Goal: Task Accomplishment & Management: Manage account settings

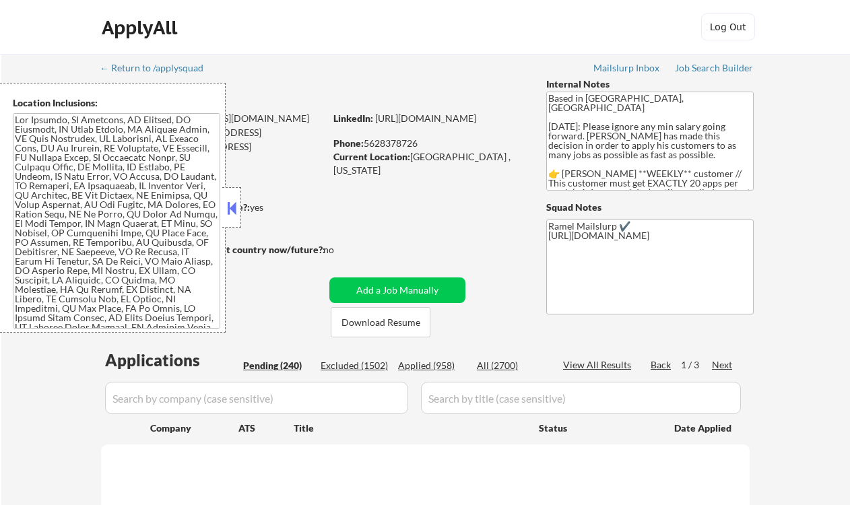
click at [11, 34] on div "ApplyAll Log Out" at bounding box center [425, 27] width 850 height 55
select select ""pending""
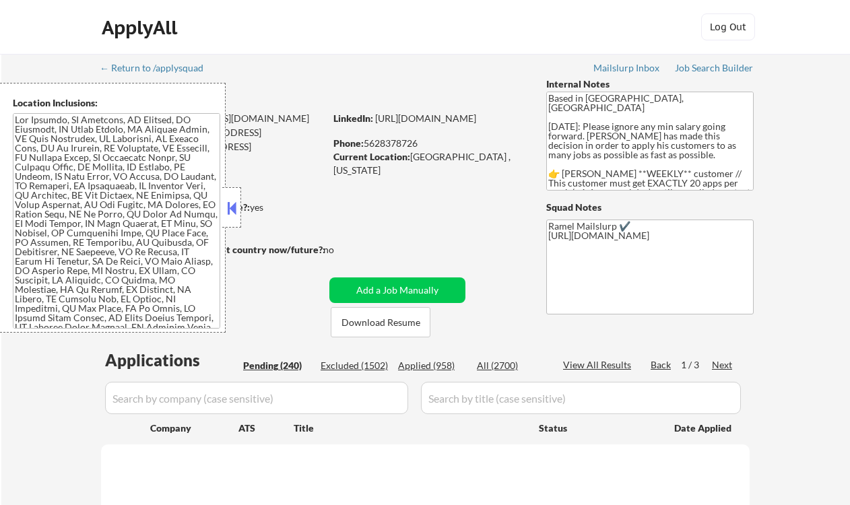
select select ""pending""
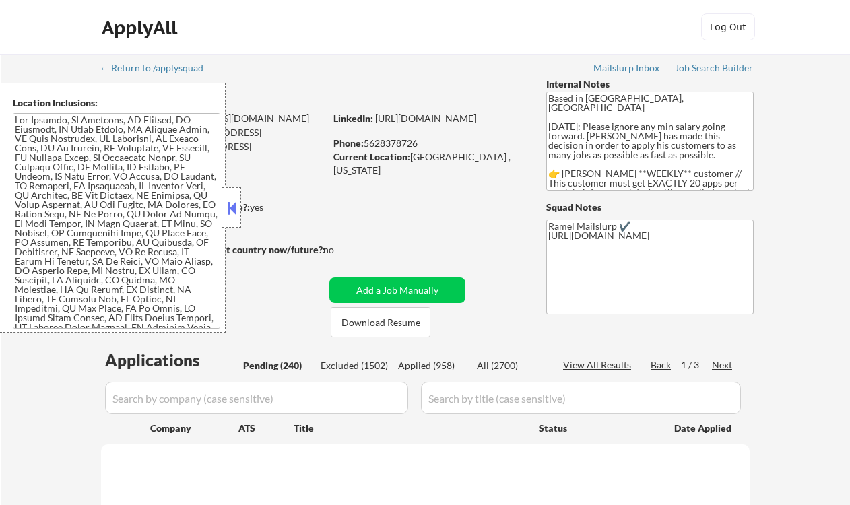
select select ""pending""
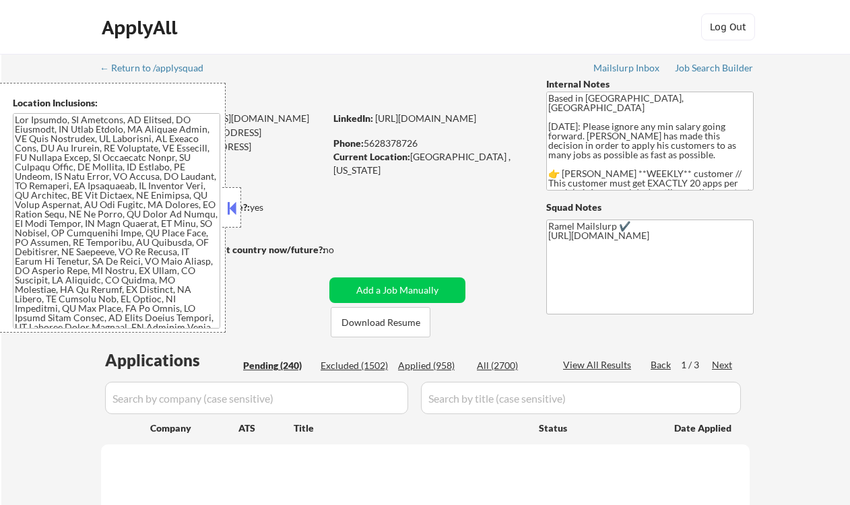
select select ""pending""
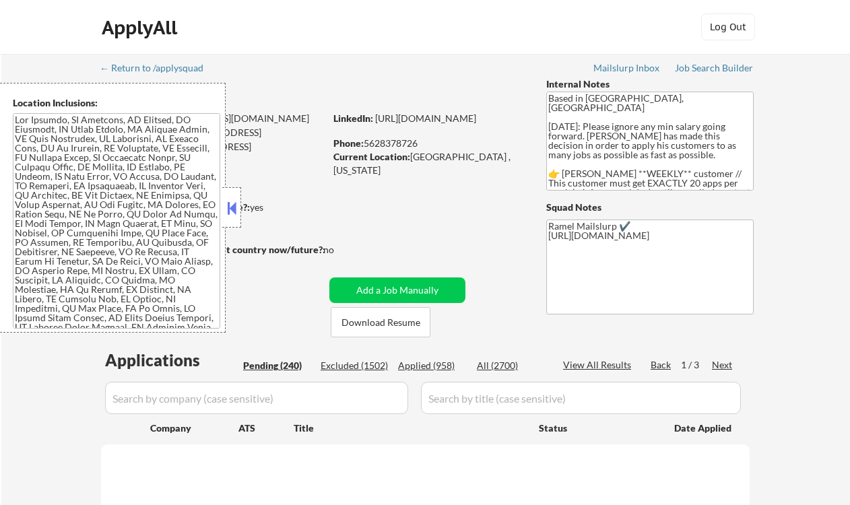
select select ""pending""
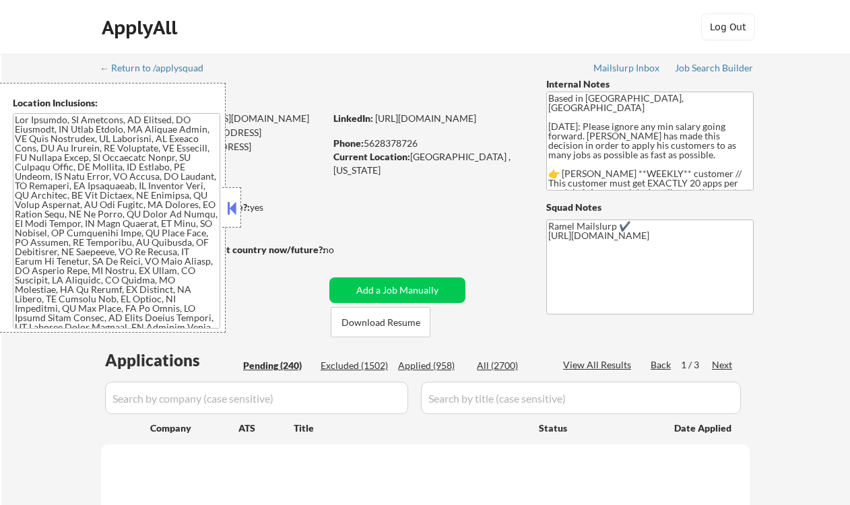
select select ""pending""
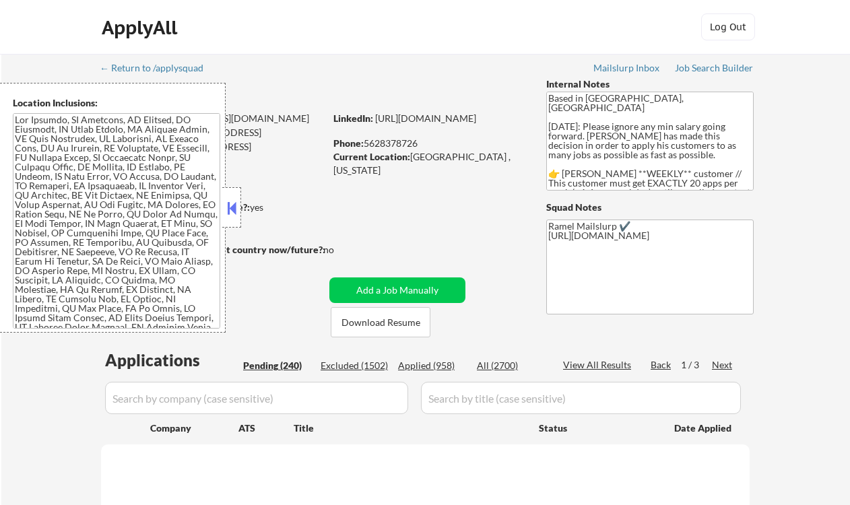
select select ""pending""
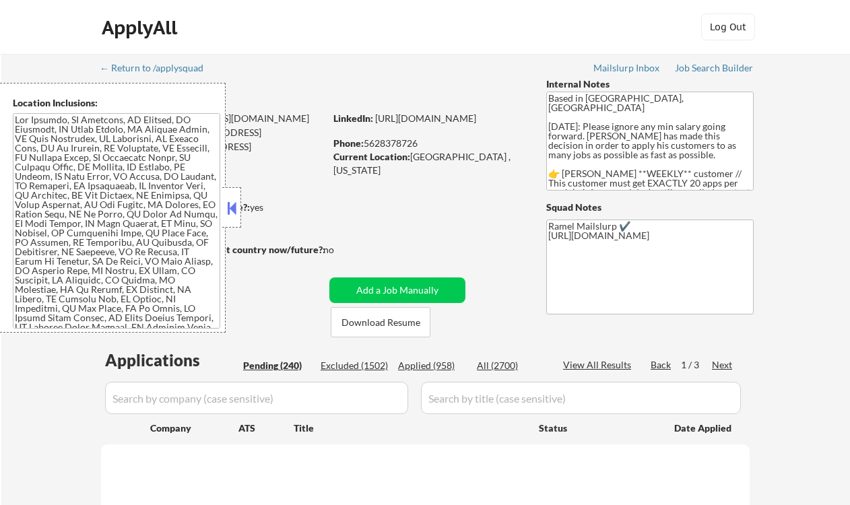
select select ""pending""
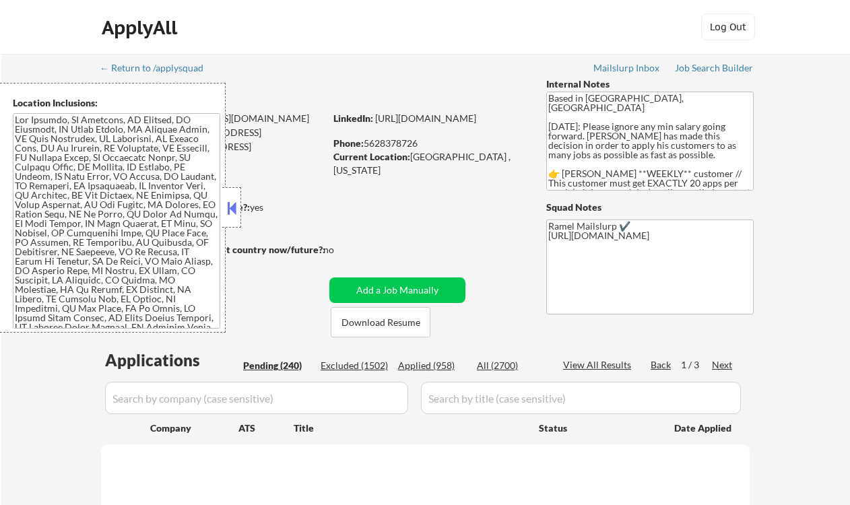
select select ""pending""
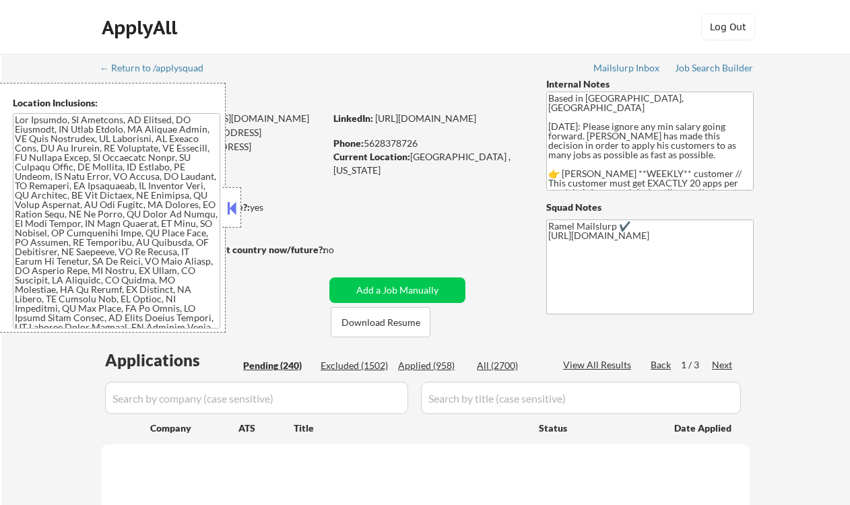
select select ""pending""
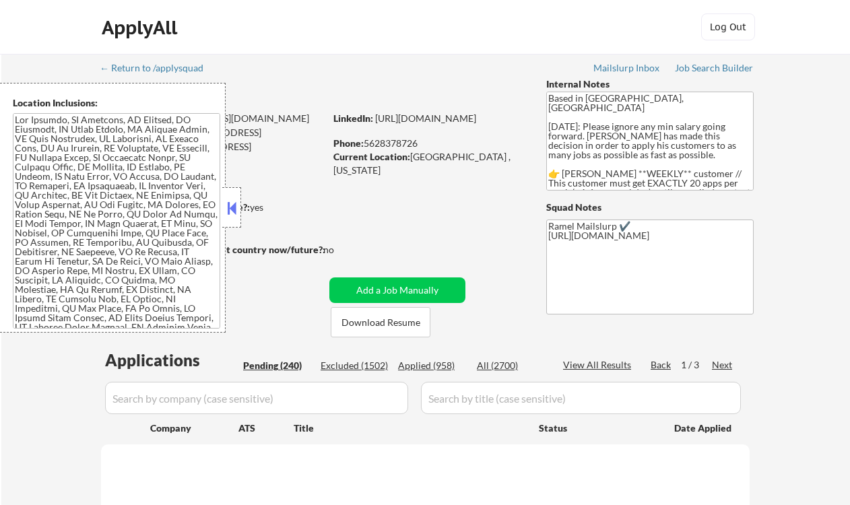
select select ""pending""
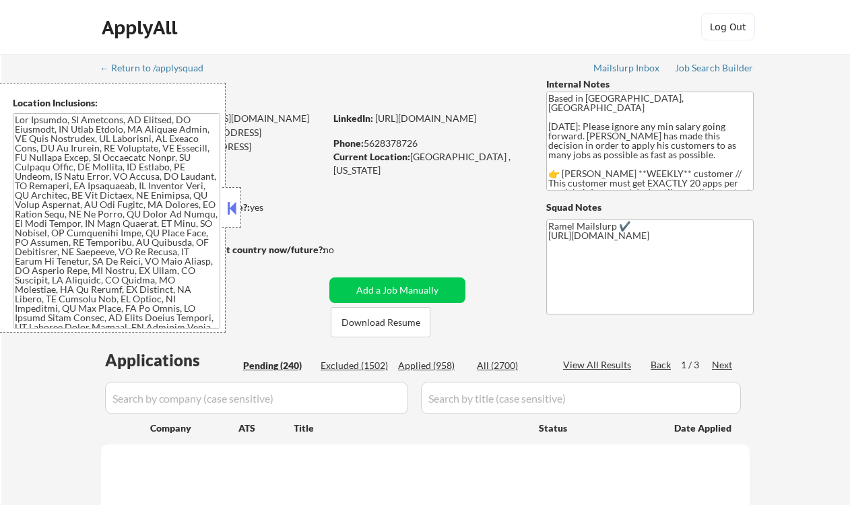
select select ""pending""
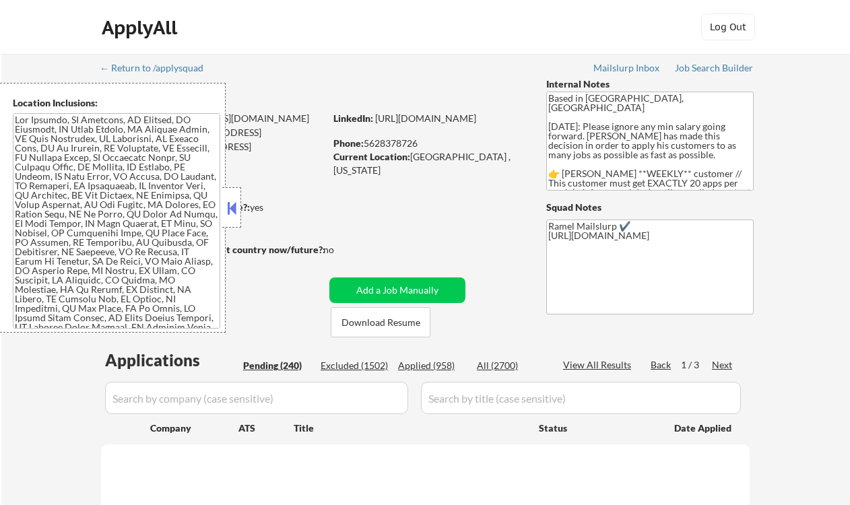
select select ""pending""
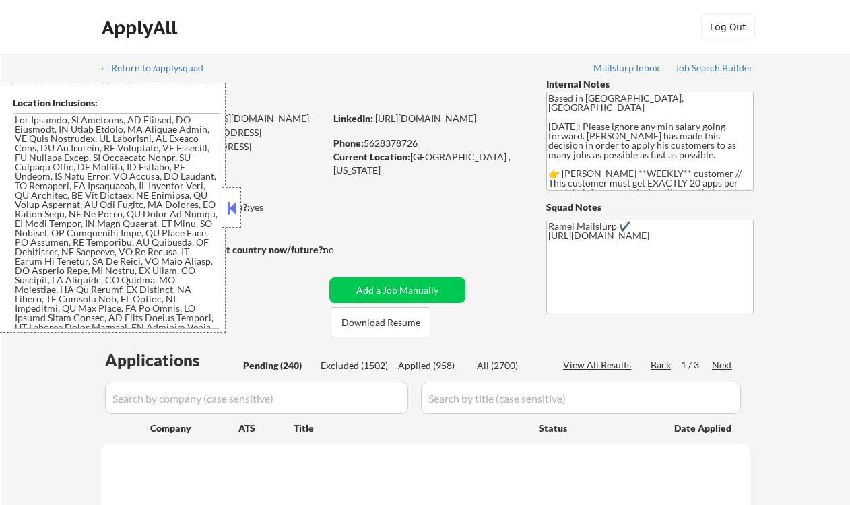
select select ""pending""
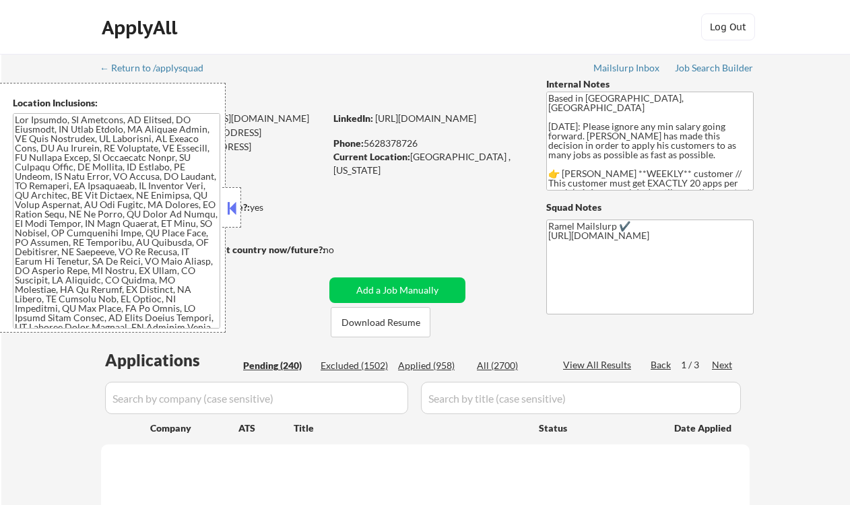
select select ""pending""
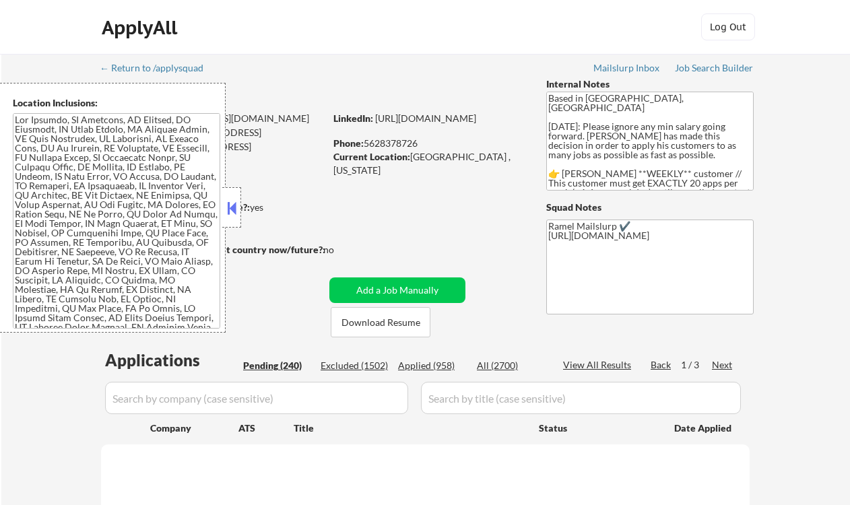
select select ""pending""
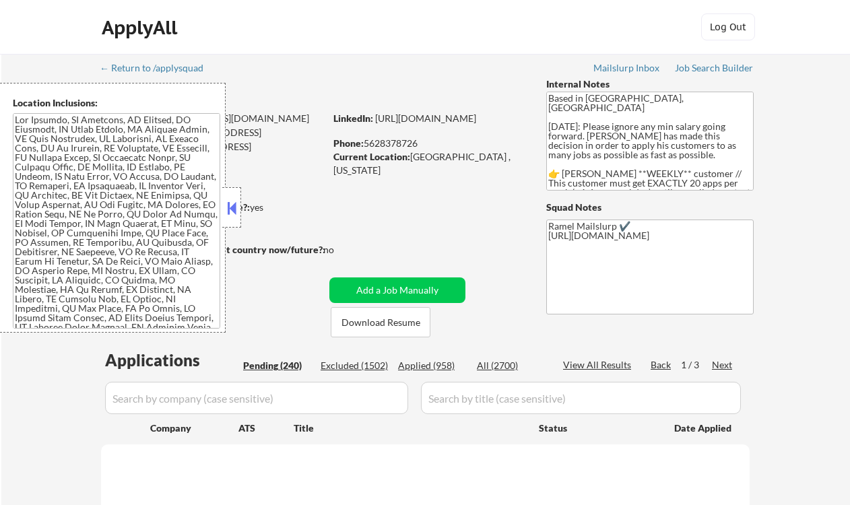
select select ""pending""
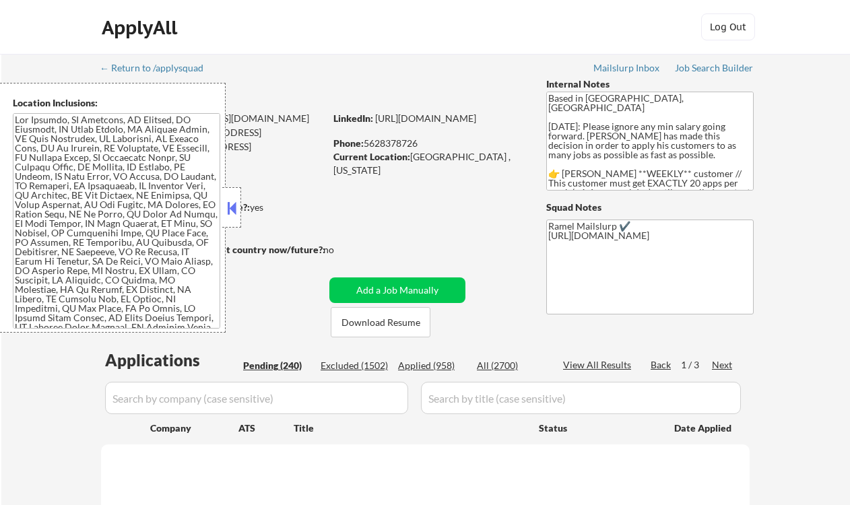
select select ""pending""
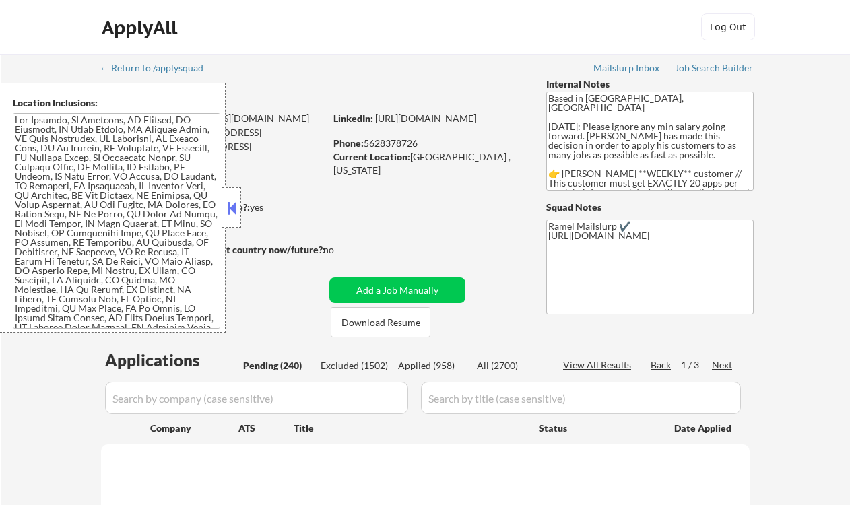
select select ""pending""
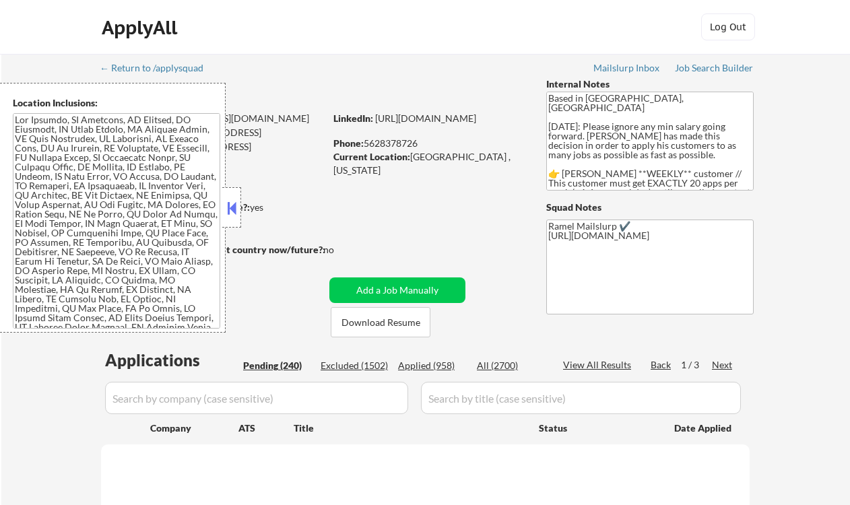
select select ""pending""
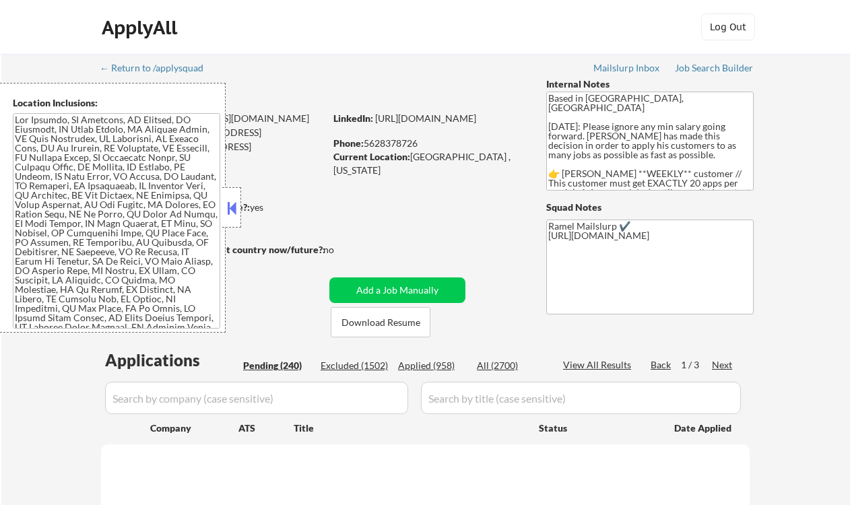
select select ""pending""
click at [234, 204] on button at bounding box center [231, 208] width 15 height 20
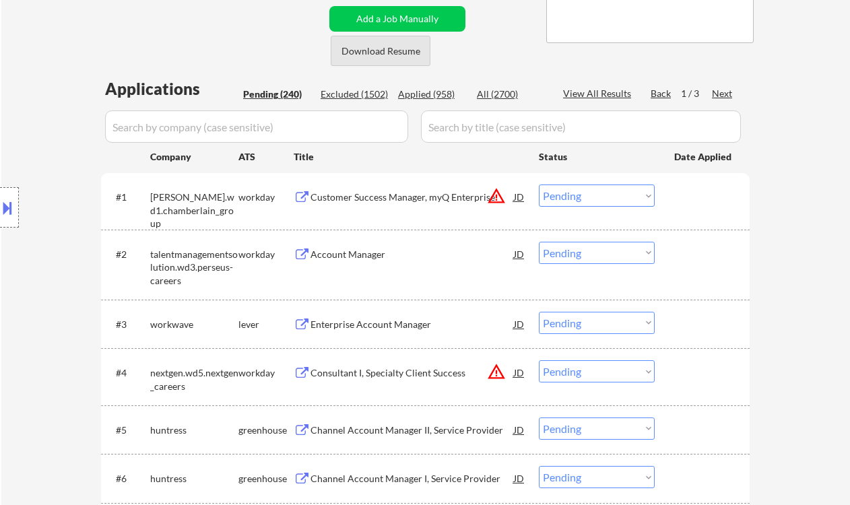
scroll to position [269, 0]
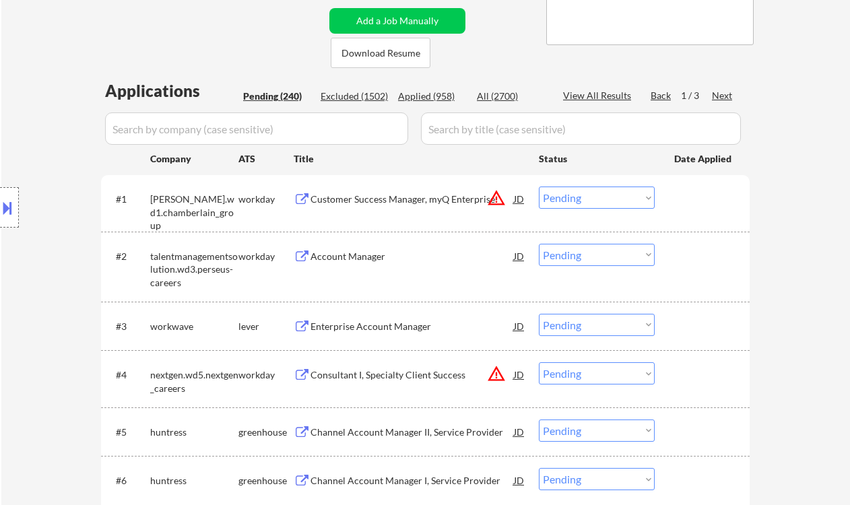
click at [15, 107] on div "Location Inclusions:" at bounding box center [120, 208] width 241 height 250
click at [48, 117] on div "Location Inclusions:" at bounding box center [120, 208] width 241 height 250
click at [353, 204] on div "Customer Success Manager, myQ Enterprise" at bounding box center [411, 199] width 203 height 13
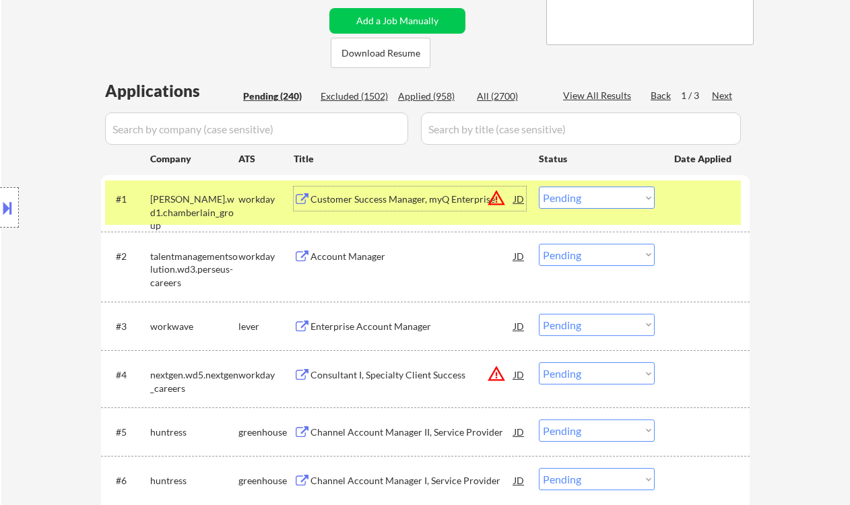
click at [589, 199] on select "Choose an option... Pending Applied Excluded (Questions) Excluded (Expired) Exc…" at bounding box center [597, 198] width 116 height 22
click at [539, 187] on select "Choose an option... Pending Applied Excluded (Questions) Excluded (Expired) Exc…" at bounding box center [597, 198] width 116 height 22
click at [376, 261] on div "Account Manager" at bounding box center [411, 256] width 203 height 13
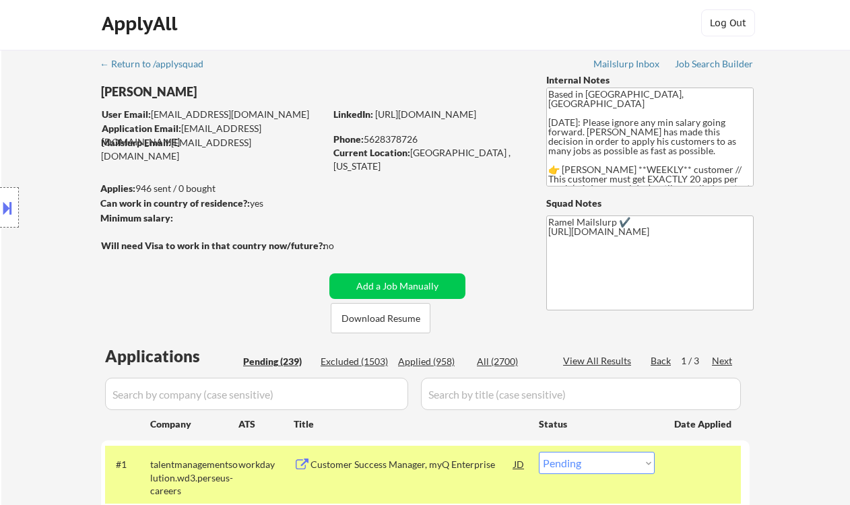
scroll to position [0, 0]
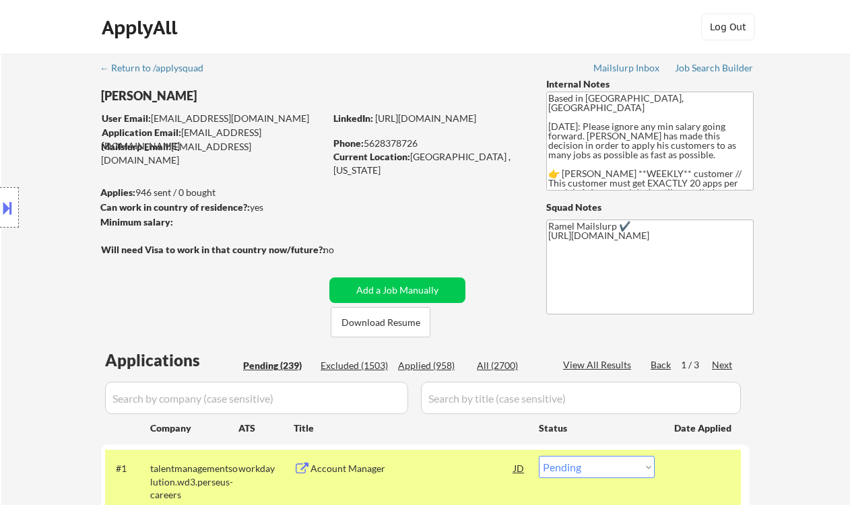
click at [405, 145] on div "Phone: 5628378726" at bounding box center [428, 143] width 191 height 13
copy div "5628378726"
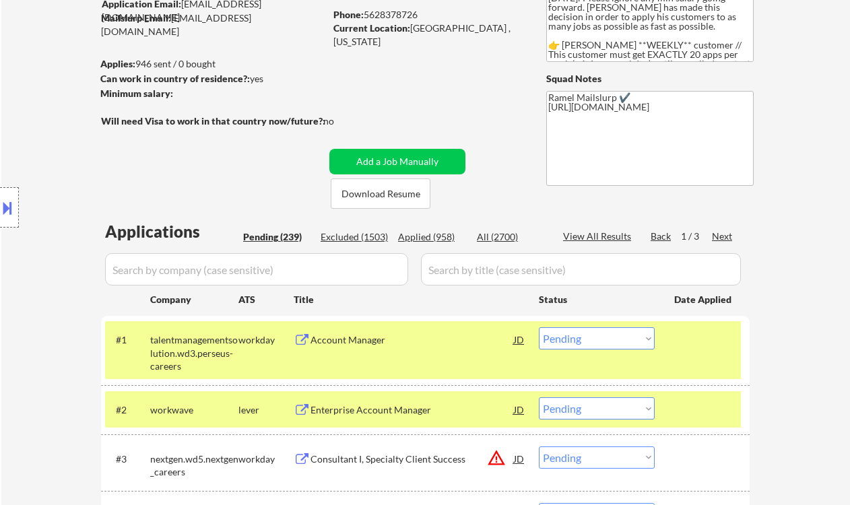
scroll to position [179, 0]
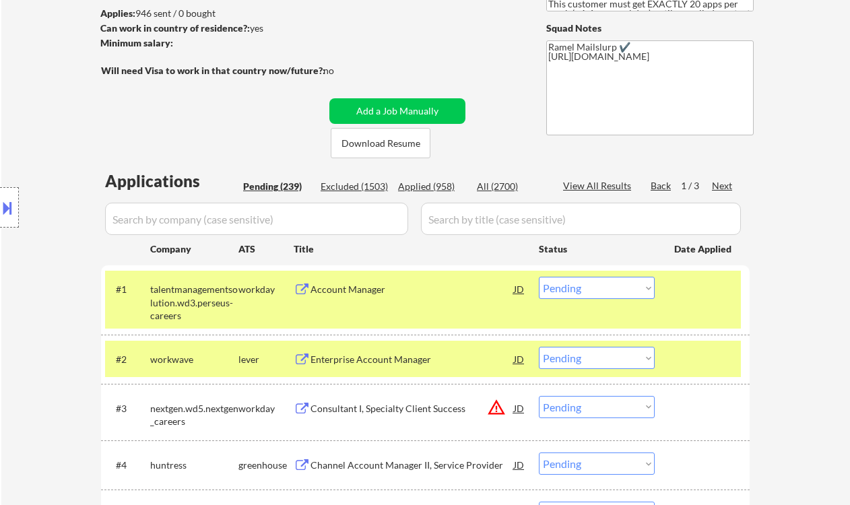
drag, startPoint x: 570, startPoint y: 279, endPoint x: 572, endPoint y: 290, distance: 10.9
click at [570, 279] on select "Choose an option... Pending Applied Excluded (Questions) Excluded (Expired) Exc…" at bounding box center [597, 288] width 116 height 22
click at [539, 277] on select "Choose an option... Pending Applied Excluded (Questions) Excluded (Expired) Exc…" at bounding box center [597, 288] width 116 height 22
click at [379, 364] on div "Enterprise Account Manager" at bounding box center [411, 359] width 203 height 13
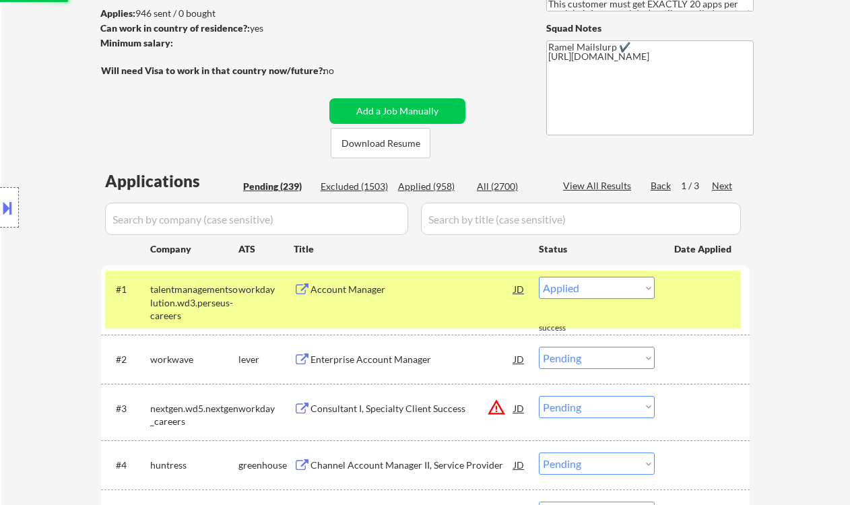
select select ""pending""
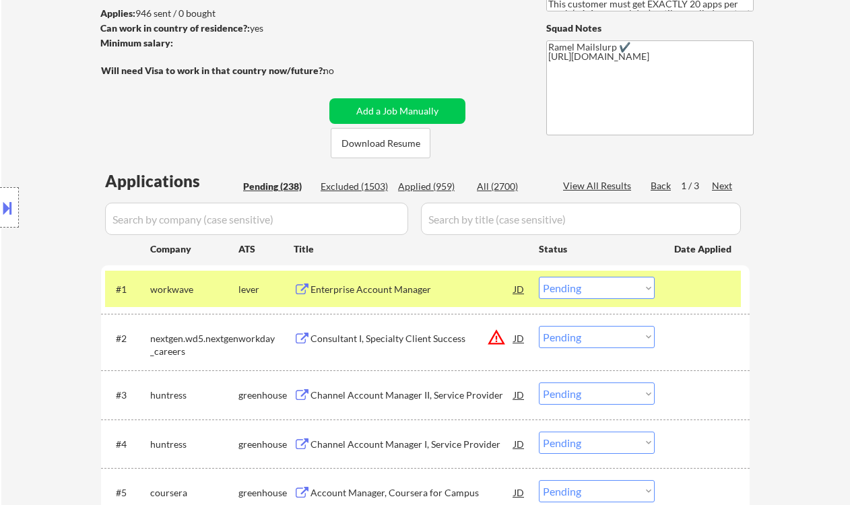
click at [51, 145] on div "Location Inclusions:" at bounding box center [120, 208] width 241 height 250
click at [39, 227] on div "Location Inclusions:" at bounding box center [120, 208] width 241 height 250
select select ""PLACEHOLDER_1427118222253""
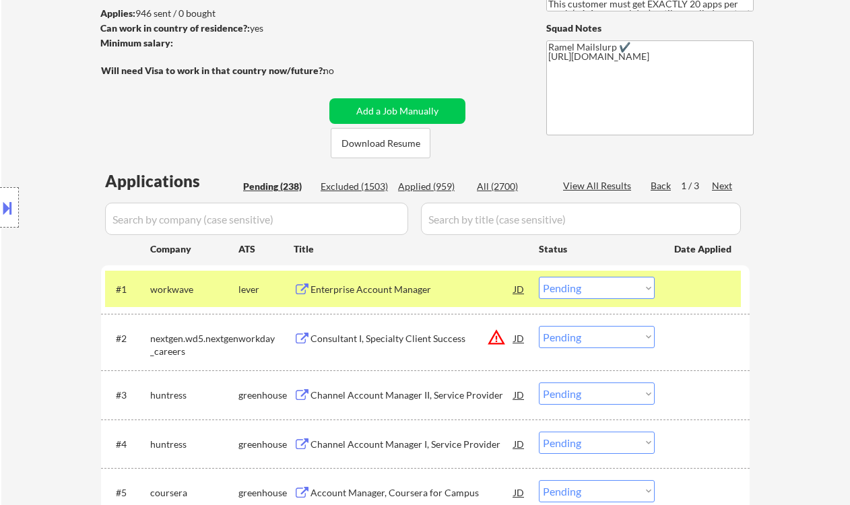
select select ""pending""
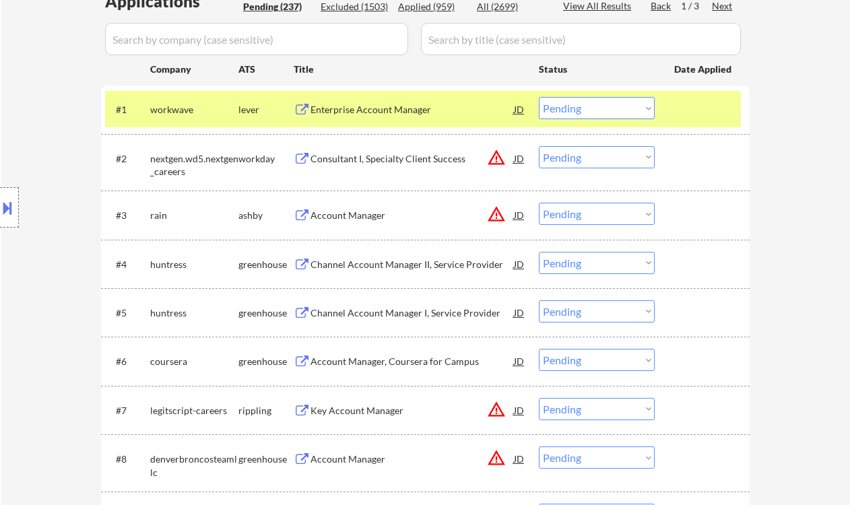
click at [577, 102] on select "Choose an option... Pending Applied Excluded (Questions) Excluded (Expired) Exc…" at bounding box center [597, 108] width 116 height 22
click at [539, 97] on select "Choose an option... Pending Applied Excluded (Questions) Excluded (Expired) Exc…" at bounding box center [597, 108] width 116 height 22
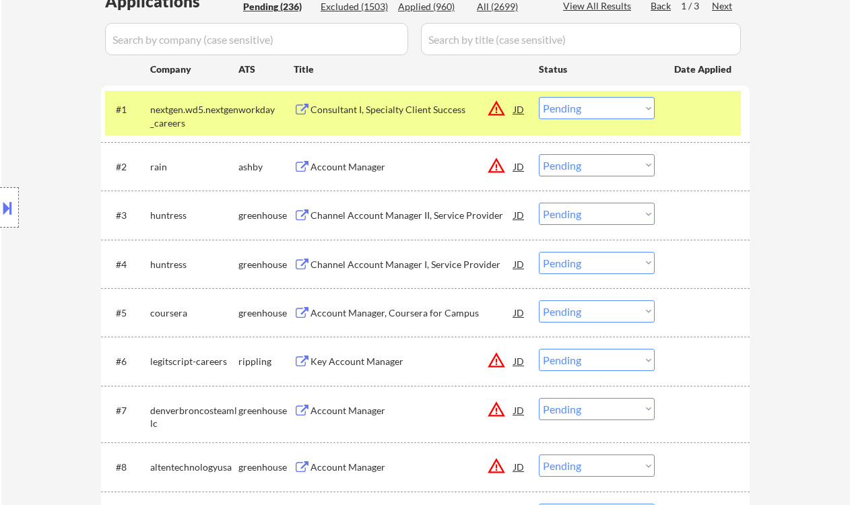
click at [382, 108] on div "Consultant I, Specialty Client Success" at bounding box center [411, 109] width 203 height 13
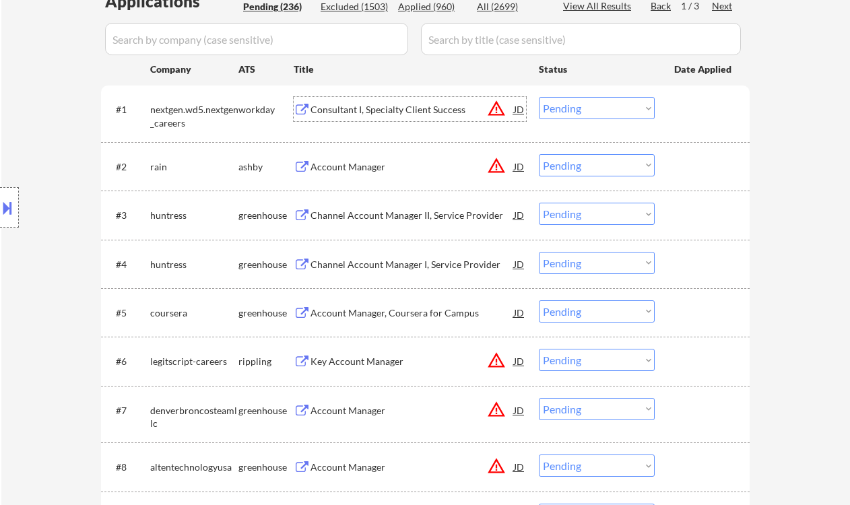
drag, startPoint x: 571, startPoint y: 107, endPoint x: 577, endPoint y: 118, distance: 12.4
click at [571, 107] on select "Choose an option... Pending Applied Excluded (Questions) Excluded (Expired) Exc…" at bounding box center [597, 108] width 116 height 22
click at [539, 97] on select "Choose an option... Pending Applied Excluded (Questions) Excluded (Expired) Exc…" at bounding box center [597, 108] width 116 height 22
click at [370, 164] on div "Account Manager" at bounding box center [411, 166] width 203 height 13
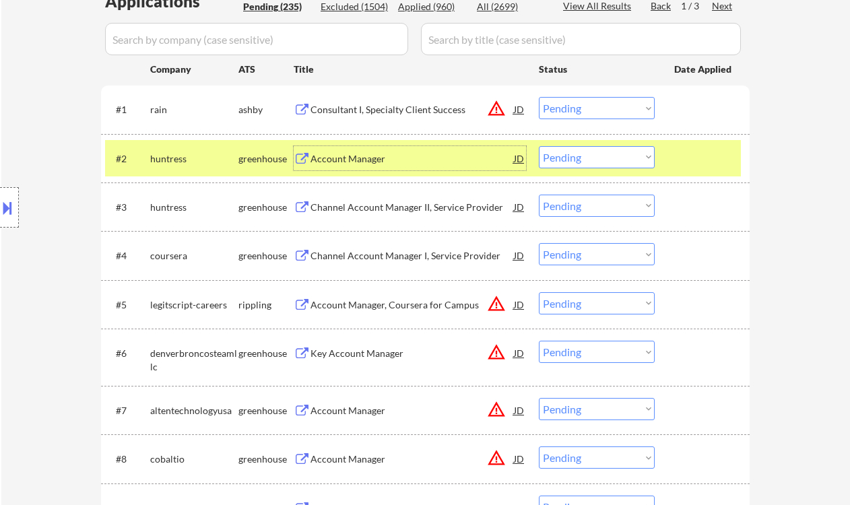
click at [583, 104] on select "Choose an option... Pending Applied Excluded (Questions) Excluded (Expired) Exc…" at bounding box center [597, 108] width 116 height 22
click at [539, 97] on select "Choose an option... Pending Applied Excluded (Questions) Excluded (Expired) Exc…" at bounding box center [597, 108] width 116 height 22
click at [368, 164] on div "Account Manager" at bounding box center [411, 158] width 203 height 13
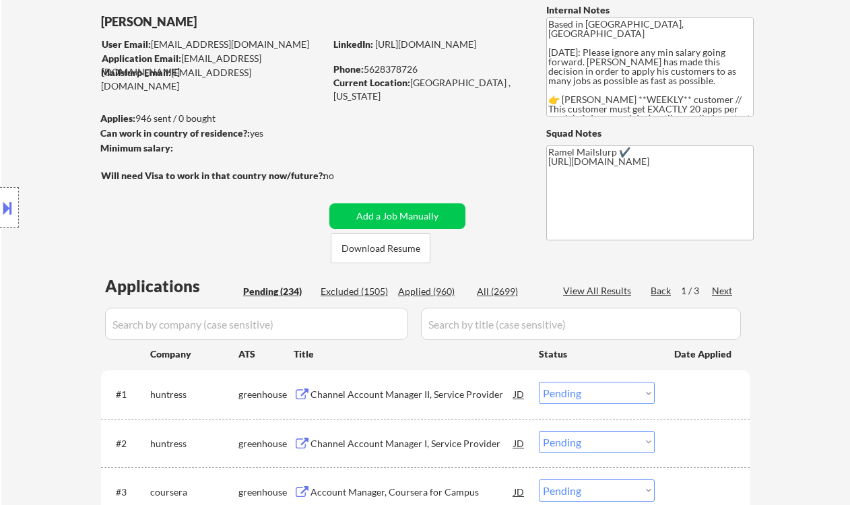
scroll to position [179, 0]
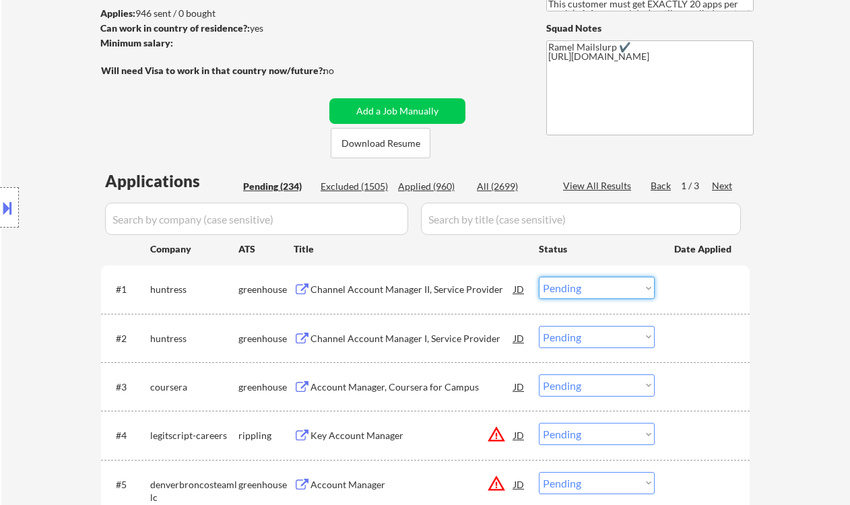
drag, startPoint x: 566, startPoint y: 292, endPoint x: 570, endPoint y: 298, distance: 6.9
click at [566, 292] on select "Choose an option... Pending Applied Excluded (Questions) Excluded (Expired) Exc…" at bounding box center [597, 288] width 116 height 22
click at [539, 277] on select "Choose an option... Pending Applied Excluded (Questions) Excluded (Expired) Exc…" at bounding box center [597, 288] width 116 height 22
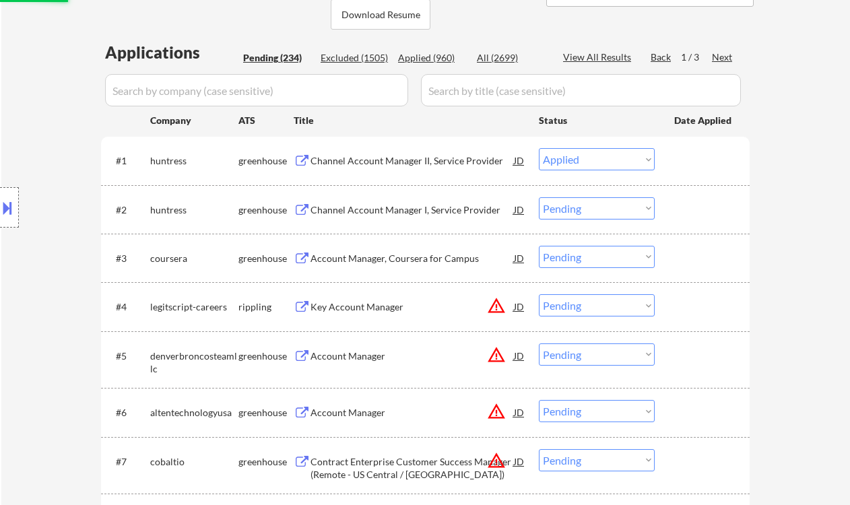
scroll to position [359, 0]
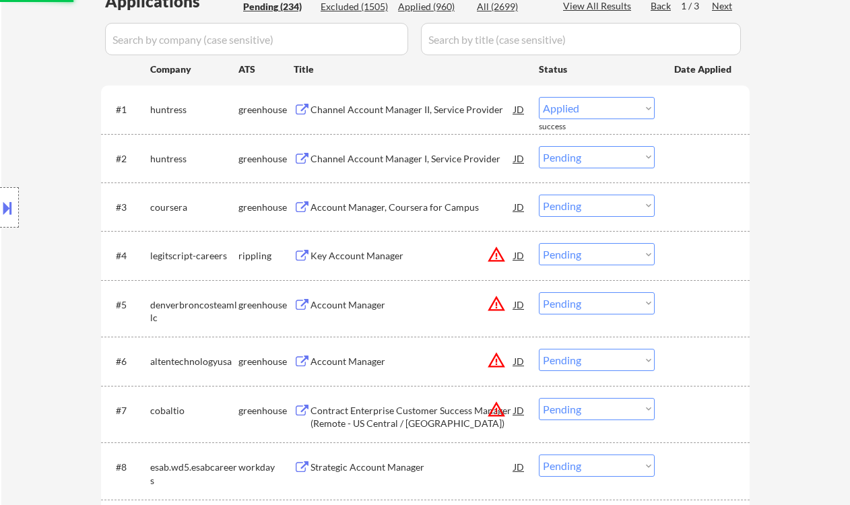
select select ""pending""
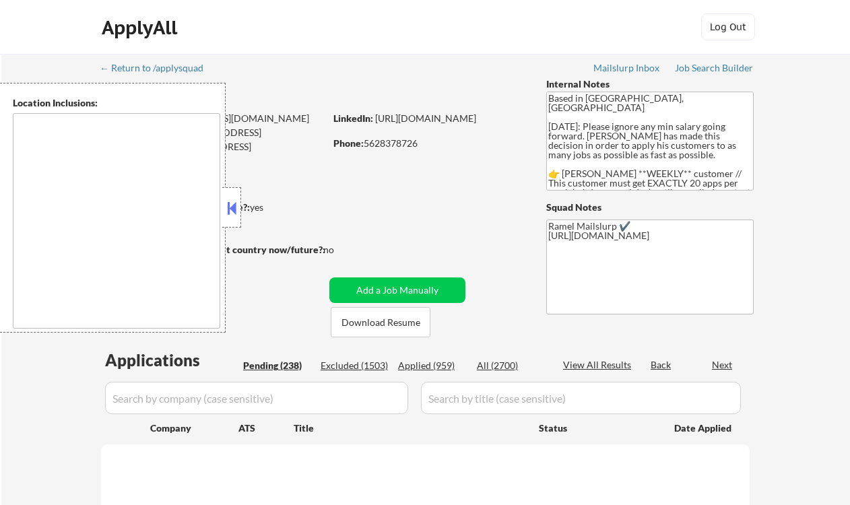
type textarea "Los Angeles, CA Glendale, CA Burbank, CA Pasadena, CA Santa Monica, CA Beverly …"
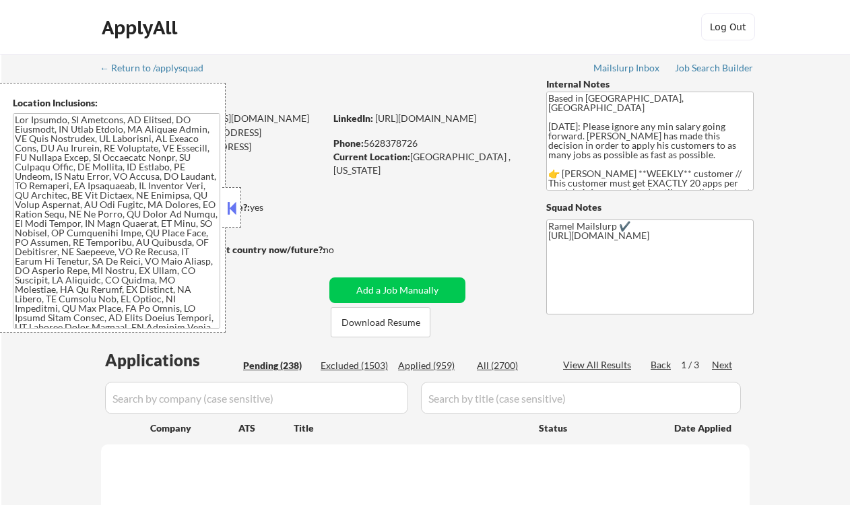
click at [426, 362] on div "Applied (959)" at bounding box center [431, 365] width 67 height 13
click at [236, 214] on button at bounding box center [231, 208] width 15 height 20
select select ""pending""
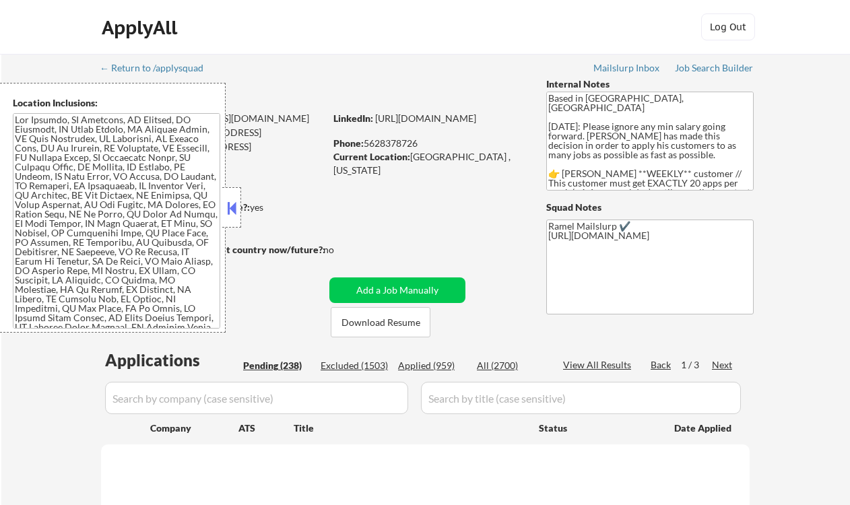
select select ""pending""
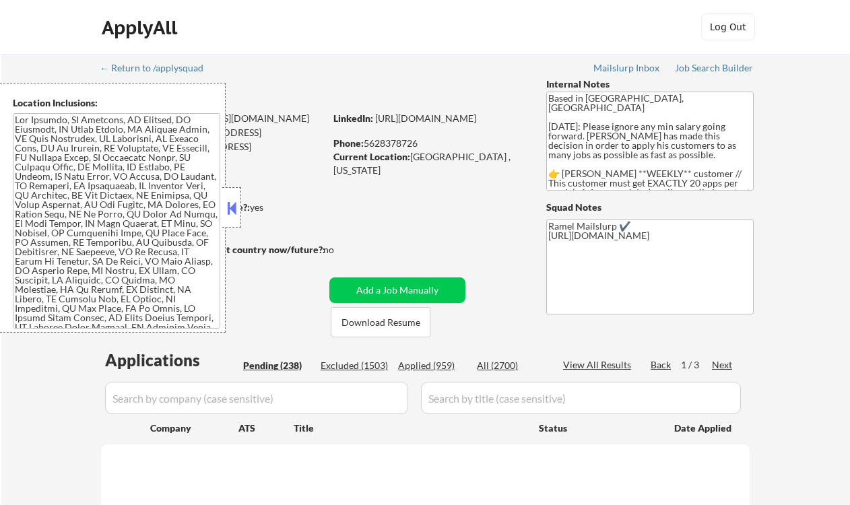
select select ""pending""
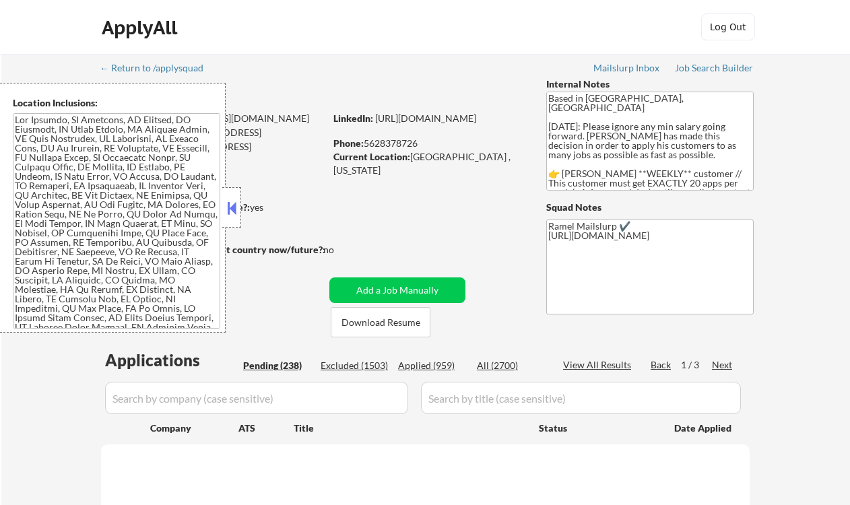
select select ""pending""
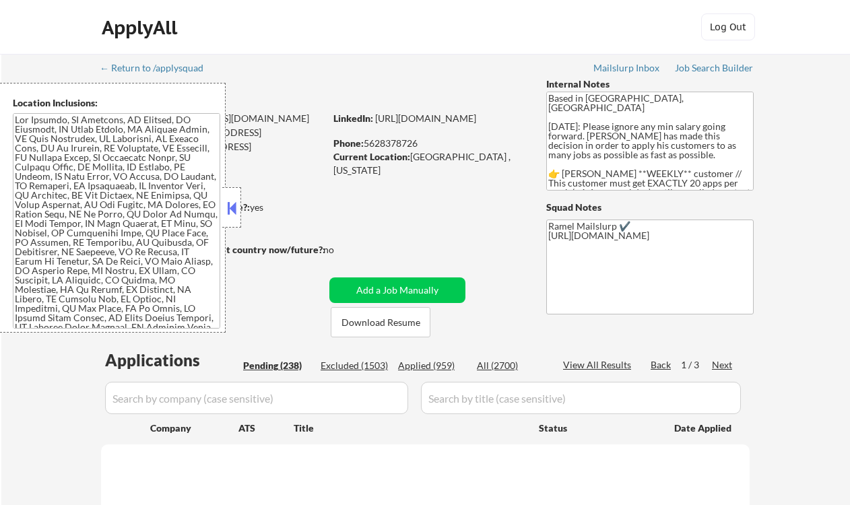
select select ""pending""
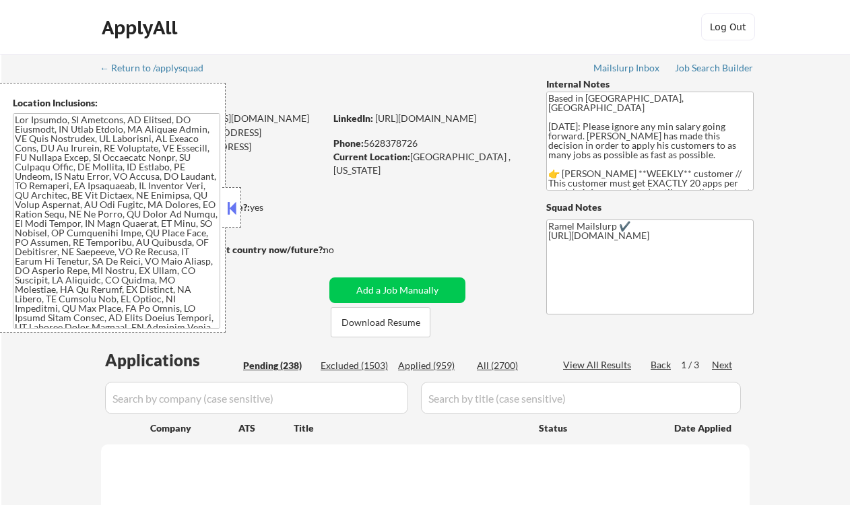
select select ""pending""
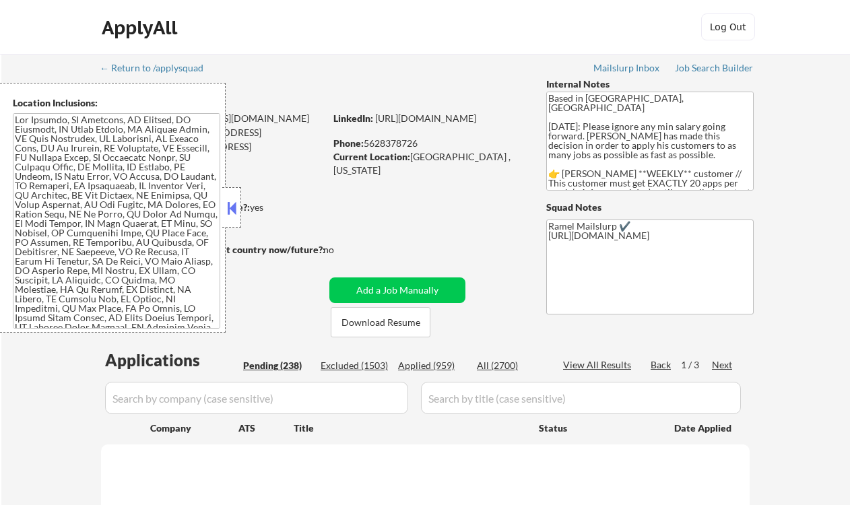
select select ""pending""
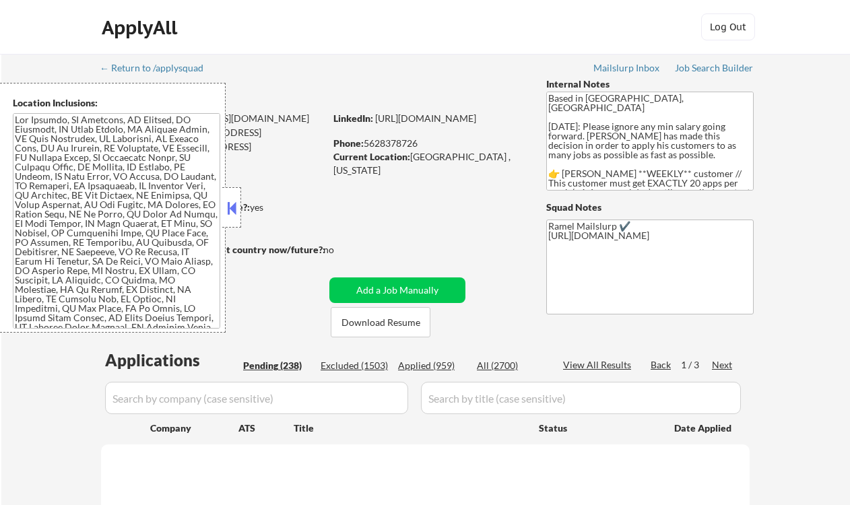
select select ""pending""
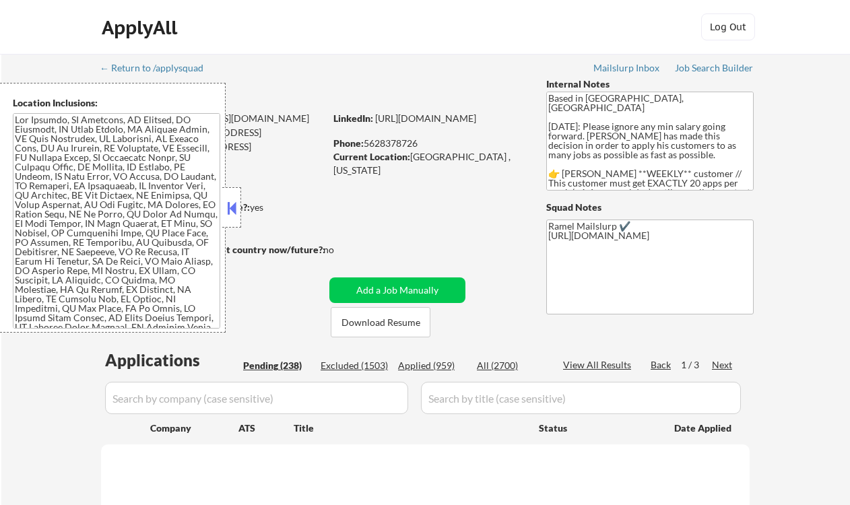
select select ""pending""
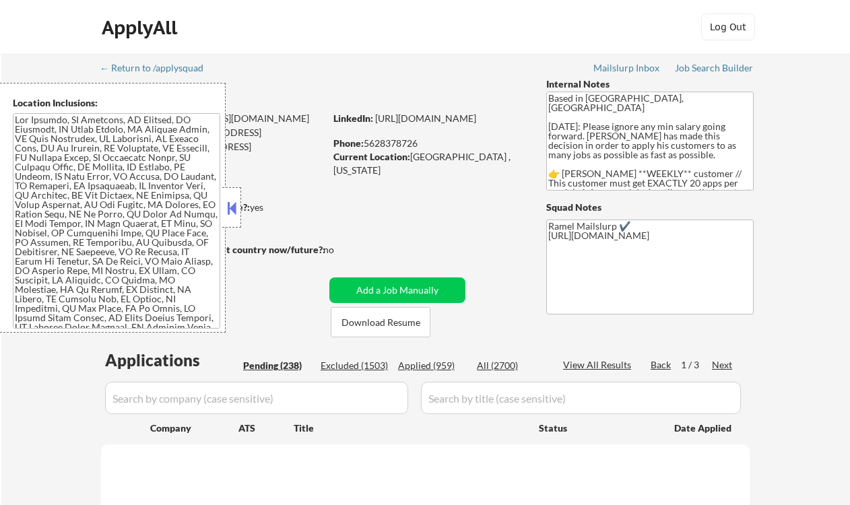
select select ""pending""
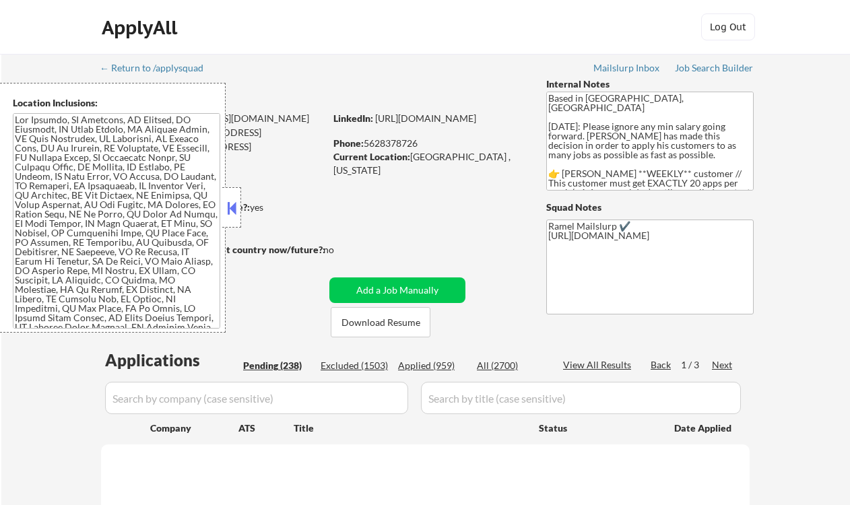
select select ""pending""
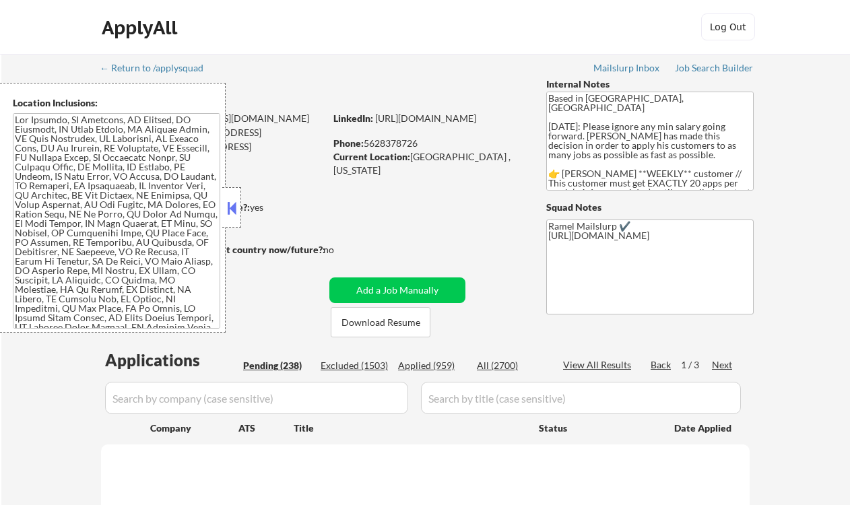
select select ""pending""
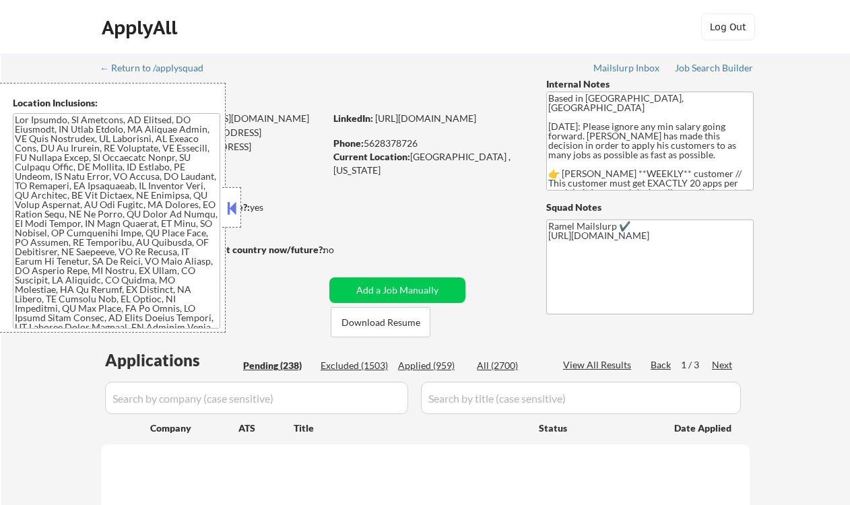
select select ""pending""
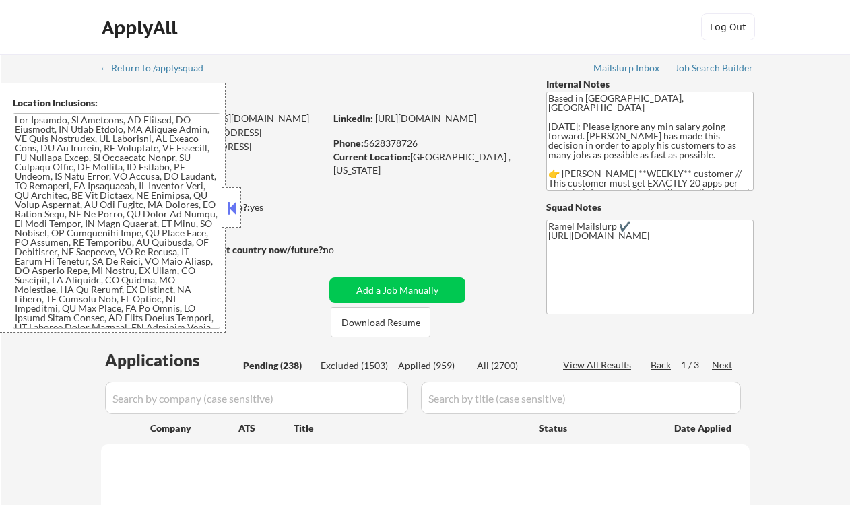
select select ""pending""
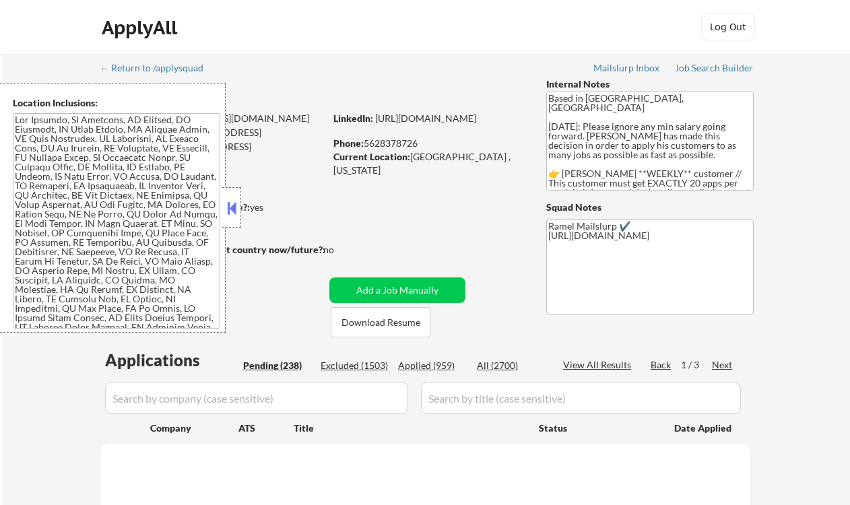
select select ""pending""
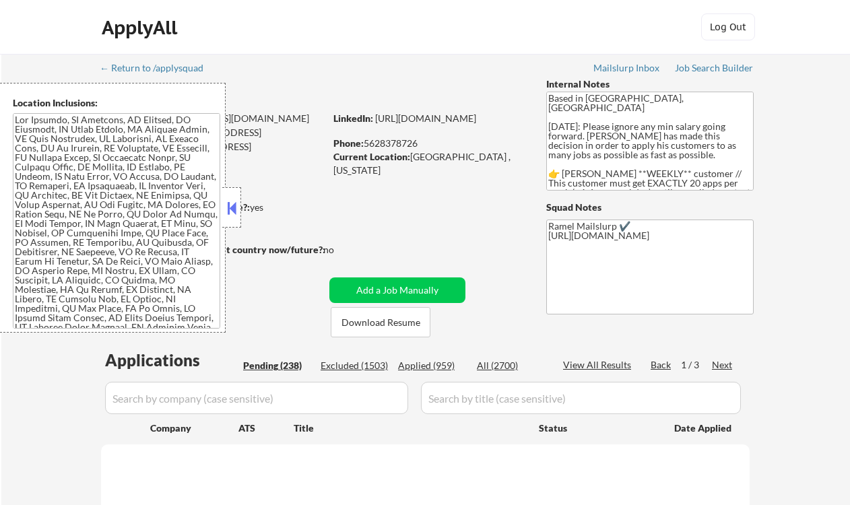
select select ""pending""
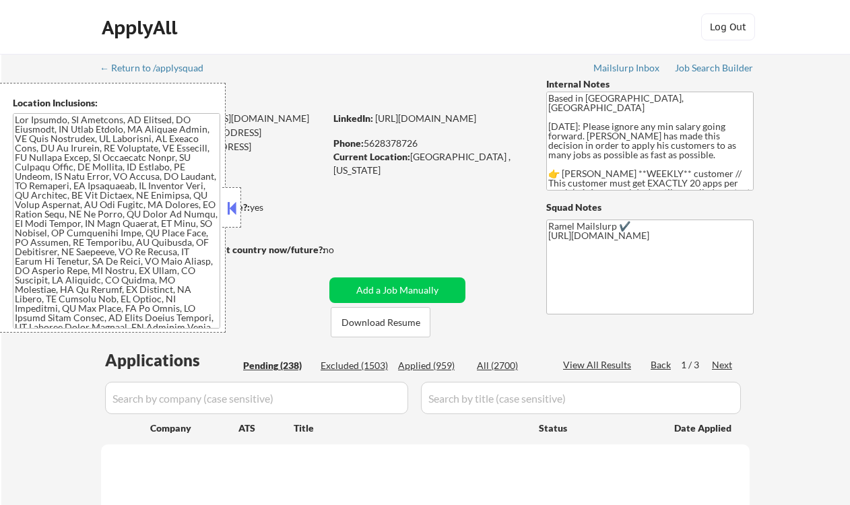
select select ""pending""
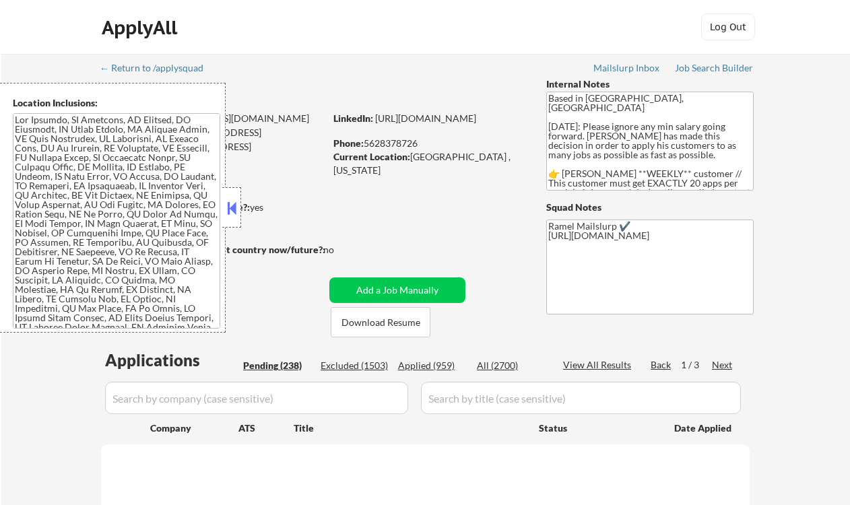
select select ""pending""
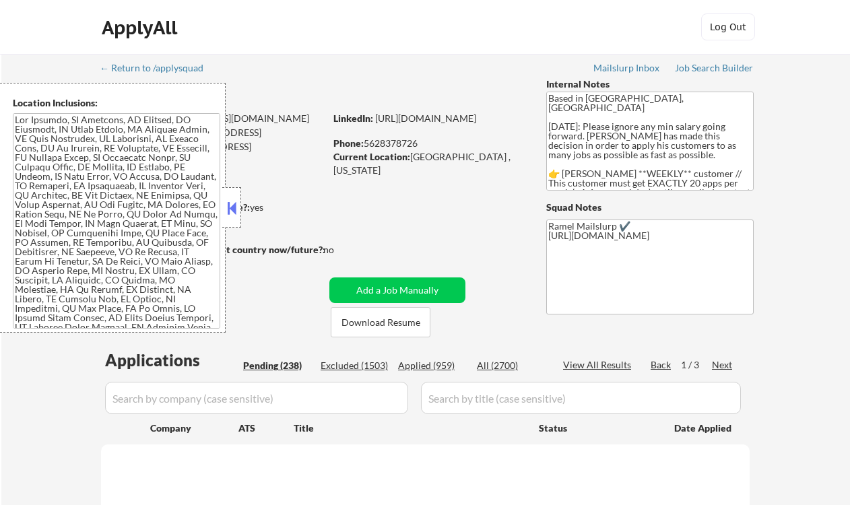
select select ""pending""
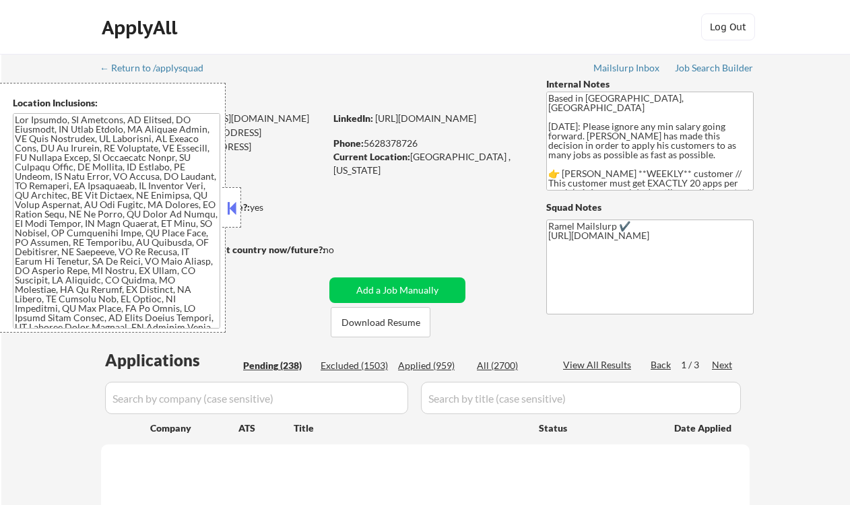
select select ""pending""
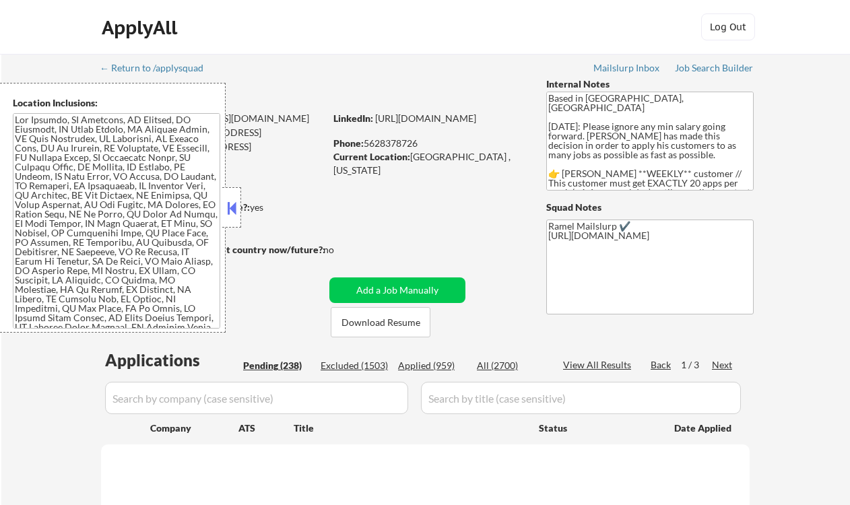
select select ""pending""
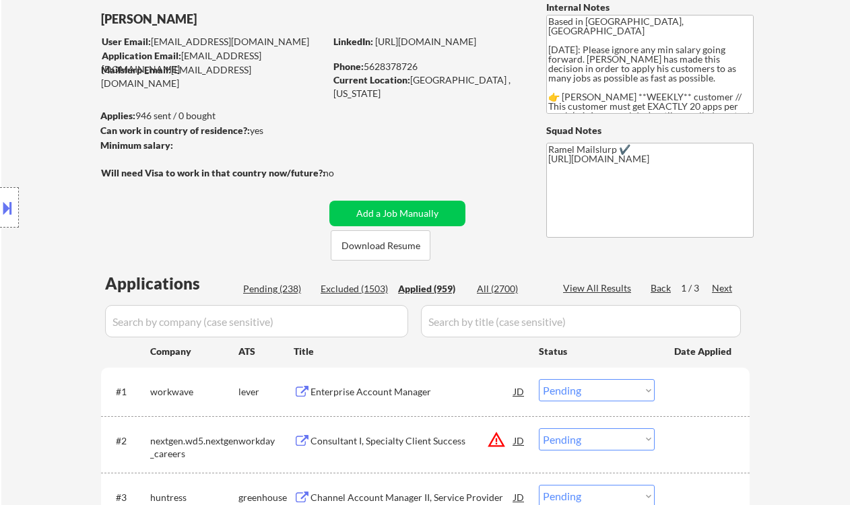
scroll to position [90, 0]
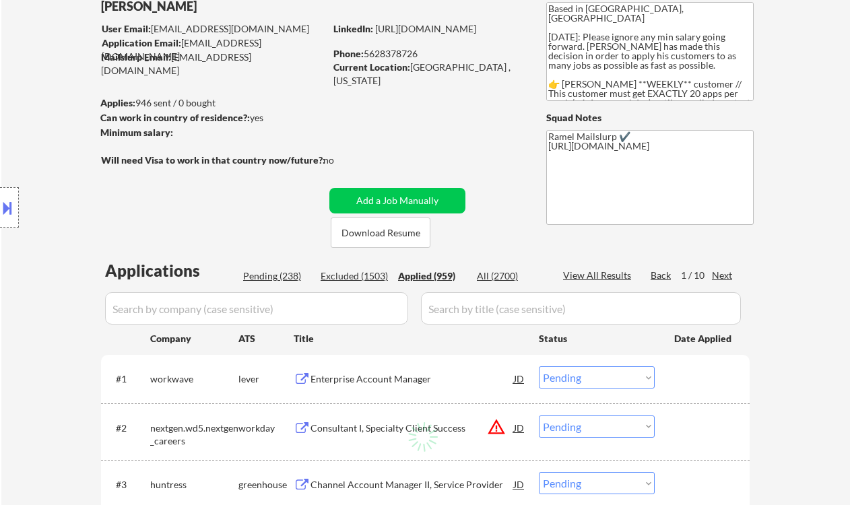
select select ""applied""
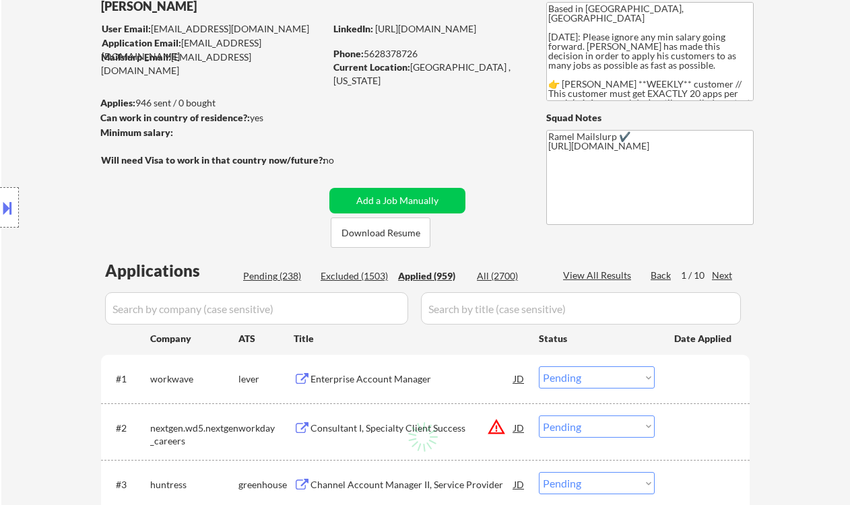
select select ""applied""
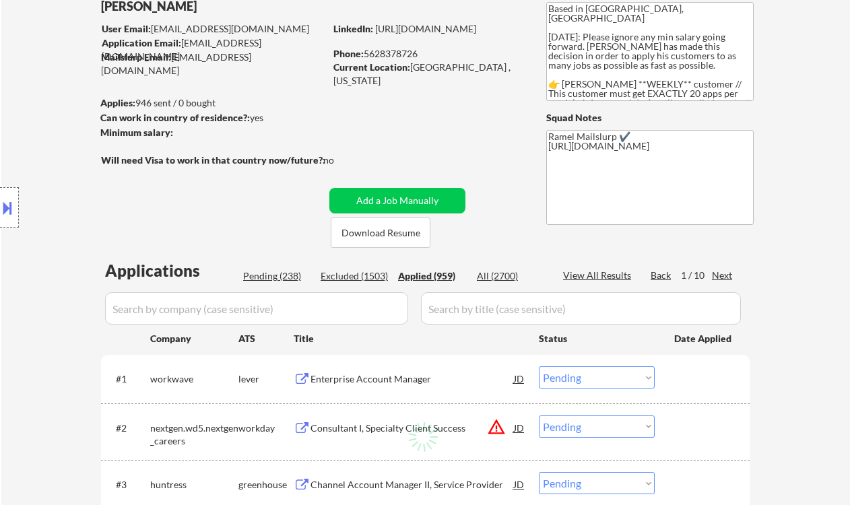
select select ""applied""
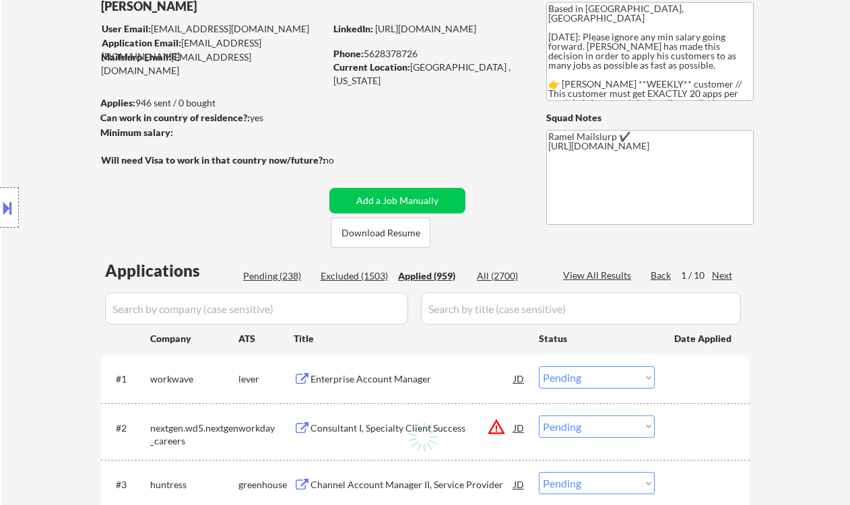
select select ""applied""
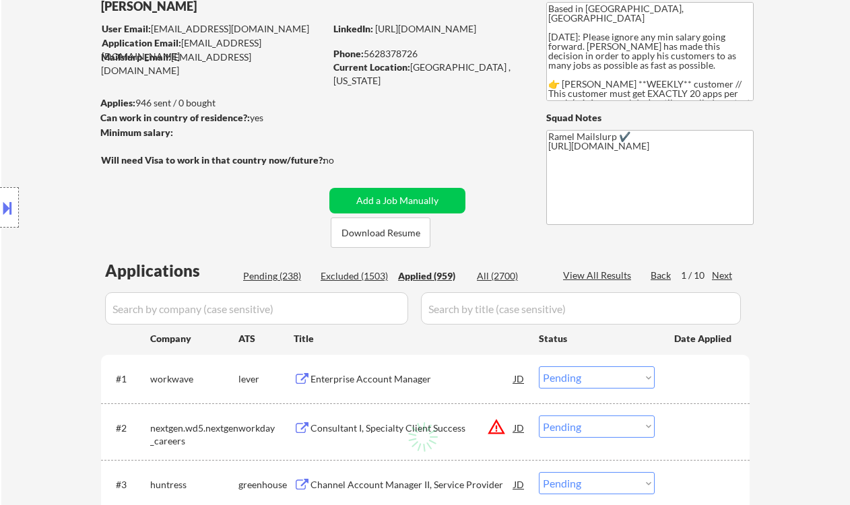
select select ""applied""
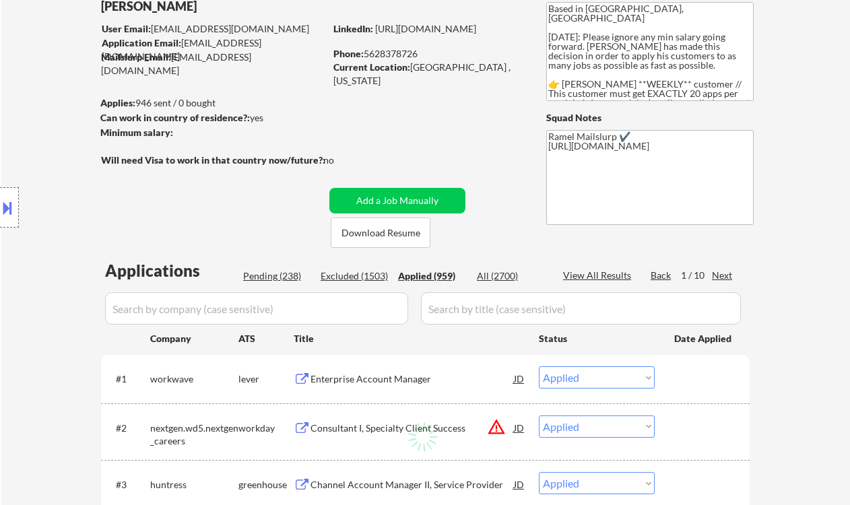
select select ""applied""
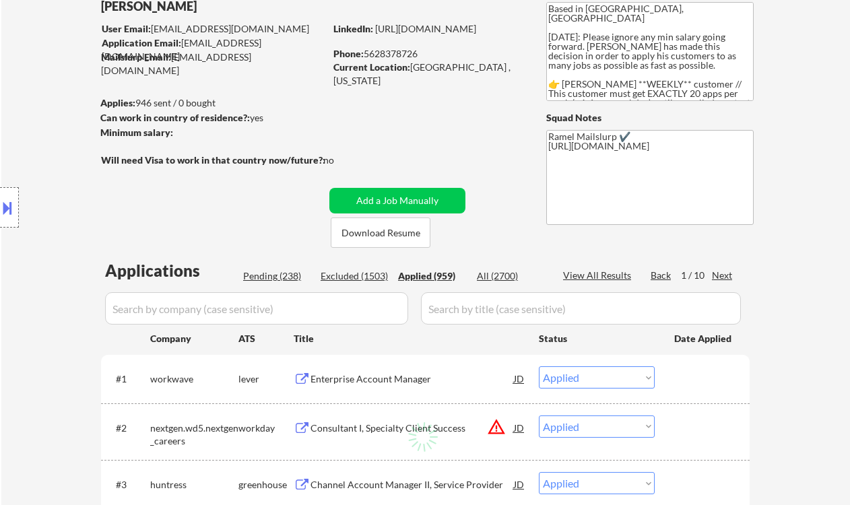
select select ""applied""
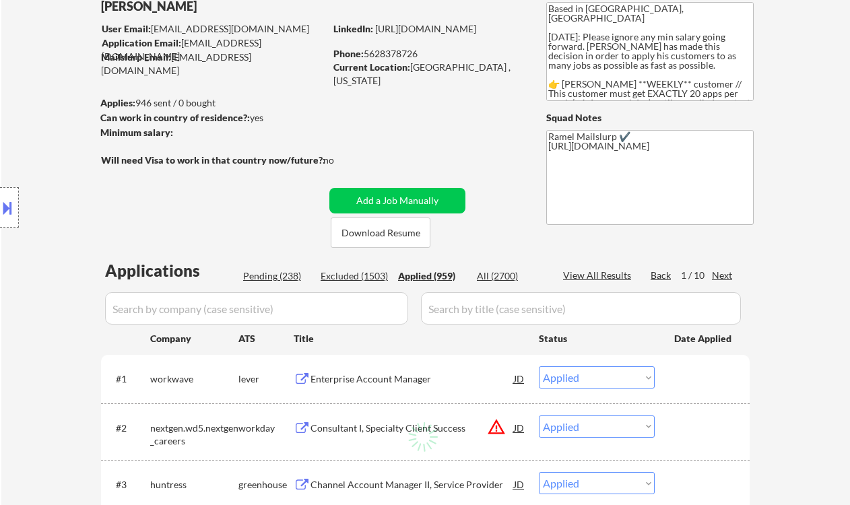
select select ""applied""
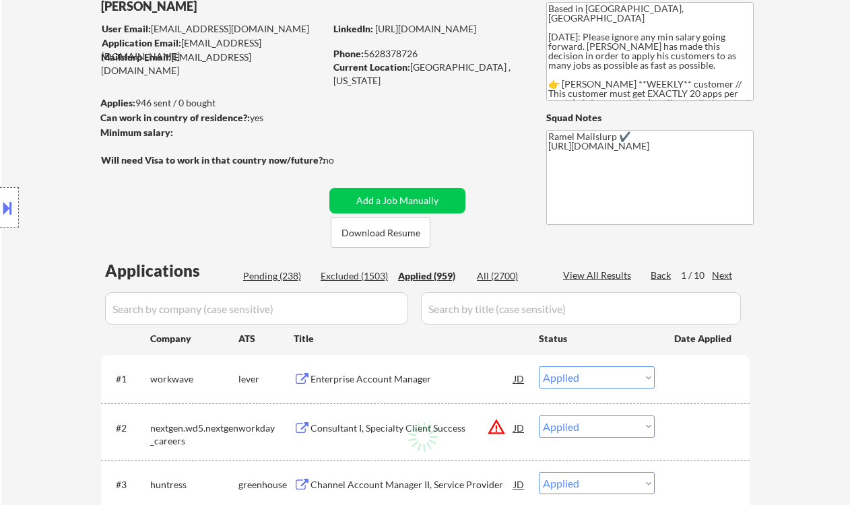
select select ""applied""
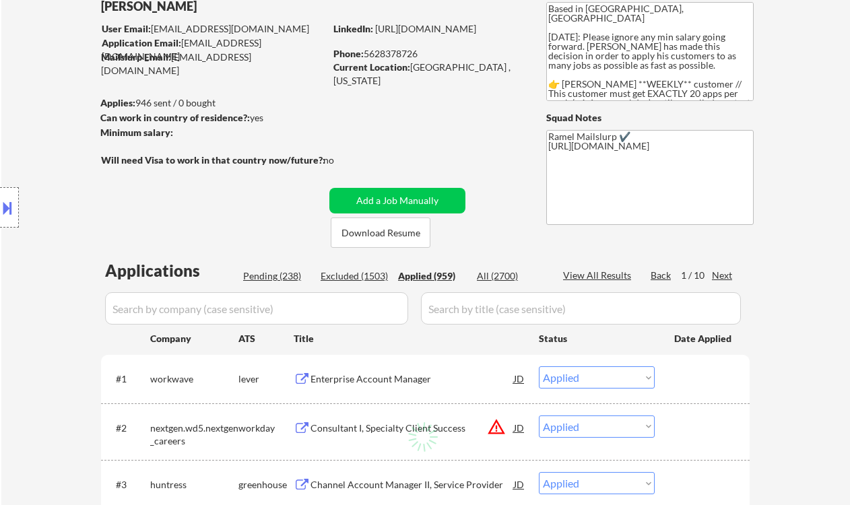
select select ""applied""
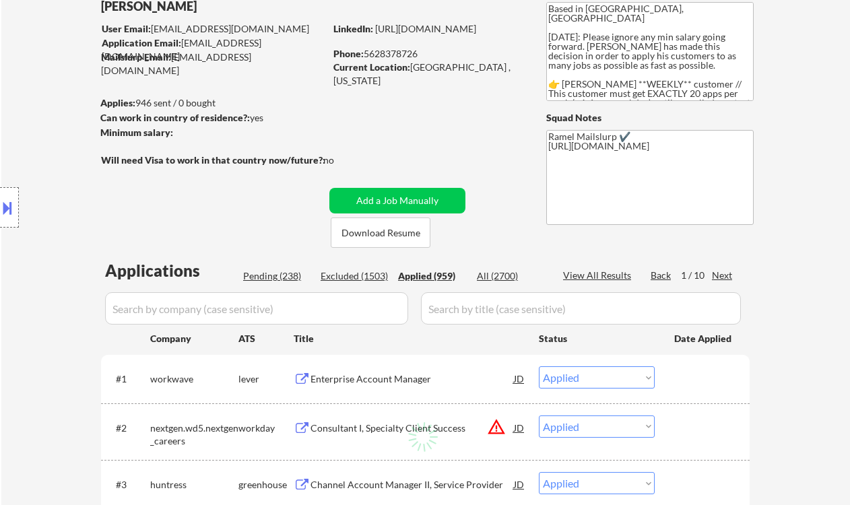
select select ""applied""
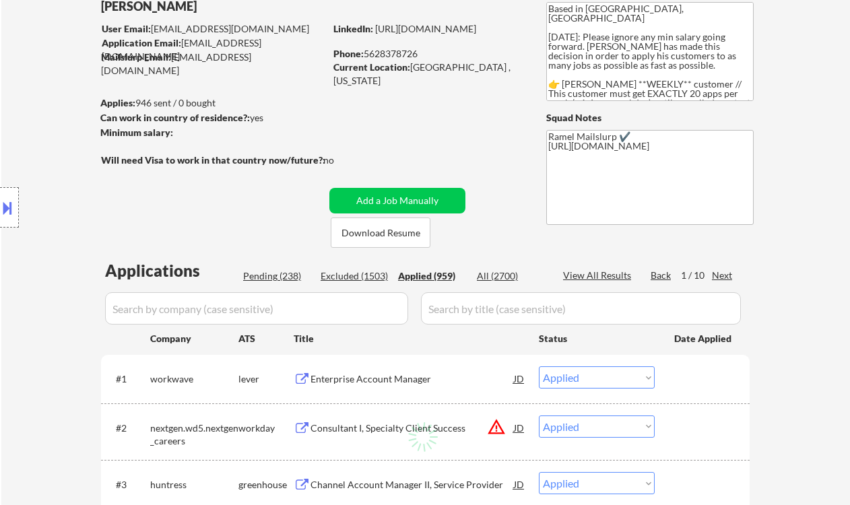
select select ""applied""
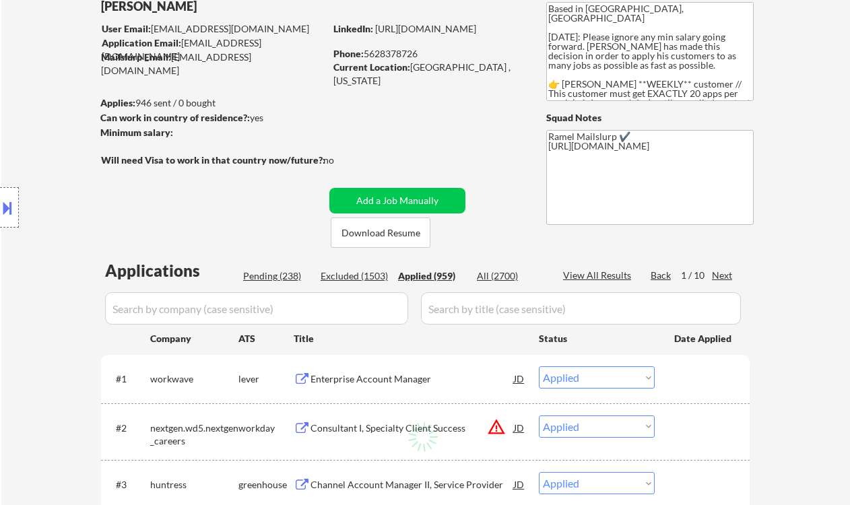
select select ""applied""
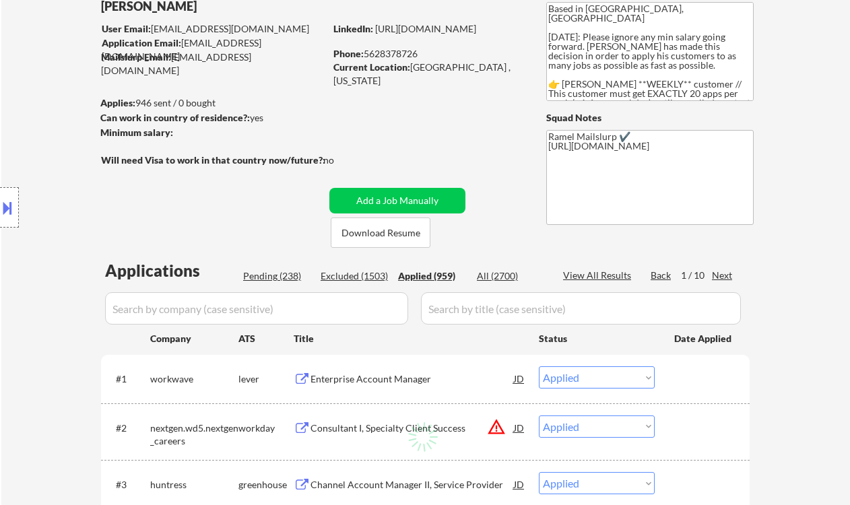
select select ""applied""
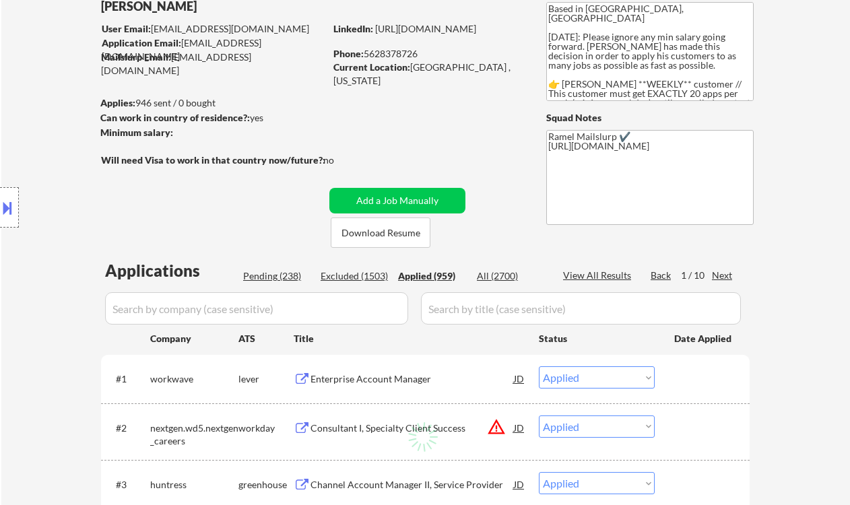
select select ""applied""
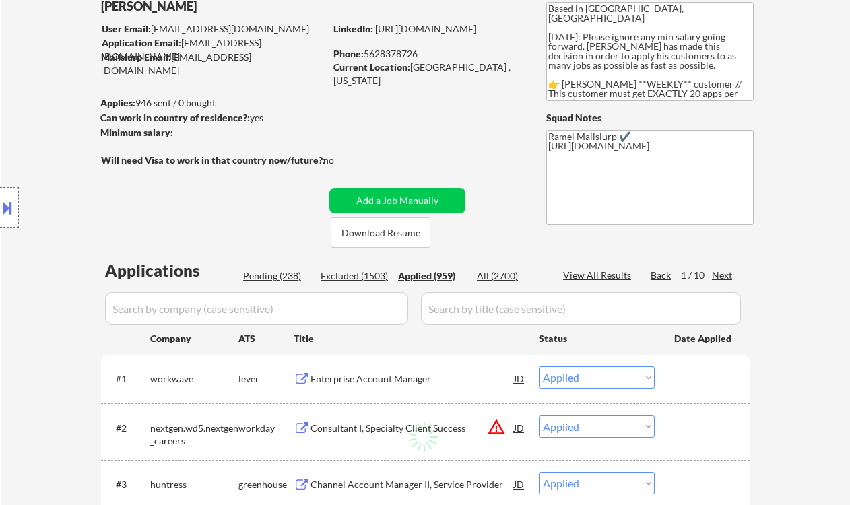
select select ""applied""
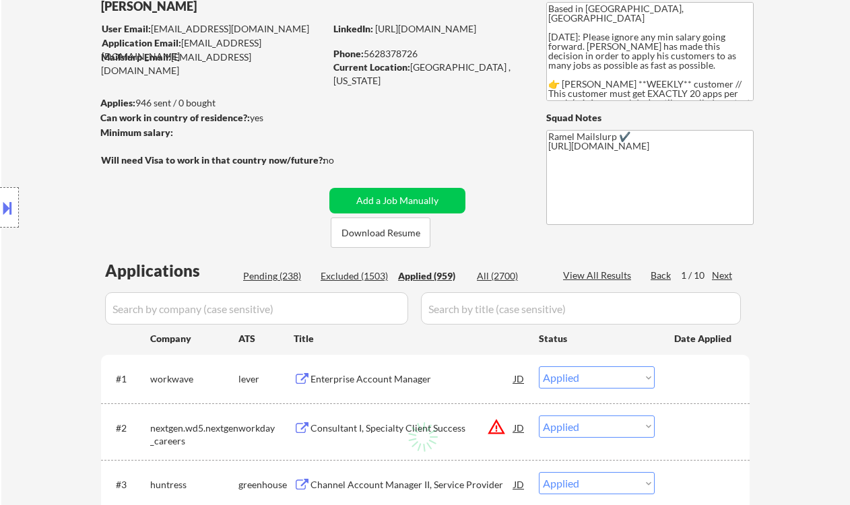
select select ""applied""
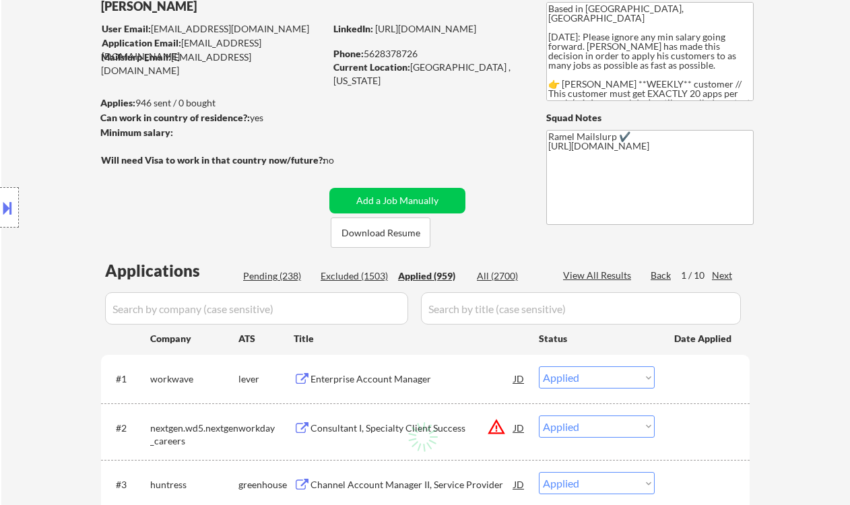
select select ""applied""
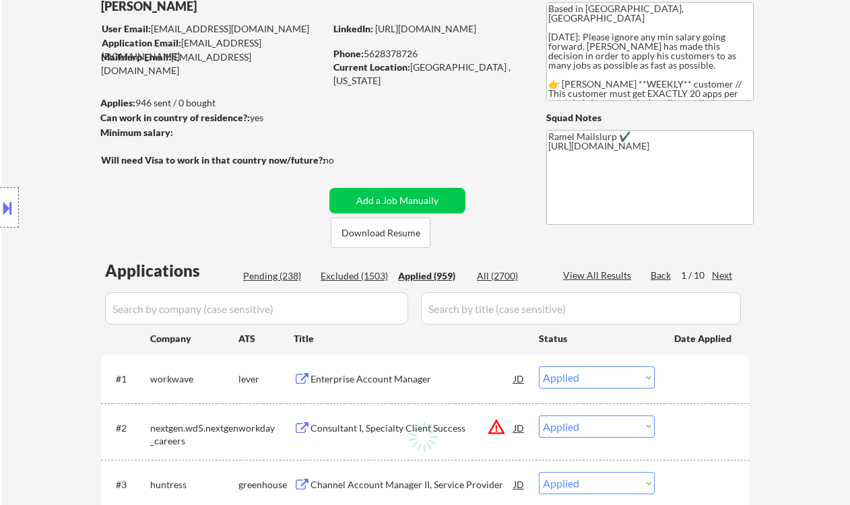
select select ""applied""
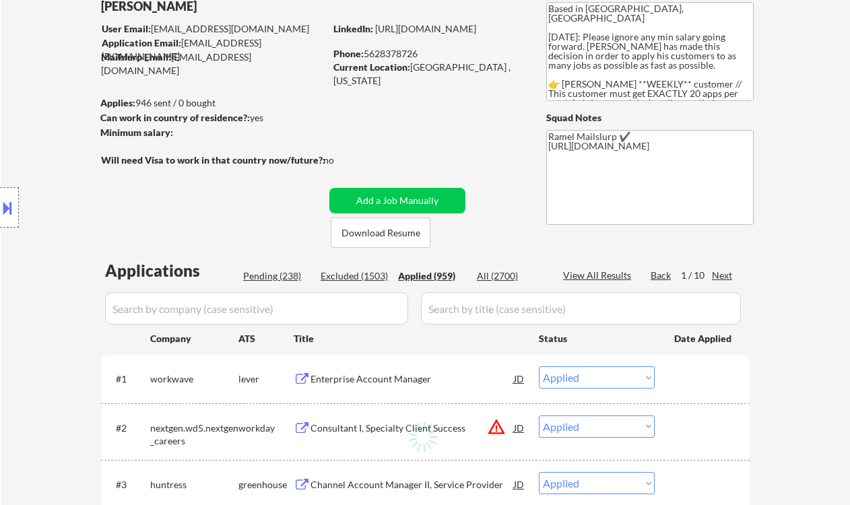
select select ""applied""
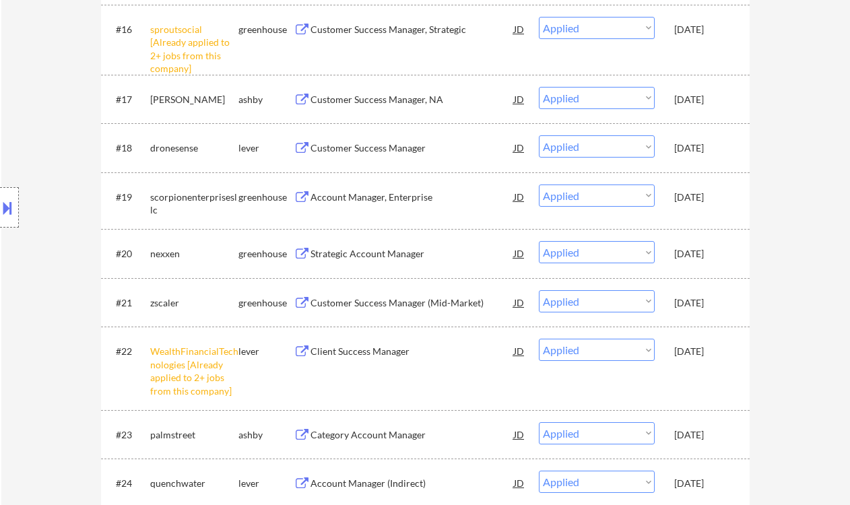
scroll to position [1167, 0]
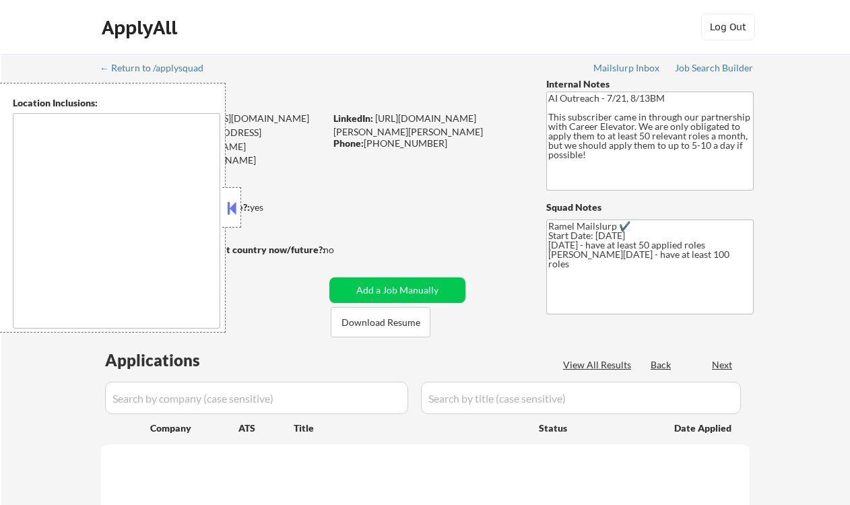
type textarea "[GEOGRAPHIC_DATA], [GEOGRAPHIC_DATA] [GEOGRAPHIC_DATA], [GEOGRAPHIC_DATA], [GEO…"
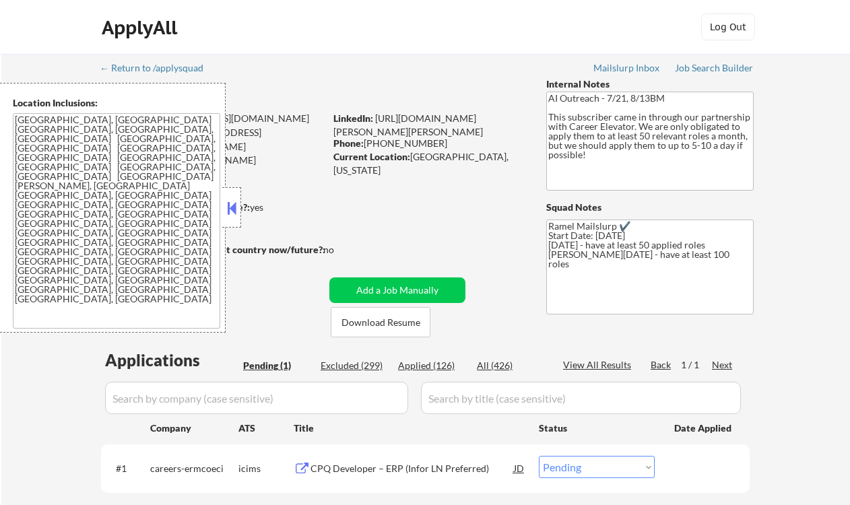
click at [236, 206] on button at bounding box center [231, 208] width 15 height 20
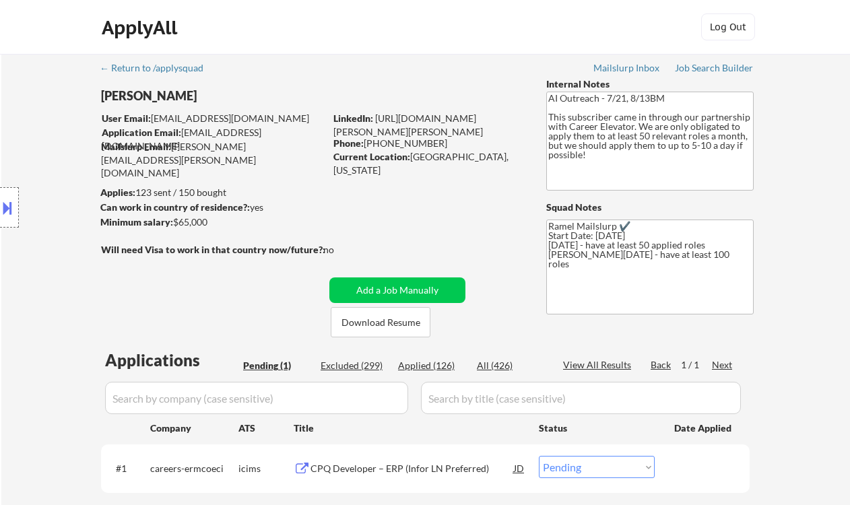
scroll to position [179, 0]
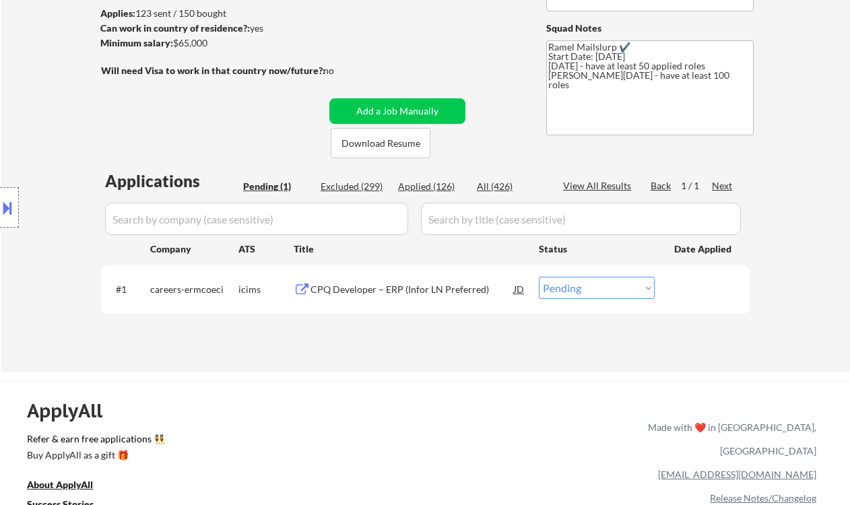
click at [389, 295] on div "CPQ Developer – ERP (Infor LN Preferred)" at bounding box center [411, 289] width 203 height 13
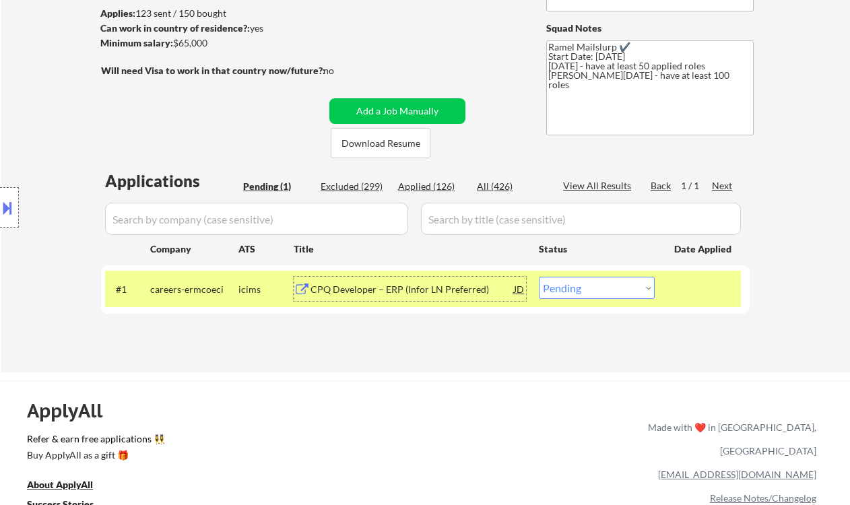
click at [581, 291] on select "Choose an option... Pending Applied Excluded (Questions) Excluded (Expired) Exc…" at bounding box center [597, 288] width 116 height 22
select select ""excluded__bad_match_""
click at [539, 277] on select "Choose an option... Pending Applied Excluded (Questions) Excluded (Expired) Exc…" at bounding box center [597, 288] width 116 height 22
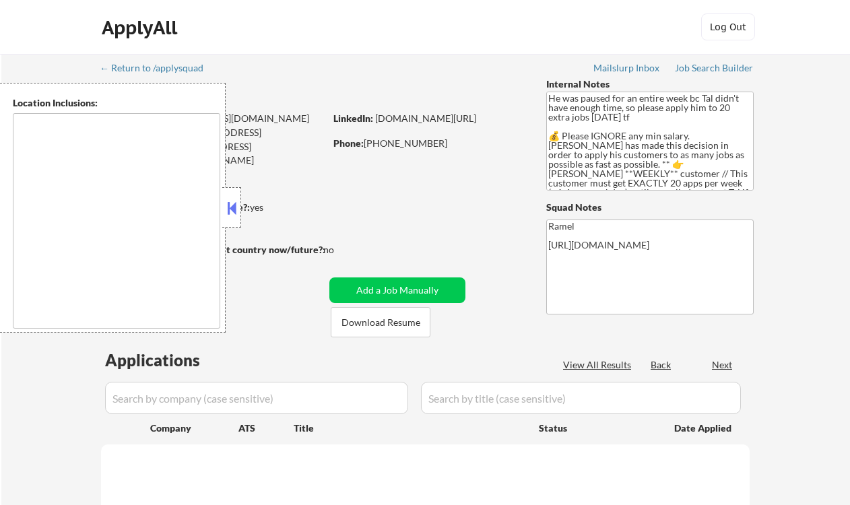
type textarea "remote"
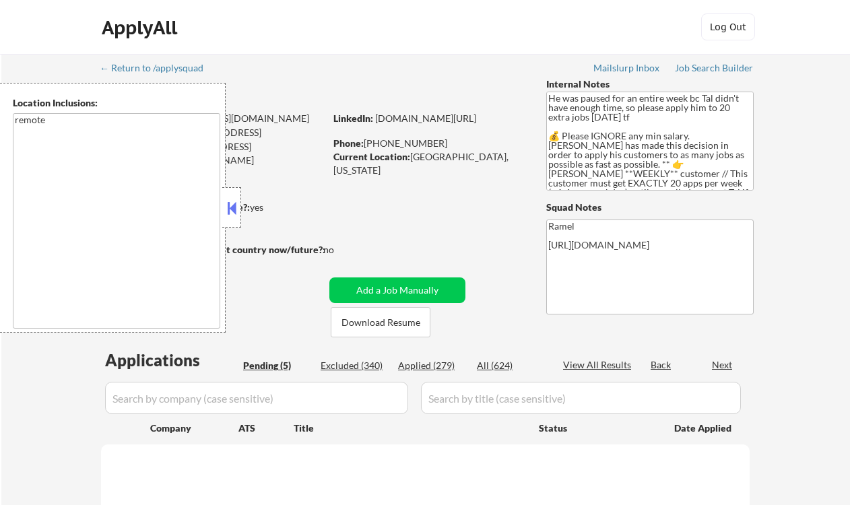
select select ""pending""
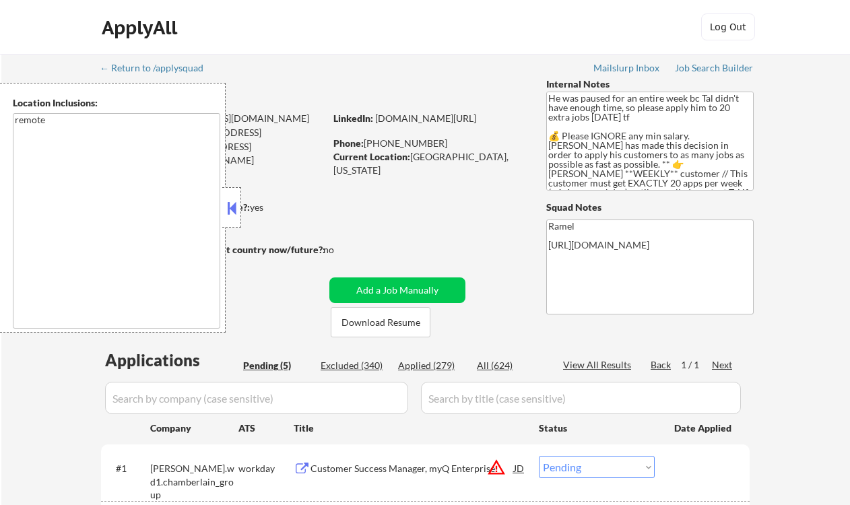
click at [234, 211] on button at bounding box center [231, 208] width 15 height 20
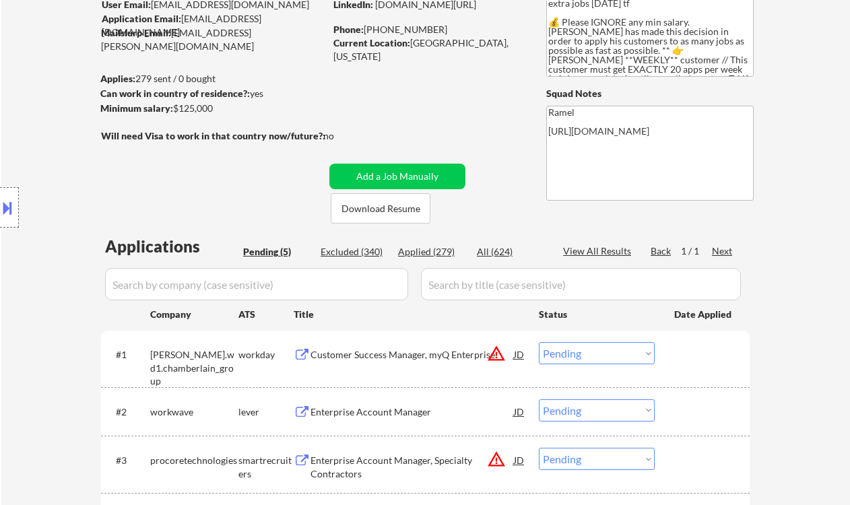
scroll to position [269, 0]
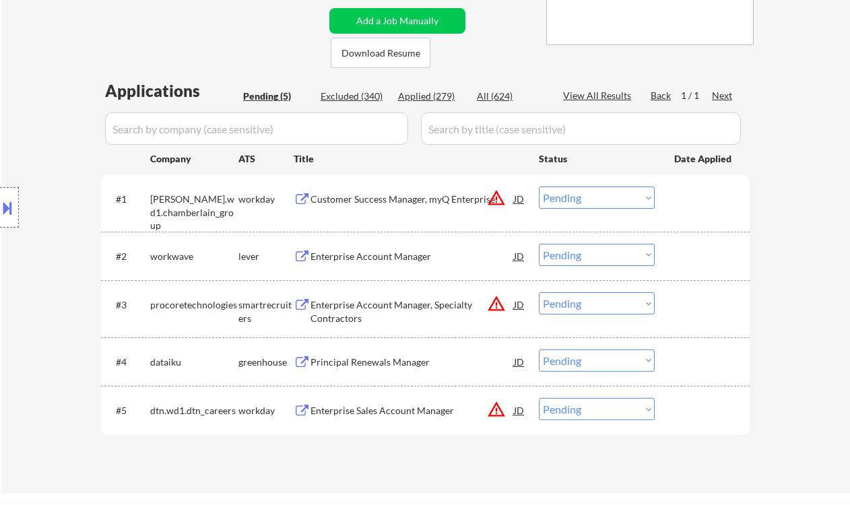
click at [376, 251] on div "Enterprise Account Manager" at bounding box center [411, 256] width 203 height 13
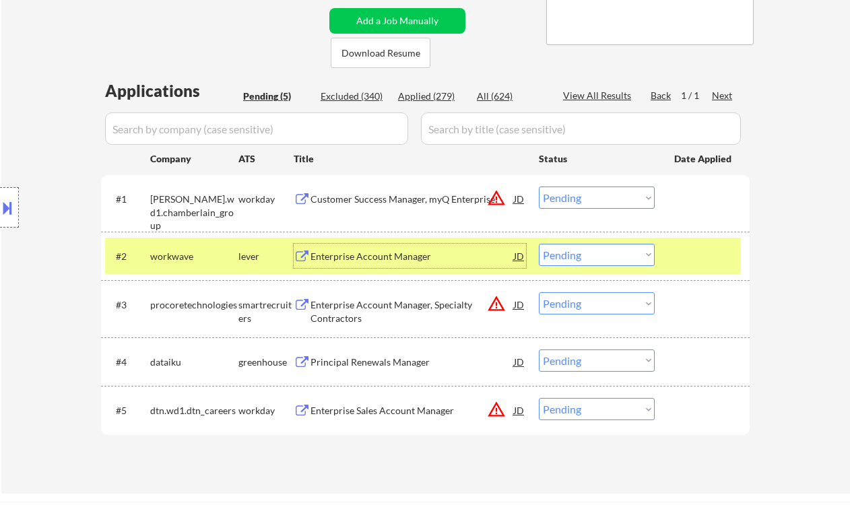
drag, startPoint x: 588, startPoint y: 251, endPoint x: 590, endPoint y: 265, distance: 14.3
click at [588, 251] on select "Choose an option... Pending Applied Excluded (Questions) Excluded (Expired) Exc…" at bounding box center [597, 255] width 116 height 22
click at [539, 244] on select "Choose an option... Pending Applied Excluded (Questions) Excluded (Expired) Exc…" at bounding box center [597, 255] width 116 height 22
click at [418, 358] on div "Principal Renewals Manager" at bounding box center [411, 362] width 203 height 13
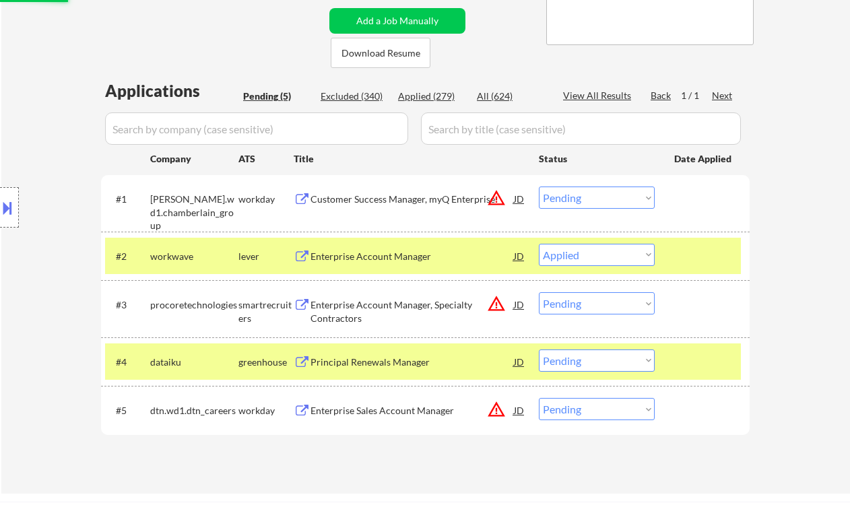
select select ""pending""
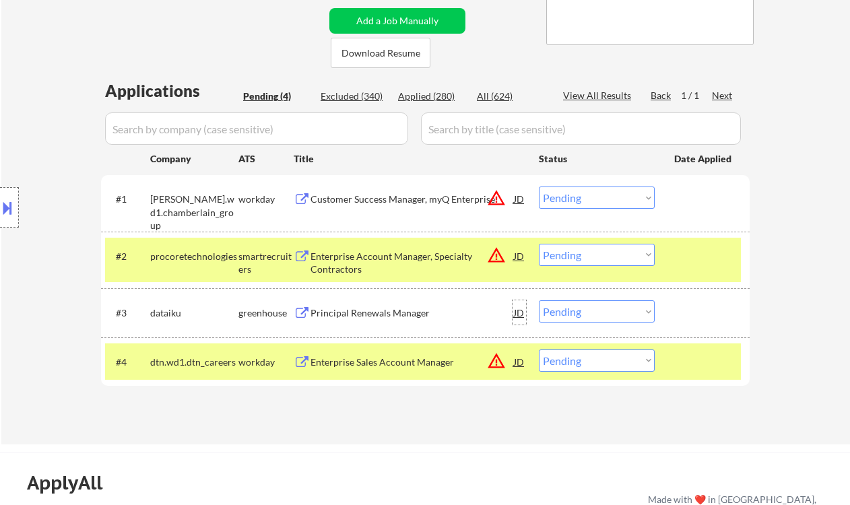
click at [523, 316] on div "JD" at bounding box center [519, 312] width 13 height 24
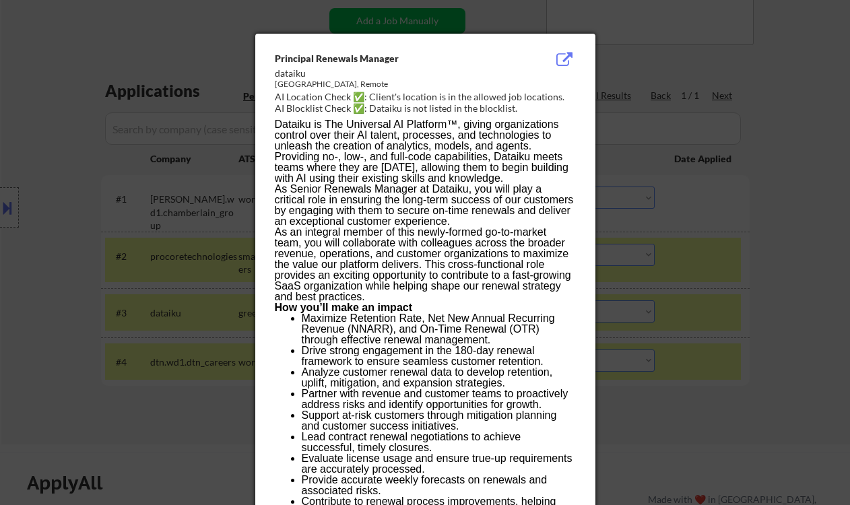
drag, startPoint x: 205, startPoint y: 300, endPoint x: 211, endPoint y: 315, distance: 15.4
click at [205, 301] on div at bounding box center [425, 252] width 850 height 505
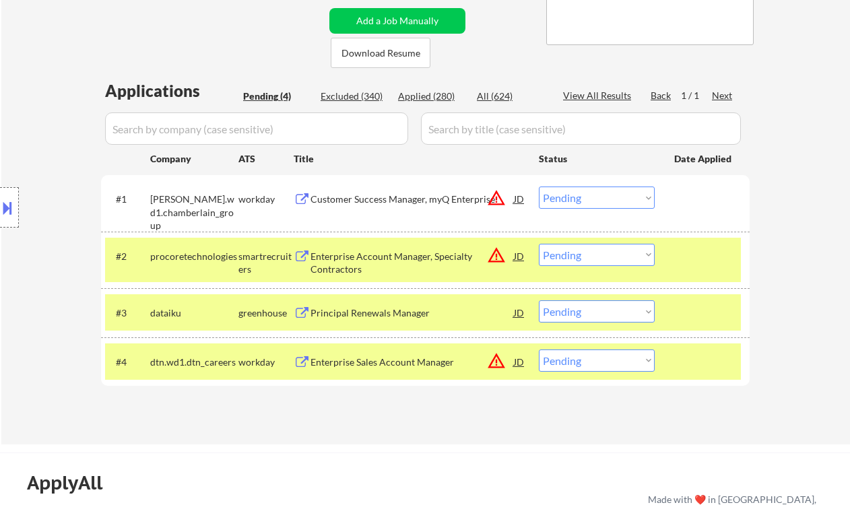
click at [215, 323] on div "Location Inclusions: remote" at bounding box center [120, 208] width 241 height 250
click at [356, 317] on div "Principal Renewals Manager" at bounding box center [411, 312] width 203 height 13
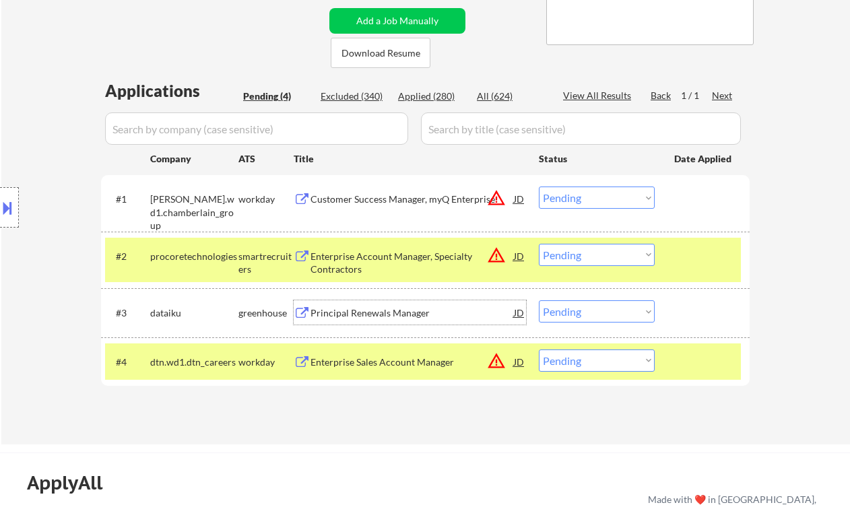
drag, startPoint x: 570, startPoint y: 314, endPoint x: 574, endPoint y: 322, distance: 9.0
click at [570, 314] on select "Choose an option... Pending Applied Excluded (Questions) Excluded (Expired) Exc…" at bounding box center [597, 311] width 116 height 22
click at [539, 300] on select "Choose an option... Pending Applied Excluded (Questions) Excluded (Expired) Exc…" at bounding box center [597, 311] width 116 height 22
click at [368, 367] on div "Enterprise Sales Account Manager" at bounding box center [411, 362] width 203 height 13
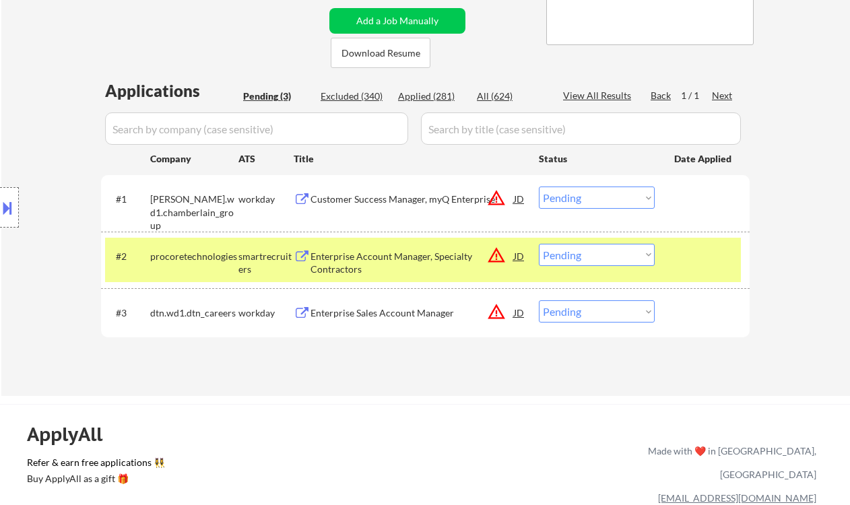
click at [610, 322] on select "Choose an option... Pending Applied Excluded (Questions) Excluded (Expired) Exc…" at bounding box center [597, 311] width 116 height 22
select select ""excluded__location_""
click at [539, 300] on select "Choose an option... Pending Applied Excluded (Questions) Excluded (Expired) Exc…" at bounding box center [597, 311] width 116 height 22
click at [408, 257] on div "Enterprise Account Manager, Specialty Contractors" at bounding box center [411, 263] width 203 height 26
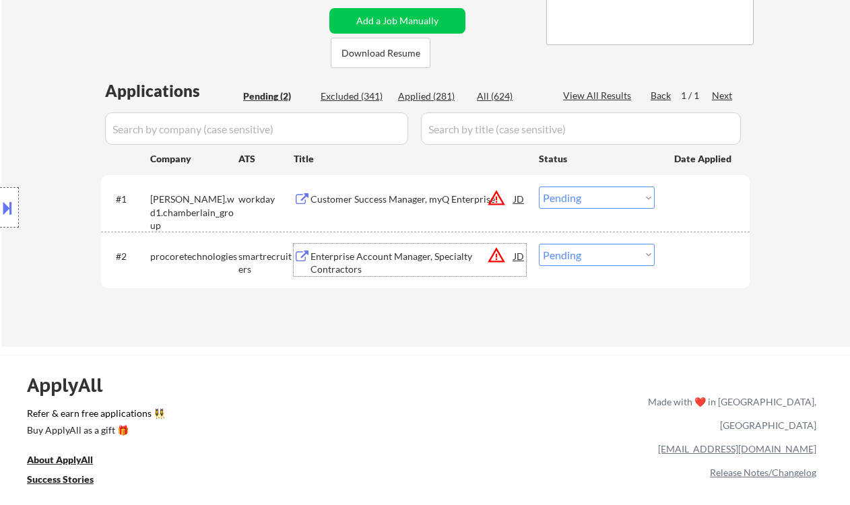
click at [586, 252] on select "Choose an option... Pending Applied Excluded (Questions) Excluded (Expired) Exc…" at bounding box center [597, 255] width 116 height 22
click at [399, 199] on div "Customer Success Manager, myQ Enterprise" at bounding box center [411, 199] width 203 height 13
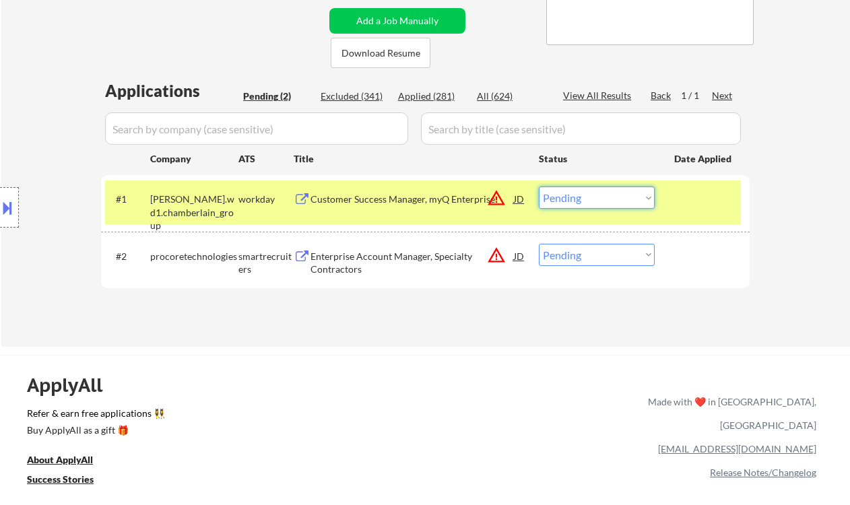
click at [582, 201] on select "Choose an option... Pending Applied Excluded (Questions) Excluded (Expired) Exc…" at bounding box center [597, 198] width 116 height 22
click at [539, 187] on select "Choose an option... Pending Applied Excluded (Questions) Excluded (Expired) Exc…" at bounding box center [597, 198] width 116 height 22
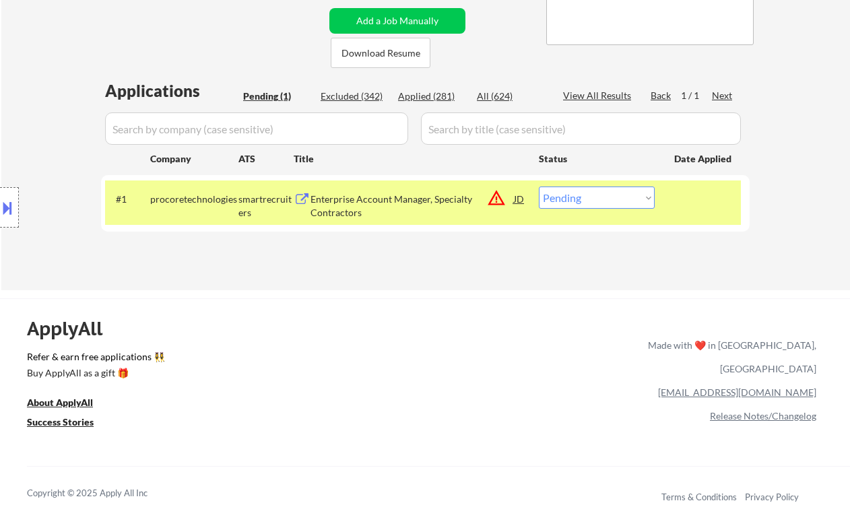
click at [638, 197] on select "Choose an option... Pending Applied Excluded (Questions) Excluded (Expired) Exc…" at bounding box center [597, 198] width 116 height 22
select select ""excluded__location_""
click at [539, 187] on select "Choose an option... Pending Applied Excluded (Questions) Excluded (Expired) Exc…" at bounding box center [597, 198] width 116 height 22
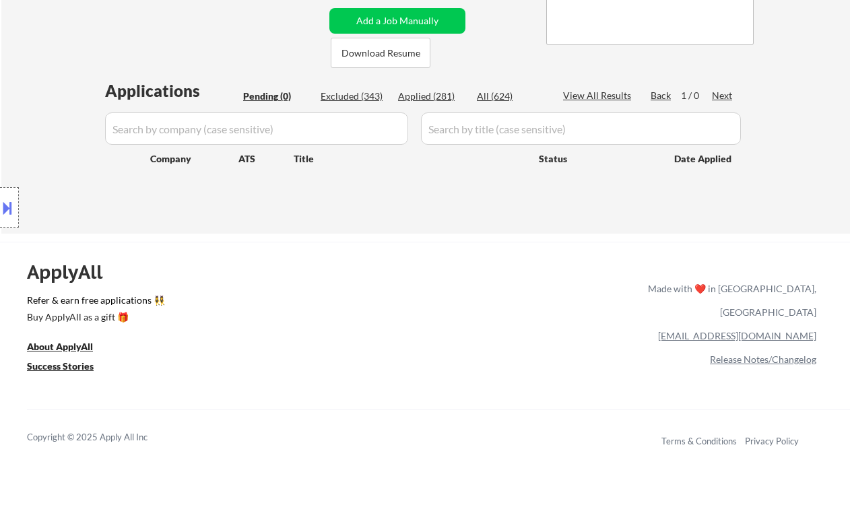
click at [116, 38] on div "← Return to /applysquad Mailslurp Inbox Job Search Builder Yonahtan Pimentel Us…" at bounding box center [426, 3] width 672 height 438
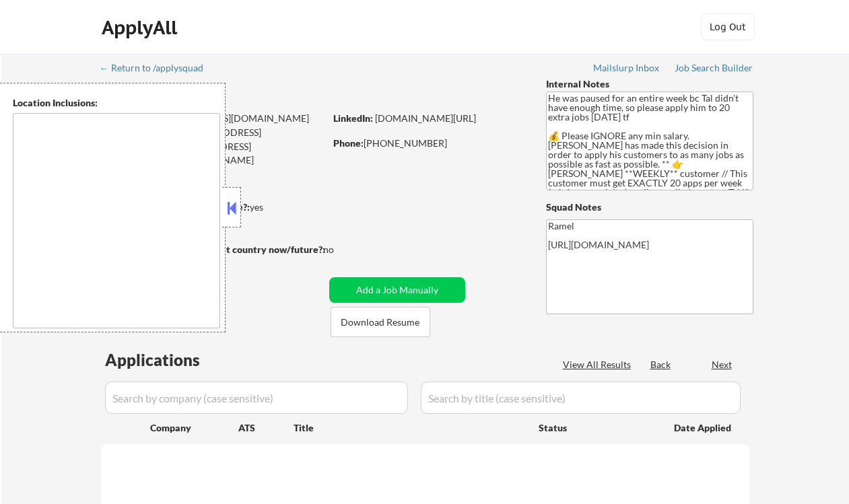
type textarea "remote"
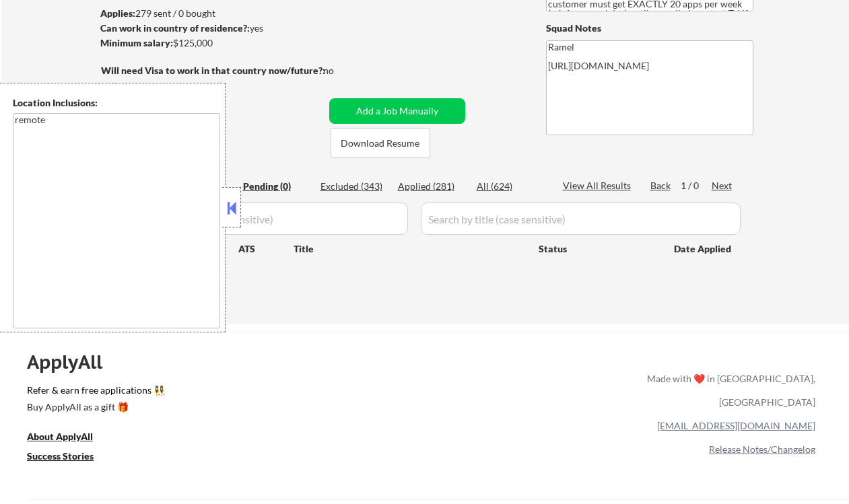
scroll to position [90, 0]
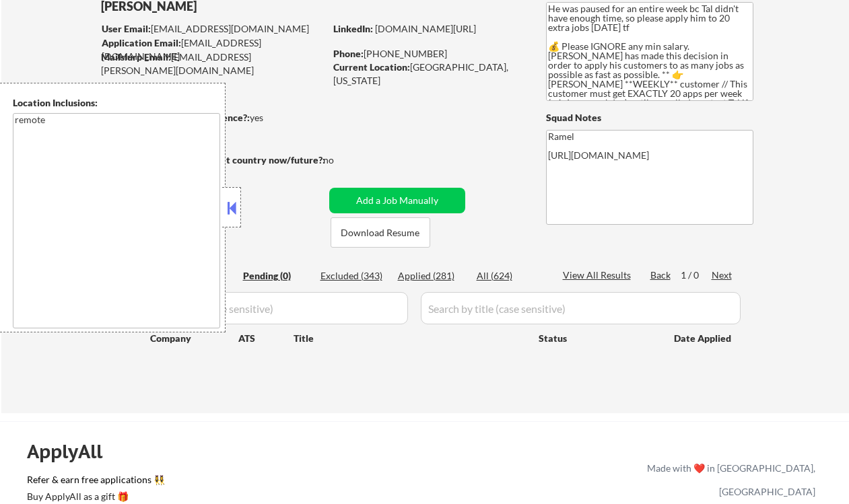
click at [418, 275] on div "Applied (281)" at bounding box center [431, 275] width 67 height 13
select select ""applied""
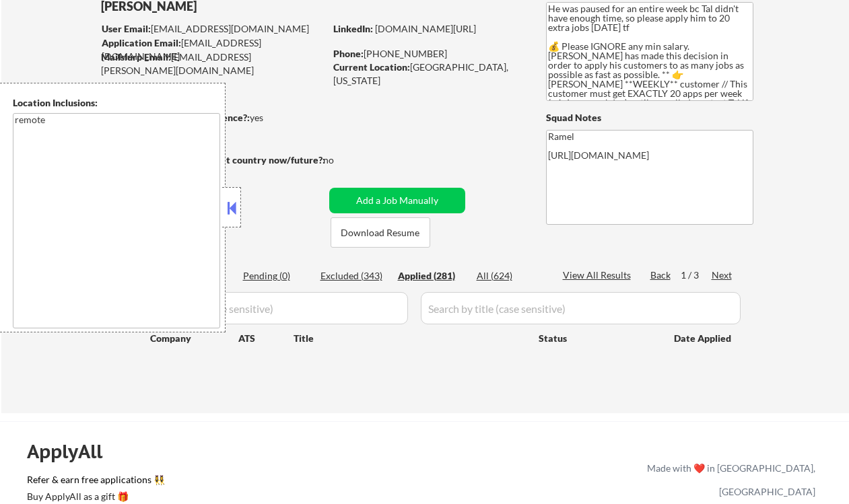
select select ""applied""
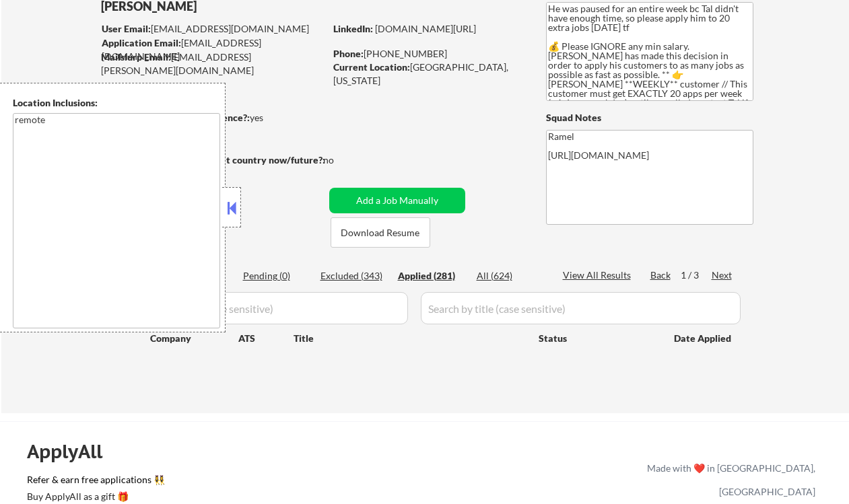
select select ""applied""
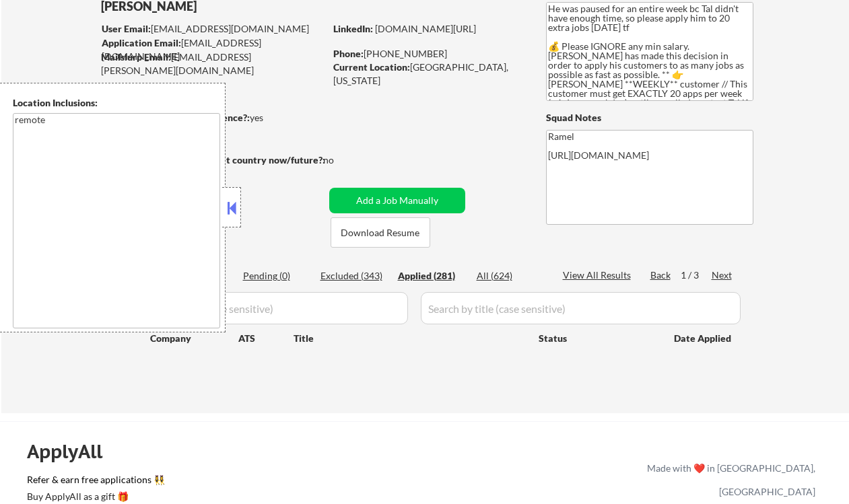
select select ""applied""
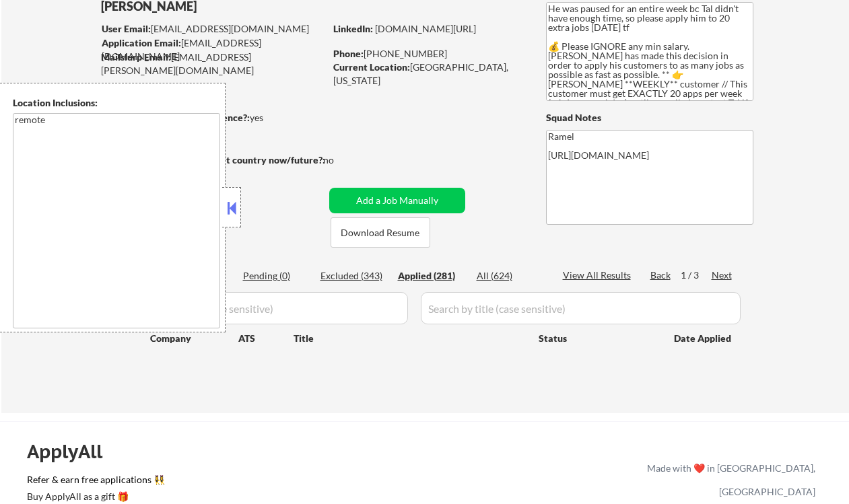
select select ""applied""
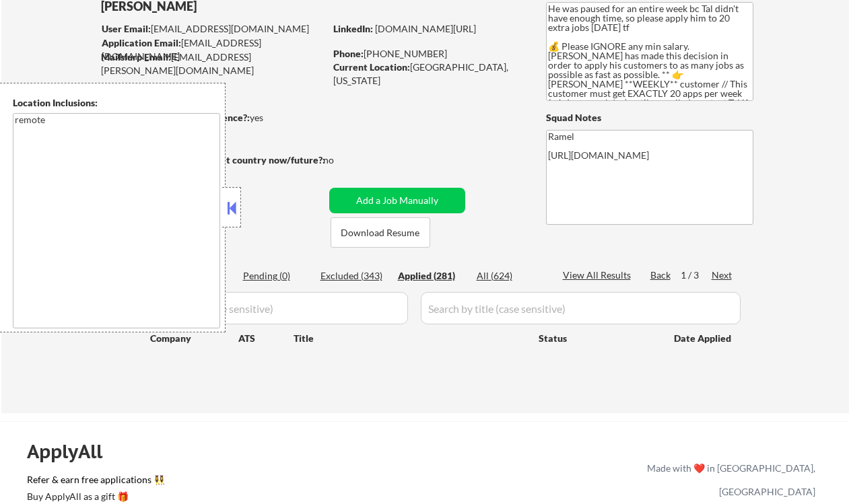
select select ""applied""
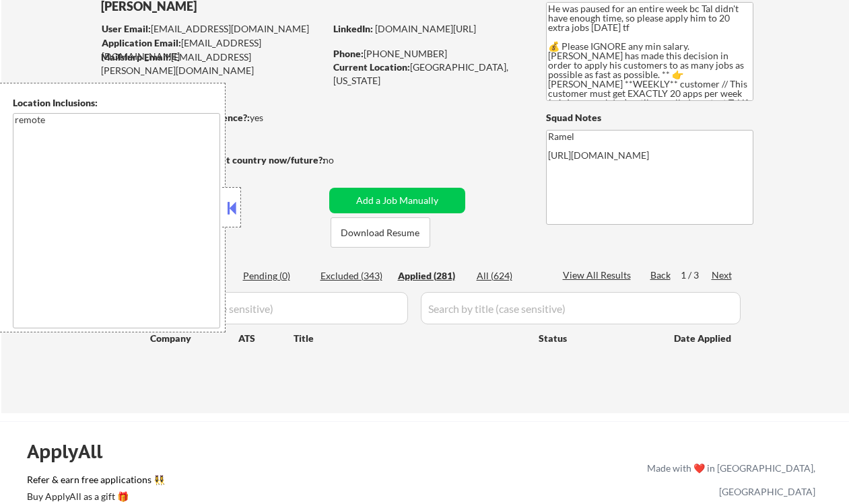
select select ""applied""
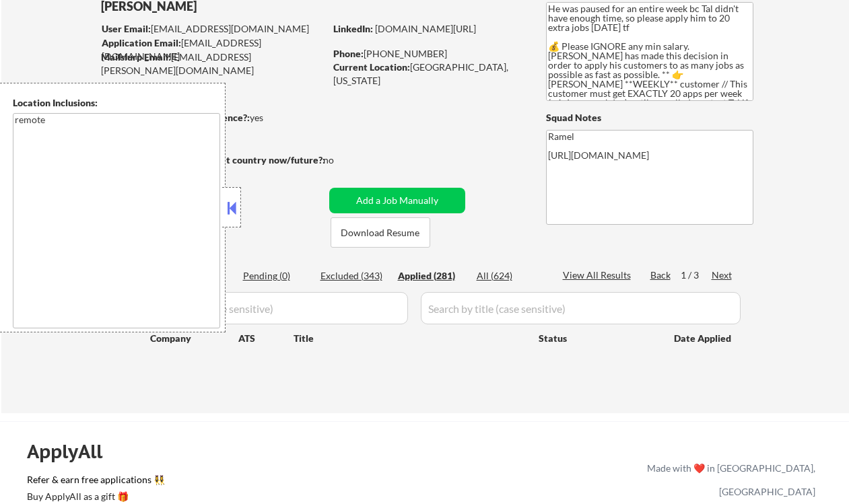
select select ""applied""
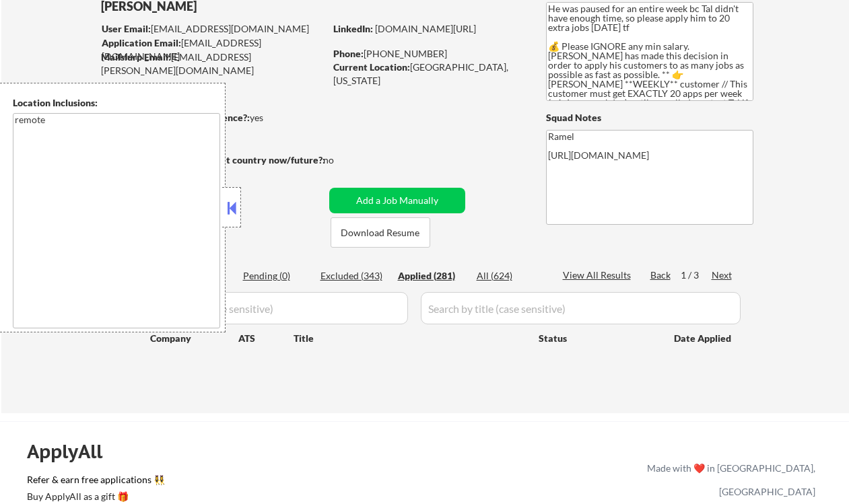
select select ""applied""
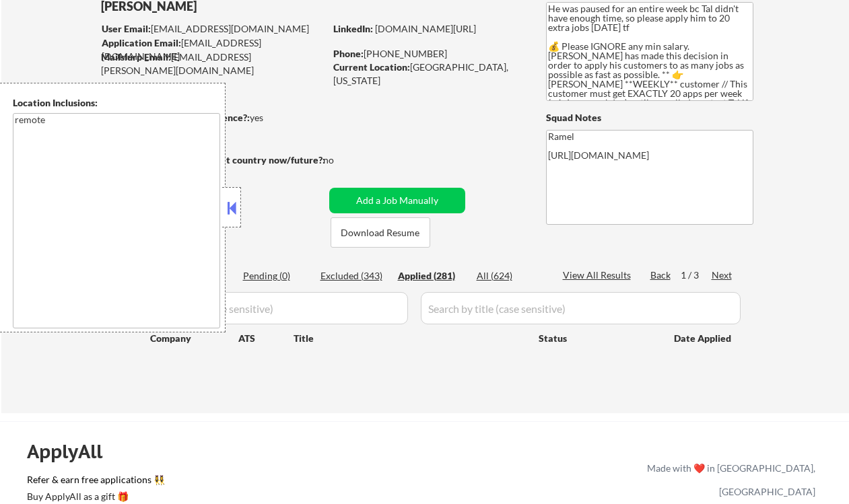
select select ""applied""
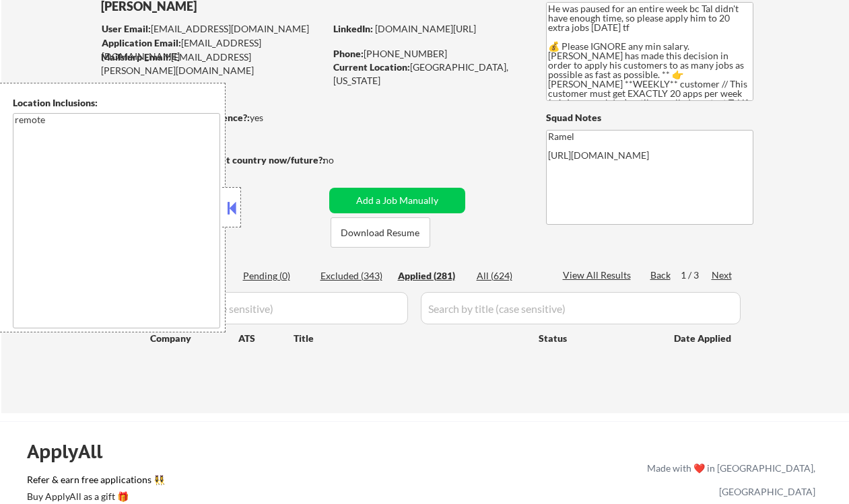
select select ""applied""
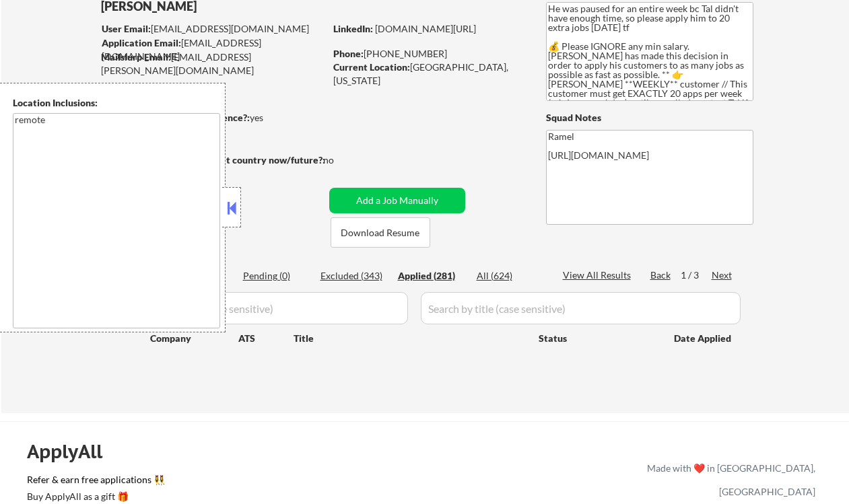
select select ""applied""
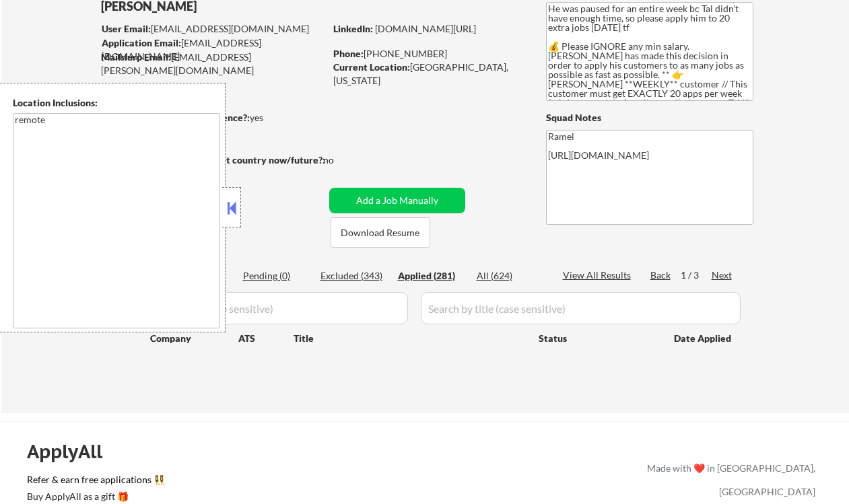
select select ""applied""
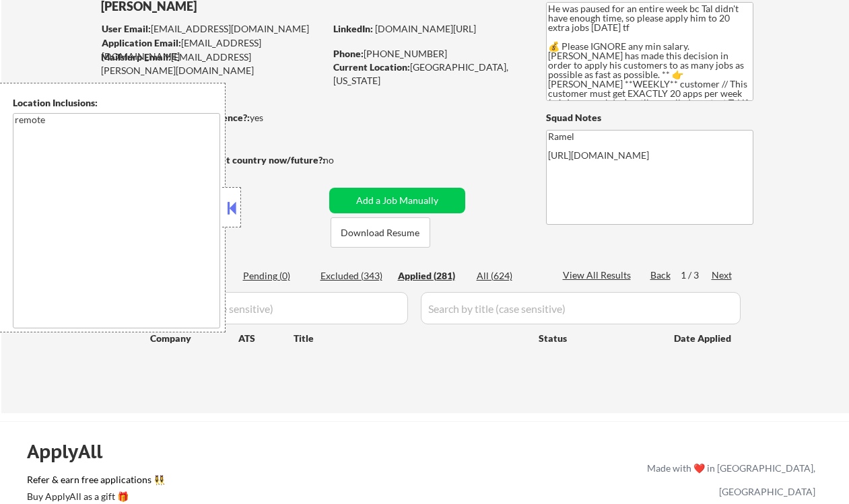
select select ""applied""
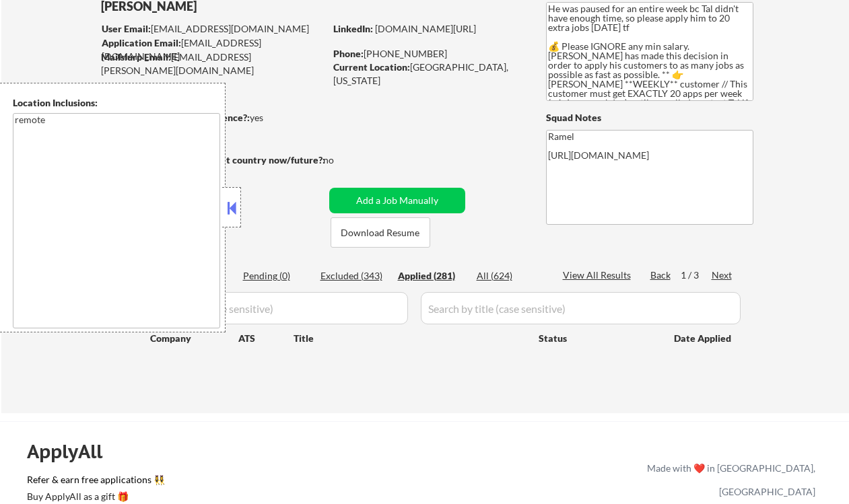
select select ""applied""
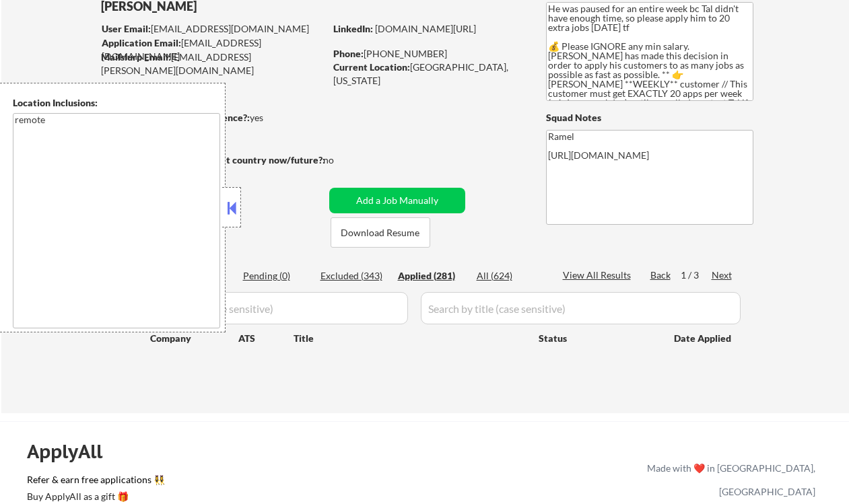
select select ""applied""
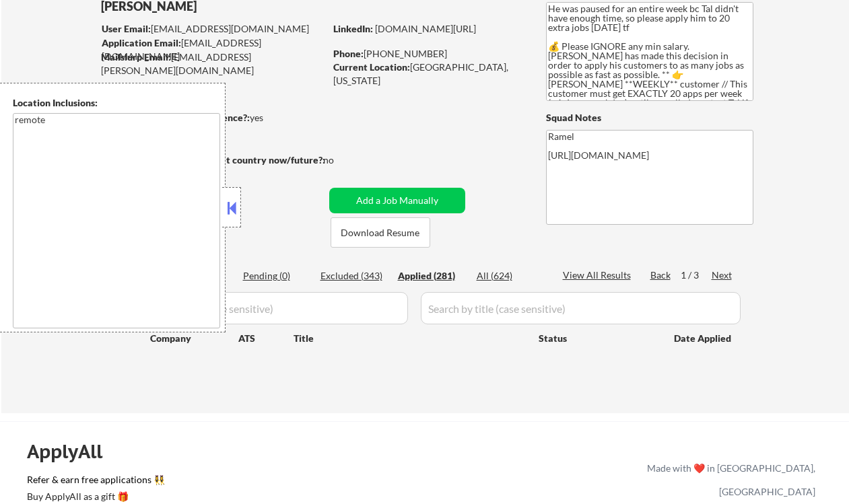
select select ""applied""
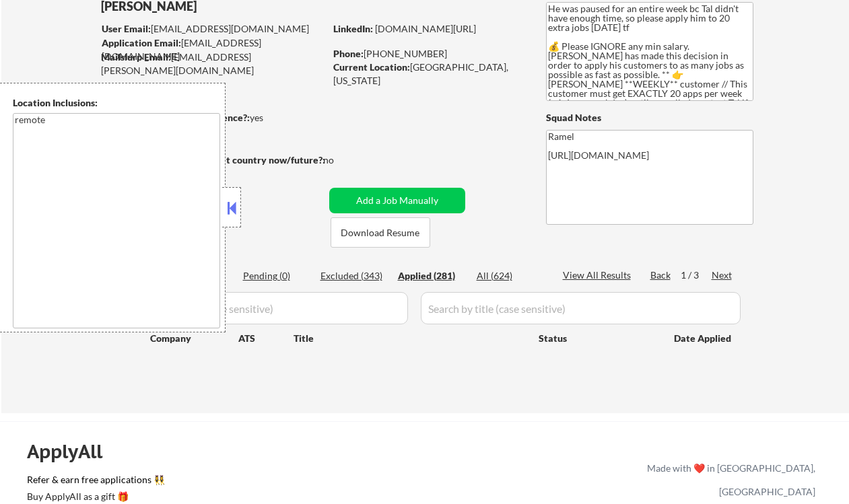
select select ""applied""
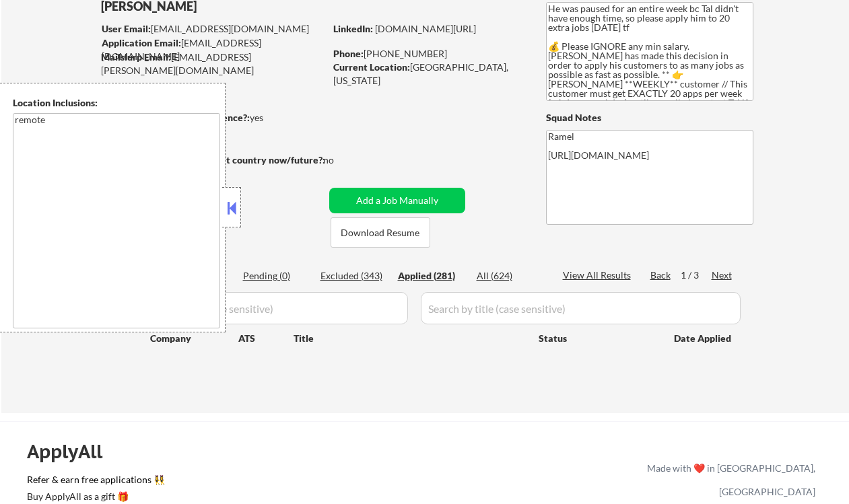
select select ""applied""
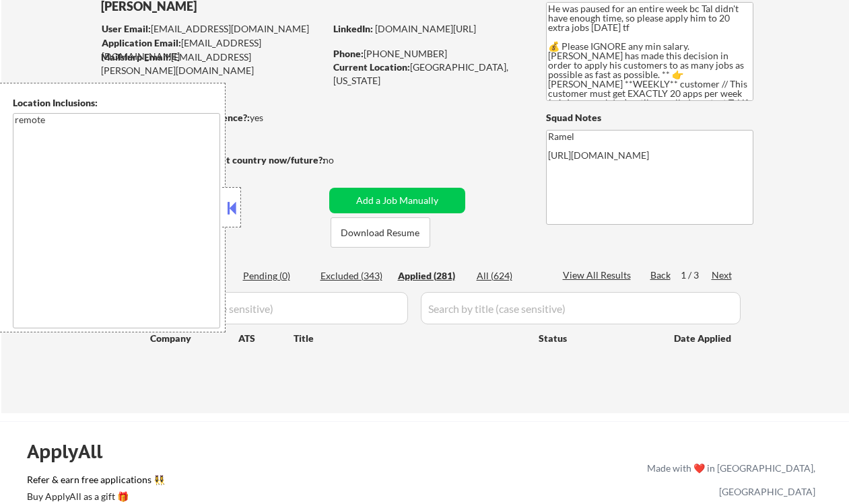
select select ""applied""
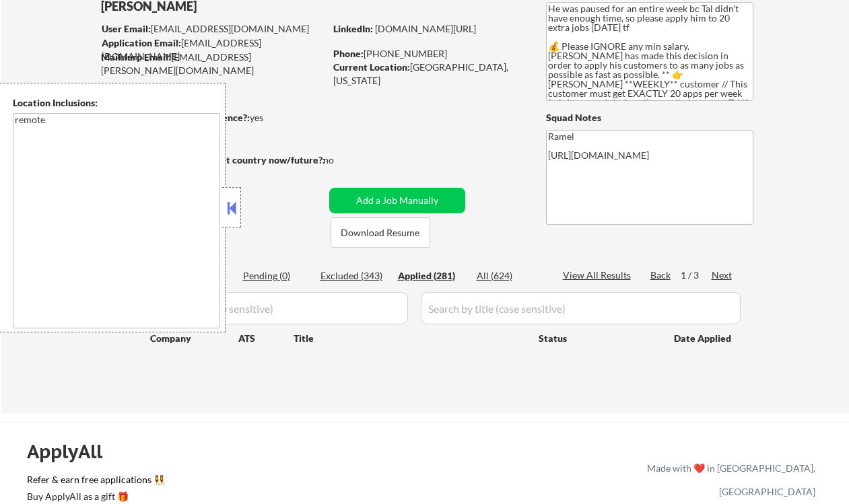
select select ""applied""
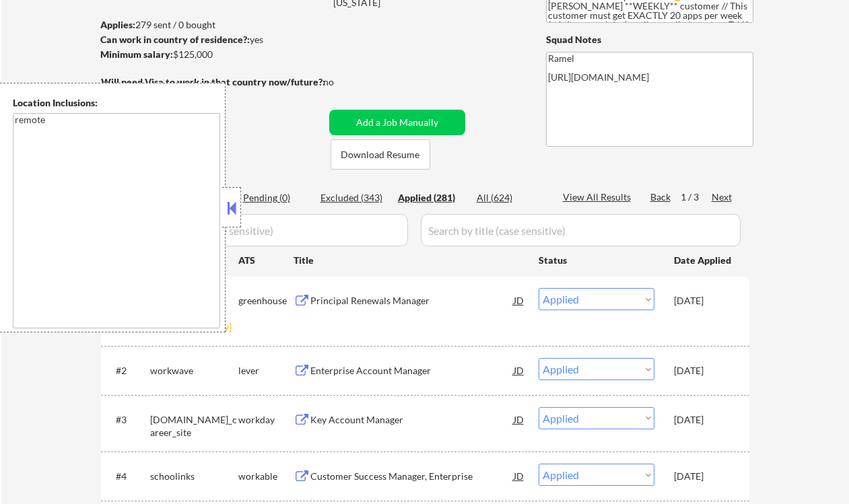
scroll to position [179, 0]
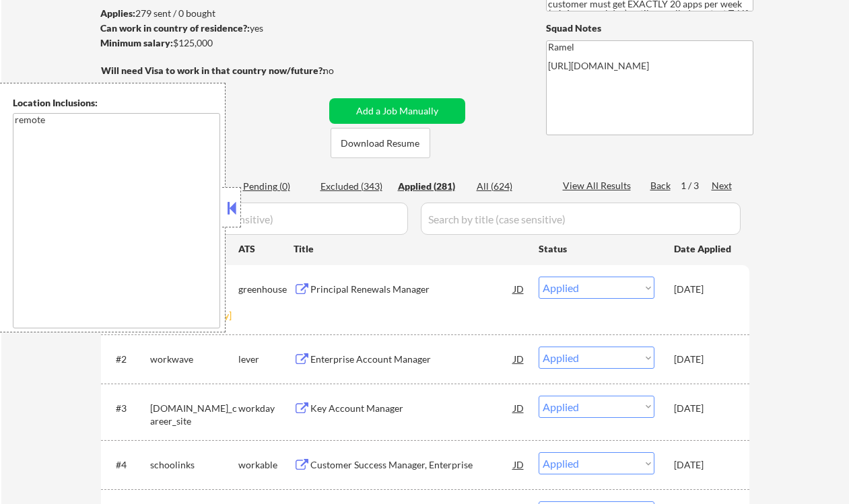
click at [229, 208] on button at bounding box center [231, 208] width 15 height 20
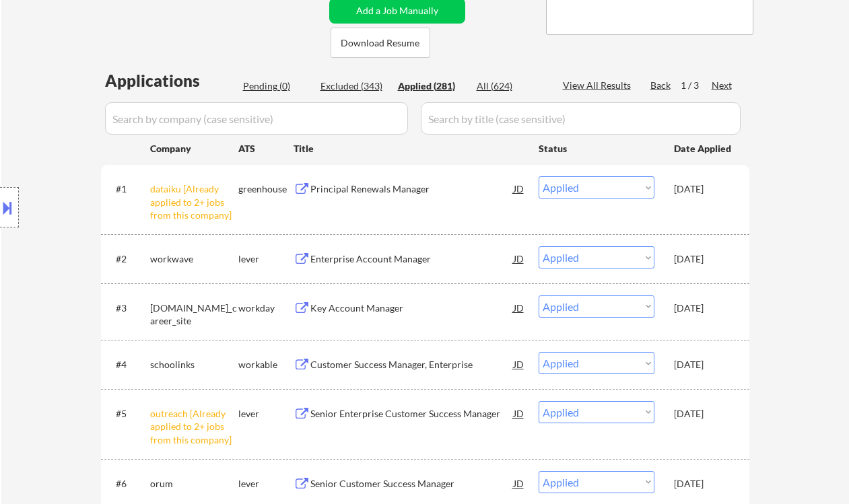
scroll to position [359, 0]
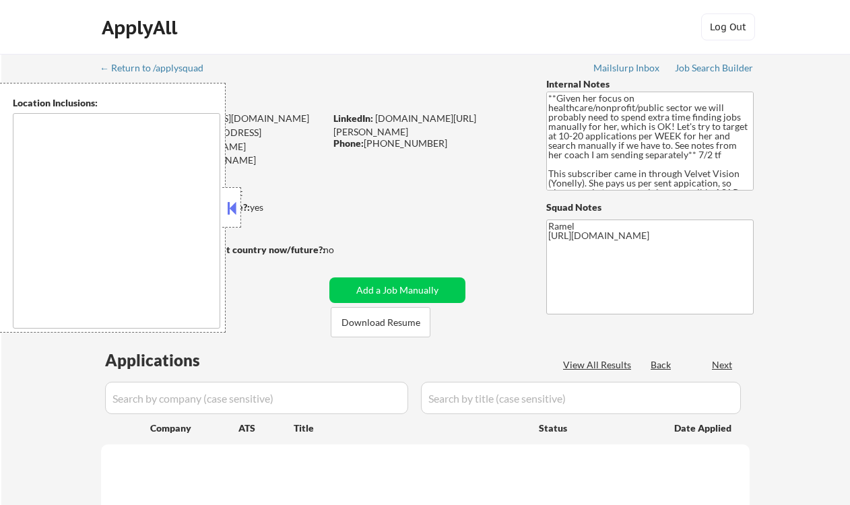
type textarea "[GEOGRAPHIC_DATA], ON [GEOGRAPHIC_DATA], ON [GEOGRAPHIC_DATA], ON [GEOGRAPHIC_D…"
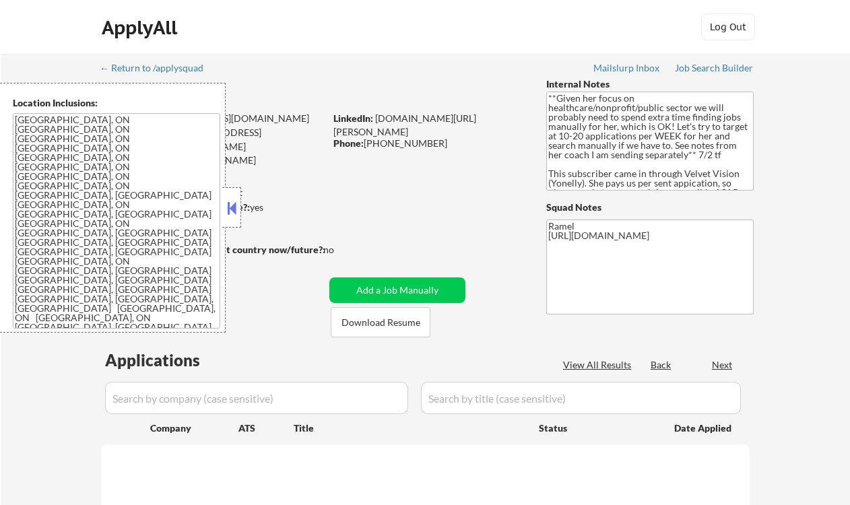
select select ""pending""
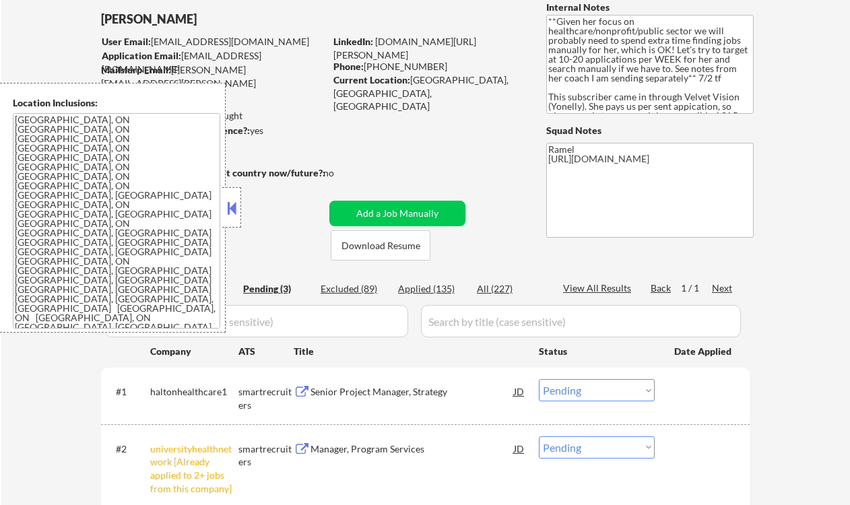
scroll to position [90, 0]
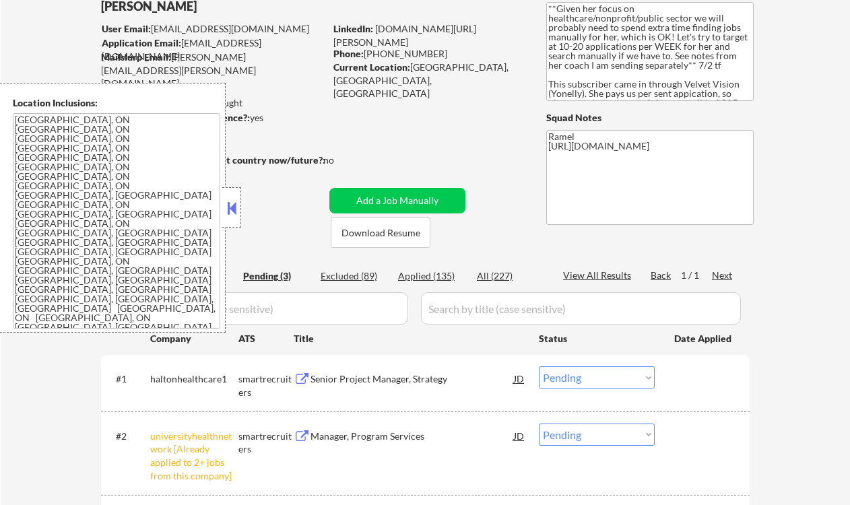
click at [231, 209] on button at bounding box center [231, 208] width 15 height 20
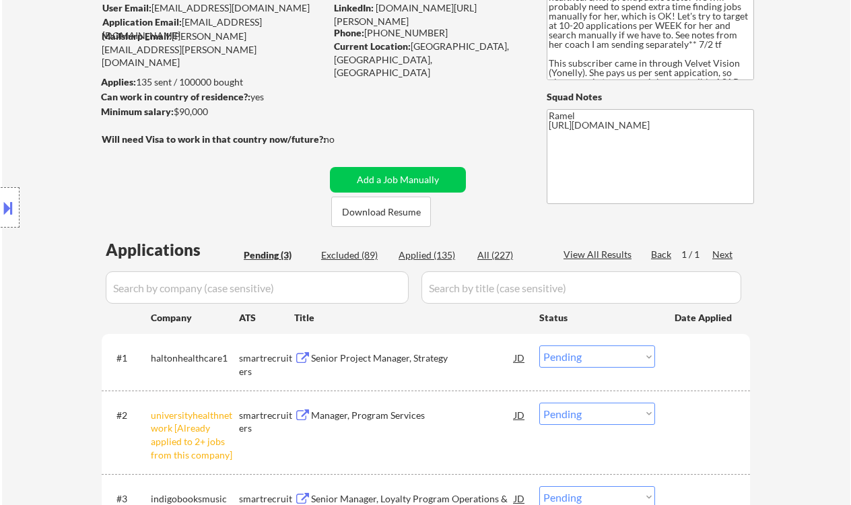
scroll to position [269, 0]
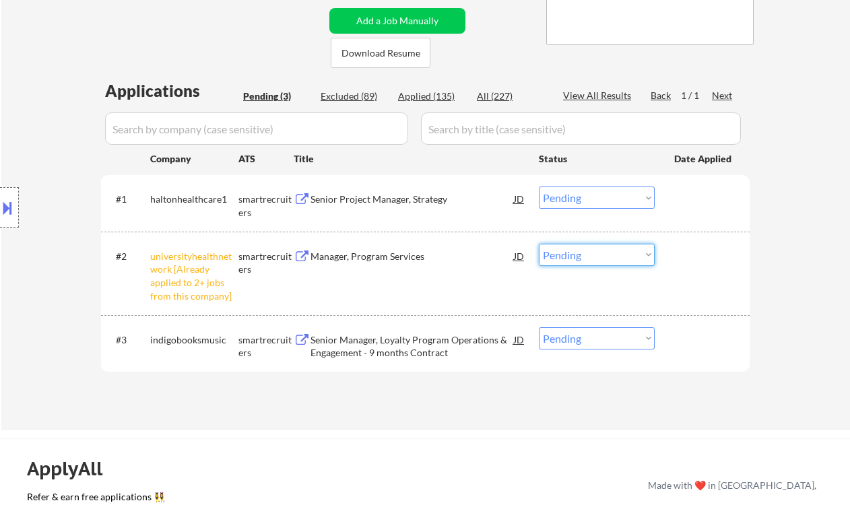
drag, startPoint x: 576, startPoint y: 250, endPoint x: 575, endPoint y: 258, distance: 8.1
click at [576, 250] on select "Choose an option... Pending Applied Excluded (Questions) Excluded (Expired) Exc…" at bounding box center [597, 255] width 116 height 22
click at [539, 244] on select "Choose an option... Pending Applied Excluded (Questions) Excluded (Expired) Exc…" at bounding box center [597, 255] width 116 height 22
select select ""pending""
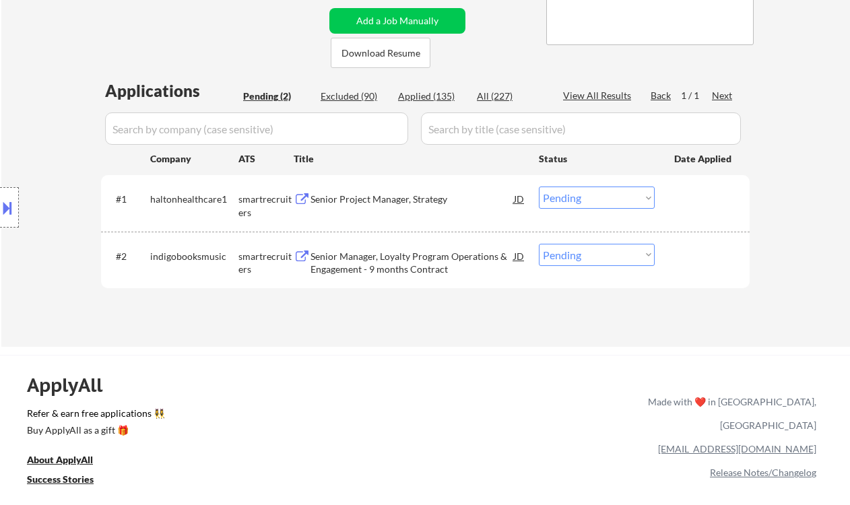
click at [395, 201] on div "Senior Project Manager, Strategy" at bounding box center [411, 199] width 203 height 13
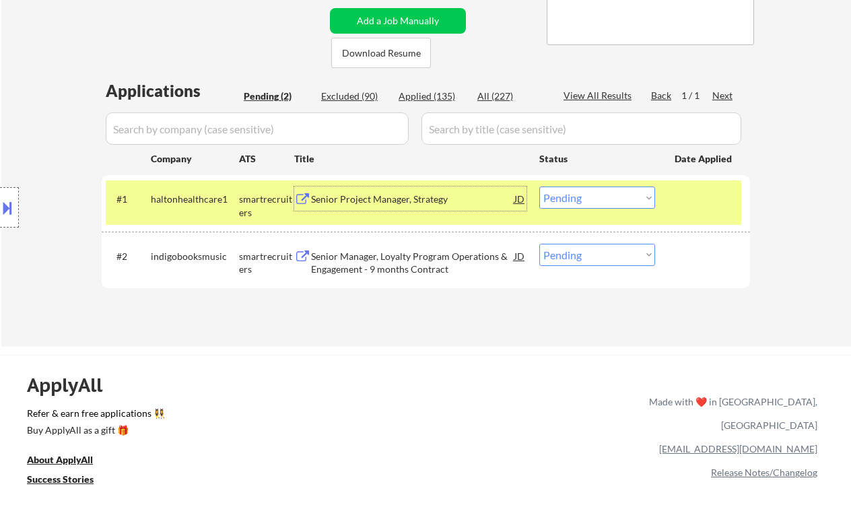
click at [567, 201] on select "Choose an option... Pending Applied Excluded (Questions) Excluded (Expired) Exc…" at bounding box center [597, 198] width 116 height 22
click at [539, 187] on select "Choose an option... Pending Applied Excluded (Questions) Excluded (Expired) Exc…" at bounding box center [597, 198] width 116 height 22
click at [439, 265] on div "Senior Manager, Loyalty Program Operations & Engagement - 9 months Contract" at bounding box center [412, 263] width 203 height 26
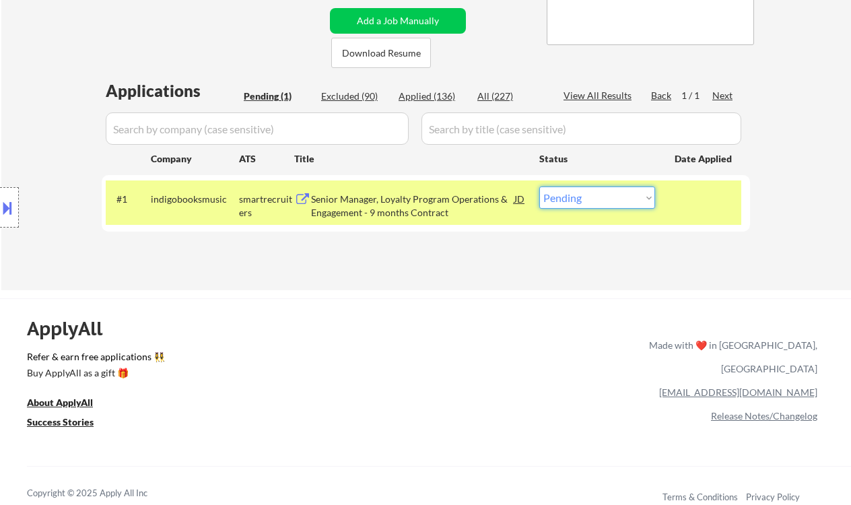
drag, startPoint x: 591, startPoint y: 196, endPoint x: 597, endPoint y: 208, distance: 13.6
click at [591, 196] on select "Choose an option... Pending Applied Excluded (Questions) Excluded (Expired) Exc…" at bounding box center [597, 198] width 116 height 22
select select ""excluded__bad_match_""
click at [539, 187] on select "Choose an option... Pending Applied Excluded (Questions) Excluded (Expired) Exc…" at bounding box center [597, 198] width 116 height 22
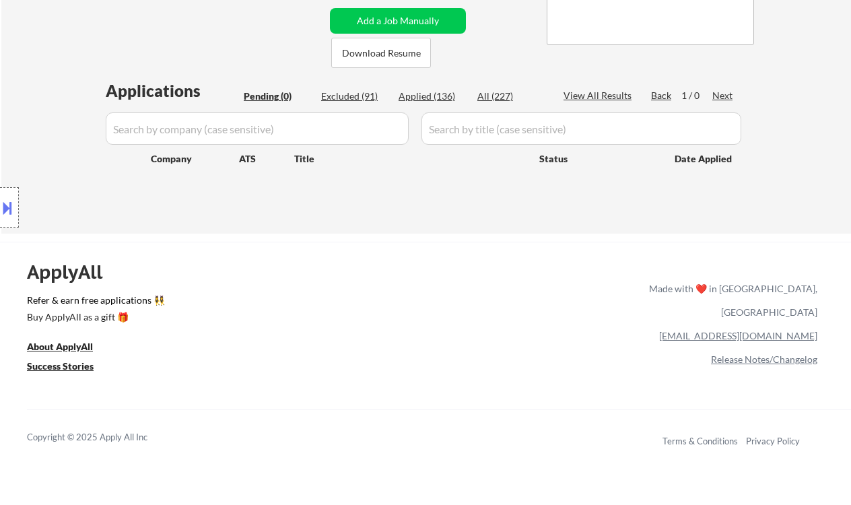
click at [11, 116] on div "Location Inclusions: [GEOGRAPHIC_DATA], [GEOGRAPHIC_DATA] [GEOGRAPHIC_DATA], ON…" at bounding box center [120, 208] width 241 height 250
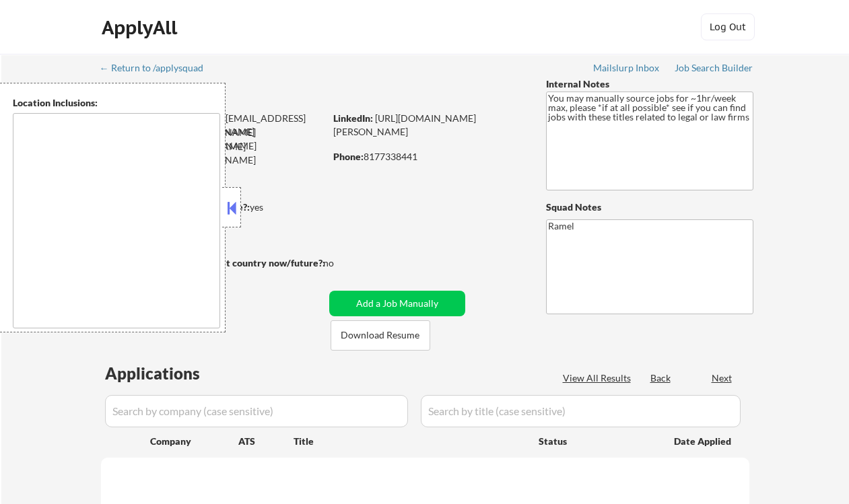
type textarea "remote"
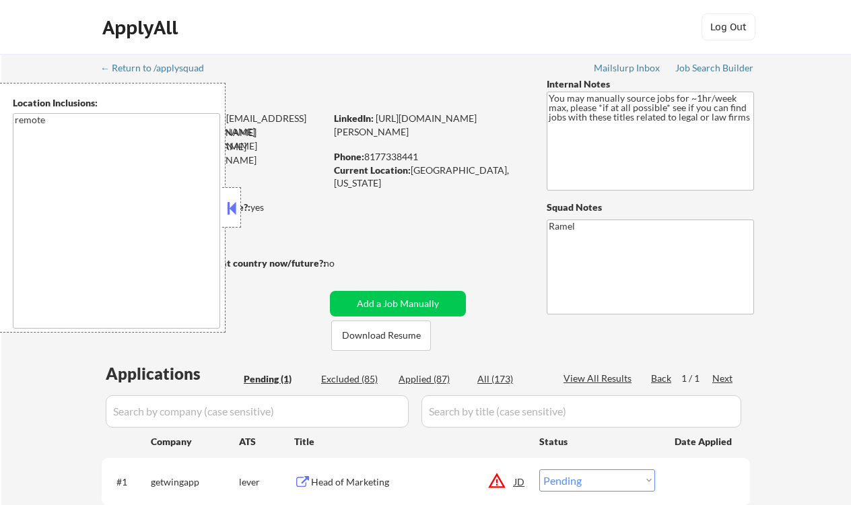
click at [233, 211] on button at bounding box center [231, 208] width 15 height 20
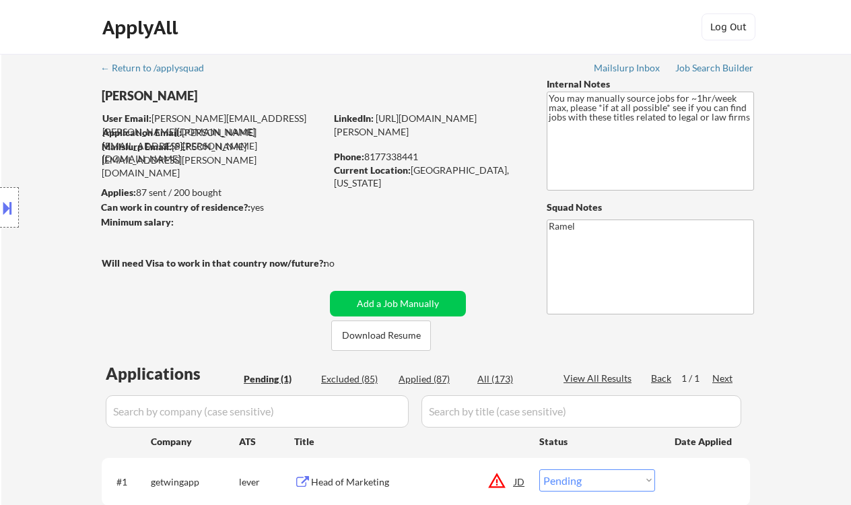
click at [38, 279] on div "Location Inclusions: remote" at bounding box center [120, 208] width 241 height 250
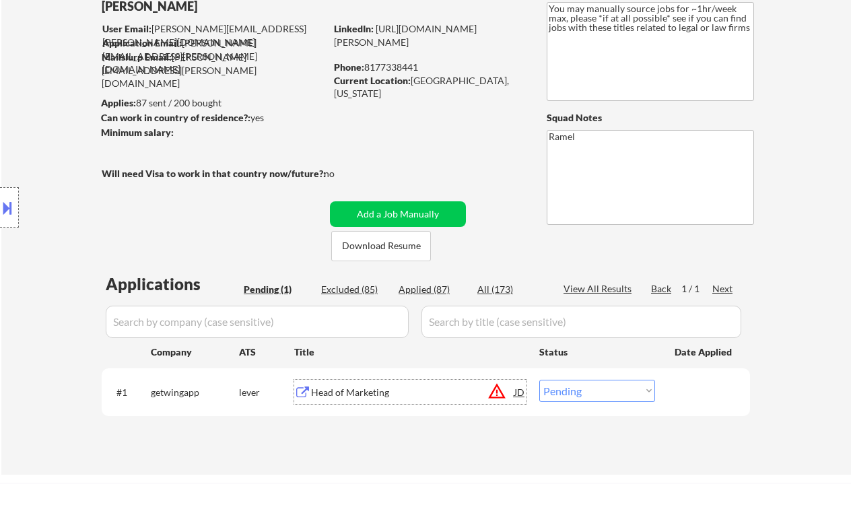
click at [369, 392] on div "Head of Marketing" at bounding box center [412, 392] width 203 height 13
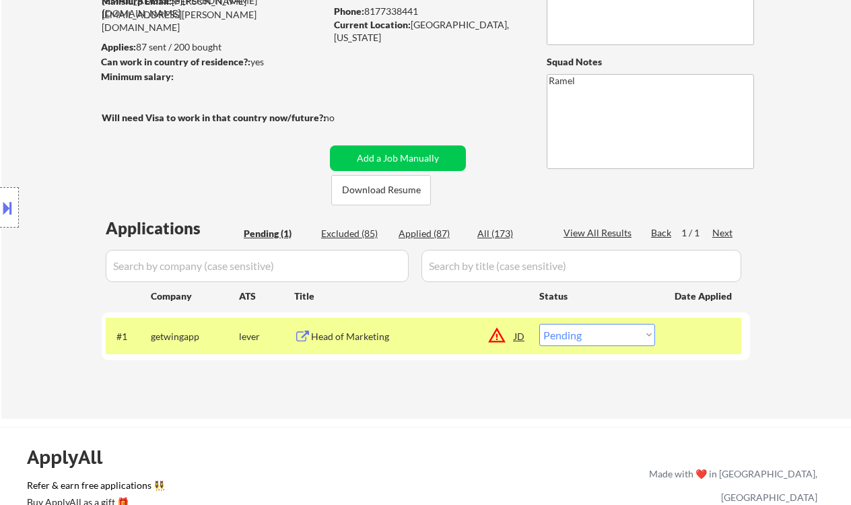
scroll to position [179, 0]
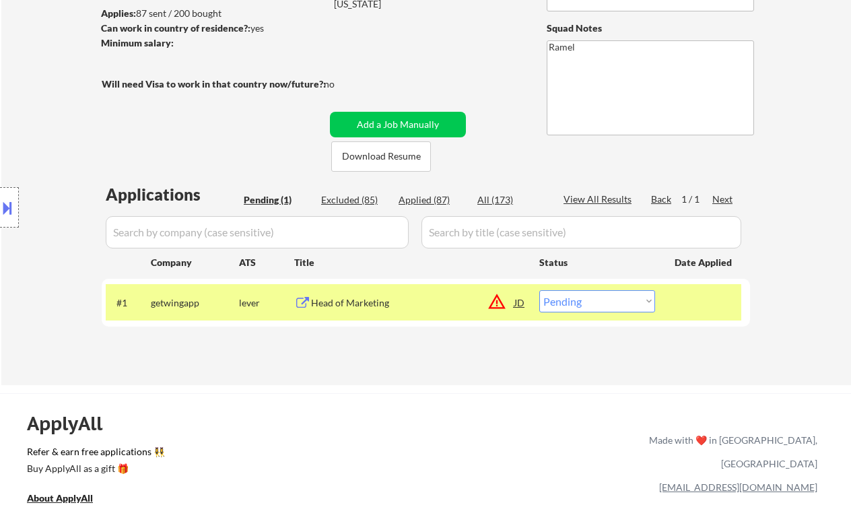
click at [612, 303] on select "Choose an option... Pending Applied Excluded (Questions) Excluded (Expired) Exc…" at bounding box center [597, 301] width 116 height 22
click at [539, 290] on select "Choose an option... Pending Applied Excluded (Questions) Excluded (Expired) Exc…" at bounding box center [597, 301] width 116 height 22
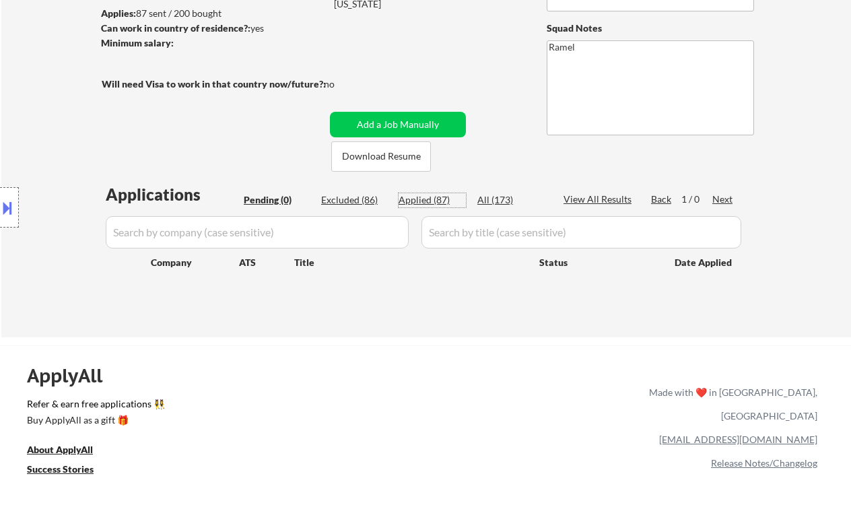
click at [414, 196] on div "Applied (87)" at bounding box center [432, 199] width 67 height 13
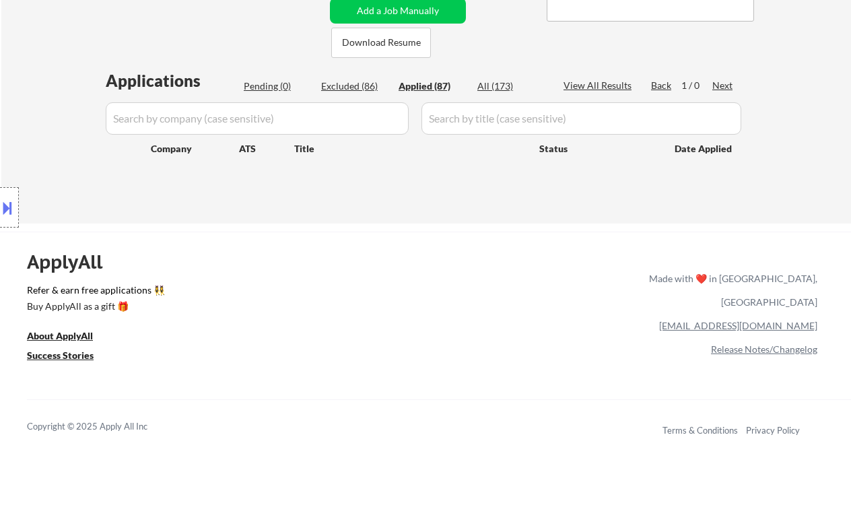
scroll to position [359, 0]
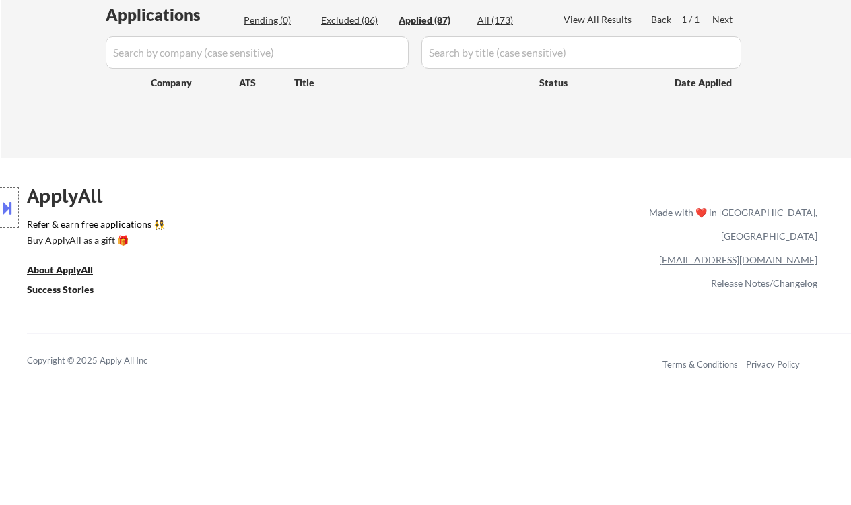
select select ""applied""
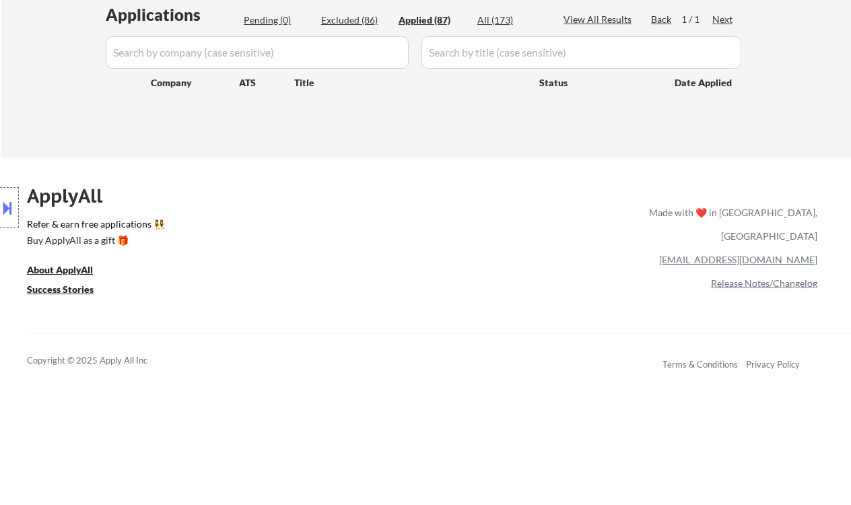
select select ""applied""
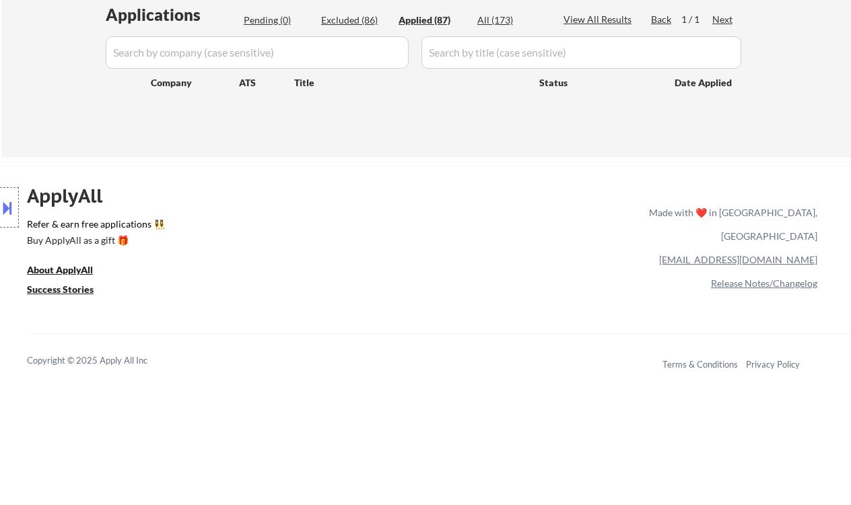
select select ""applied""
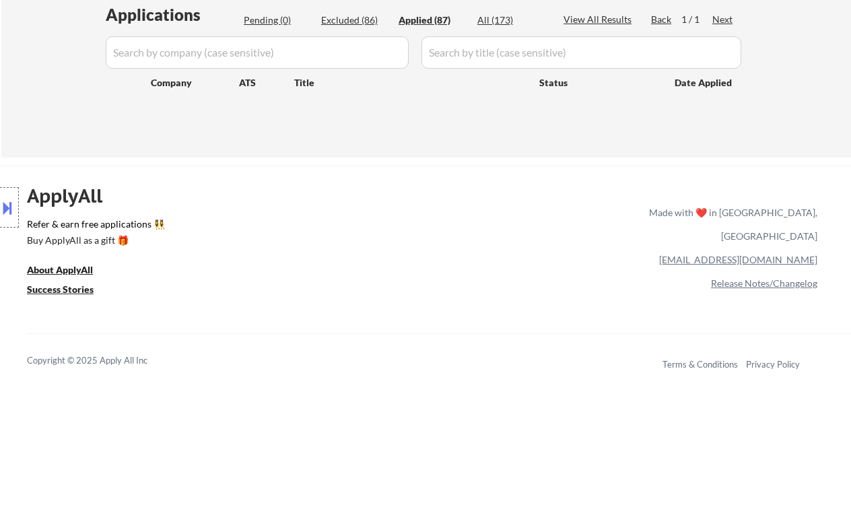
select select ""applied""
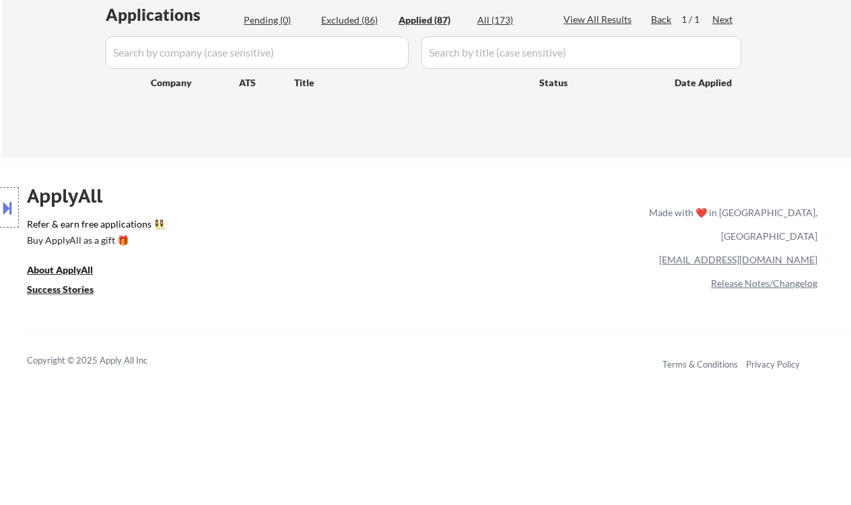
select select ""applied""
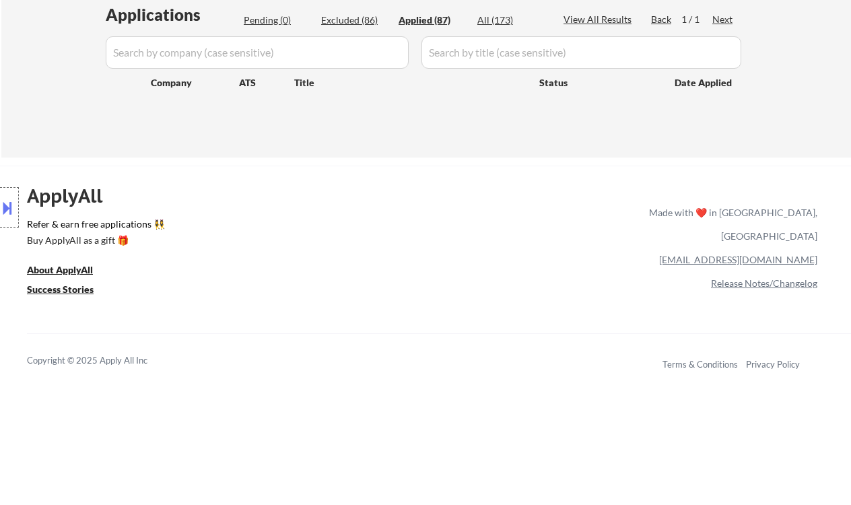
select select ""applied""
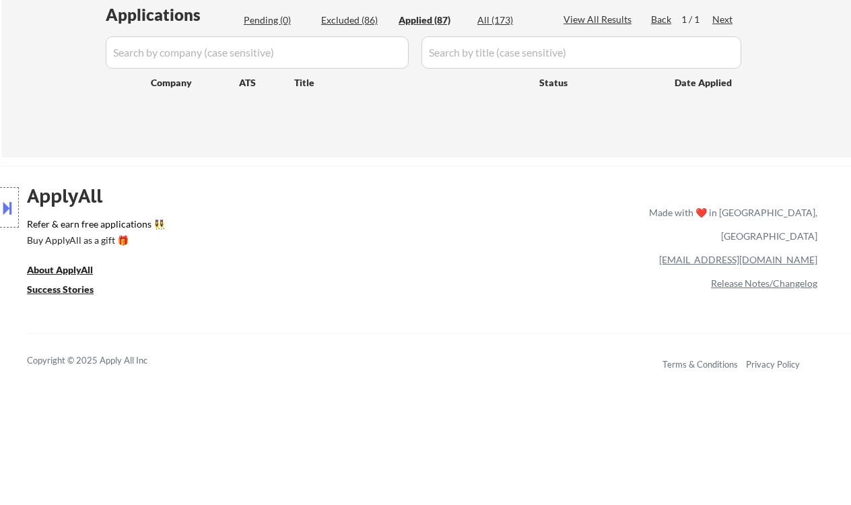
select select ""applied""
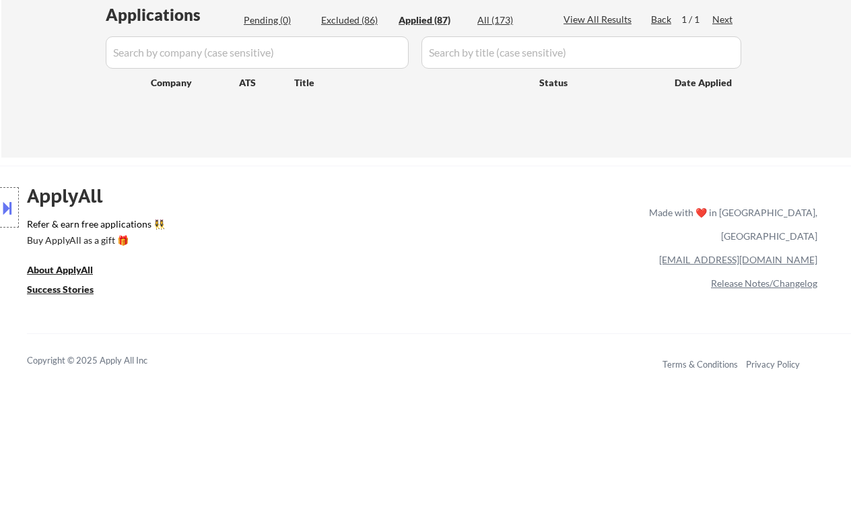
select select ""applied""
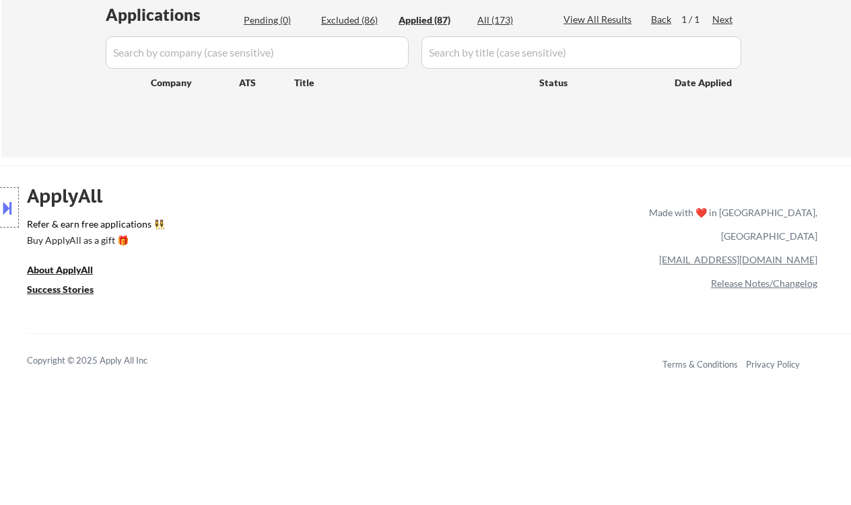
select select ""applied""
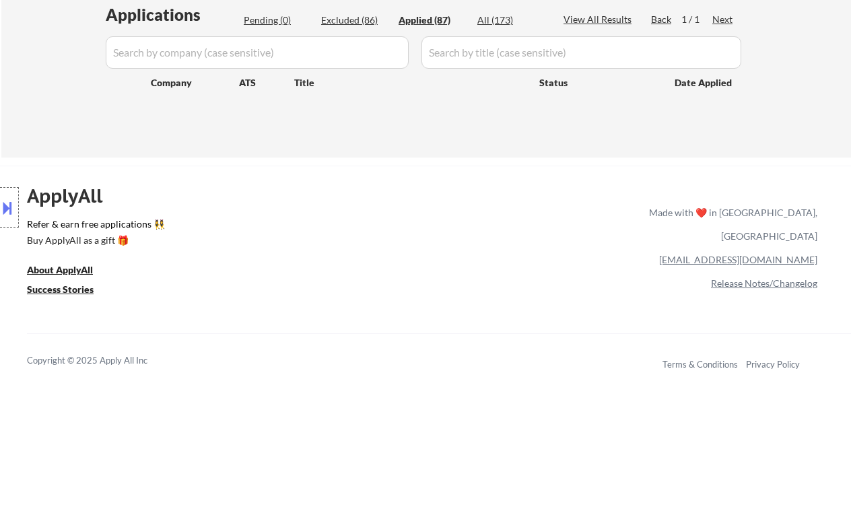
select select ""applied""
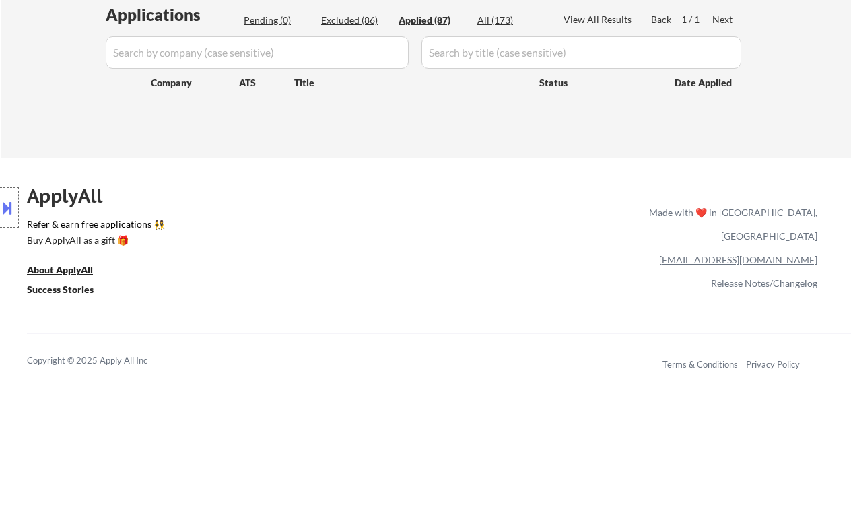
select select ""applied""
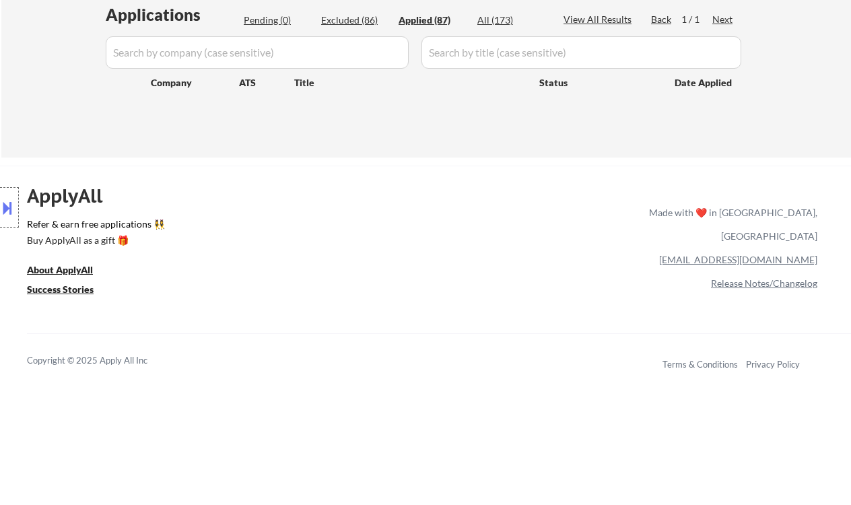
select select ""applied""
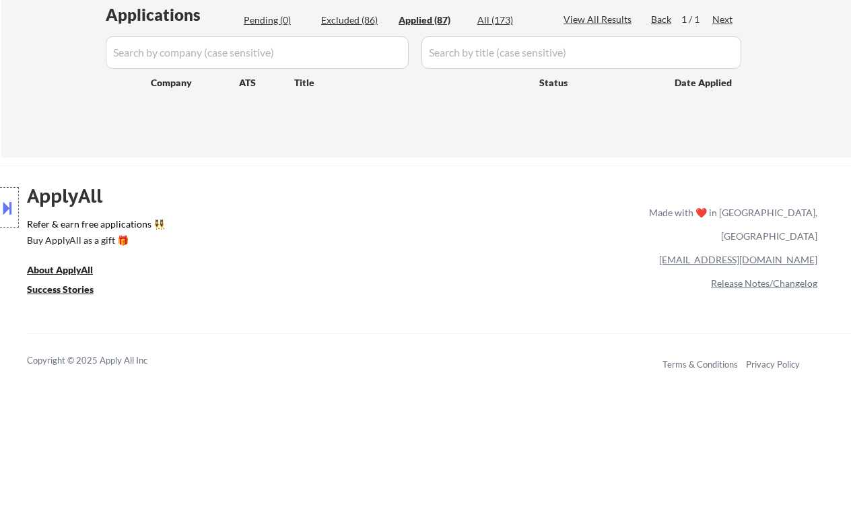
select select ""applied""
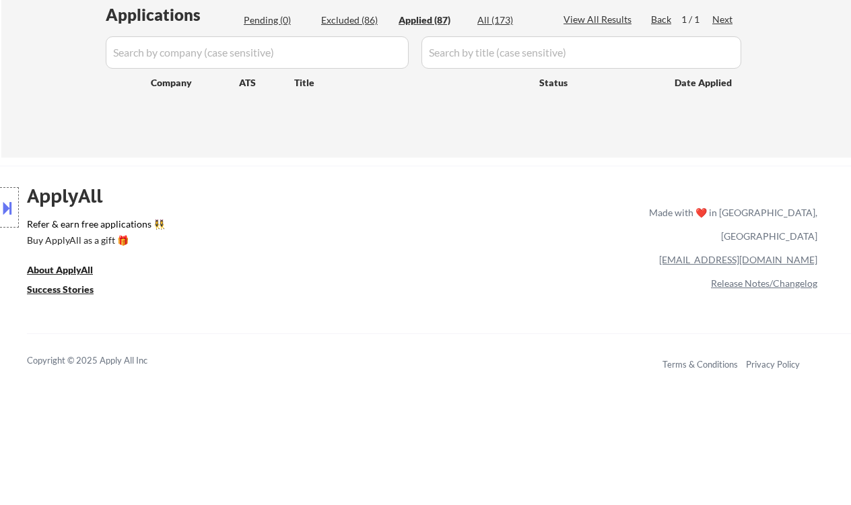
select select ""applied""
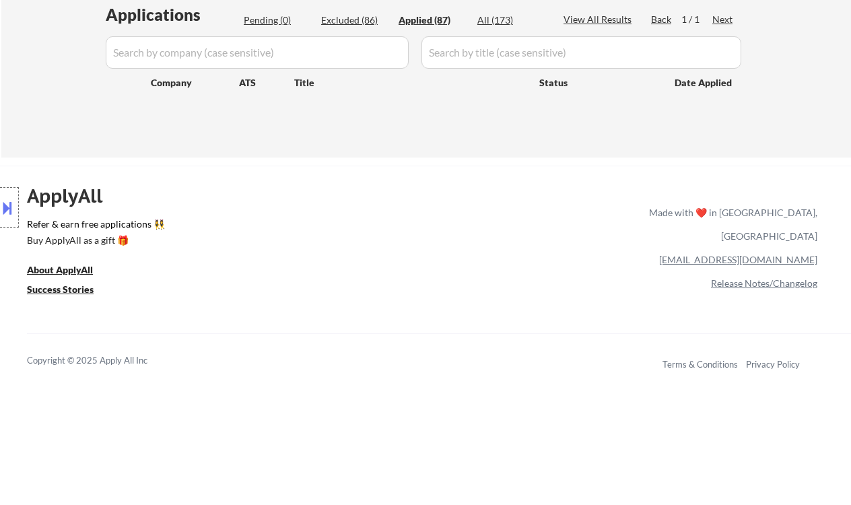
select select ""applied""
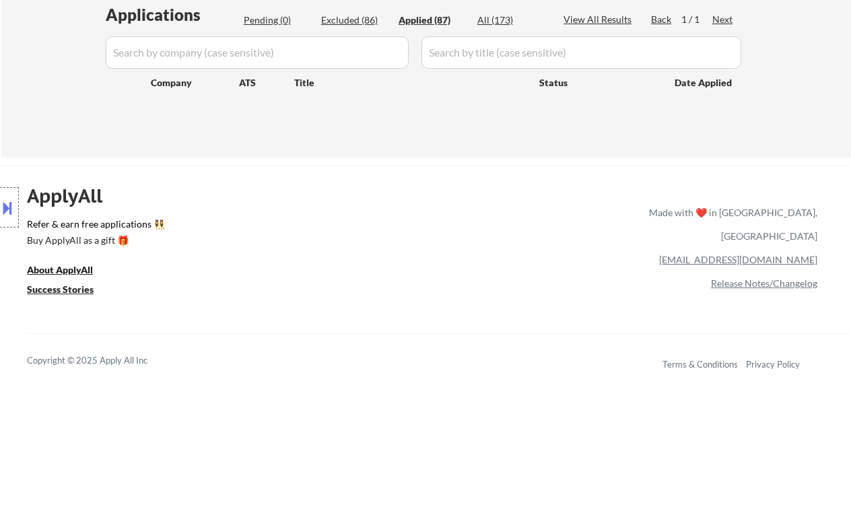
select select ""applied""
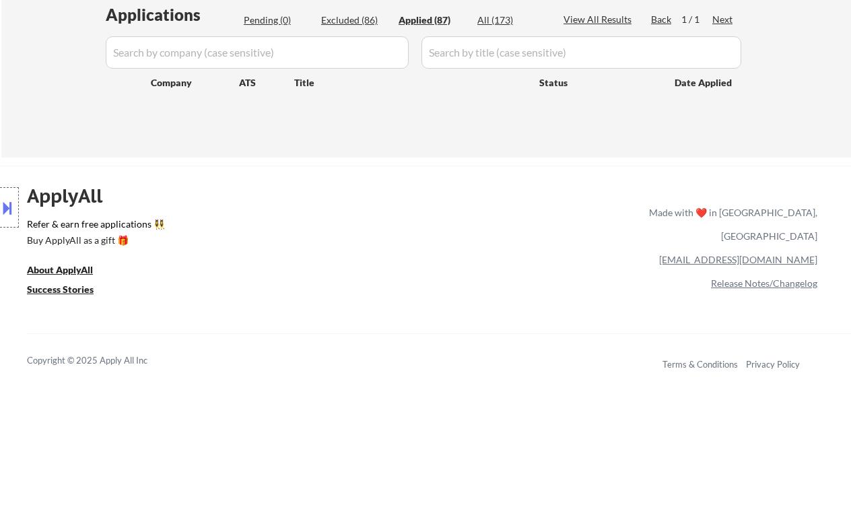
select select ""applied""
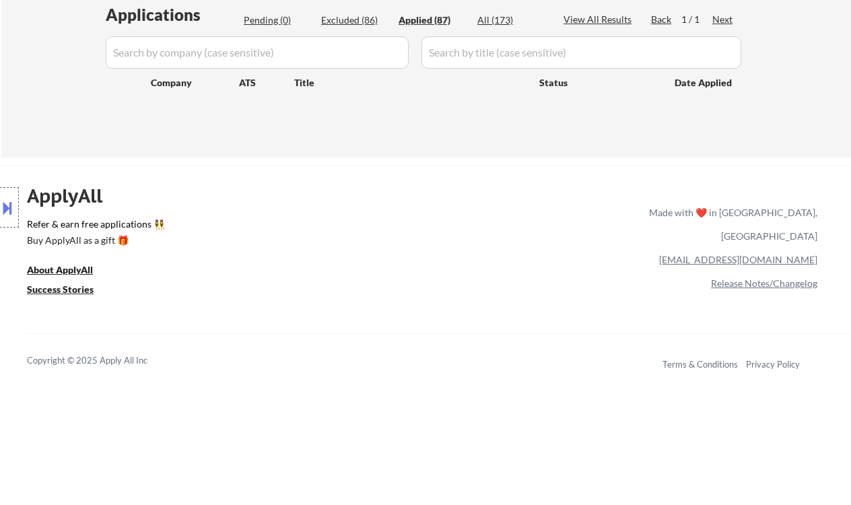
select select ""applied""
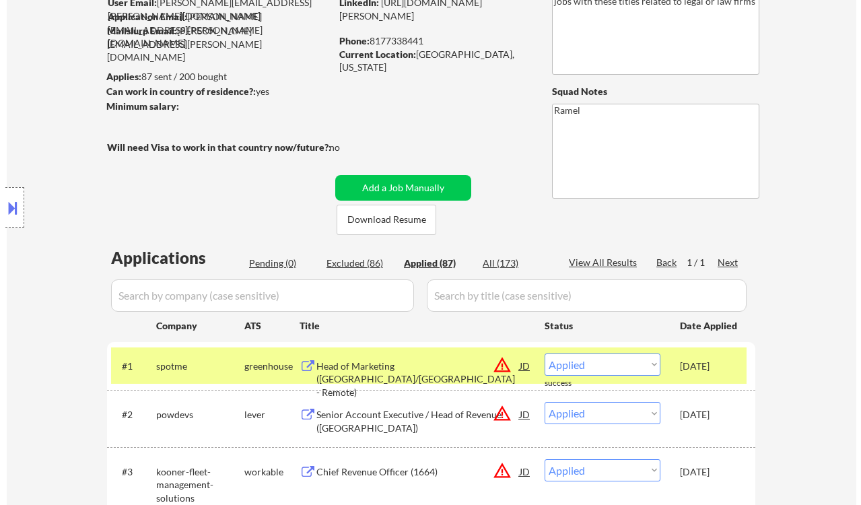
scroll to position [90, 0]
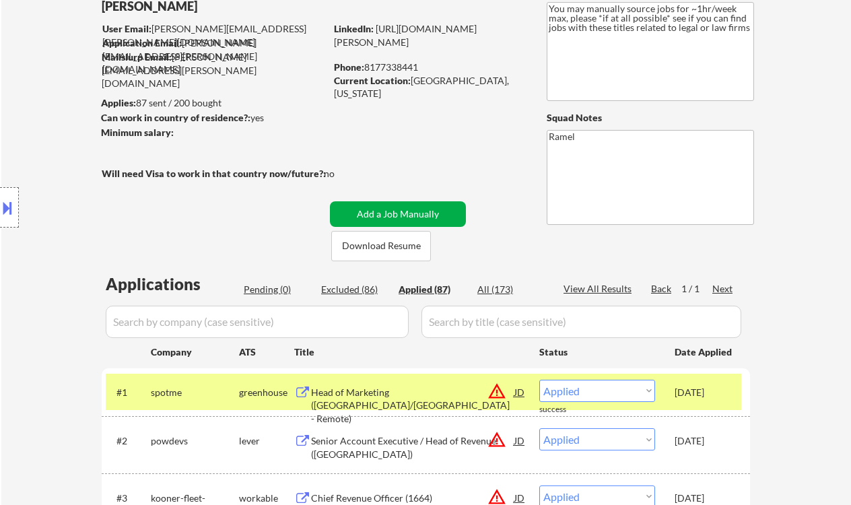
click at [384, 212] on button "Add a Job Manually" at bounding box center [398, 214] width 136 height 26
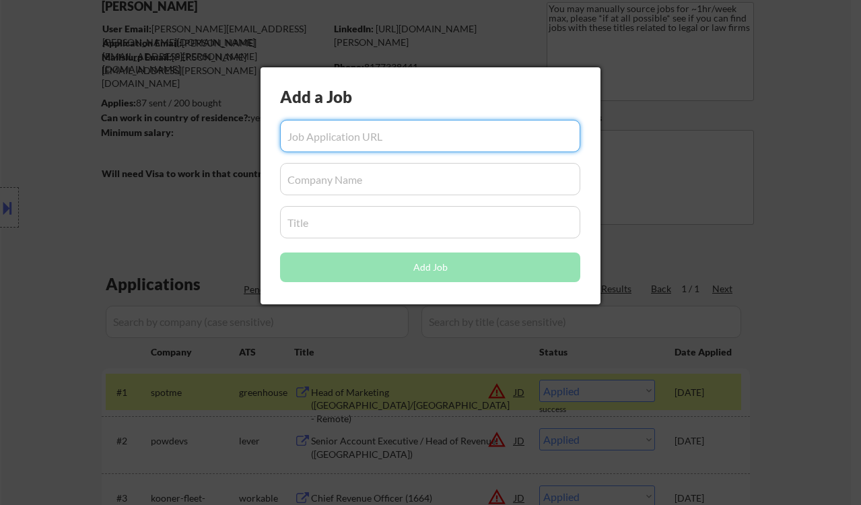
paste input "[URL][DOMAIN_NAME]"
type input "[URL][DOMAIN_NAME]"
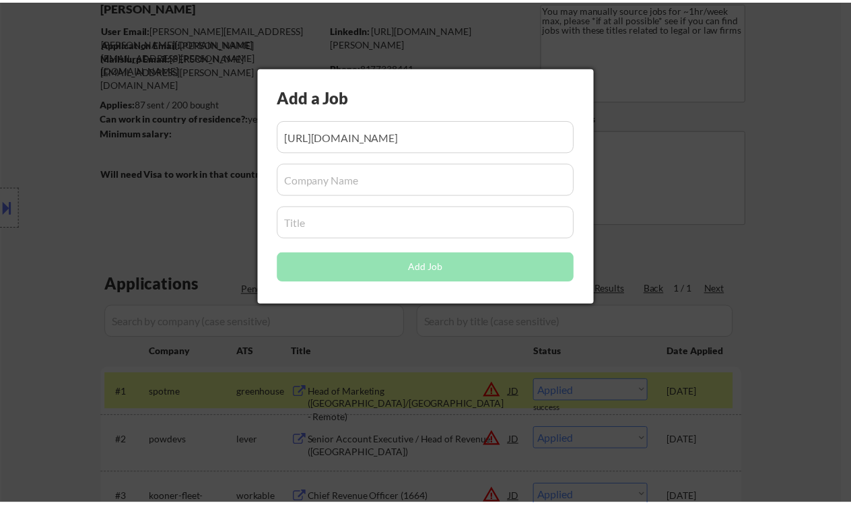
scroll to position [0, 0]
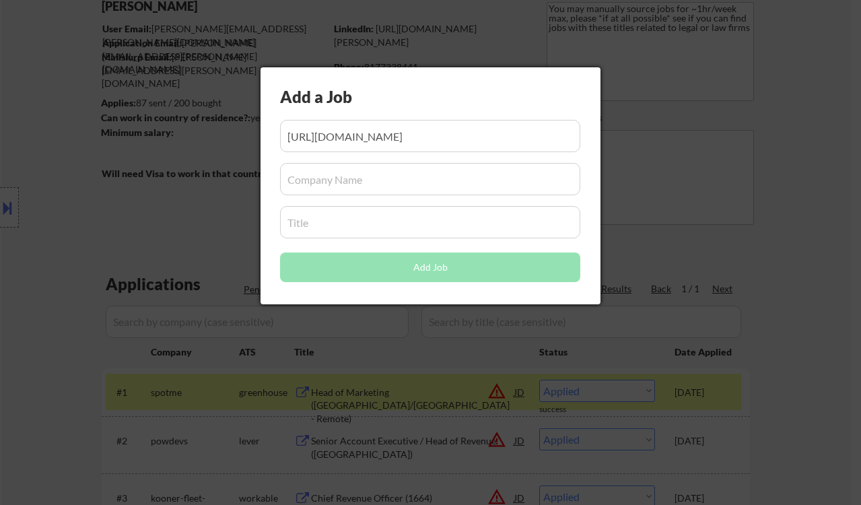
click at [375, 177] on input "input" at bounding box center [430, 179] width 300 height 32
paste input "Marketing Director"
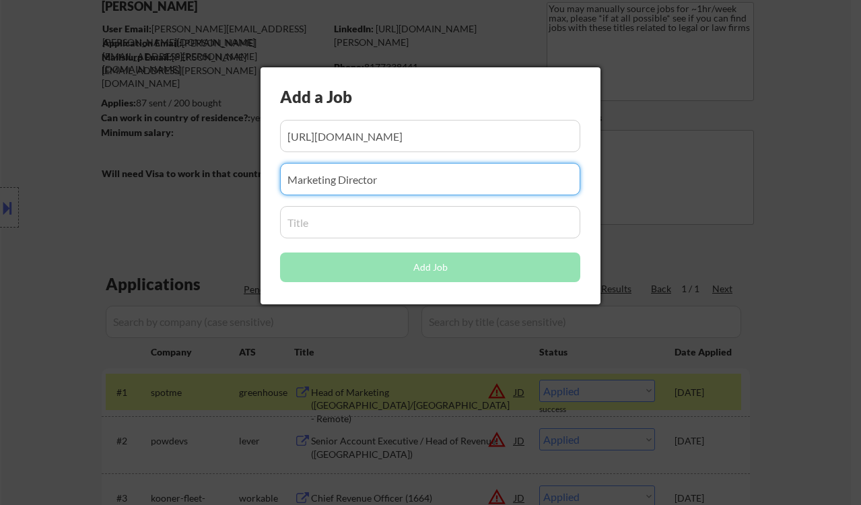
type input "Marketing Director"
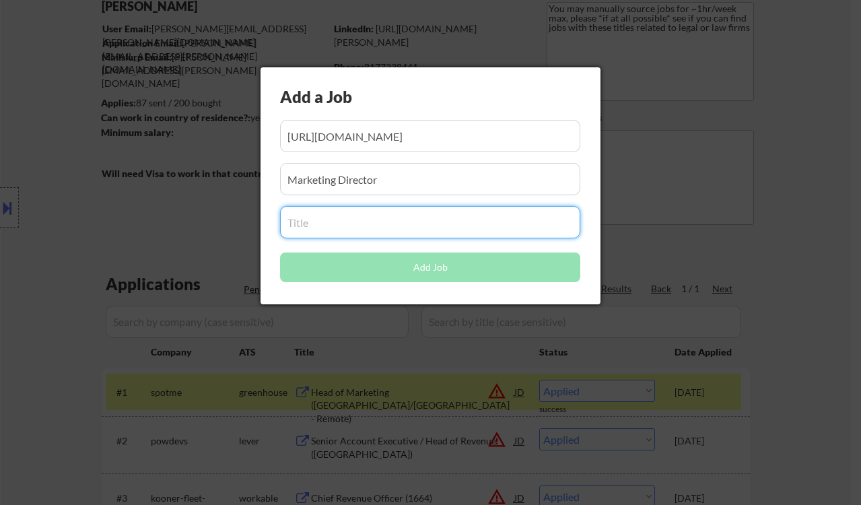
click at [371, 217] on input "input" at bounding box center [430, 222] width 300 height 32
paste input "Marketing Director"
type input "Marketing Director"
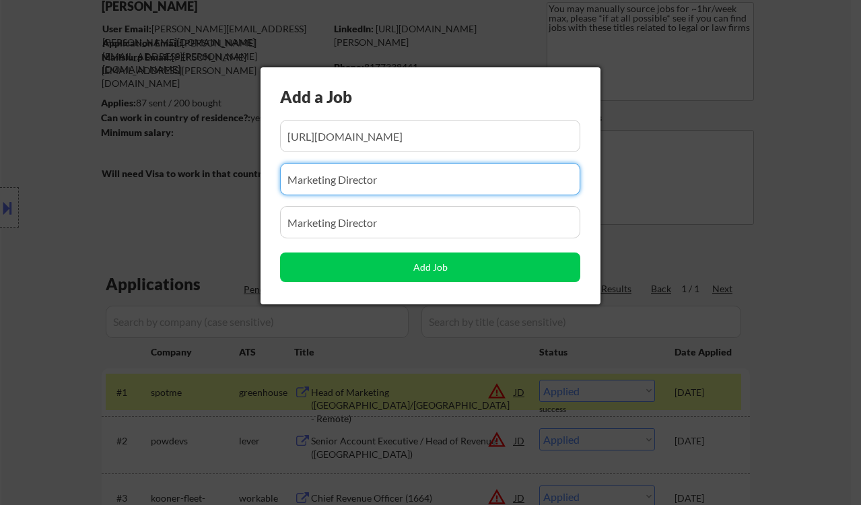
drag, startPoint x: 331, startPoint y: 183, endPoint x: 277, endPoint y: 183, distance: 54.6
click at [277, 183] on div "Add a Job Add Job" at bounding box center [431, 185] width 340 height 237
paste input "Mercuryo"
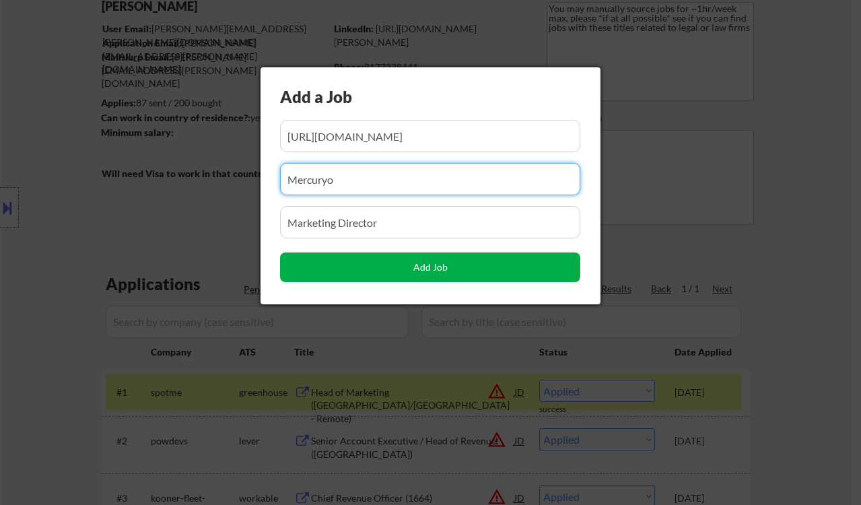
type input "Mercuryo"
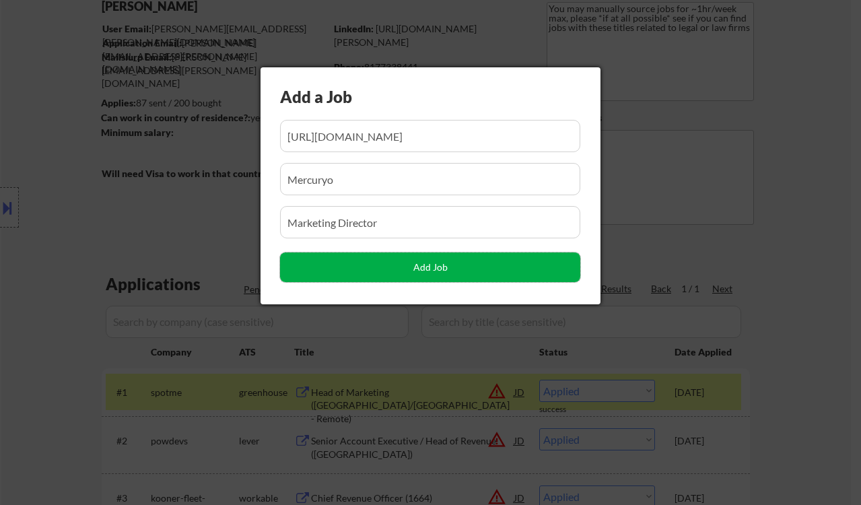
click at [370, 268] on button "Add Job" at bounding box center [430, 268] width 300 height 30
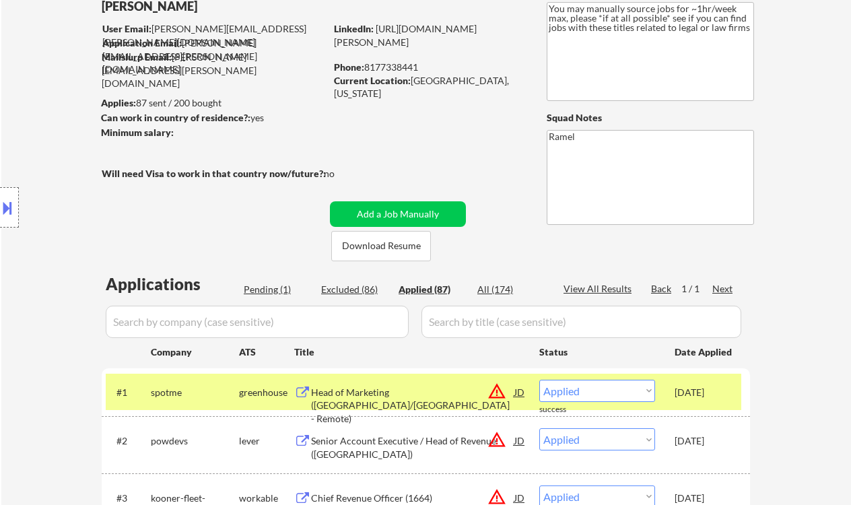
click at [270, 284] on div "Pending (1)" at bounding box center [277, 289] width 67 height 13
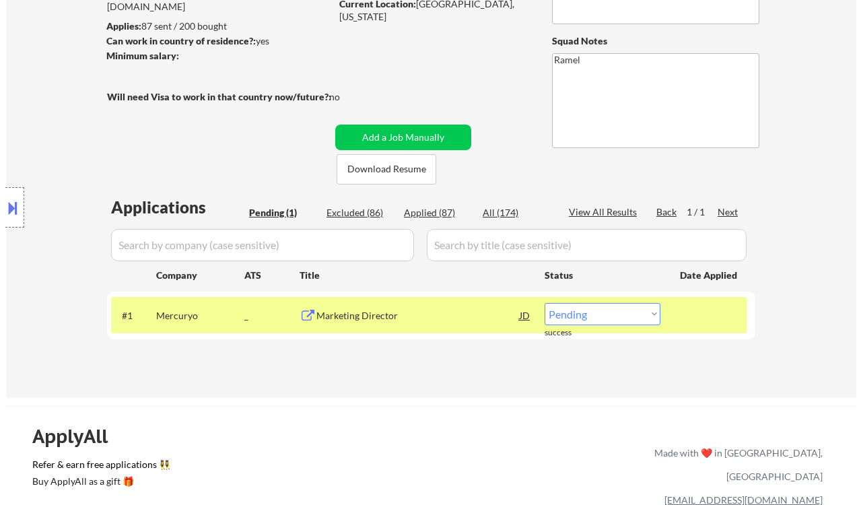
scroll to position [179, 0]
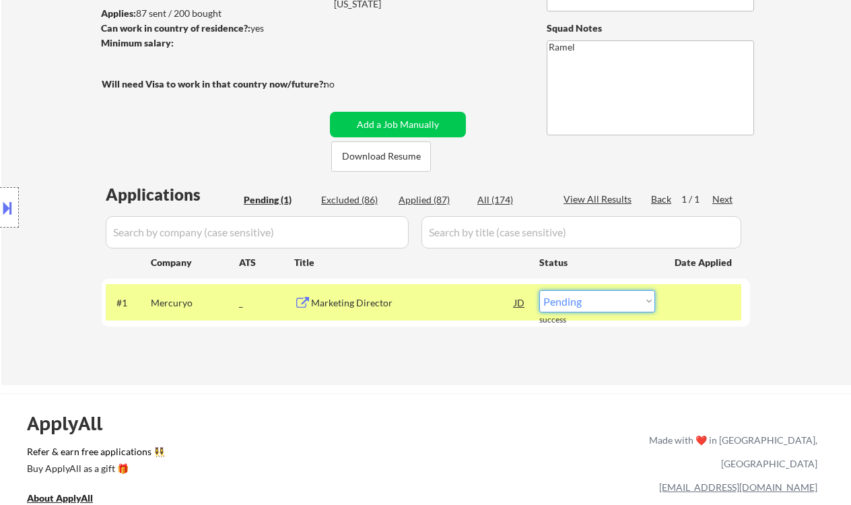
click at [624, 298] on select "Choose an option... Pending Applied Excluded (Questions) Excluded (Expired) Exc…" at bounding box center [597, 301] width 116 height 22
select select ""applied""
click at [539, 290] on select "Choose an option... Pending Applied Excluded (Questions) Excluded (Expired) Exc…" at bounding box center [597, 301] width 116 height 22
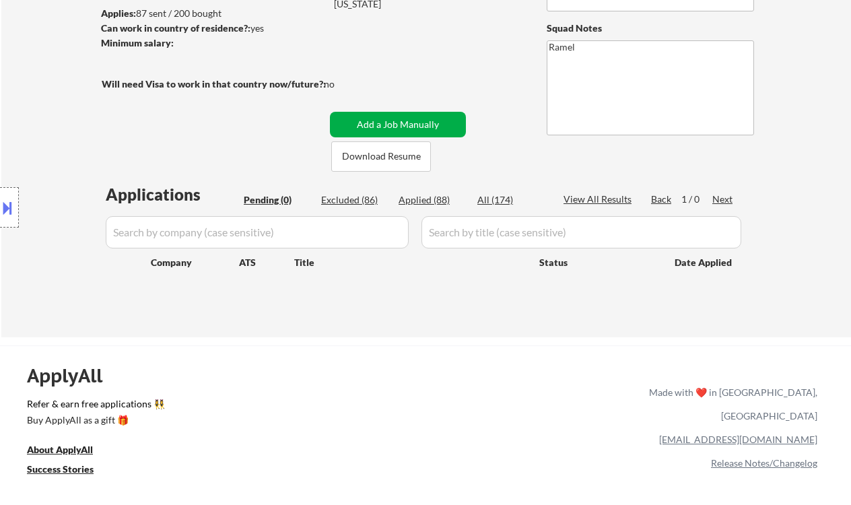
click at [393, 119] on button "Add a Job Manually" at bounding box center [398, 125] width 136 height 26
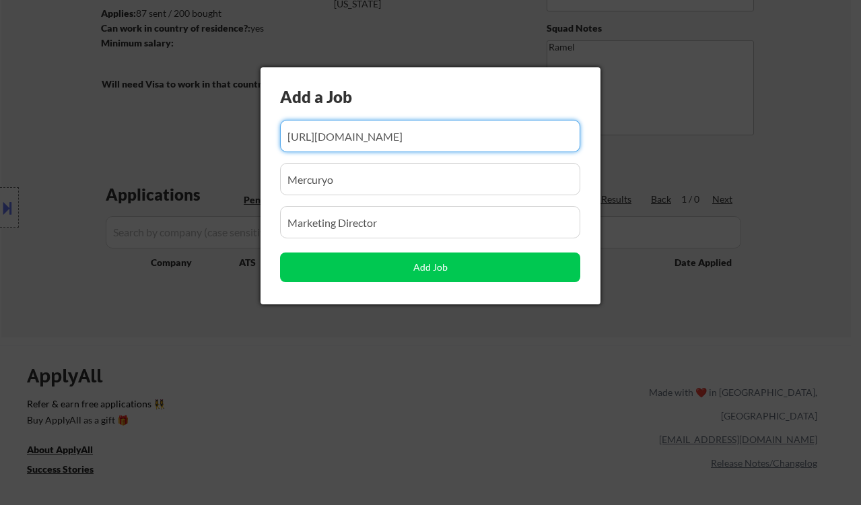
scroll to position [0, 211]
click at [417, 144] on input "input" at bounding box center [430, 136] width 300 height 32
paste input "[URL][DOMAIN_NAME]"
type input "[URL][DOMAIN_NAME]"
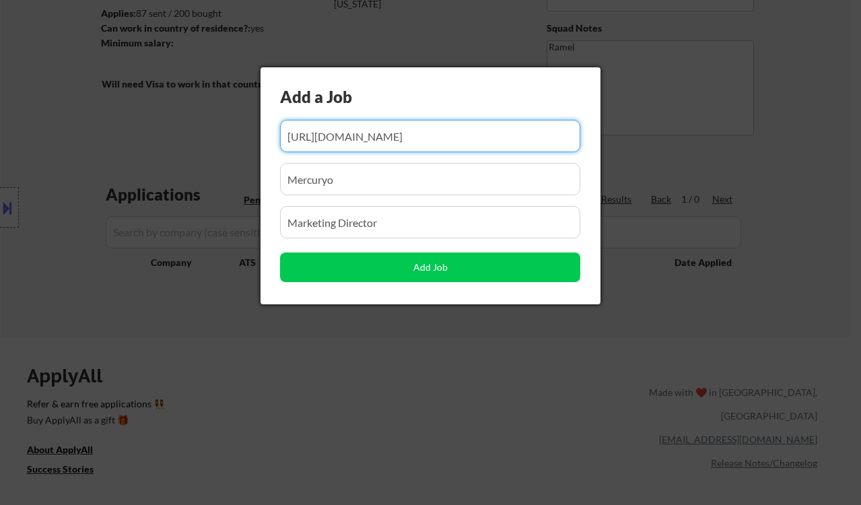
scroll to position [0, 0]
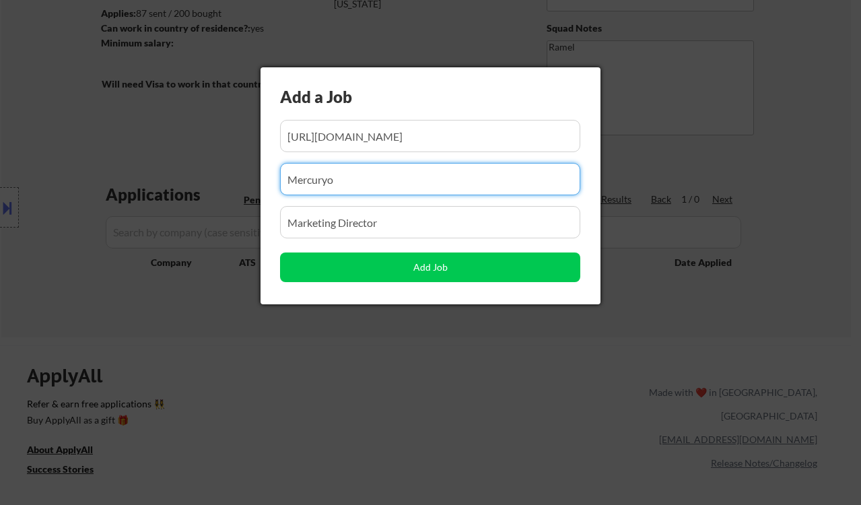
drag, startPoint x: 368, startPoint y: 183, endPoint x: 277, endPoint y: 175, distance: 91.9
click at [277, 175] on div "Add a Job Add Job" at bounding box center [431, 185] width 340 height 237
paste input "[PERSON_NAME]"
type input "[PERSON_NAME]"
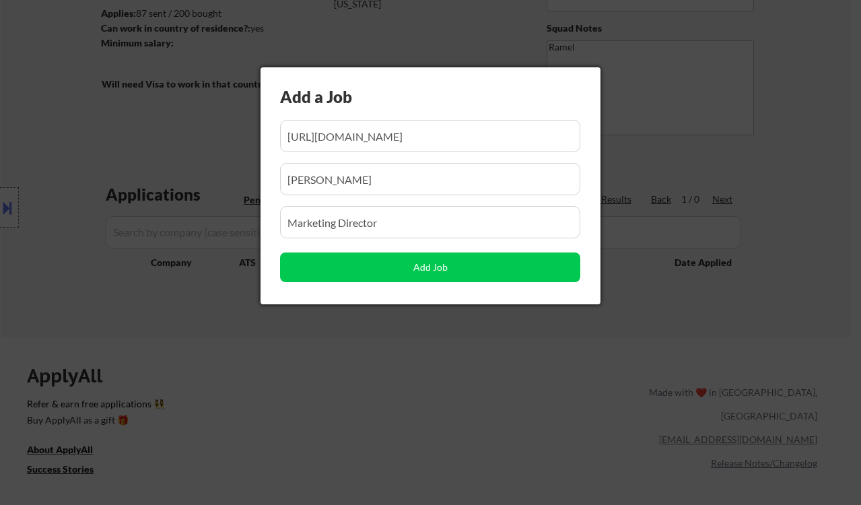
drag, startPoint x: 403, startPoint y: 230, endPoint x: 276, endPoint y: 221, distance: 127.6
click at [276, 221] on div "Add a Job Add Job" at bounding box center [431, 185] width 340 height 237
paste input "Head of Marketing"
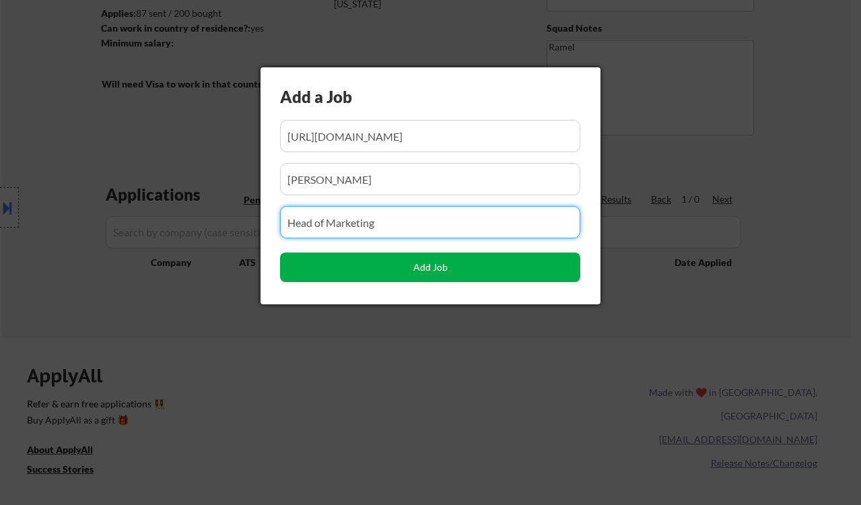
type input "Head of Marketing"
click at [350, 269] on button "Add Job" at bounding box center [430, 268] width 300 height 30
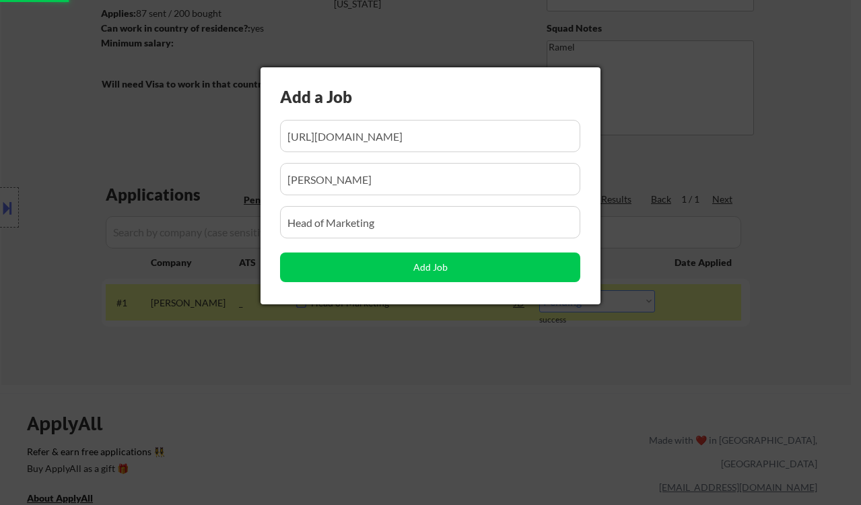
click at [336, 366] on div at bounding box center [430, 252] width 861 height 505
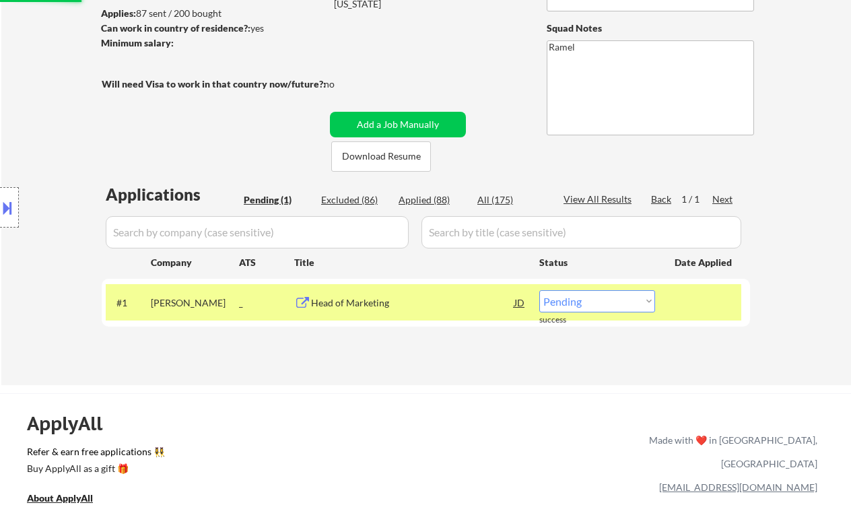
click at [609, 309] on select "Choose an option... Pending Applied Excluded (Questions) Excluded (Expired) Exc…" at bounding box center [597, 301] width 116 height 22
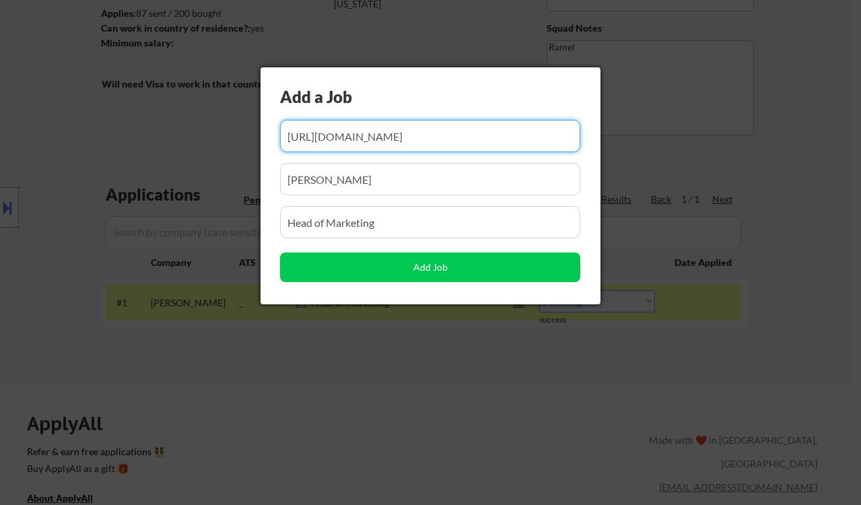
scroll to position [0, 185]
drag, startPoint x: 600, startPoint y: 354, endPoint x: 597, endPoint y: 337, distance: 17.2
click at [600, 352] on div at bounding box center [430, 252] width 861 height 505
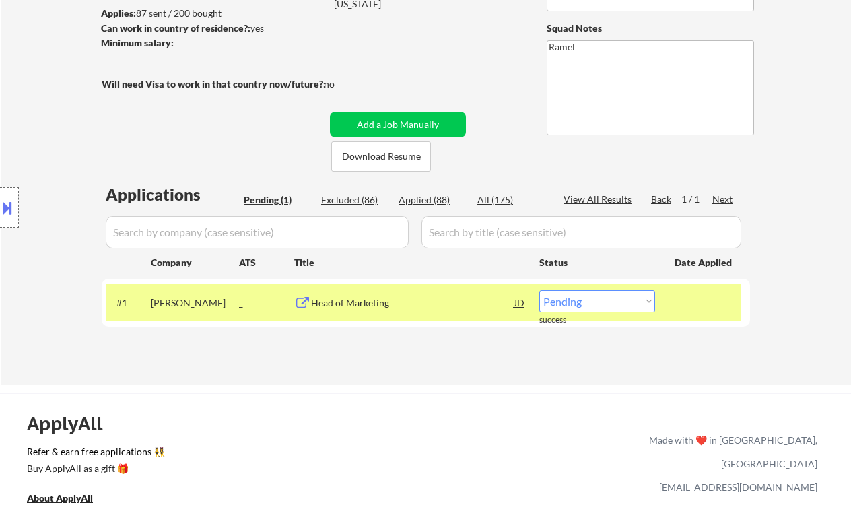
click at [608, 303] on select "Choose an option... Pending Applied Excluded (Questions) Excluded (Expired) Exc…" at bounding box center [597, 301] width 116 height 22
select select ""applied""
click at [539, 290] on select "Choose an option... Pending Applied Excluded (Questions) Excluded (Expired) Exc…" at bounding box center [597, 301] width 116 height 22
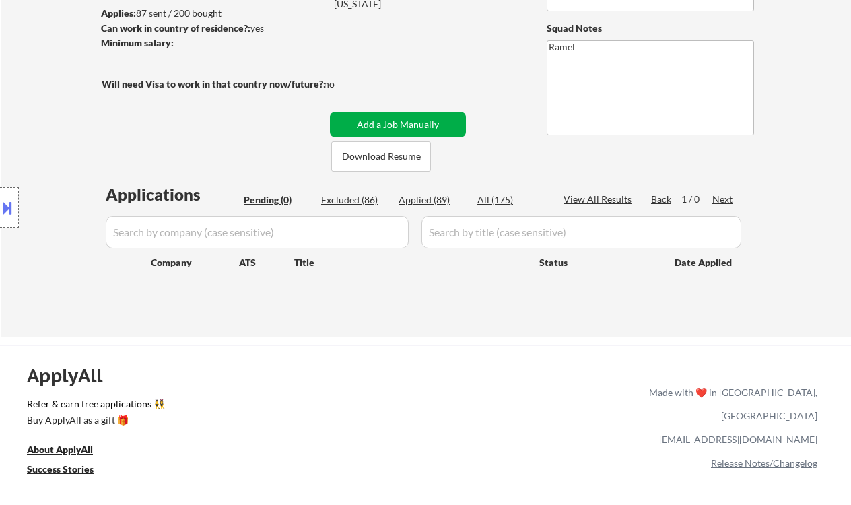
click at [399, 123] on button "Add a Job Manually" at bounding box center [398, 125] width 136 height 26
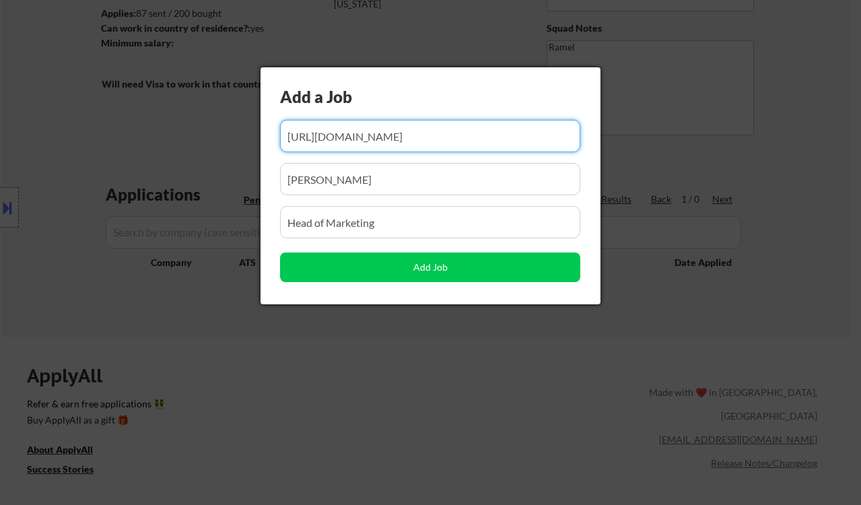
click at [461, 141] on input "input" at bounding box center [430, 136] width 300 height 32
paste input "https://www.remoterocketship.com/company/market-bridge/jobs/vp-corporate-market…"
type input "https://www.remoterocketship.com/company/market-bridge/jobs/vp-corporate-market…"
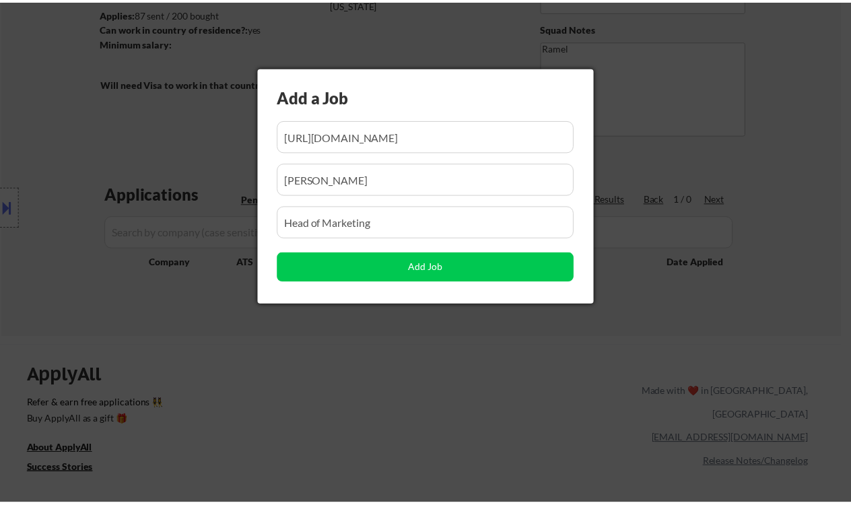
scroll to position [0, 0]
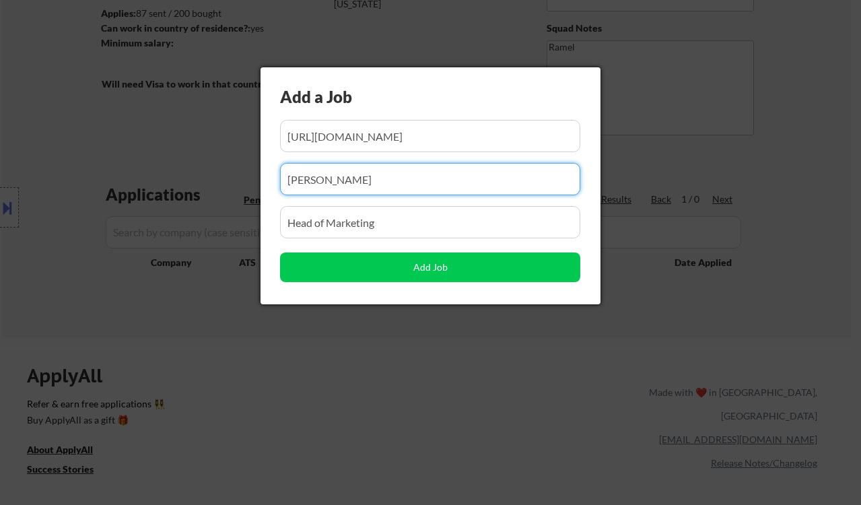
drag, startPoint x: 358, startPoint y: 168, endPoint x: 259, endPoint y: 170, distance: 99.7
click at [263, 168] on div "Add a Job Add Job" at bounding box center [431, 185] width 340 height 237
paste input "Marketbridge"
type input "Marketbridge"
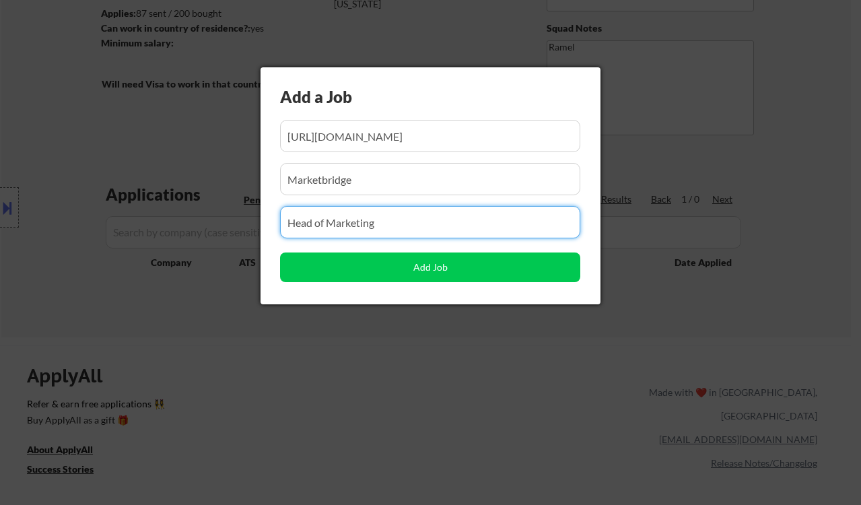
drag, startPoint x: 394, startPoint y: 222, endPoint x: 234, endPoint y: 213, distance: 159.9
click at [234, 213] on body "← Return to /applysquad Mailslurp Inbox Job Search Builder Matthew Damian User …" at bounding box center [430, 73] width 861 height 505
paste input "VP, Corporate Marketing"
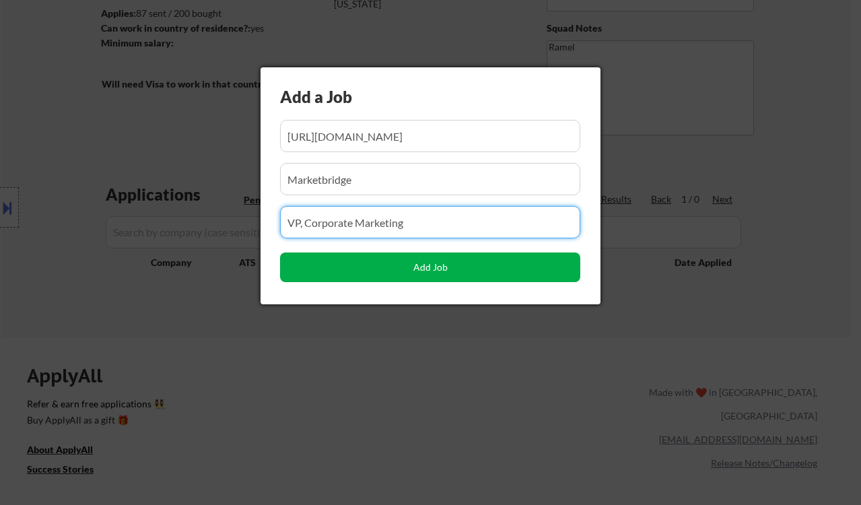
type input "VP, Corporate Marketing"
click at [351, 277] on button "Add Job" at bounding box center [430, 268] width 300 height 30
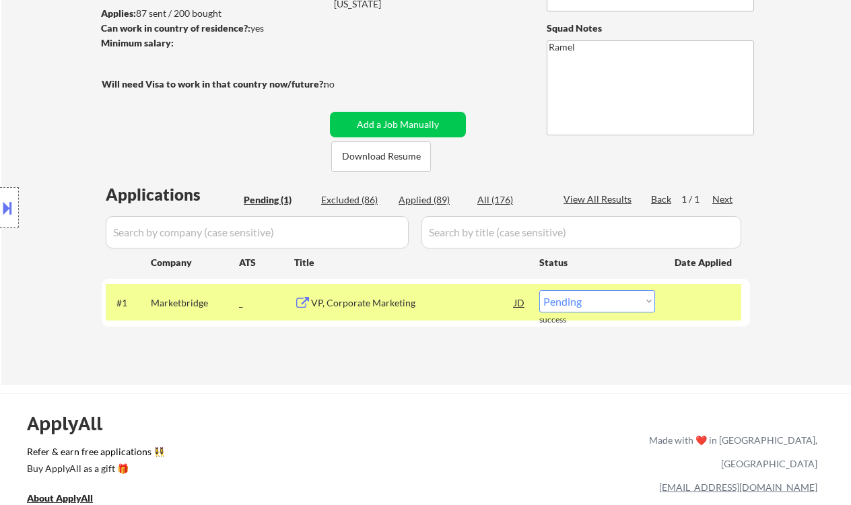
drag, startPoint x: 583, startPoint y: 302, endPoint x: 587, endPoint y: 311, distance: 10.0
click at [583, 302] on select "Choose an option... Pending Applied Excluded (Questions) Excluded (Expired) Exc…" at bounding box center [597, 301] width 116 height 22
select select ""applied""
click at [539, 290] on select "Choose an option... Pending Applied Excluded (Questions) Excluded (Expired) Exc…" at bounding box center [597, 301] width 116 height 22
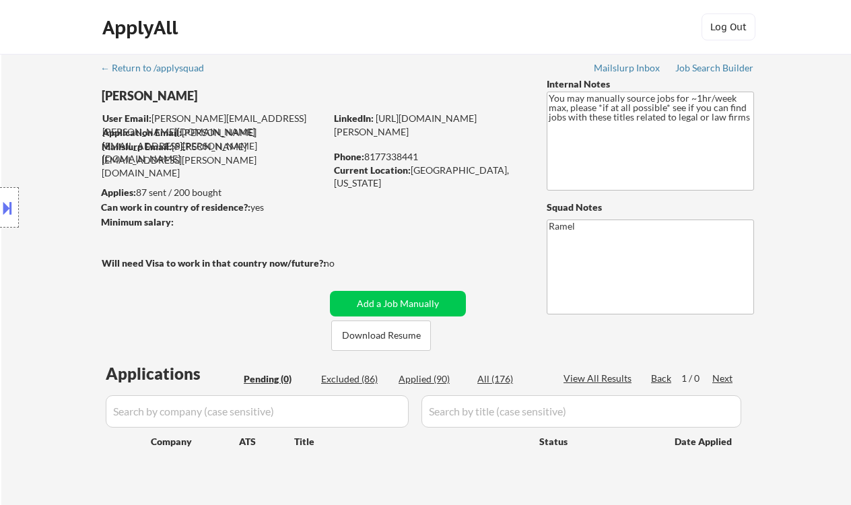
click at [396, 159] on div "Phone: 8177338441" at bounding box center [429, 156] width 191 height 13
copy div "8177338441"
drag, startPoint x: 430, startPoint y: 303, endPoint x: 484, endPoint y: 298, distance: 54.1
click at [430, 303] on button "Add a Job Manually" at bounding box center [398, 304] width 136 height 26
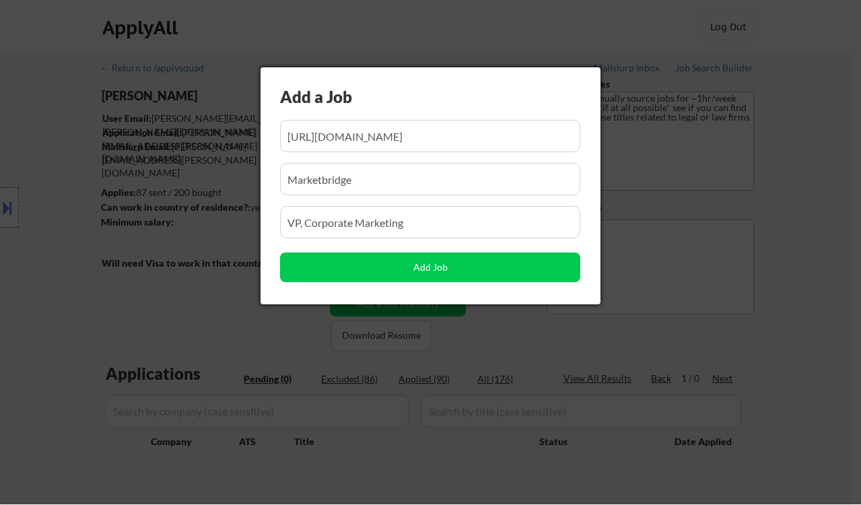
scroll to position [0, 244]
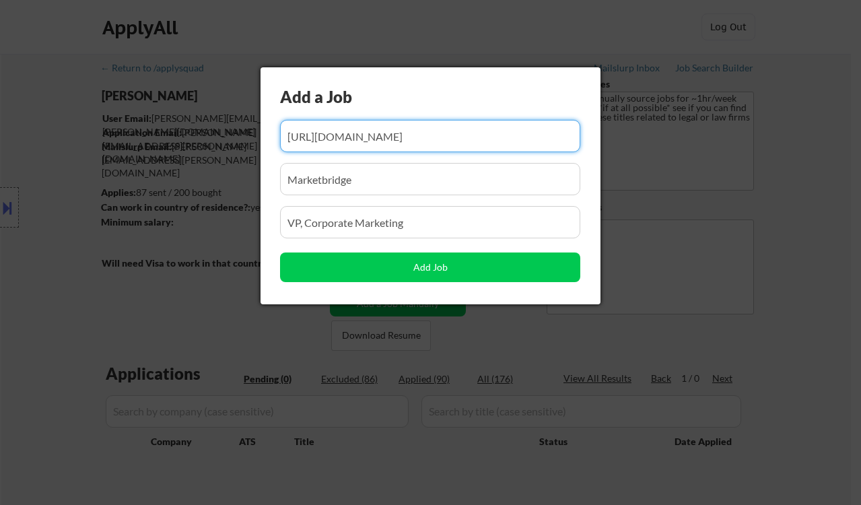
click at [408, 145] on input "input" at bounding box center [430, 136] width 300 height 32
paste input "https://www.remoterocketship.com/company/clearesult/jobs/vice-president-of-mark…"
type input "https://www.remoterocketship.com/company/clearesult/jobs/vice-president-of-mark…"
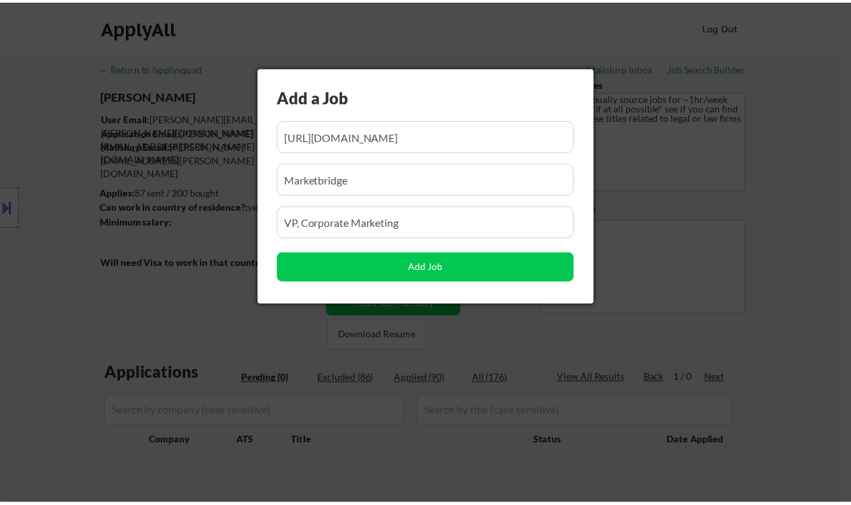
scroll to position [0, 0]
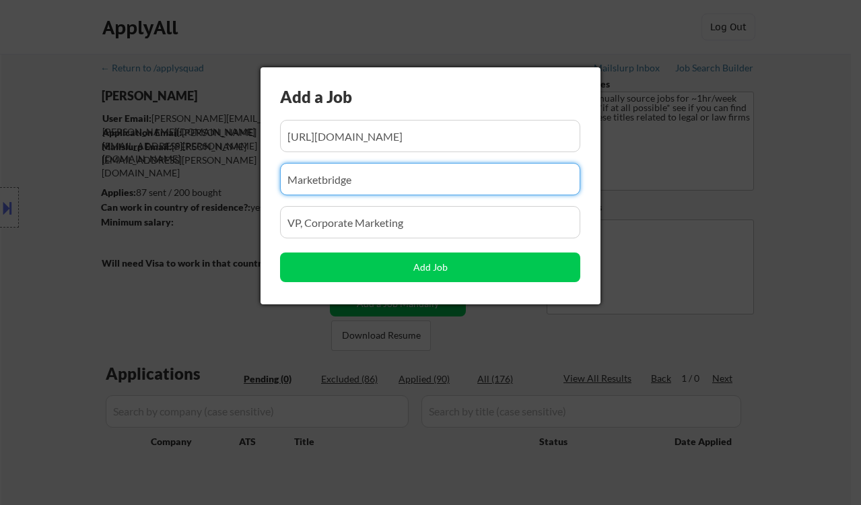
drag, startPoint x: 279, startPoint y: 183, endPoint x: 244, endPoint y: 182, distance: 35.7
click at [246, 182] on body "← Return to /applysquad Mailslurp Inbox Job Search Builder Matthew Damian User …" at bounding box center [430, 252] width 861 height 505
paste input "CLEAResult"
type input "CLEAResult"
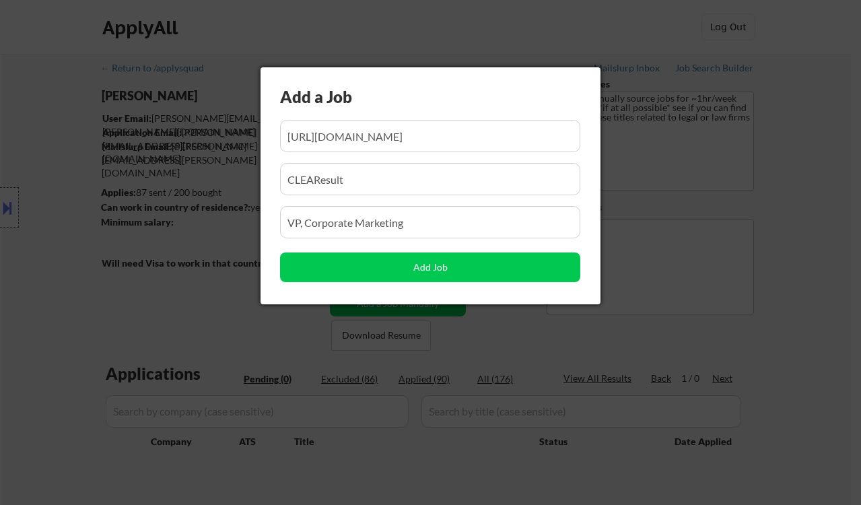
drag, startPoint x: 446, startPoint y: 227, endPoint x: 265, endPoint y: 226, distance: 181.2
click at [265, 226] on div "Add a Job Add Job" at bounding box center [431, 185] width 340 height 237
paste input "Vice President of Marketing"
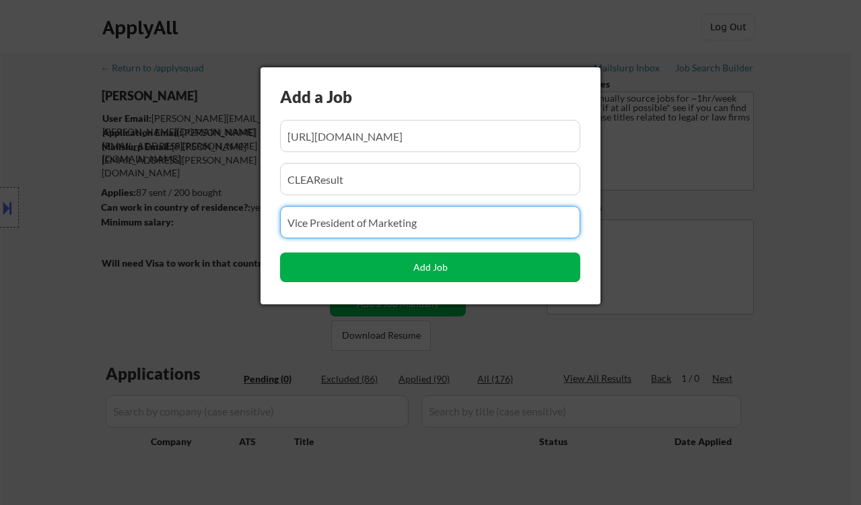
type input "Vice President of Marketing"
click at [369, 269] on button "Add Job" at bounding box center [430, 268] width 300 height 30
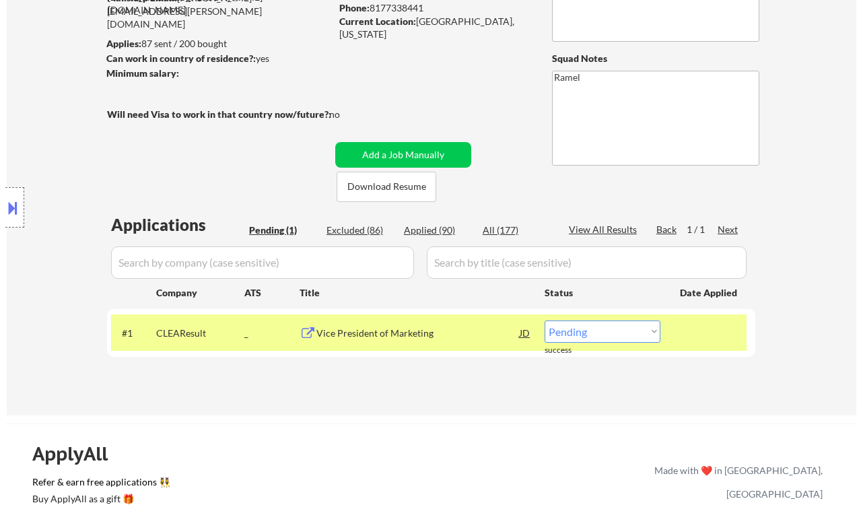
scroll to position [179, 0]
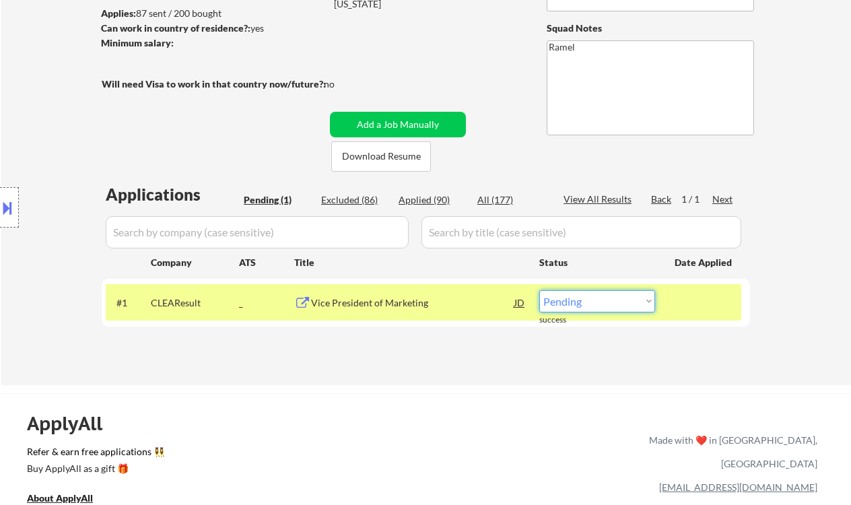
click at [576, 306] on select "Choose an option... Pending Applied Excluded (Questions) Excluded (Expired) Exc…" at bounding box center [597, 301] width 116 height 22
select select ""applied""
click at [539, 290] on select "Choose an option... Pending Applied Excluded (Questions) Excluded (Expired) Exc…" at bounding box center [597, 301] width 116 height 22
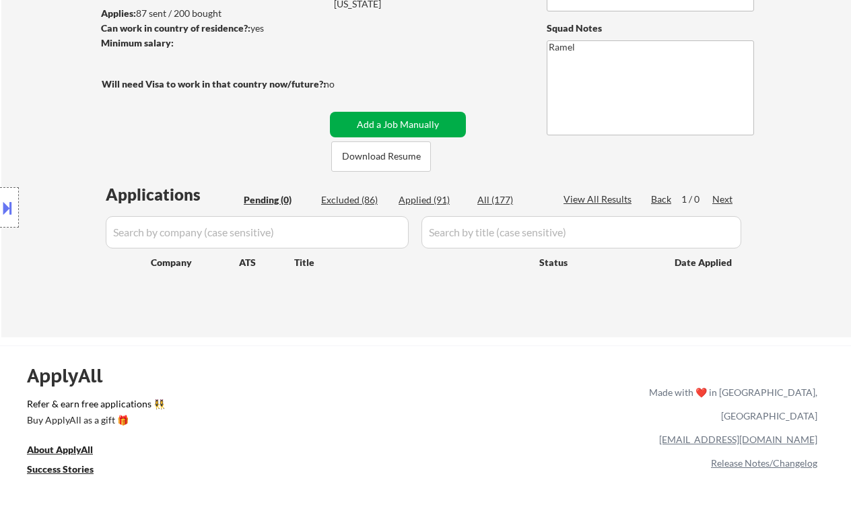
click at [356, 124] on button "Add a Job Manually" at bounding box center [398, 125] width 136 height 26
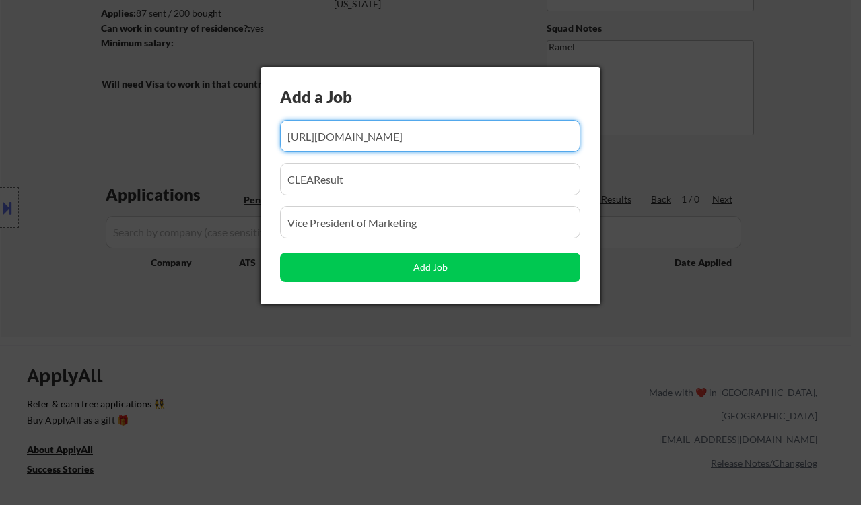
click at [382, 143] on input "input" at bounding box center [430, 136] width 300 height 32
paste input "https://www.remoterocketship.com/company/chiefoutsiders/jobs/cmo-marketing-lead…"
type input "https://www.remoterocketship.com/company/chiefoutsiders/jobs/cmo-marketing-lead…"
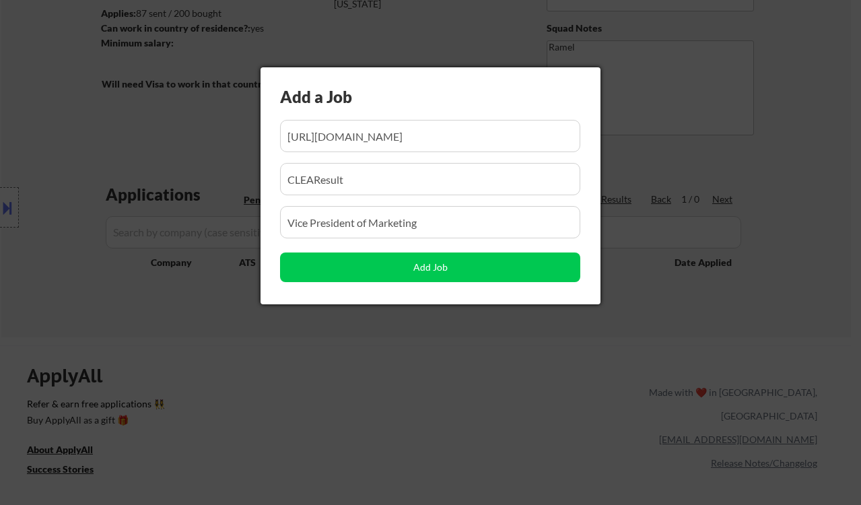
scroll to position [0, 0]
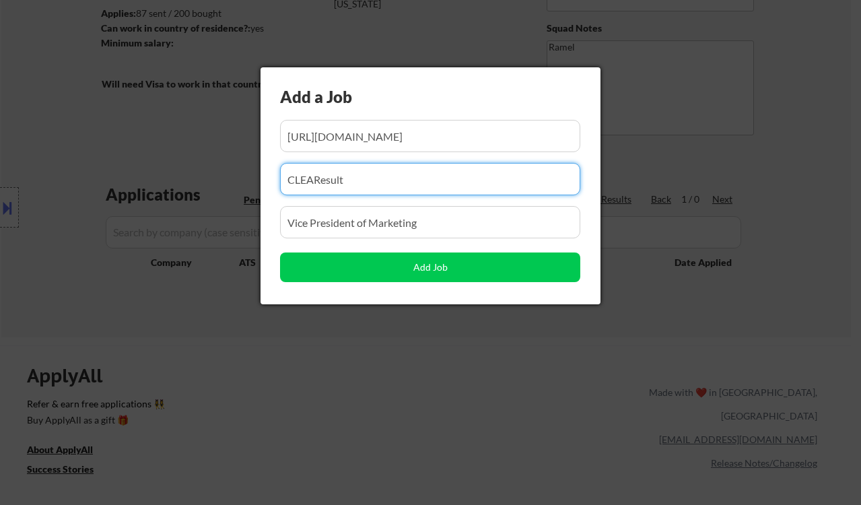
drag, startPoint x: 378, startPoint y: 184, endPoint x: 251, endPoint y: 178, distance: 128.1
click at [251, 178] on body "← Return to /applysquad Mailslurp Inbox Job Search Builder Matthew Damian User …" at bounding box center [430, 73] width 861 height 505
paste input "Chief Outsiders"
type input "Chief Outsiders"
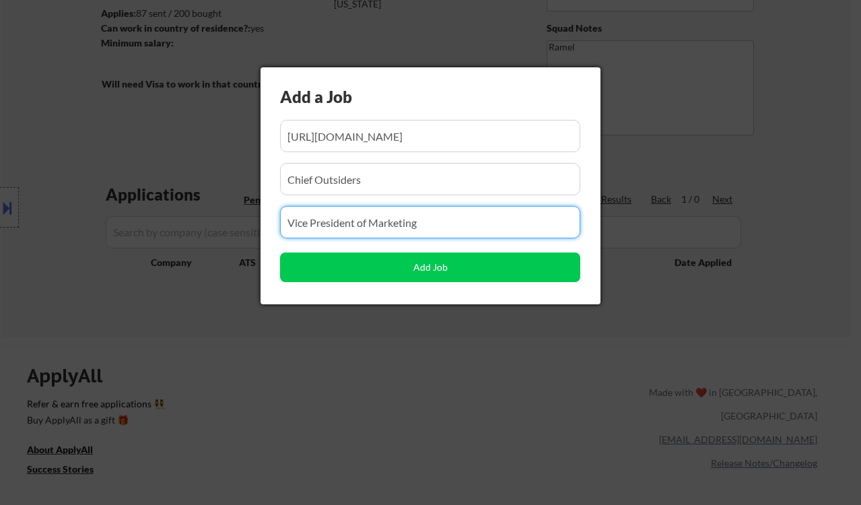
drag, startPoint x: 429, startPoint y: 222, endPoint x: 282, endPoint y: 225, distance: 147.5
click at [282, 225] on input "input" at bounding box center [430, 222] width 300 height 32
paste input "CMO - Marketing Leader with Industrial Expertise"
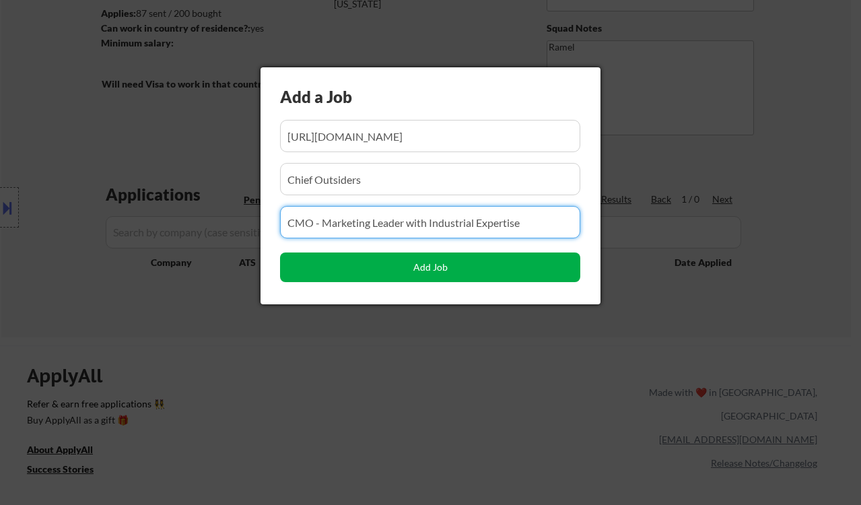
type input "CMO - Marketing Leader with Industrial Expertise"
click at [351, 276] on button "Add Job" at bounding box center [430, 268] width 300 height 30
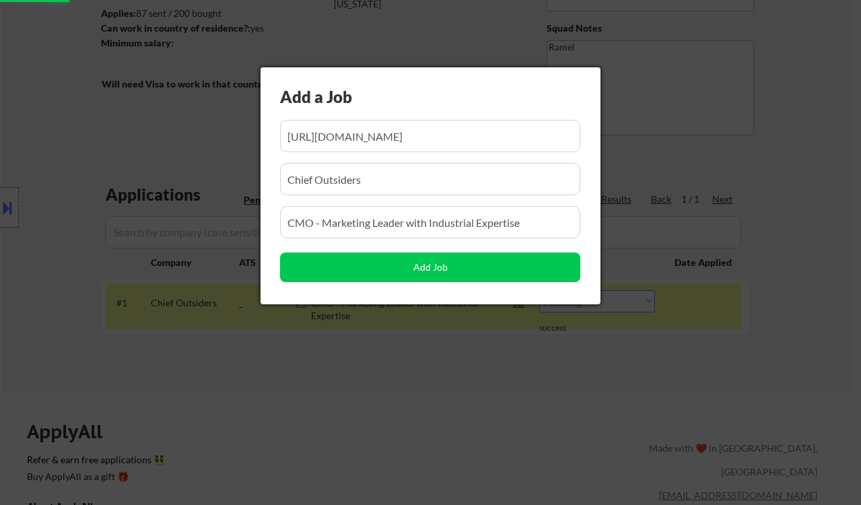
click at [325, 380] on div at bounding box center [430, 252] width 861 height 505
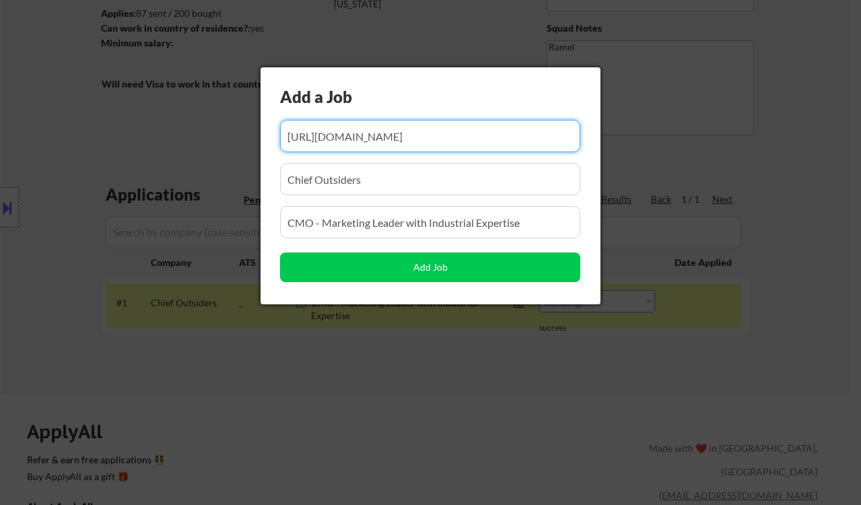
click at [622, 319] on div at bounding box center [430, 252] width 861 height 505
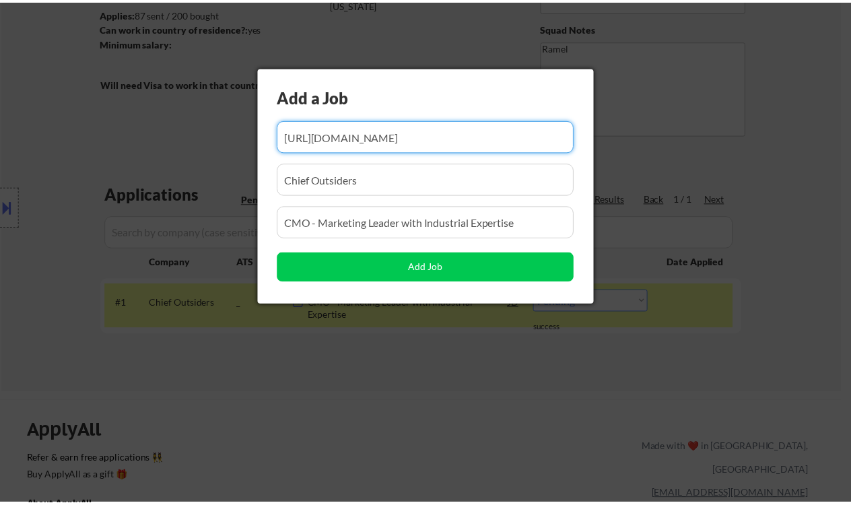
scroll to position [0, 0]
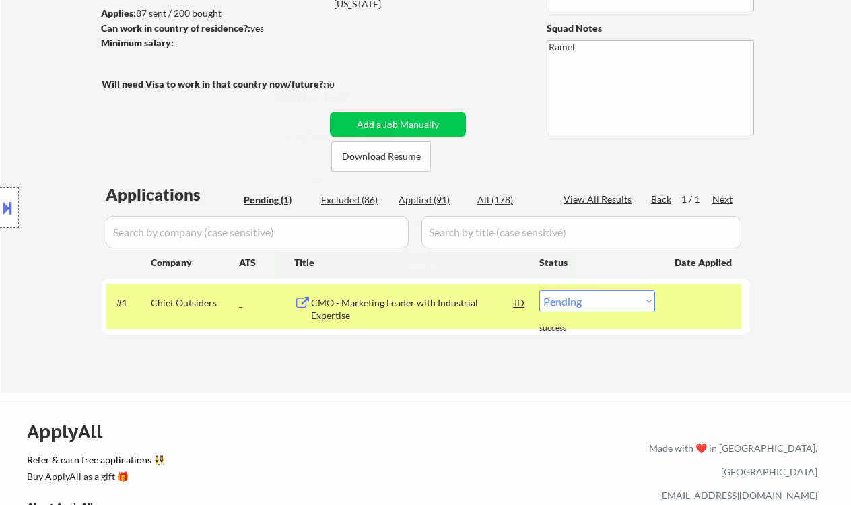
drag, startPoint x: 617, startPoint y: 304, endPoint x: 616, endPoint y: 311, distance: 6.9
click at [617, 304] on select "Choose an option... Pending Applied Excluded (Questions) Excluded (Expired) Exc…" at bounding box center [597, 301] width 116 height 22
select select ""applied""
click at [539, 290] on select "Choose an option... Pending Applied Excluded (Questions) Excluded (Expired) Exc…" at bounding box center [597, 301] width 116 height 22
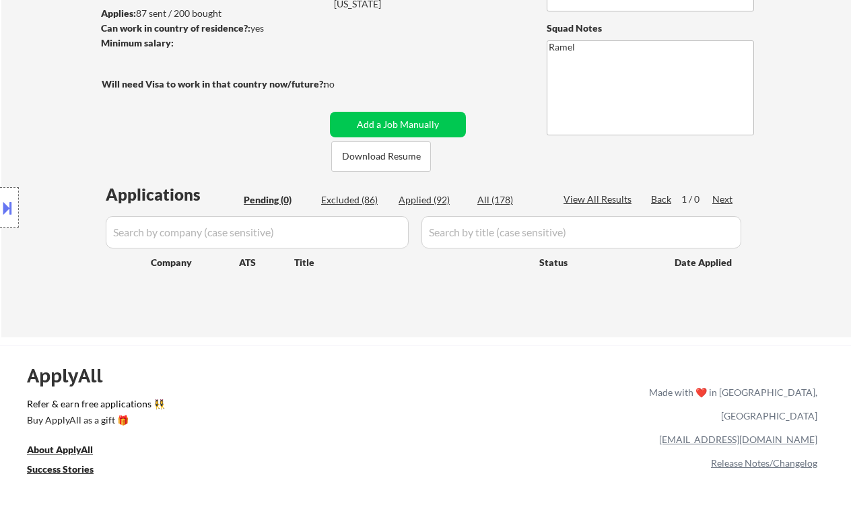
click at [11, 123] on div "Location Inclusions: remote" at bounding box center [120, 208] width 241 height 250
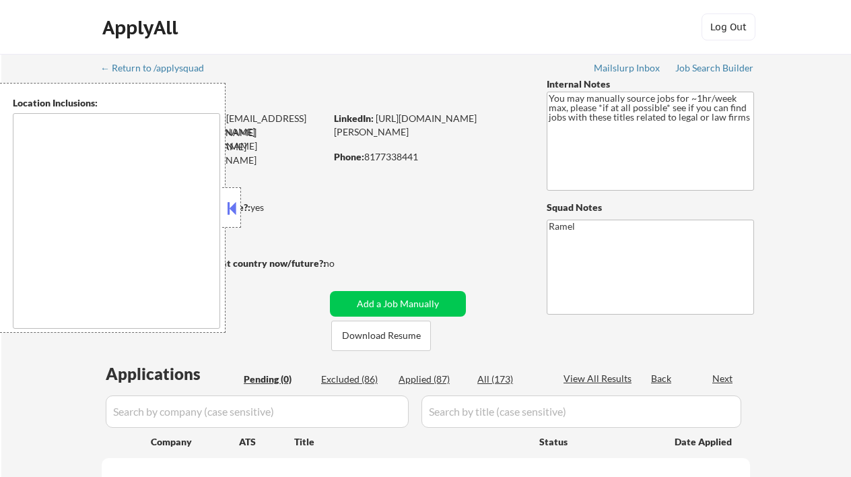
type textarea "remote"
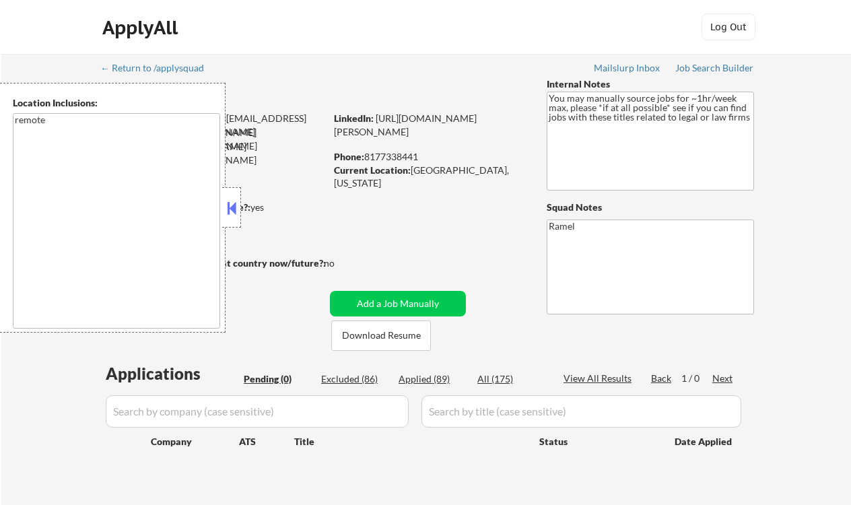
click at [230, 205] on button at bounding box center [231, 208] width 15 height 20
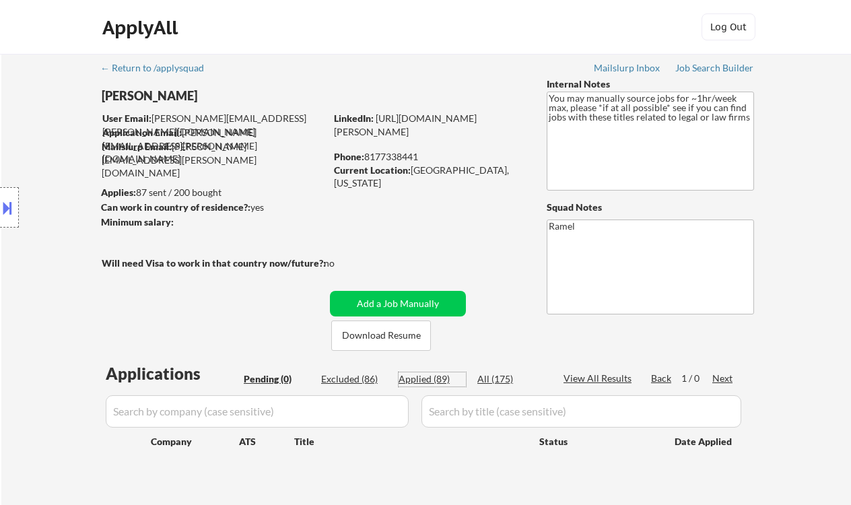
click at [443, 383] on div "Applied (89)" at bounding box center [432, 378] width 67 height 13
select select ""applied""
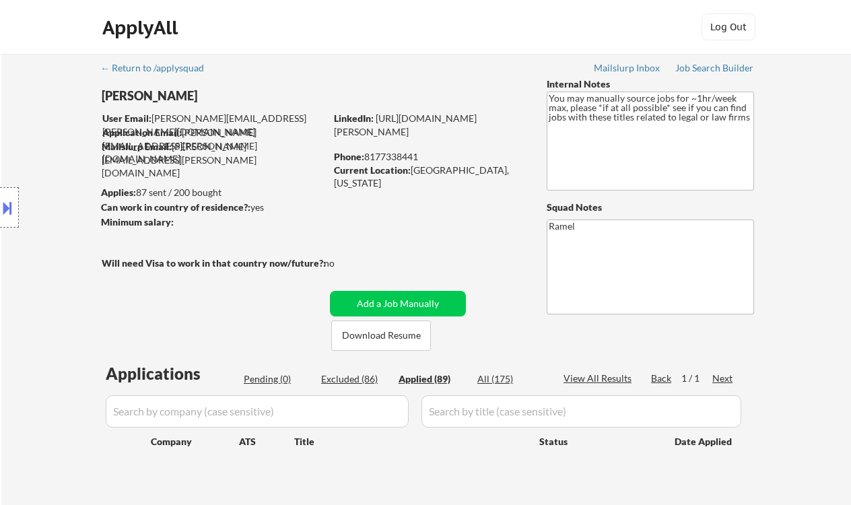
select select ""applied""
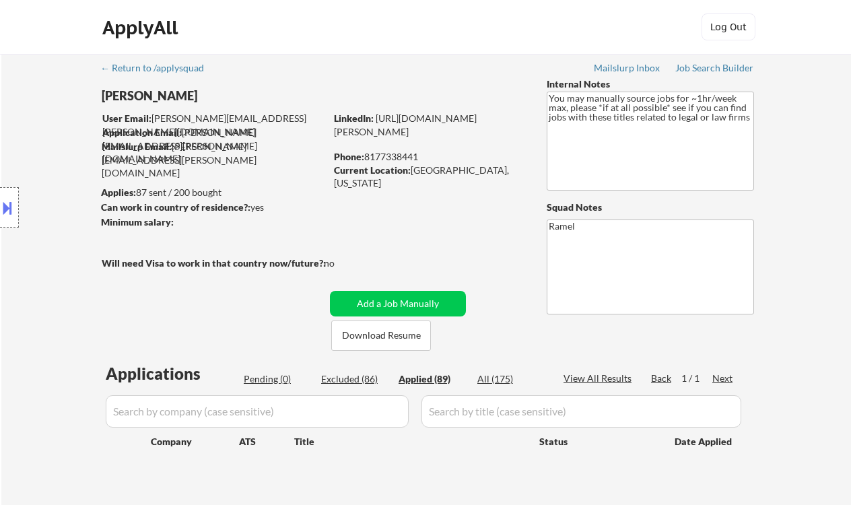
select select ""applied""
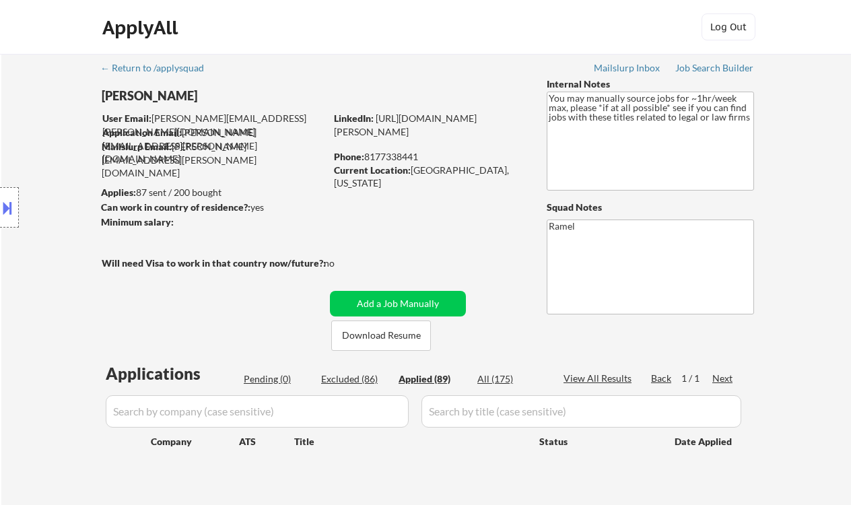
select select ""applied""
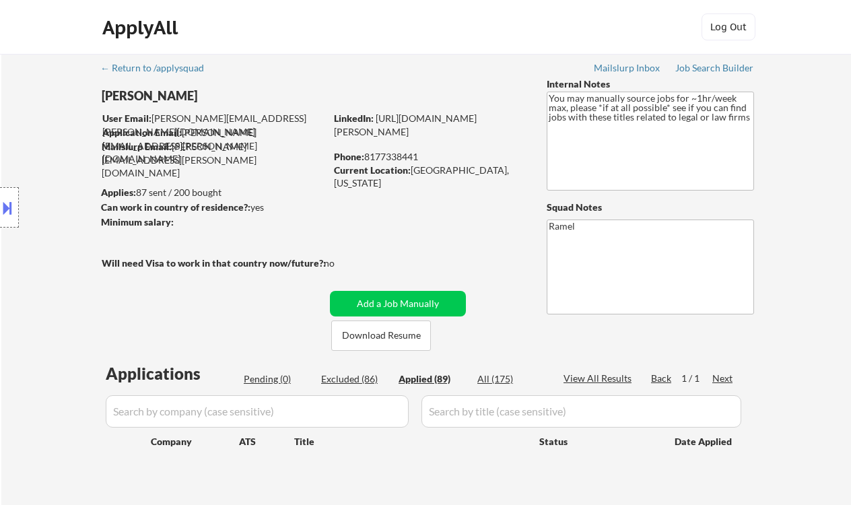
select select ""applied""
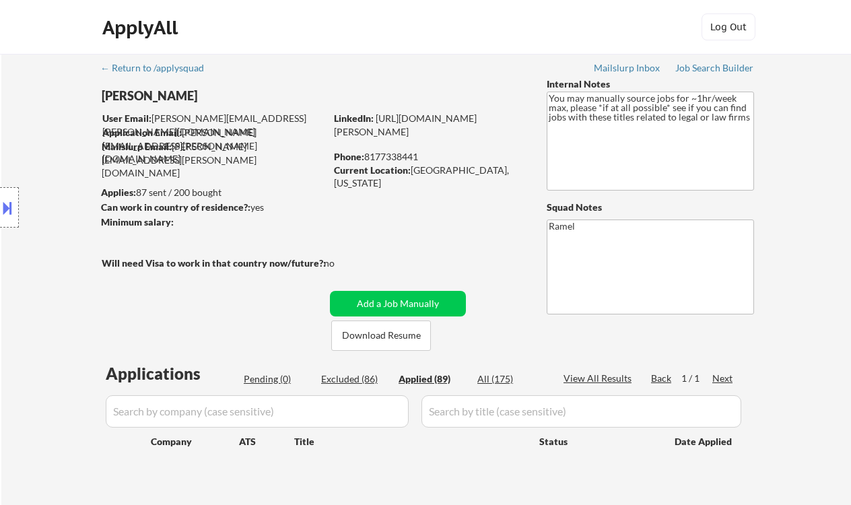
select select ""applied""
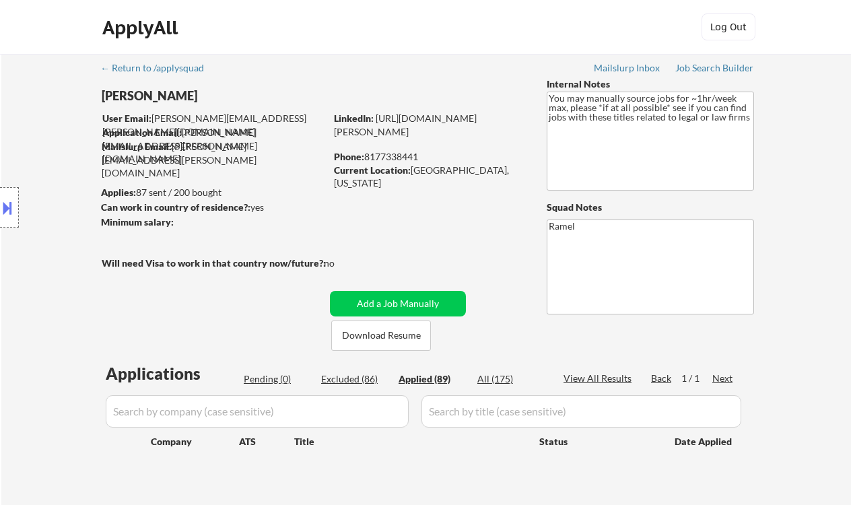
select select ""applied""
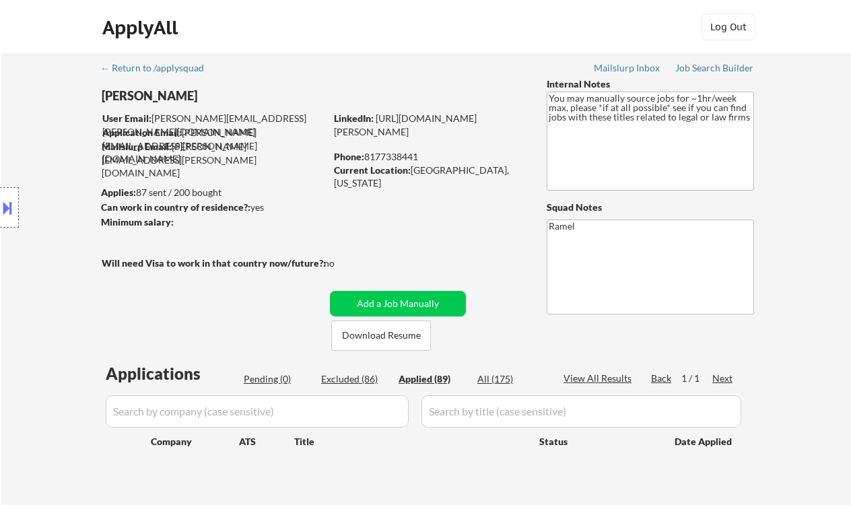
select select ""applied""
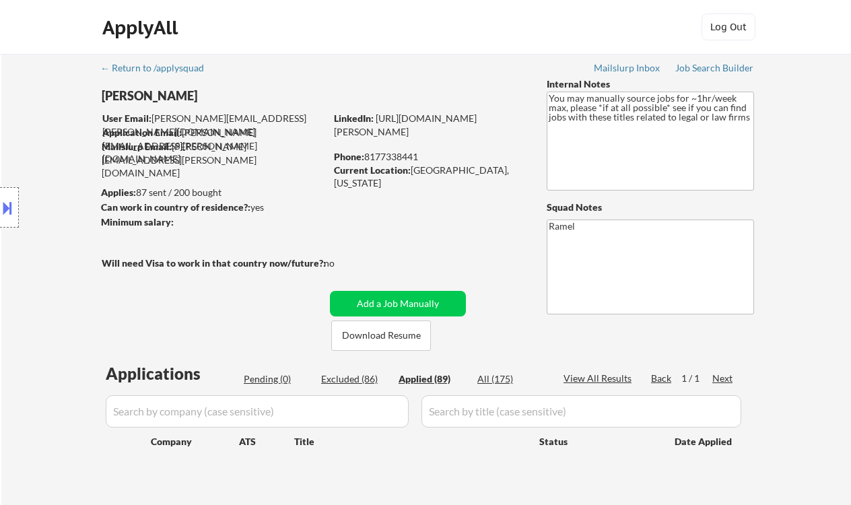
select select ""applied""
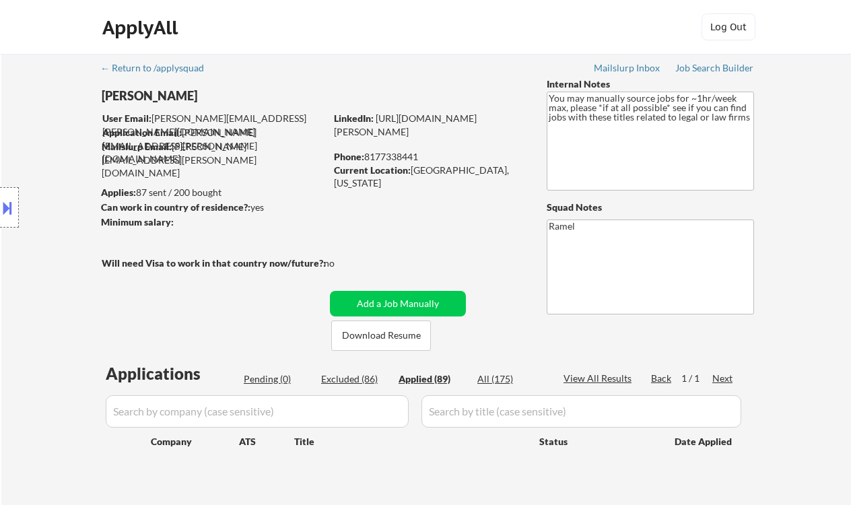
select select ""applied""
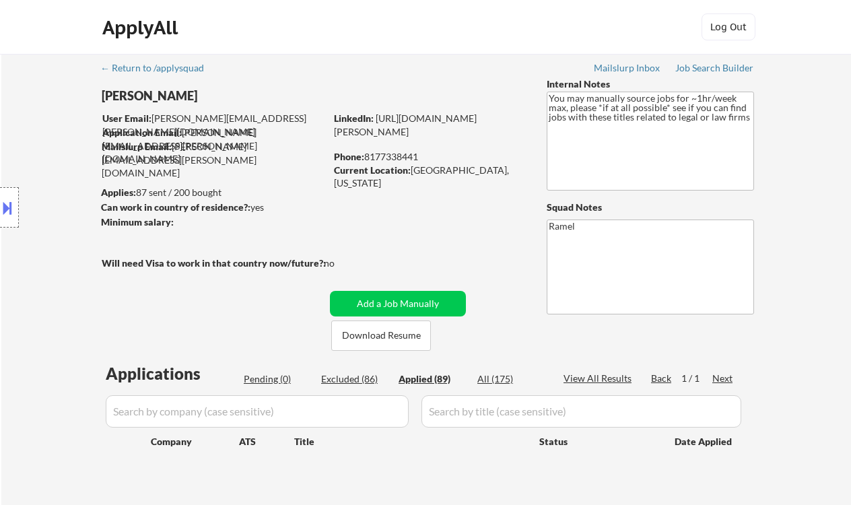
select select ""applied""
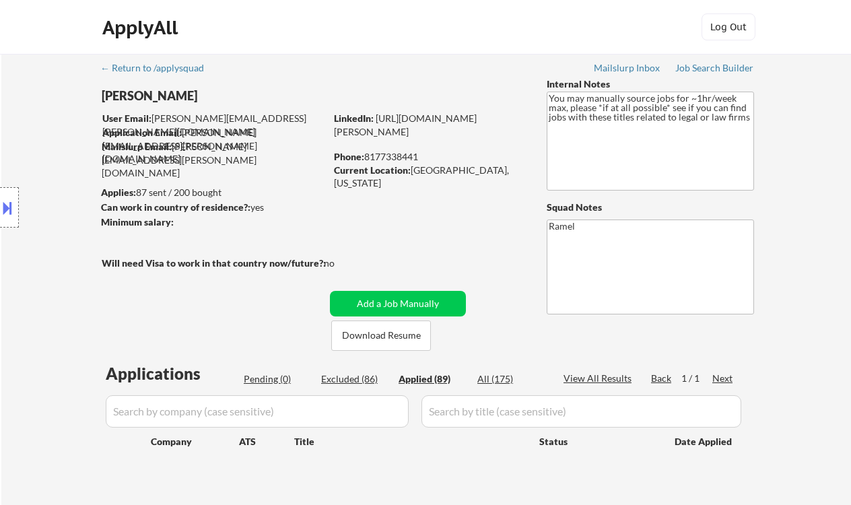
select select ""applied""
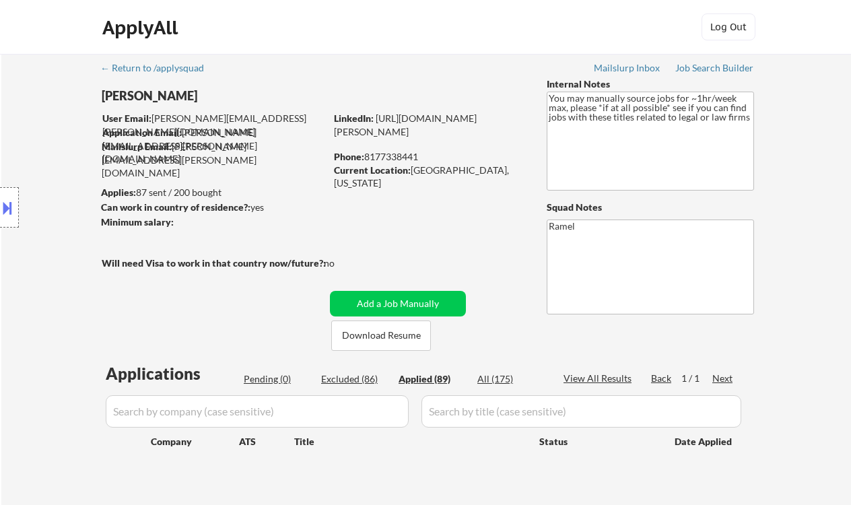
select select ""applied""
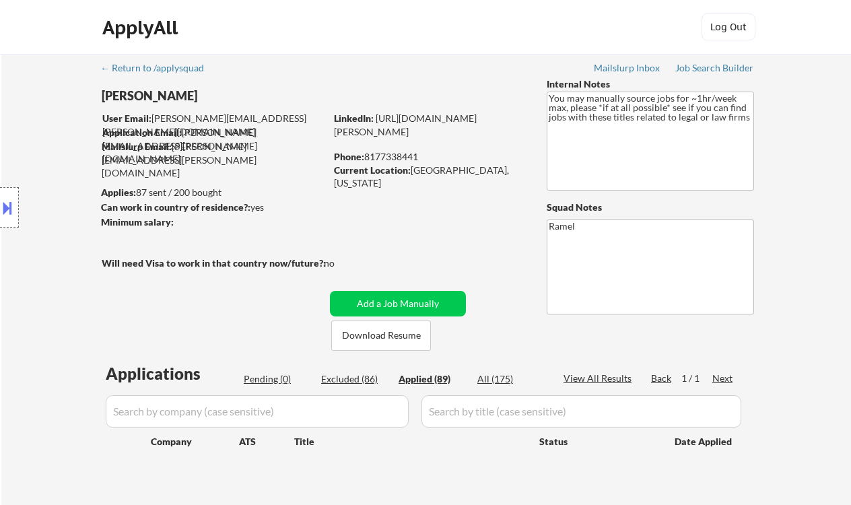
select select ""applied""
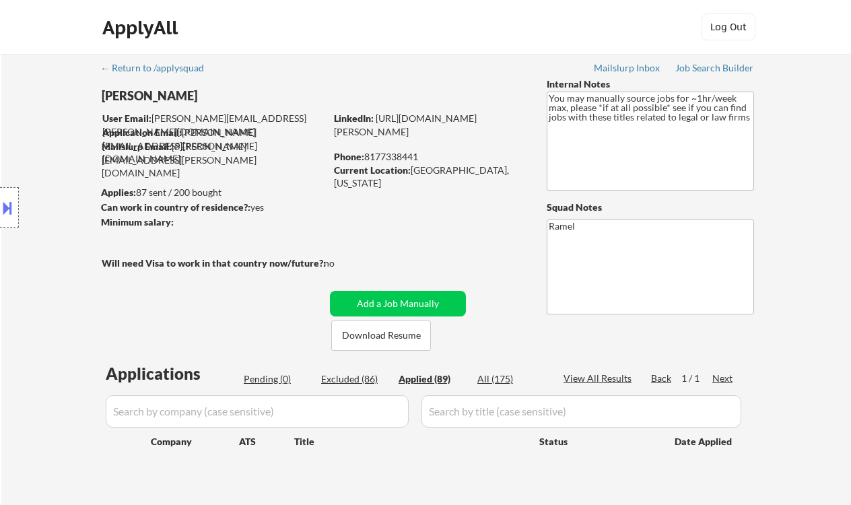
select select ""applied""
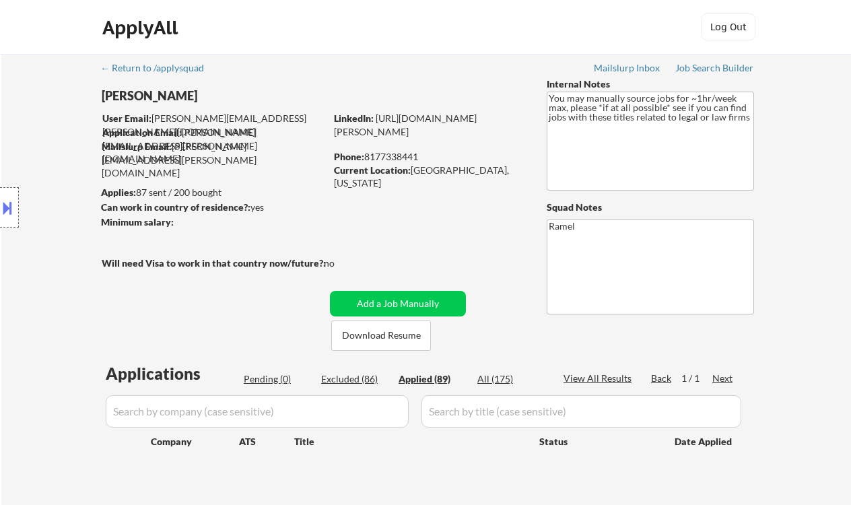
select select ""applied""
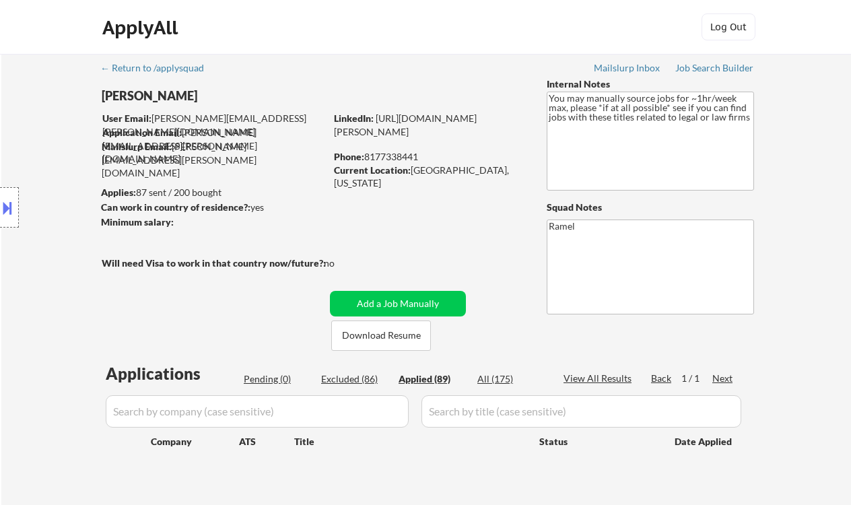
select select ""applied""
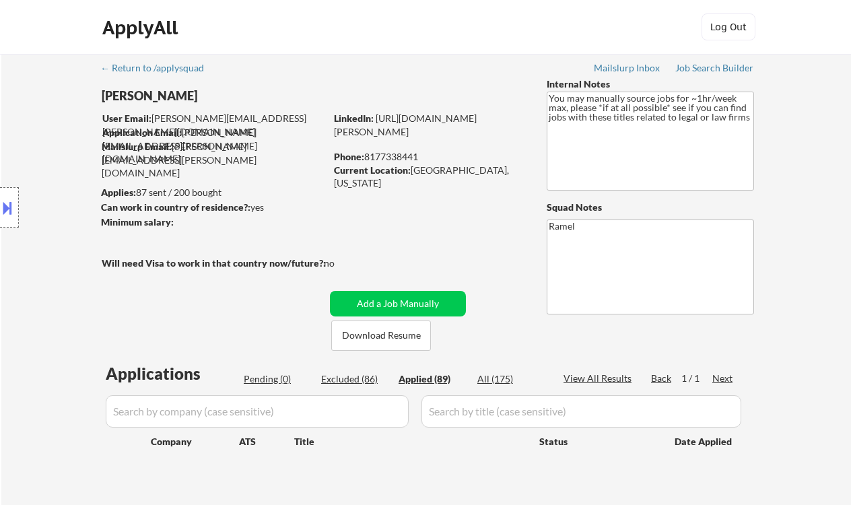
select select ""applied""
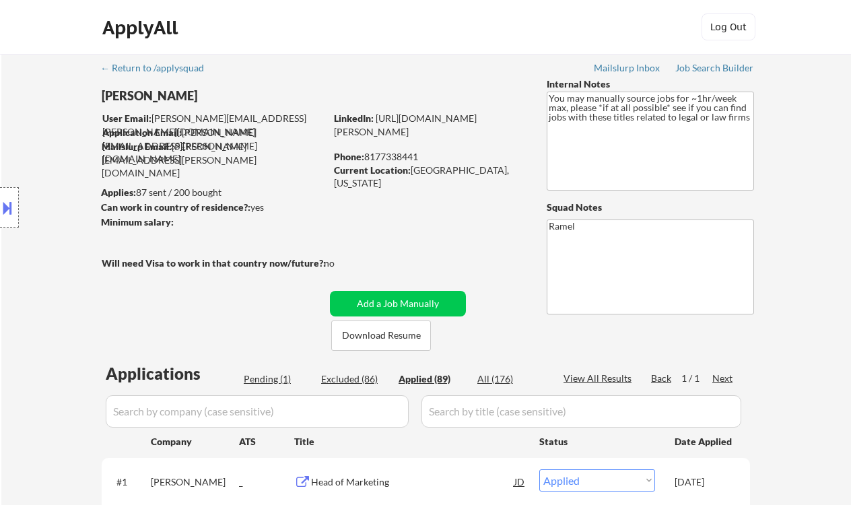
select select ""applied""
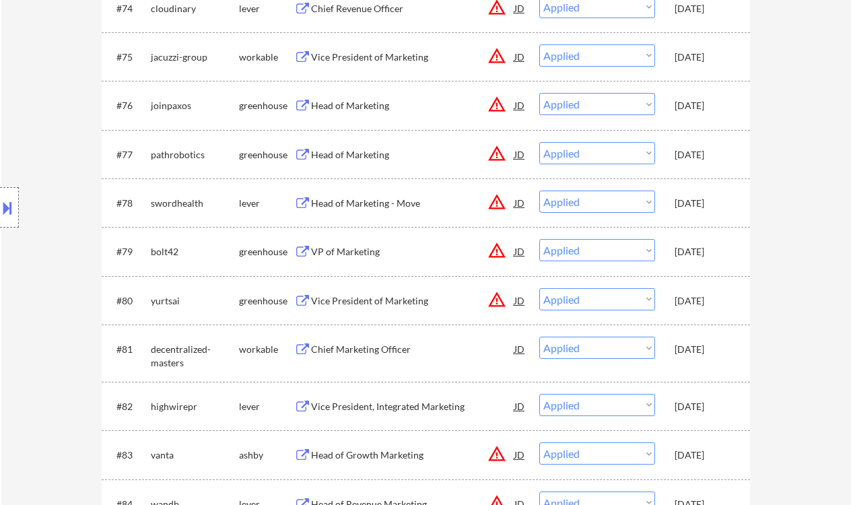
select select ""applied""
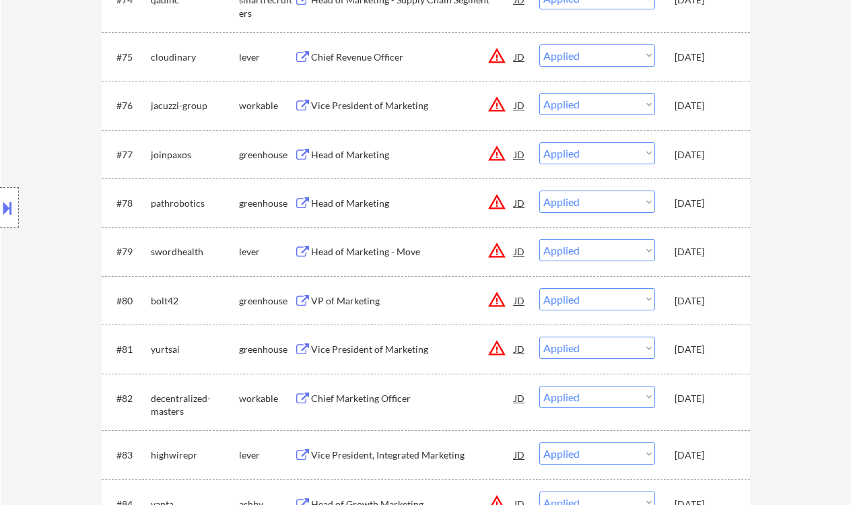
select select ""applied""
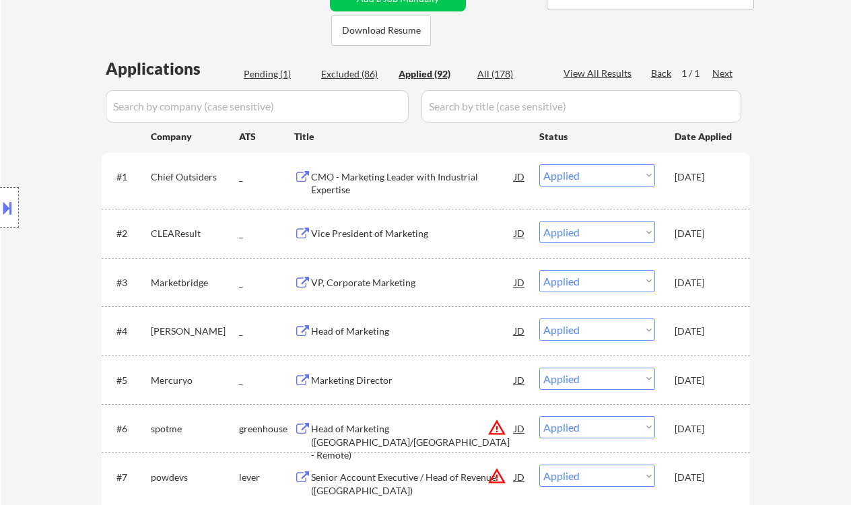
scroll to position [343, 0]
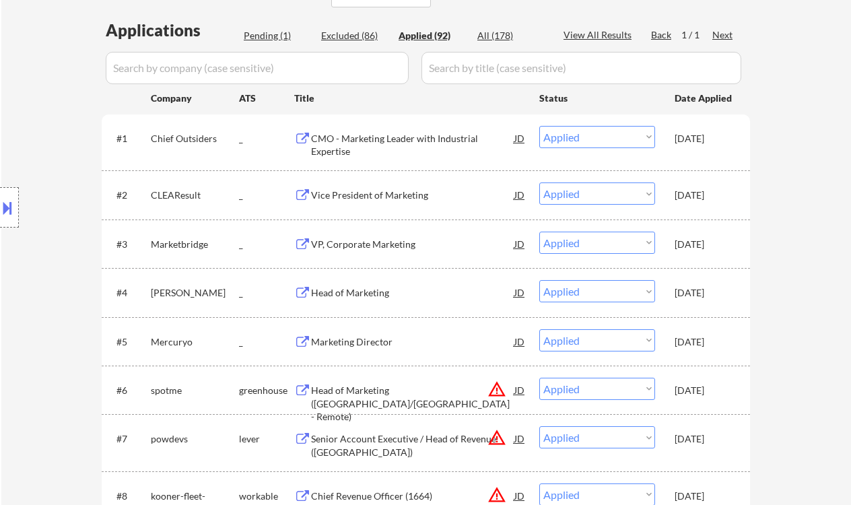
drag, startPoint x: 17, startPoint y: 141, endPoint x: 168, endPoint y: 73, distance: 165.2
click at [17, 141] on div "Location Inclusions: remote" at bounding box center [120, 208] width 241 height 250
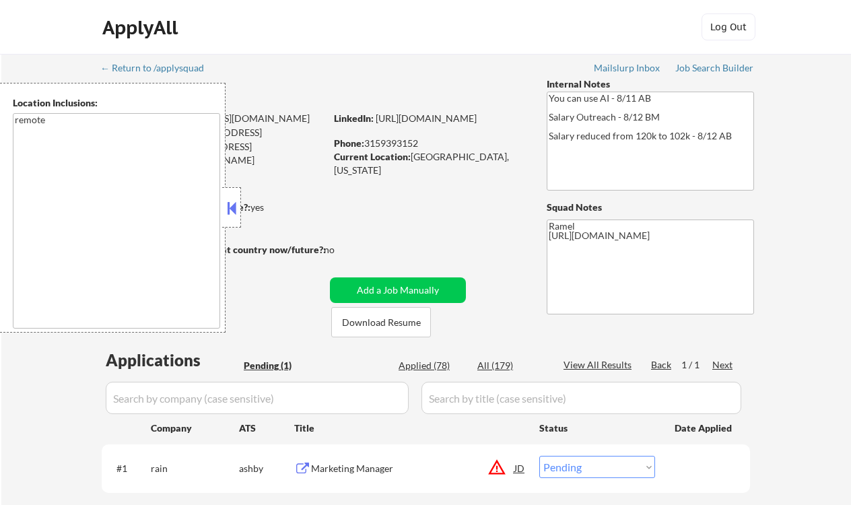
click at [226, 204] on button at bounding box center [231, 208] width 15 height 20
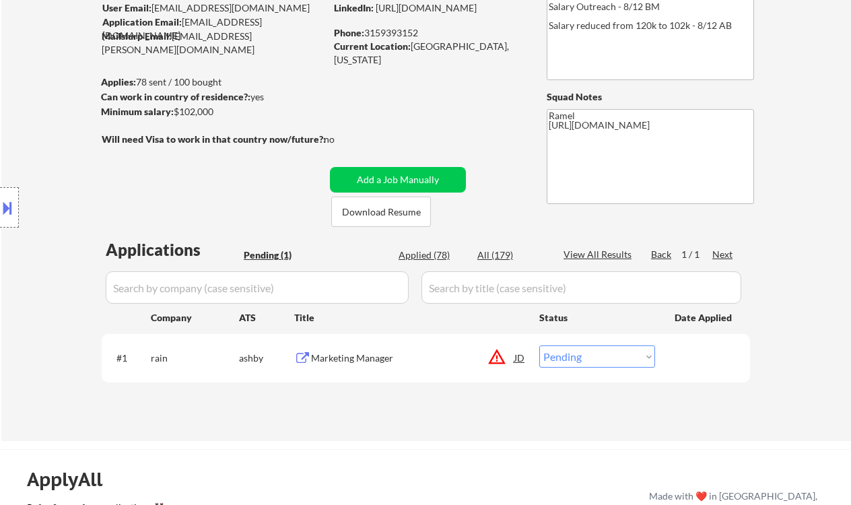
scroll to position [90, 0]
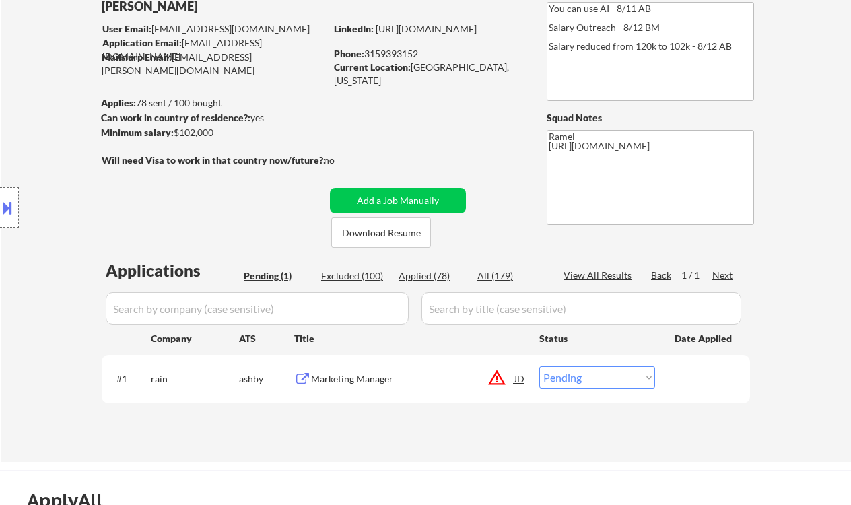
click at [30, 130] on div "Location Inclusions: remote" at bounding box center [120, 208] width 241 height 250
click at [357, 391] on div "#1 rain [PERSON_NAME] Marketing Manager JD warning_amber Choose an option... Pe…" at bounding box center [424, 378] width 636 height 36
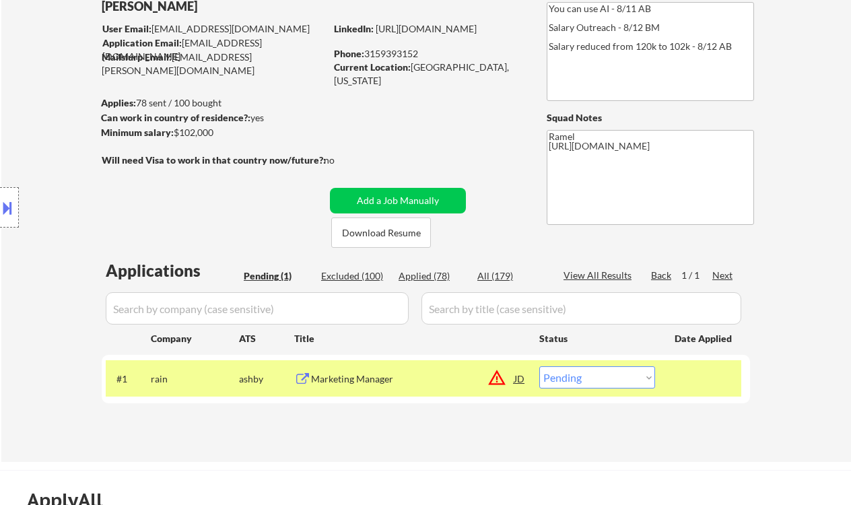
click at [391, 376] on div "Marketing Manager" at bounding box center [412, 378] width 203 height 13
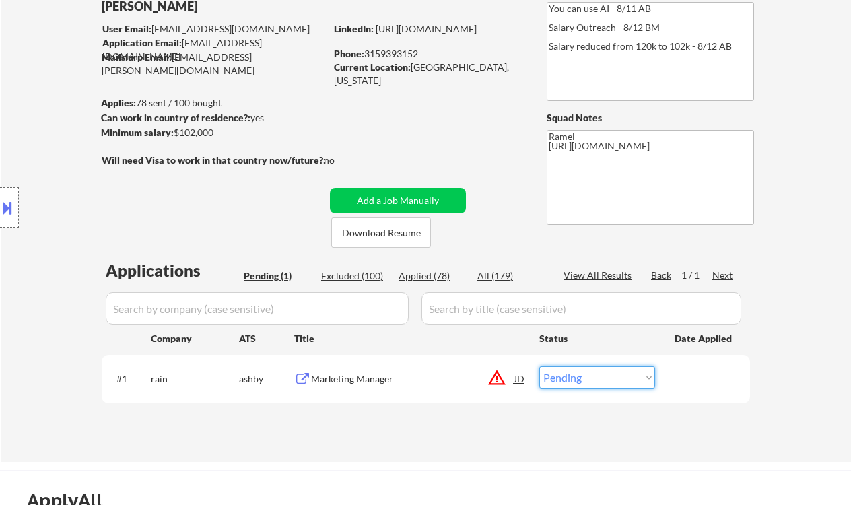
drag, startPoint x: 567, startPoint y: 378, endPoint x: 589, endPoint y: 405, distance: 34.9
click at [567, 378] on select "Choose an option... Pending Applied Excluded (Questions) Excluded (Expired) Exc…" at bounding box center [597, 377] width 116 height 22
select select ""excluded__bad_match_""
click at [539, 366] on select "Choose an option... Pending Applied Excluded (Questions) Excluded (Expired) Exc…" at bounding box center [597, 377] width 116 height 22
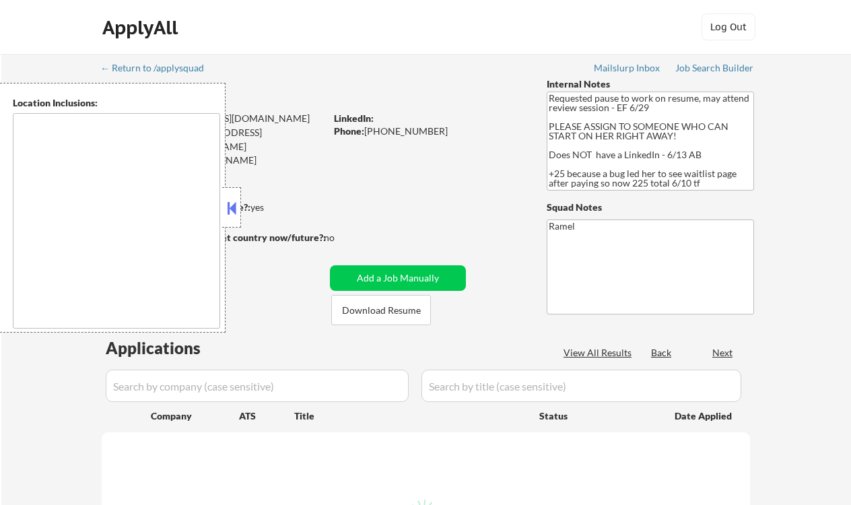
type textarea "[GEOGRAPHIC_DATA], [GEOGRAPHIC_DATA] [GEOGRAPHIC_DATA], [GEOGRAPHIC_DATA] [GEOG…"
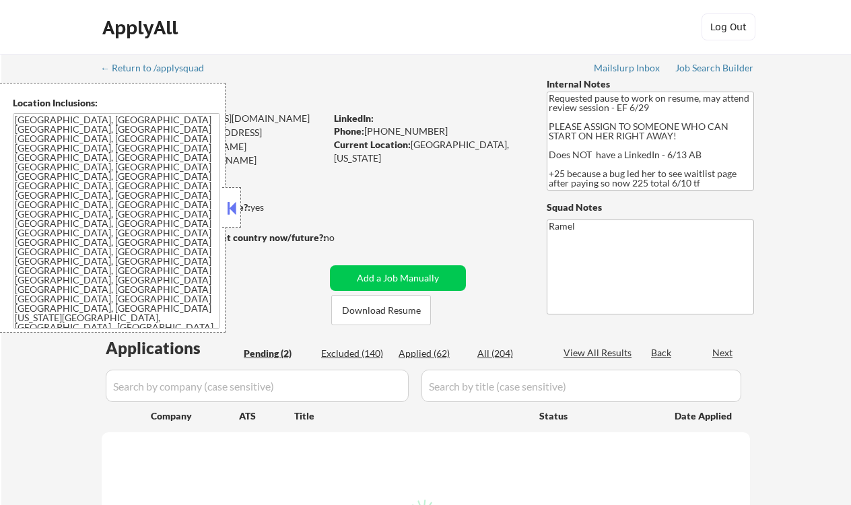
select select ""pending""
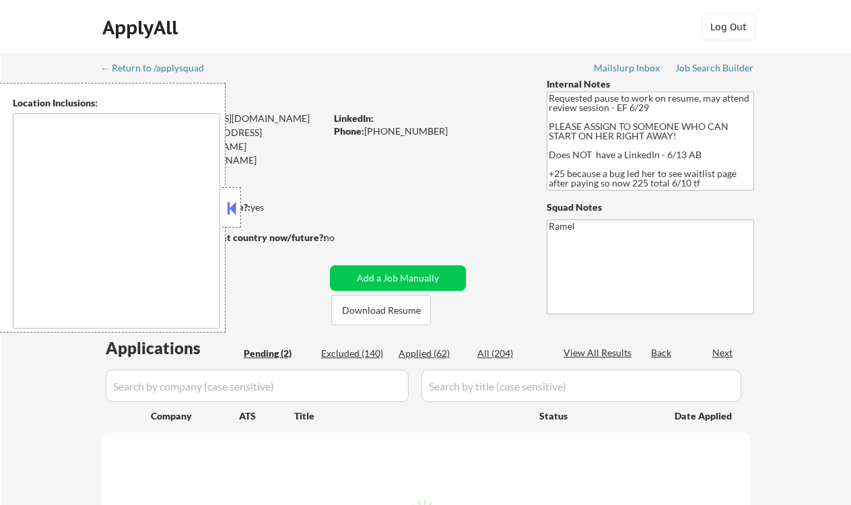
select select ""pending""
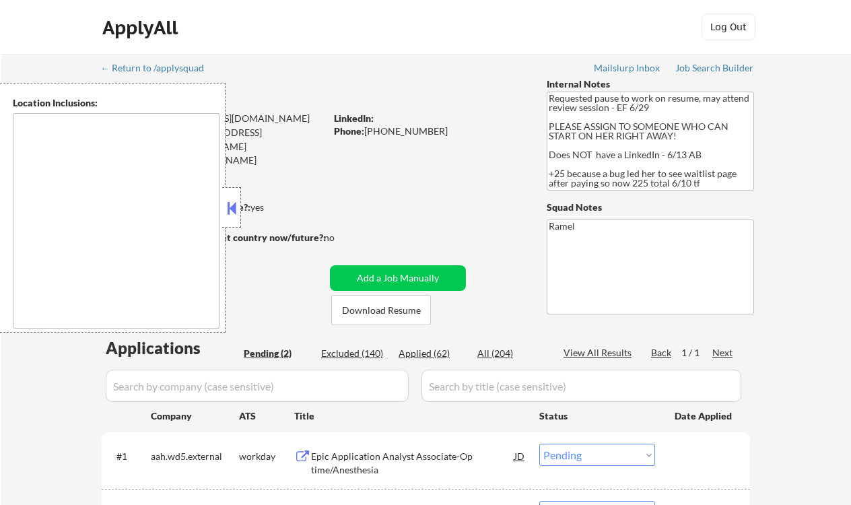
type textarea "[GEOGRAPHIC_DATA], [GEOGRAPHIC_DATA] [GEOGRAPHIC_DATA], [GEOGRAPHIC_DATA] [GEOG…"
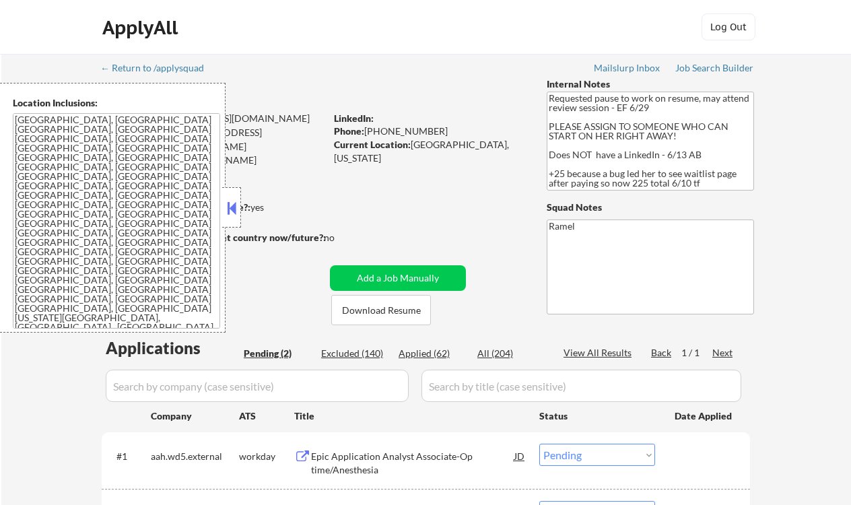
click at [226, 203] on button at bounding box center [231, 208] width 15 height 20
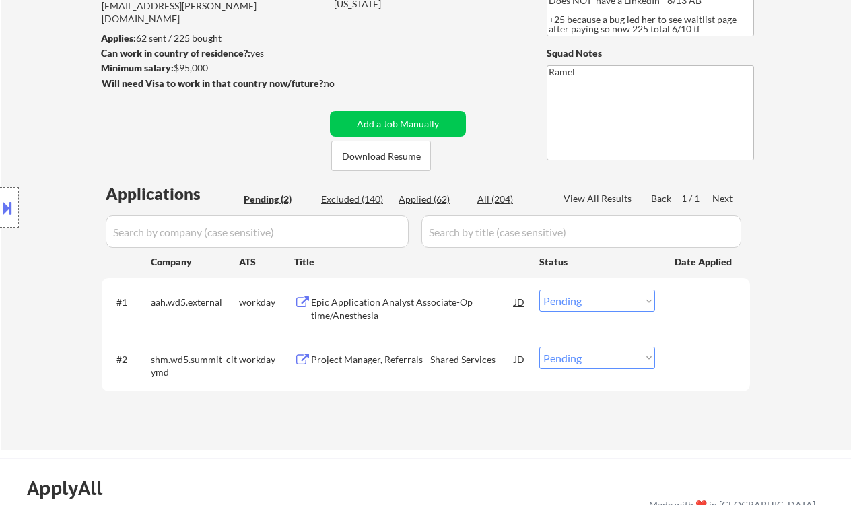
scroll to position [179, 0]
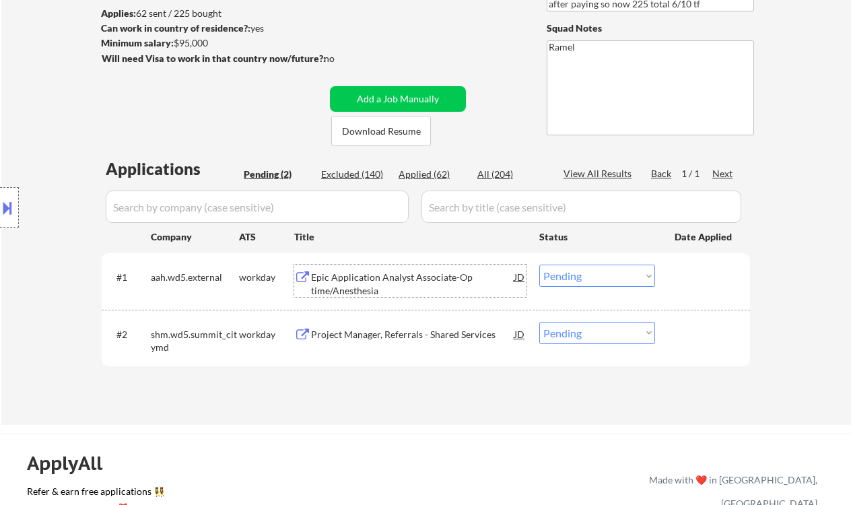
click at [364, 288] on div "Epic Application Analyst Associate-Op time/Anesthesia" at bounding box center [412, 284] width 203 height 26
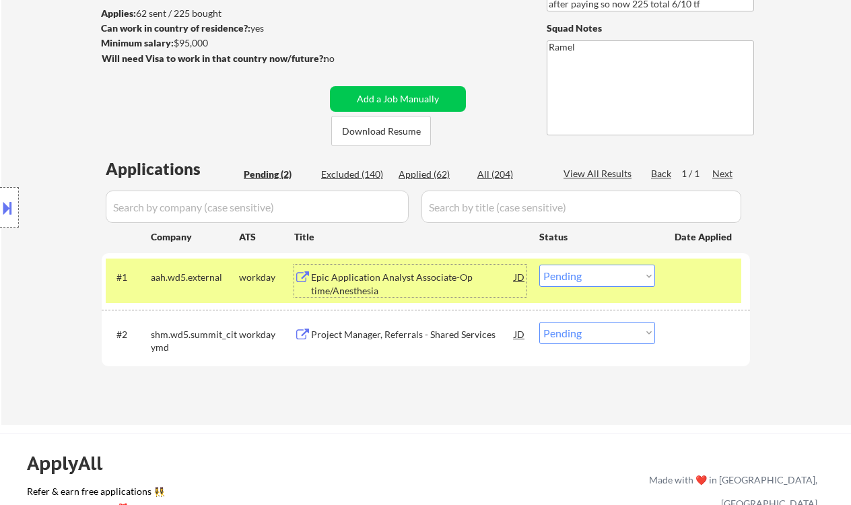
click at [574, 285] on select "Choose an option... Pending Applied Excluded (Questions) Excluded (Expired) Exc…" at bounding box center [597, 276] width 116 height 22
click at [539, 265] on select "Choose an option... Pending Applied Excluded (Questions) Excluded (Expired) Exc…" at bounding box center [597, 276] width 116 height 22
click at [439, 337] on div "Project Manager, Referrals - Shared Services" at bounding box center [412, 334] width 203 height 13
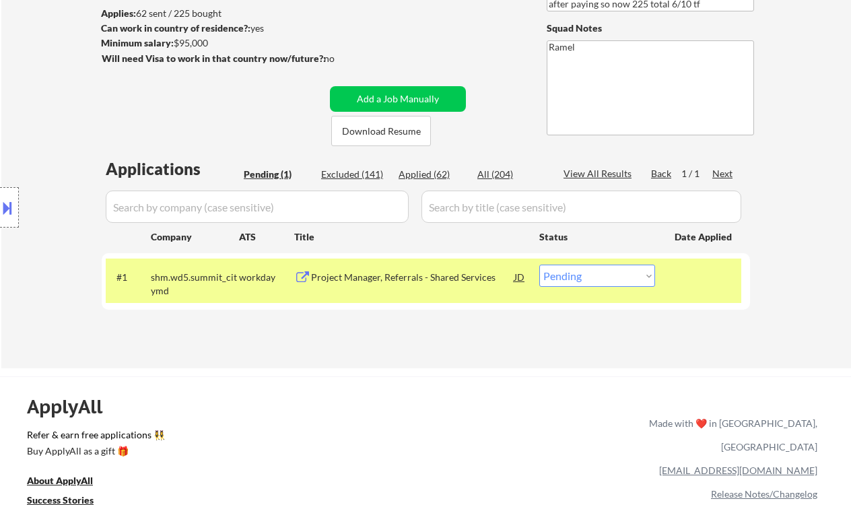
click at [576, 282] on select "Choose an option... Pending Applied Excluded (Questions) Excluded (Expired) Exc…" at bounding box center [597, 276] width 116 height 22
select select ""excluded__salary_""
click at [539, 265] on select "Choose an option... Pending Applied Excluded (Questions) Excluded (Expired) Exc…" at bounding box center [597, 276] width 116 height 22
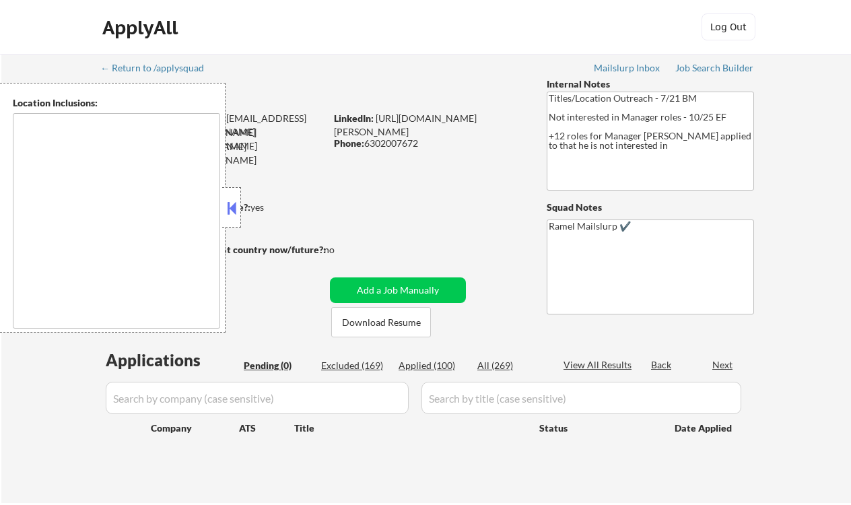
click at [233, 214] on button at bounding box center [231, 208] width 15 height 20
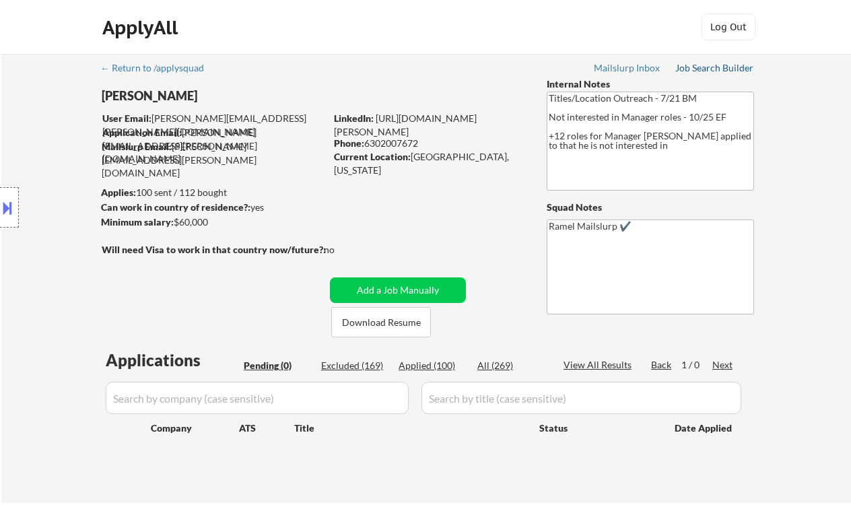
click at [708, 71] on div "Job Search Builder" at bounding box center [714, 67] width 79 height 9
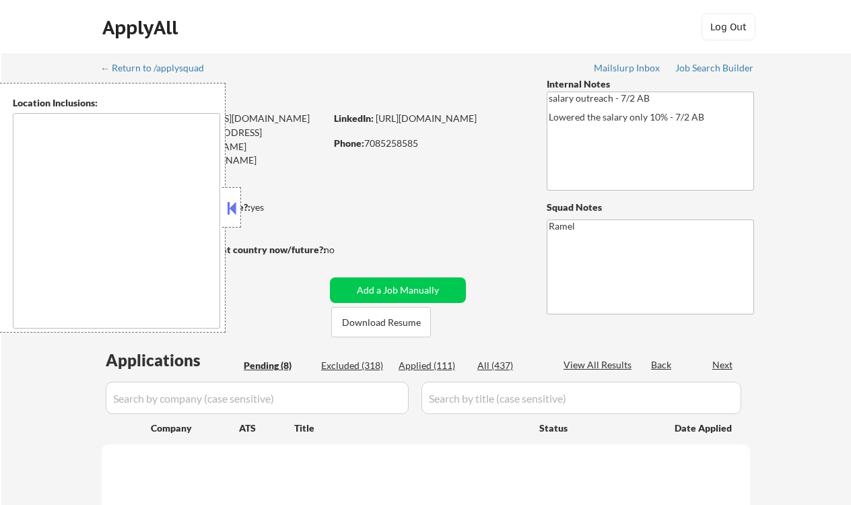
click at [238, 205] on button at bounding box center [231, 208] width 15 height 20
select select ""pending""
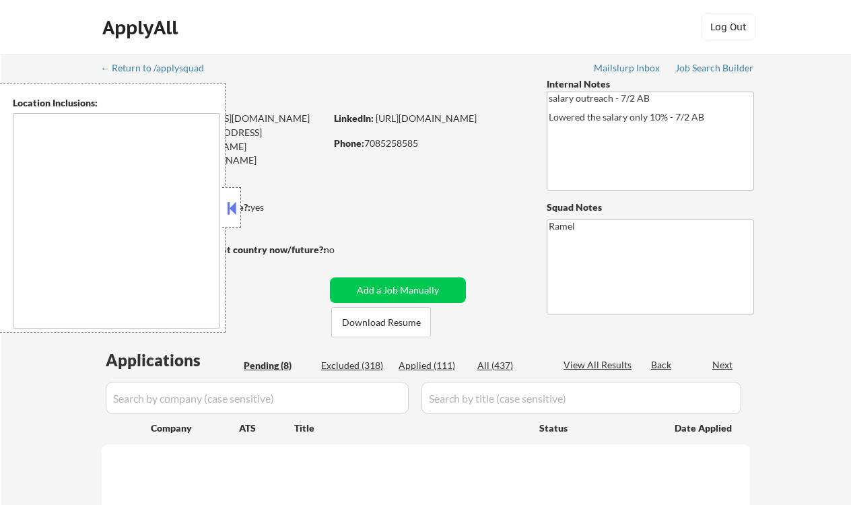
select select ""pending""
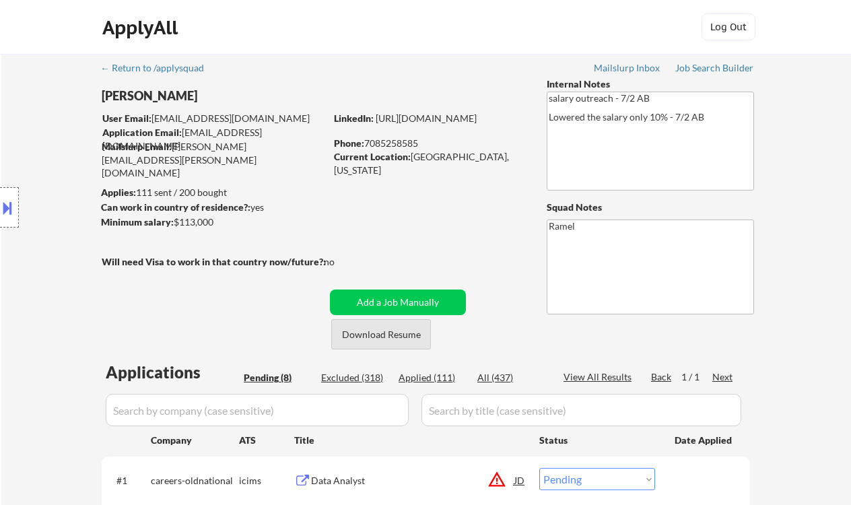
scroll to position [179, 0]
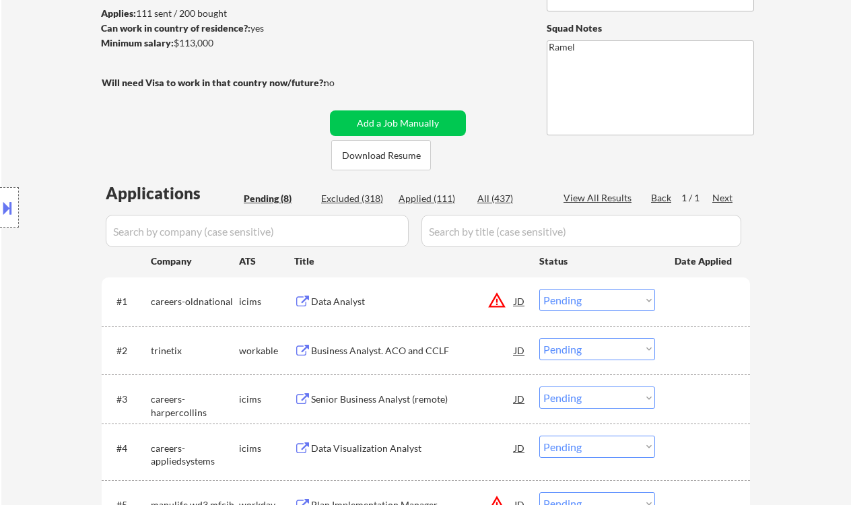
click at [364, 360] on div "Business Analyst. ACO and CCLF" at bounding box center [412, 350] width 203 height 24
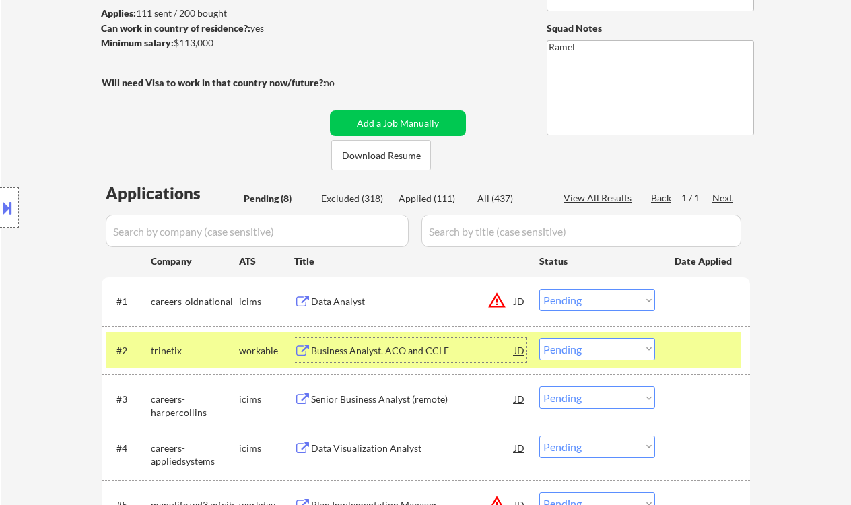
click at [605, 349] on select "Choose an option... Pending Applied Excluded (Questions) Excluded (Expired) Exc…" at bounding box center [597, 349] width 116 height 22
click at [539, 338] on select "Choose an option... Pending Applied Excluded (Questions) Excluded (Expired) Exc…" at bounding box center [597, 349] width 116 height 22
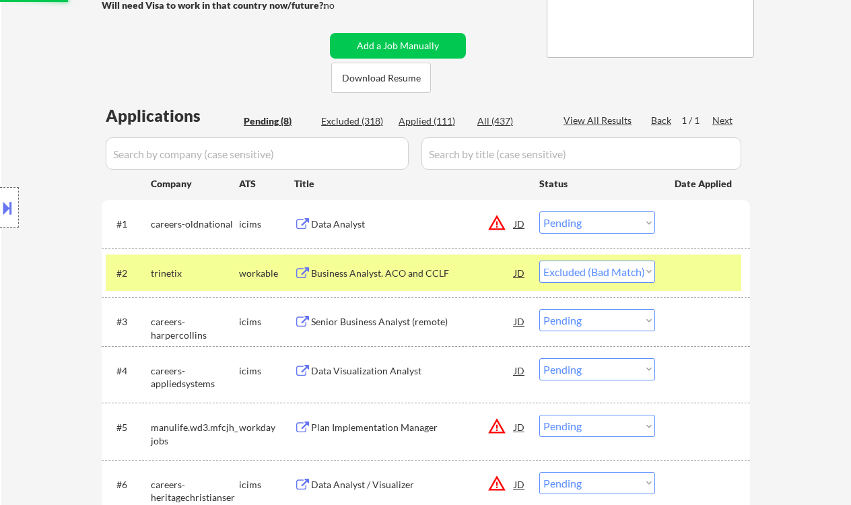
scroll to position [269, 0]
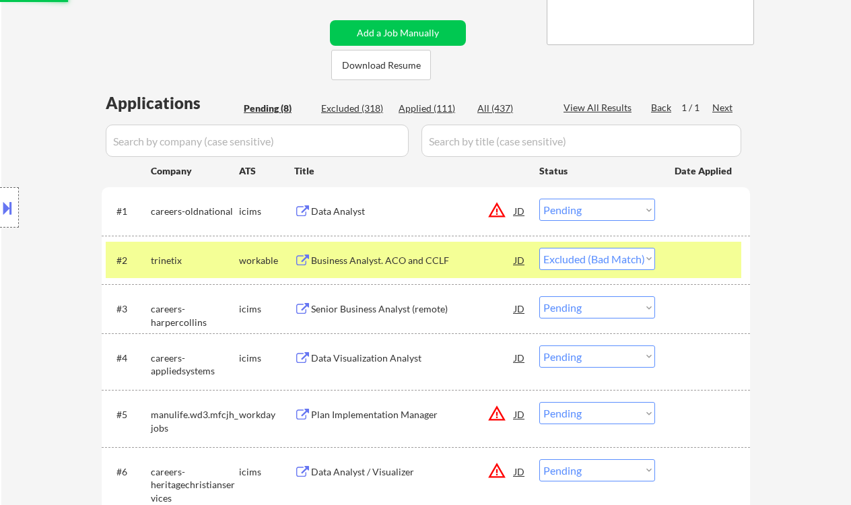
click at [381, 300] on div "Senior Business Analyst (remote)" at bounding box center [412, 308] width 203 height 24
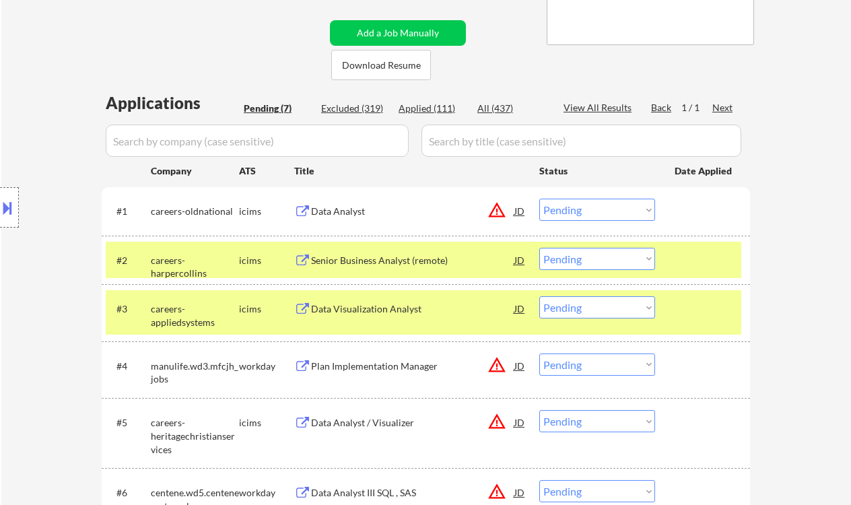
click at [568, 240] on div "#2 careers-harpercollins icims Senior Business Analyst (remote) JD Choose an op…" at bounding box center [426, 260] width 649 height 48
click at [575, 262] on select "Choose an option... Pending Applied Excluded (Questions) Excluded (Expired) Exc…" at bounding box center [597, 259] width 116 height 22
click at [539, 248] on select "Choose an option... Pending Applied Excluded (Questions) Excluded (Expired) Exc…" at bounding box center [597, 259] width 116 height 22
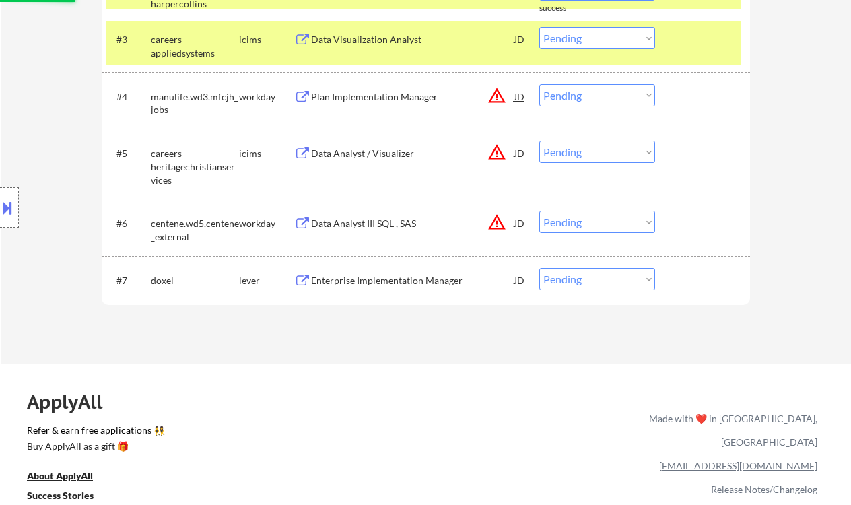
click at [405, 284] on div "Enterprise Implementation Manager" at bounding box center [412, 280] width 203 height 13
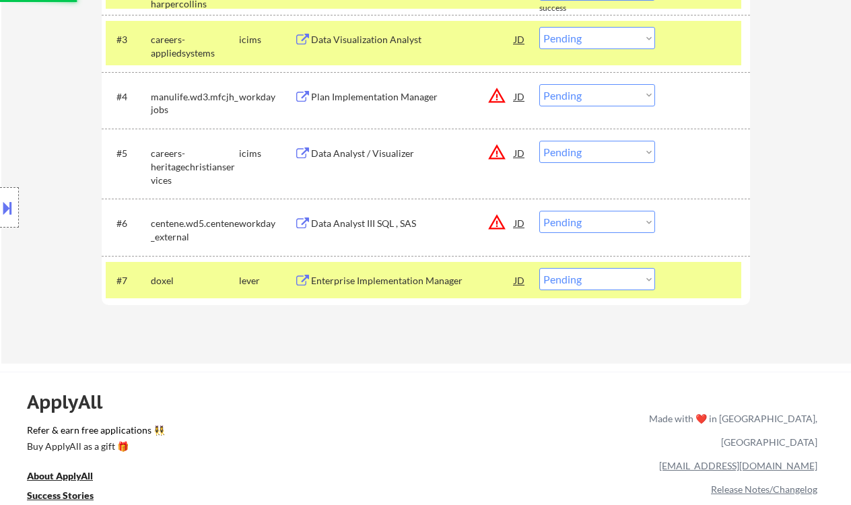
select select ""pending""
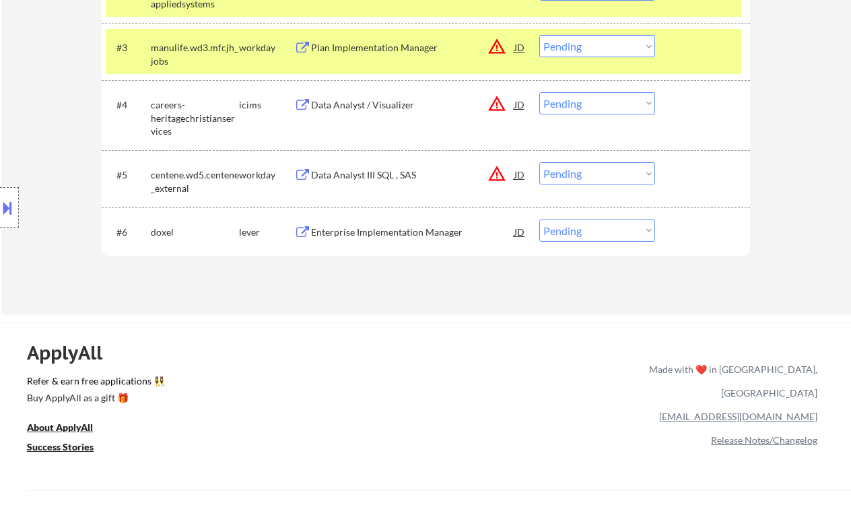
click at [597, 232] on select "Choose an option... Pending Applied Excluded (Questions) Excluded (Expired) Exc…" at bounding box center [597, 231] width 116 height 22
select select ""applied""
click at [539, 220] on select "Choose an option... Pending Applied Excluded (Questions) Excluded (Expired) Exc…" at bounding box center [597, 231] width 116 height 22
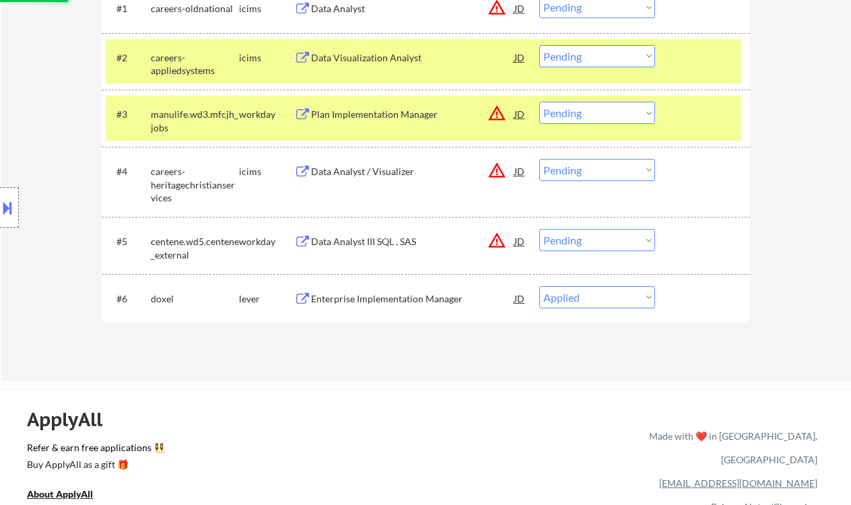
scroll to position [449, 0]
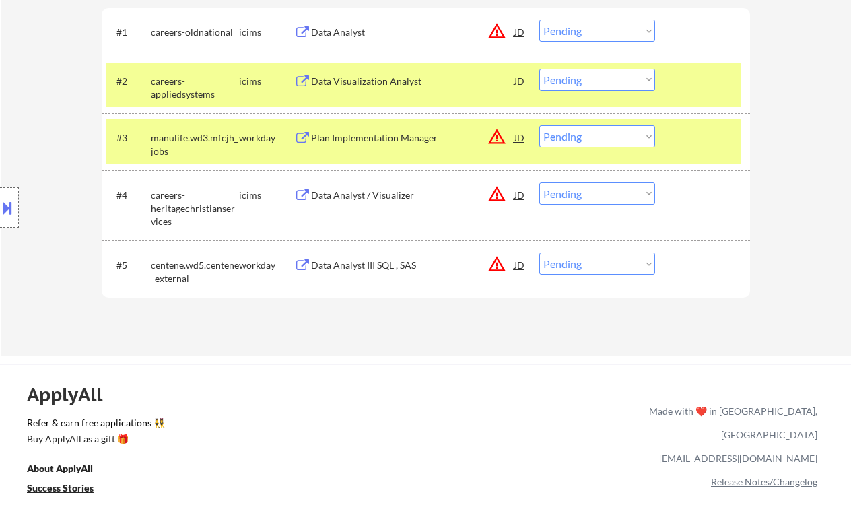
click at [366, 265] on div "Data Analyst III SQL , SAS" at bounding box center [412, 265] width 203 height 13
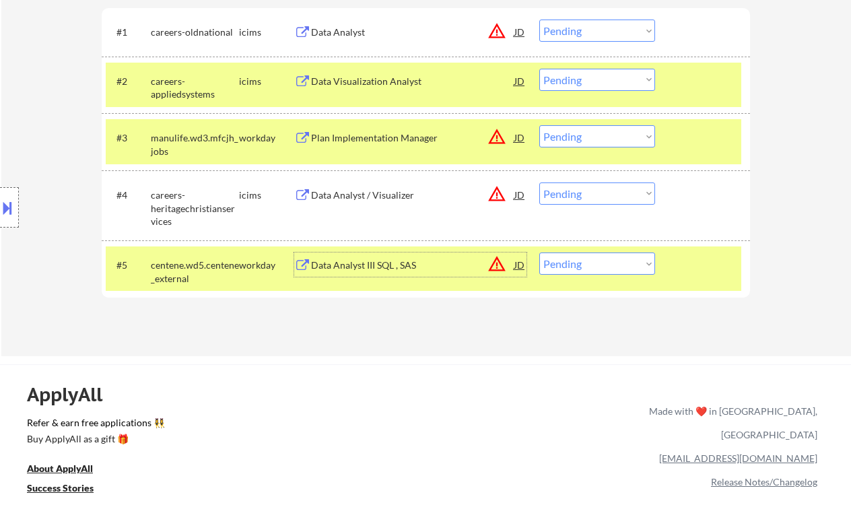
drag, startPoint x: 649, startPoint y: 263, endPoint x: 645, endPoint y: 274, distance: 12.1
click at [649, 263] on select "Choose an option... Pending Applied Excluded (Questions) Excluded (Expired) Exc…" at bounding box center [597, 264] width 116 height 22
select select ""excluded__expired_""
click at [539, 253] on select "Choose an option... Pending Applied Excluded (Questions) Excluded (Expired) Exc…" at bounding box center [597, 264] width 116 height 22
click at [385, 195] on div "Data Analyst / Visualizer" at bounding box center [412, 195] width 203 height 13
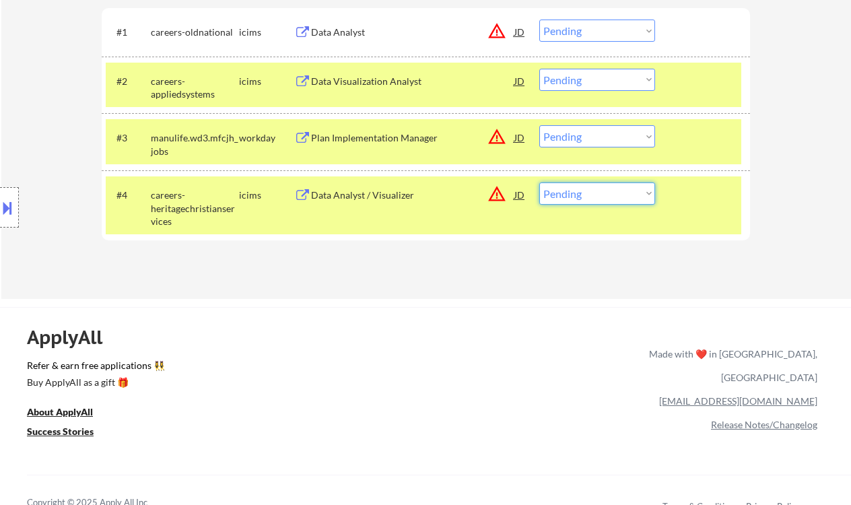
drag, startPoint x: 579, startPoint y: 187, endPoint x: 589, endPoint y: 199, distance: 16.3
click at [579, 187] on select "Choose an option... Pending Applied Excluded (Questions) Excluded (Expired) Exc…" at bounding box center [597, 194] width 116 height 22
select select ""excluded__location_""
click at [539, 183] on select "Choose an option... Pending Applied Excluded (Questions) Excluded (Expired) Exc…" at bounding box center [597, 194] width 116 height 22
click at [403, 137] on div "Plan Implementation Manager" at bounding box center [412, 137] width 203 height 13
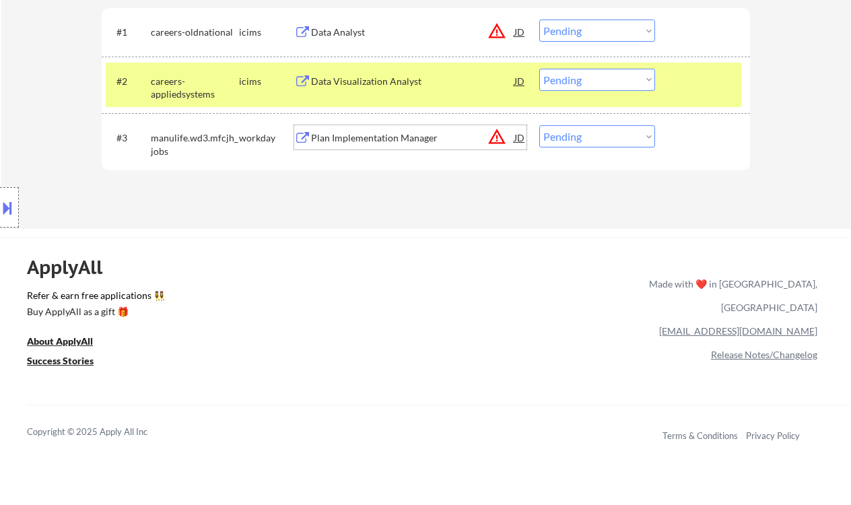
drag, startPoint x: 593, startPoint y: 127, endPoint x: 585, endPoint y: 147, distance: 21.4
click at [593, 127] on select "Choose an option... Pending Applied Excluded (Questions) Excluded (Expired) Exc…" at bounding box center [597, 136] width 116 height 22
select select ""excluded__location_""
click at [539, 125] on select "Choose an option... Pending Applied Excluded (Questions) Excluded (Expired) Exc…" at bounding box center [597, 136] width 116 height 22
click at [398, 79] on div "Data Visualization Analyst" at bounding box center [412, 81] width 203 height 13
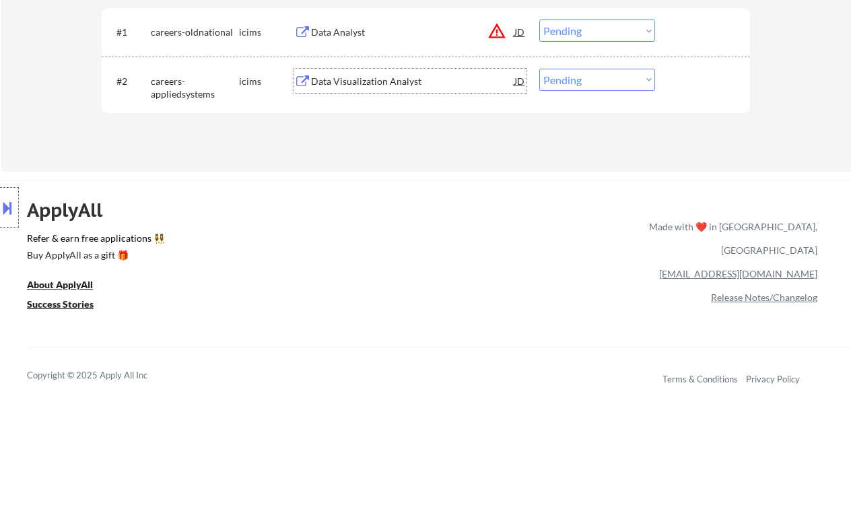
click at [570, 75] on select "Choose an option... Pending Applied Excluded (Questions) Excluded (Expired) Exc…" at bounding box center [597, 80] width 116 height 22
select select ""excluded__salary_""
click at [539, 69] on select "Choose an option... Pending Applied Excluded (Questions) Excluded (Expired) Exc…" at bounding box center [597, 80] width 116 height 22
click at [370, 33] on div "Data Analyst" at bounding box center [412, 32] width 203 height 13
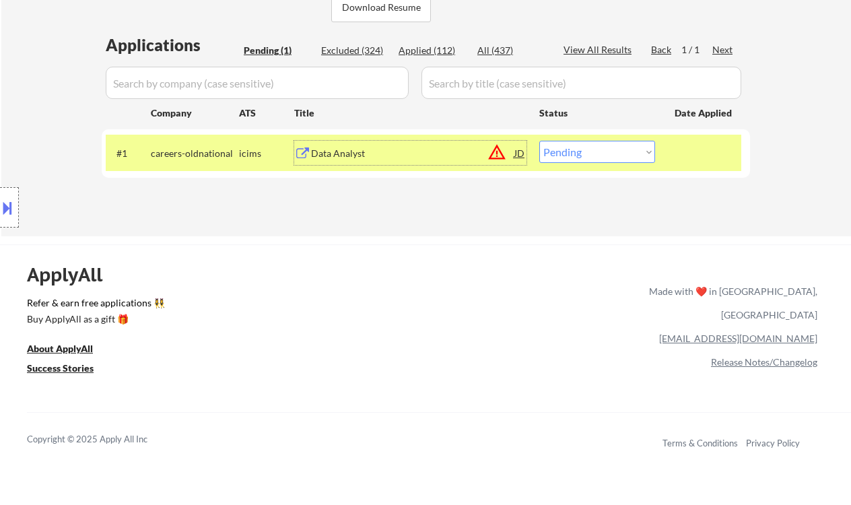
scroll to position [269, 0]
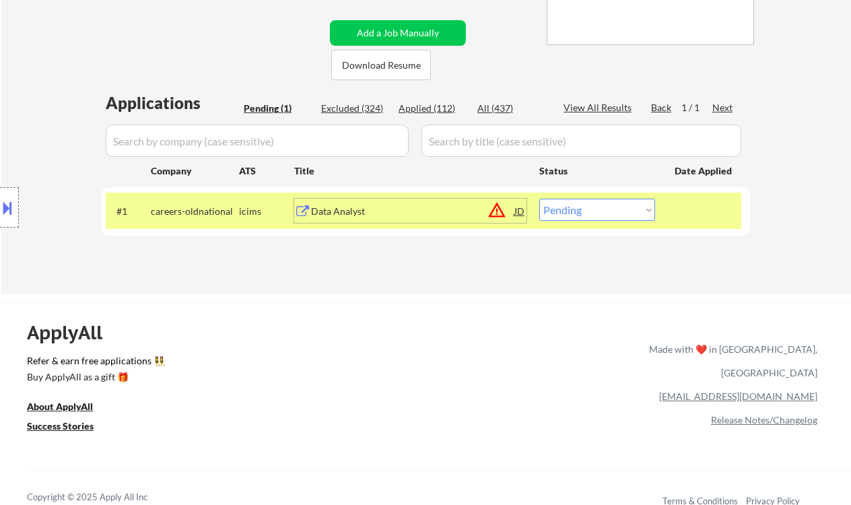
click at [603, 213] on select "Choose an option... Pending Applied Excluded (Questions) Excluded (Expired) Exc…" at bounding box center [597, 210] width 116 height 22
select select ""excluded__salary_""
click at [539, 199] on select "Choose an option... Pending Applied Excluded (Questions) Excluded (Expired) Exc…" at bounding box center [597, 210] width 116 height 22
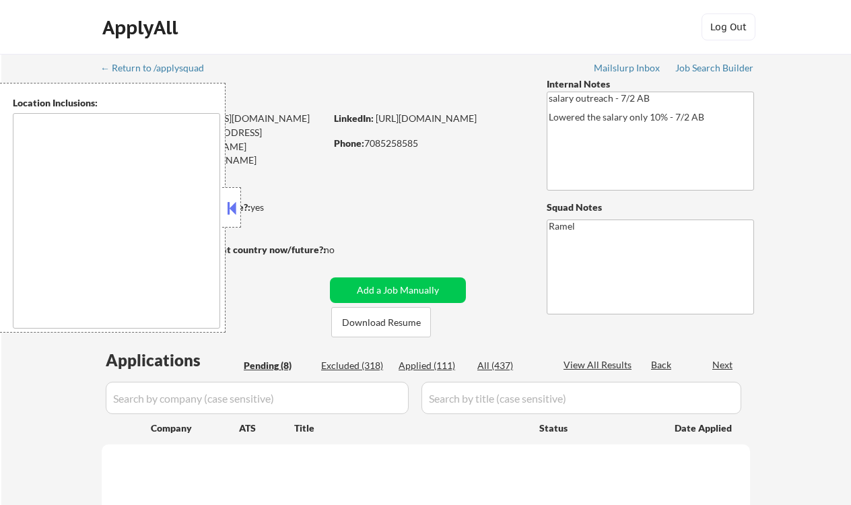
select select ""pending""
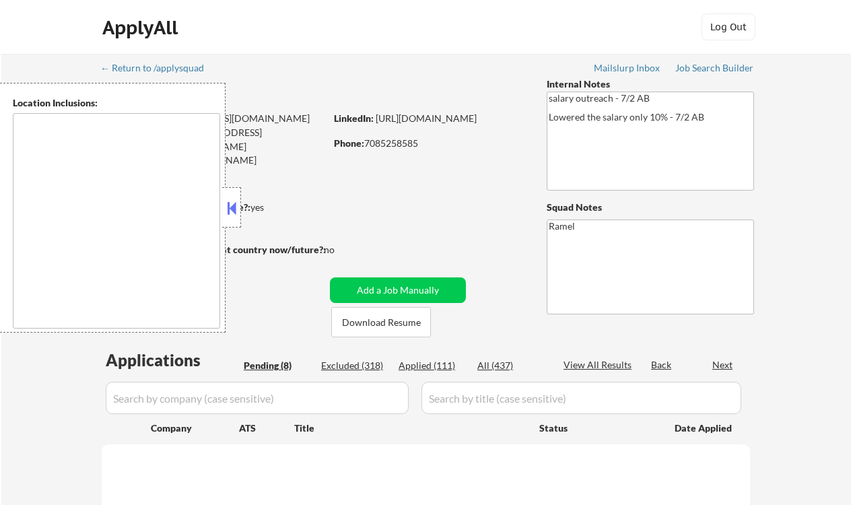
select select ""pending""
type textarea "[GEOGRAPHIC_DATA], [GEOGRAPHIC_DATA], [GEOGRAPHIC_DATA] [GEOGRAPHIC_DATA], [GEO…"
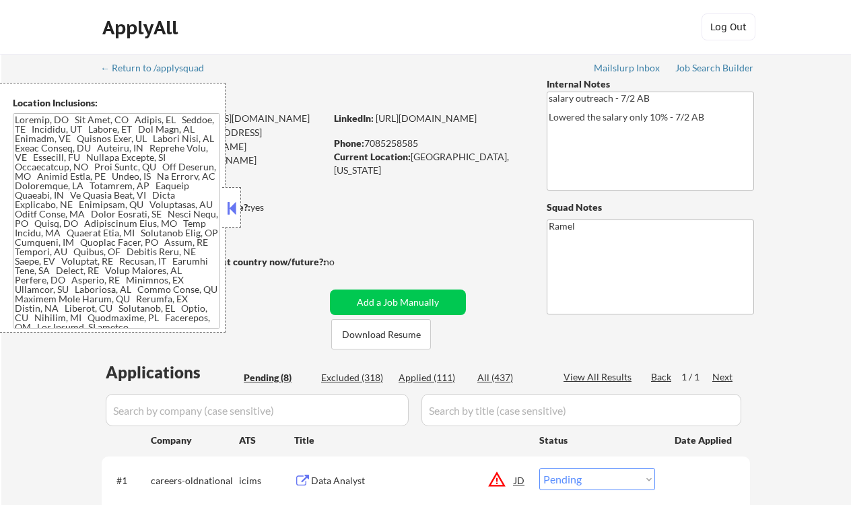
click at [15, 368] on div "← Return to /applysquad Mailslurp Inbox Job Search Builder [PERSON_NAME] User E…" at bounding box center [426, 502] width 850 height 897
select select ""pending""
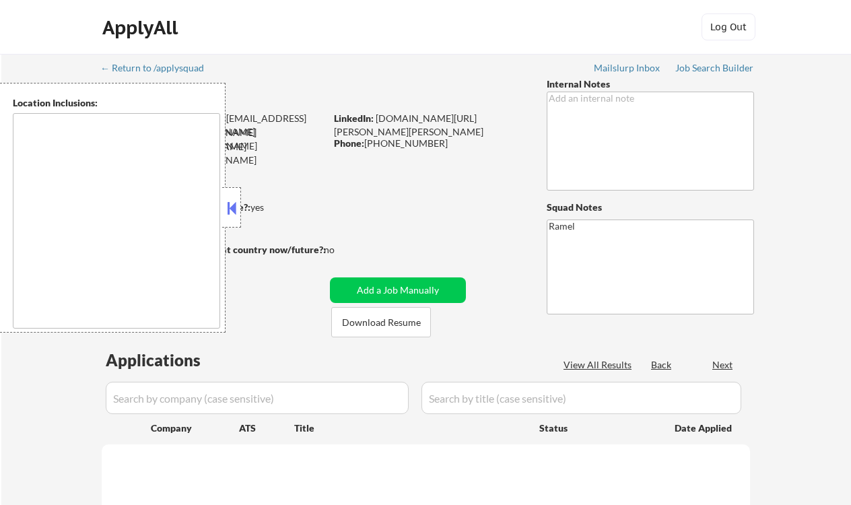
select select ""pending""
type textarea "[GEOGRAPHIC_DATA], [GEOGRAPHIC_DATA] [GEOGRAPHIC_DATA], [GEOGRAPHIC_DATA], [GEO…"
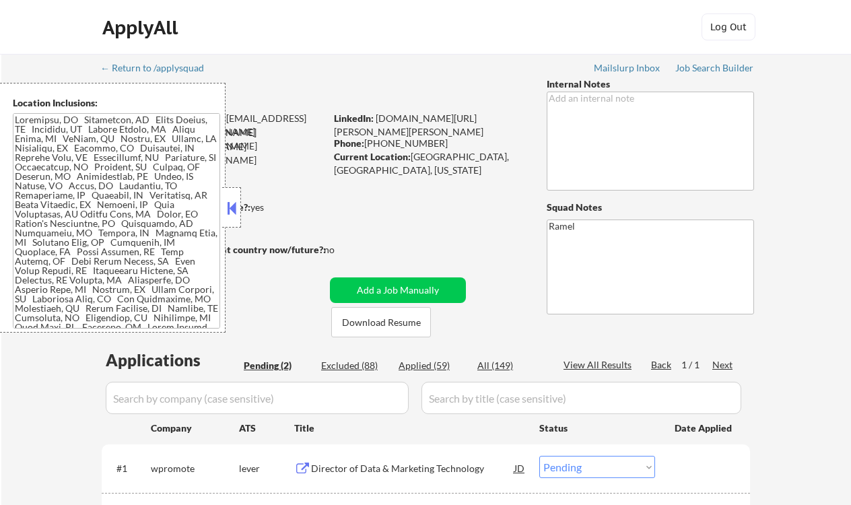
click at [227, 206] on button at bounding box center [231, 208] width 15 height 20
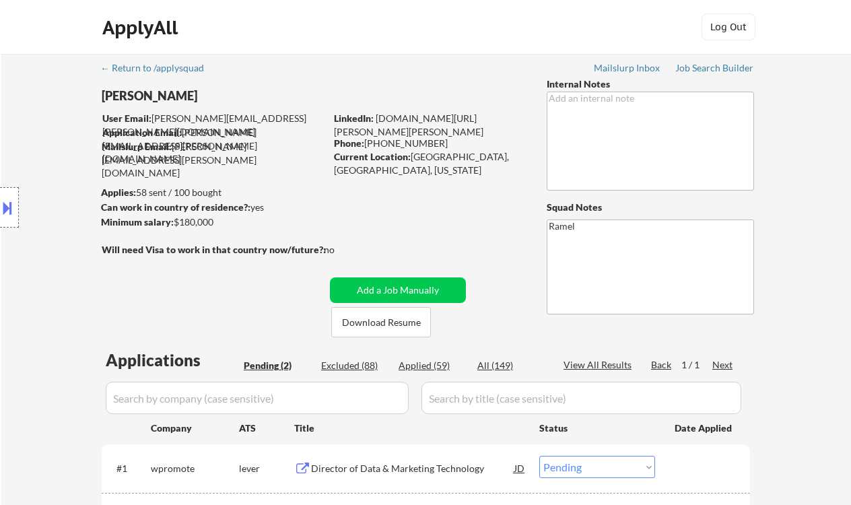
click at [24, 129] on div "Location Inclusions:" at bounding box center [120, 208] width 241 height 250
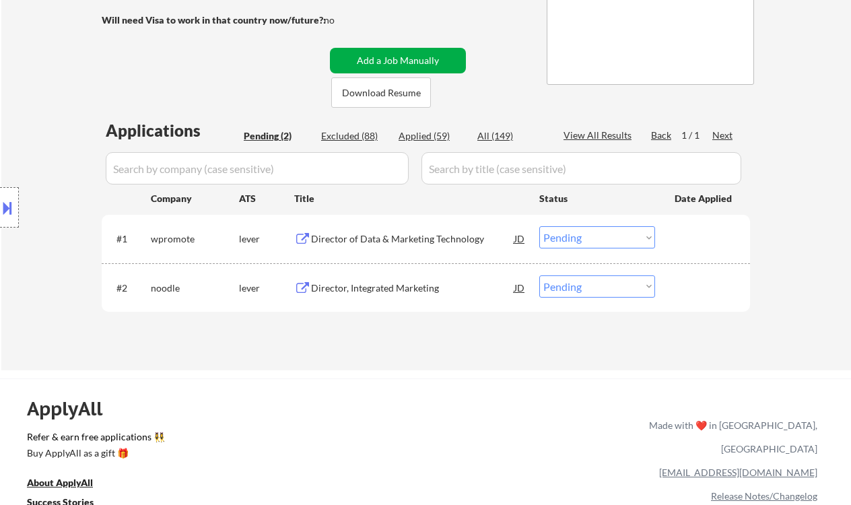
scroll to position [269, 0]
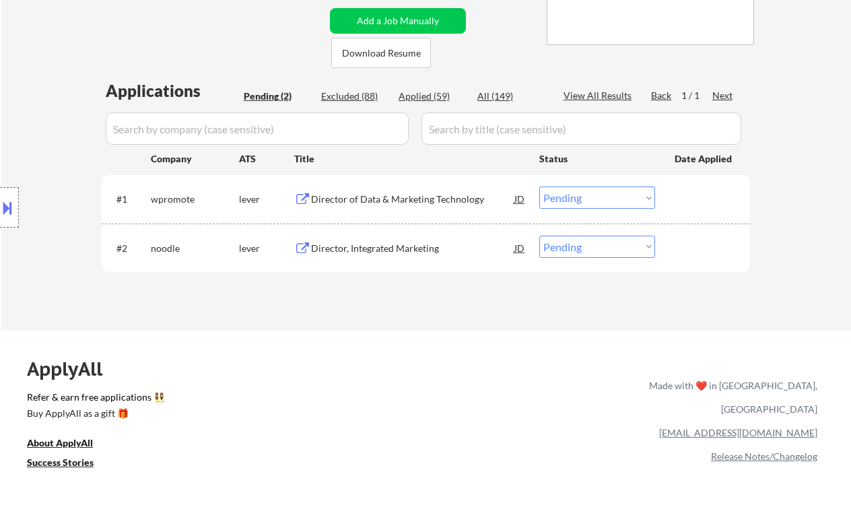
click at [397, 198] on div "Director of Data & Marketing Technology" at bounding box center [412, 199] width 203 height 13
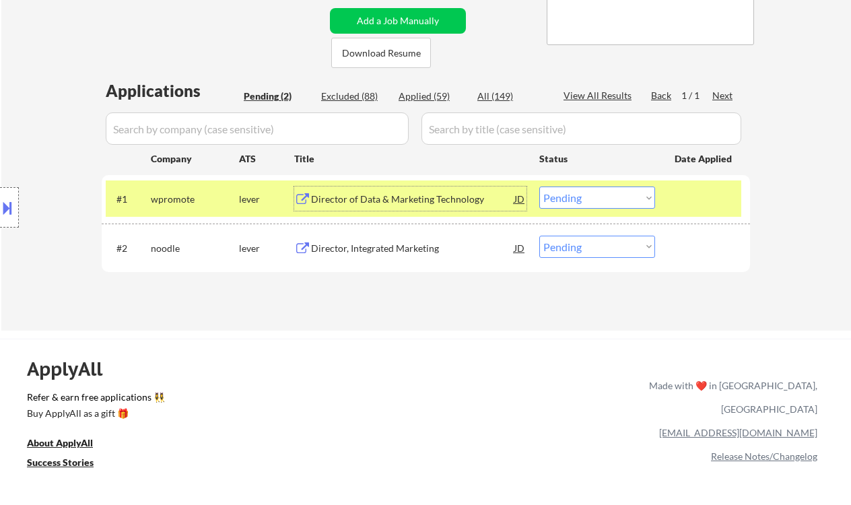
drag, startPoint x: 608, startPoint y: 199, endPoint x: 607, endPoint y: 207, distance: 8.1
click at [608, 199] on select "Choose an option... Pending Applied Excluded (Questions) Excluded (Expired) Exc…" at bounding box center [597, 198] width 116 height 22
click at [539, 187] on select "Choose an option... Pending Applied Excluded (Questions) Excluded (Expired) Exc…" at bounding box center [597, 198] width 116 height 22
click at [381, 252] on div "Director, Integrated Marketing" at bounding box center [412, 248] width 203 height 13
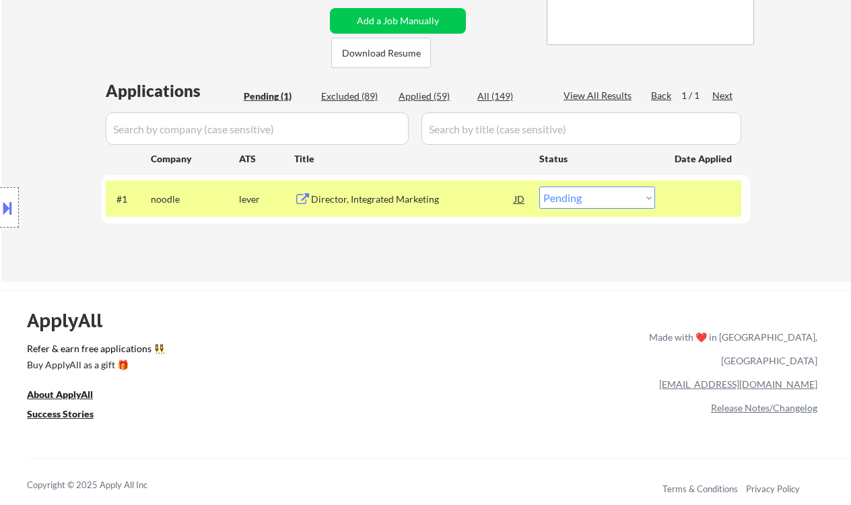
click at [622, 199] on select "Choose an option... Pending Applied Excluded (Questions) Excluded (Expired) Exc…" at bounding box center [597, 198] width 116 height 22
select select ""excluded__salary_""
click at [539, 187] on select "Choose an option... Pending Applied Excluded (Questions) Excluded (Expired) Exc…" at bounding box center [597, 198] width 116 height 22
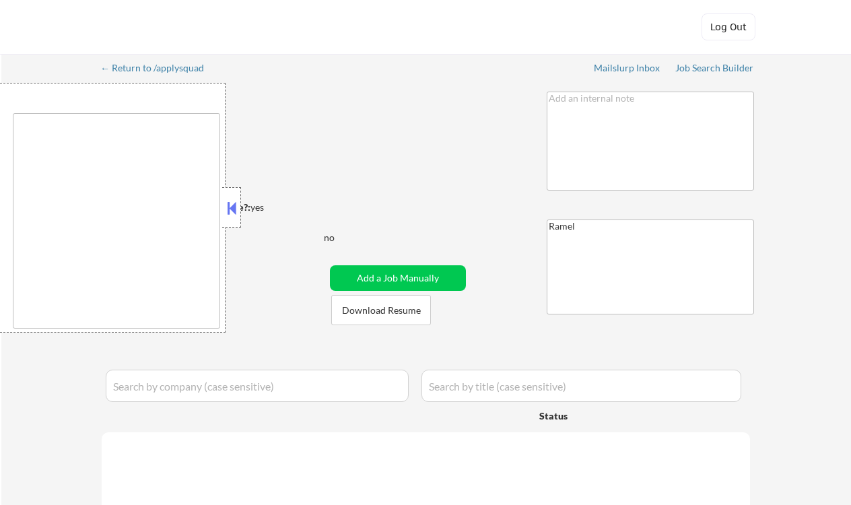
select select ""pending""
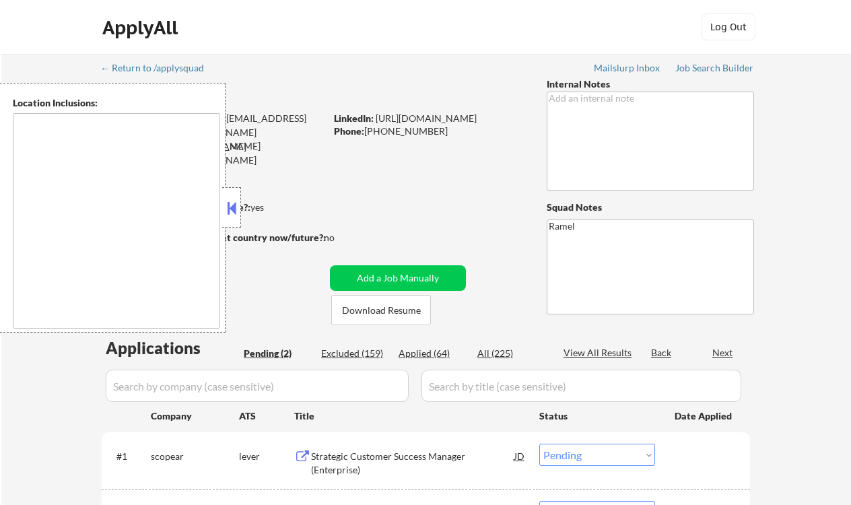
type textarea "[GEOGRAPHIC_DATA], [GEOGRAPHIC_DATA] [GEOGRAPHIC_DATA], [GEOGRAPHIC_DATA] [GEOG…"
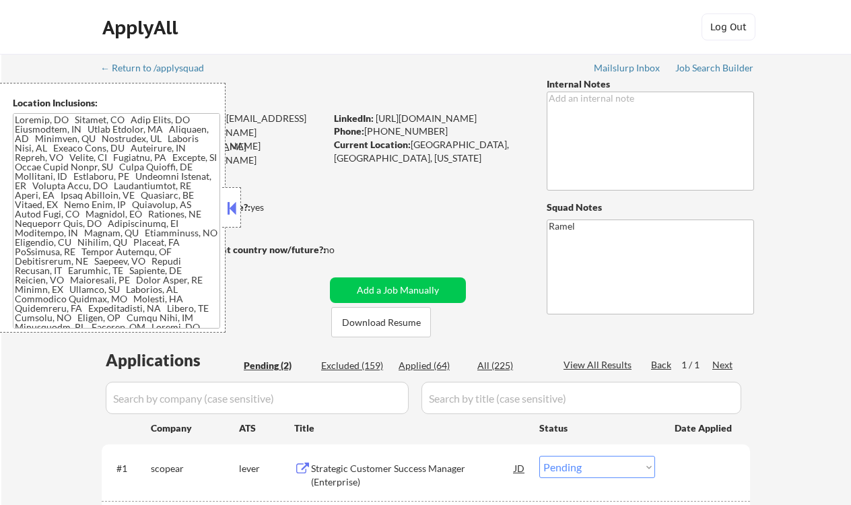
click at [227, 205] on button at bounding box center [231, 208] width 15 height 20
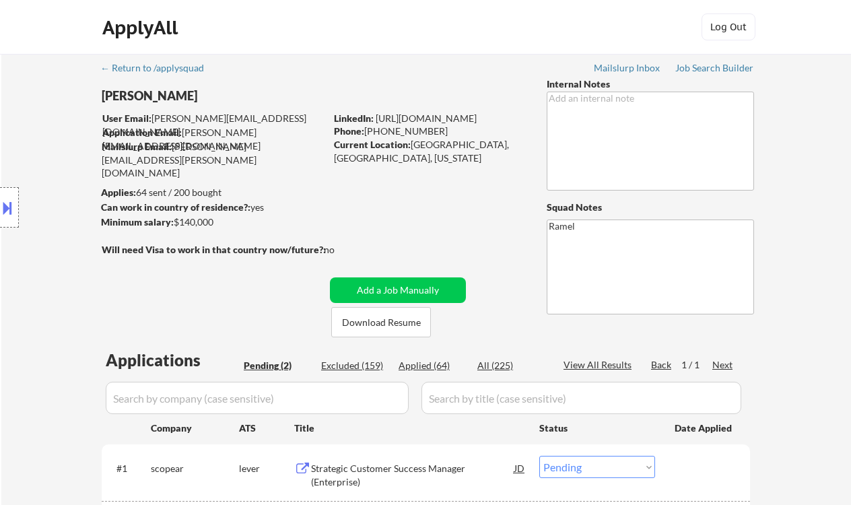
click at [13, 139] on div "Location Inclusions:" at bounding box center [120, 208] width 241 height 250
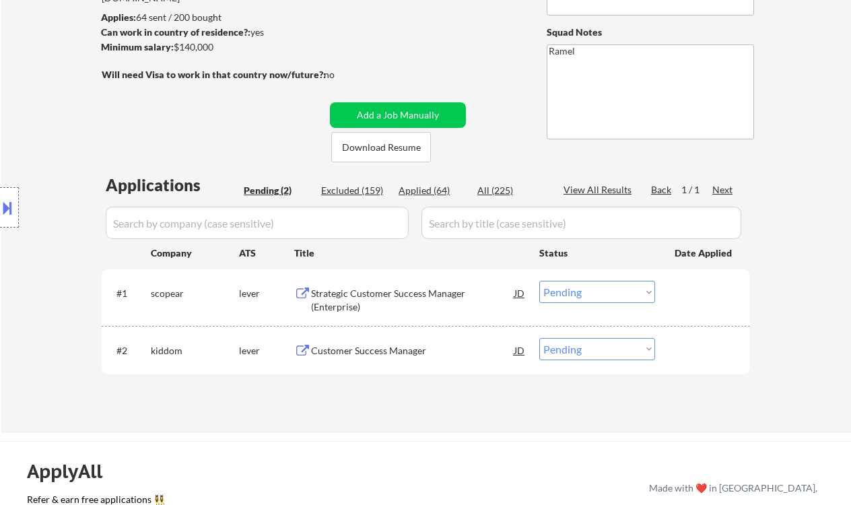
scroll to position [179, 0]
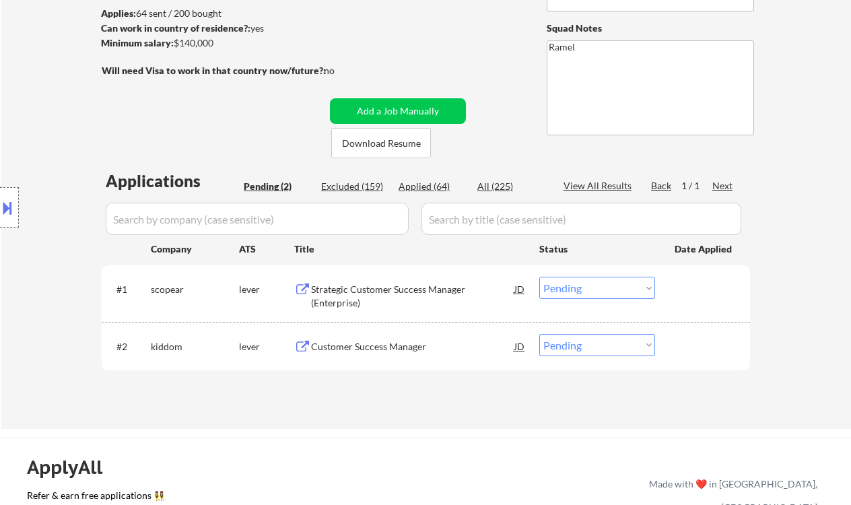
click at [416, 281] on div "Strategic Customer Success Manager (Enterprise)" at bounding box center [412, 293] width 203 height 32
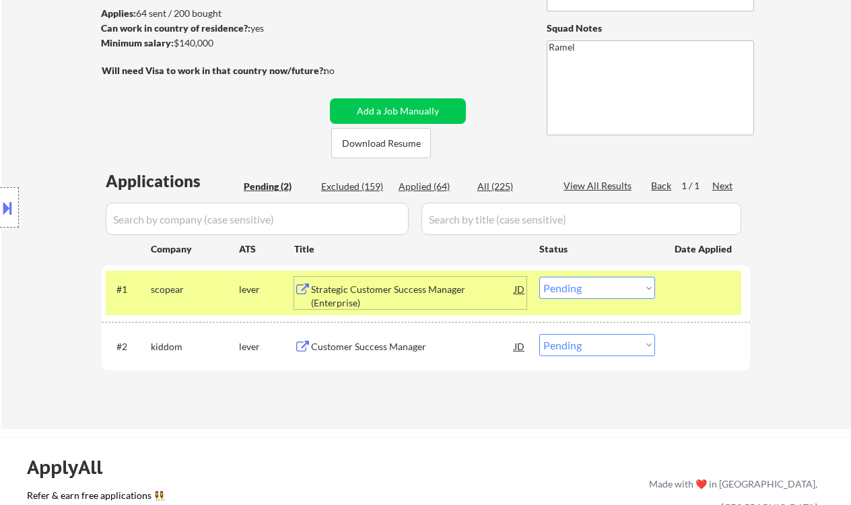
click at [570, 294] on select "Choose an option... Pending Applied Excluded (Questions) Excluded (Expired) Exc…" at bounding box center [597, 288] width 116 height 22
click at [539, 277] on select "Choose an option... Pending Applied Excluded (Questions) Excluded (Expired) Exc…" at bounding box center [597, 288] width 116 height 22
click at [391, 352] on div "Customer Success Manager" at bounding box center [412, 346] width 203 height 13
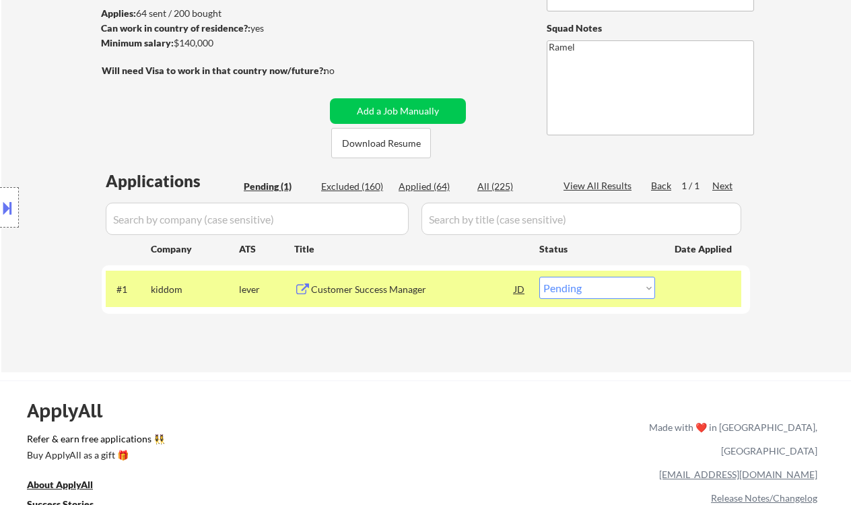
click at [626, 294] on select "Choose an option... Pending Applied Excluded (Questions) Excluded (Expired) Exc…" at bounding box center [597, 288] width 116 height 22
select select ""excluded__salary_""
click at [539, 277] on select "Choose an option... Pending Applied Excluded (Questions) Excluded (Expired) Exc…" at bounding box center [597, 288] width 116 height 22
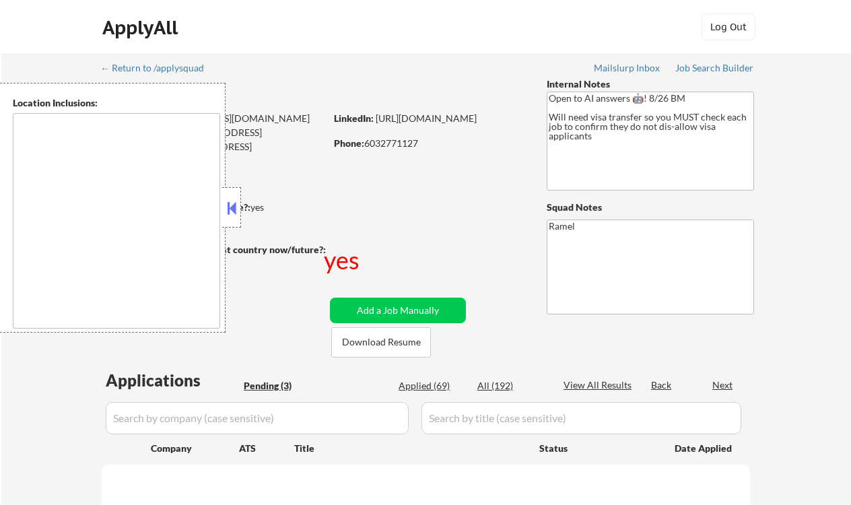
select select ""pending""
type textarea "[GEOGRAPHIC_DATA], [GEOGRAPHIC_DATA] [GEOGRAPHIC_DATA], [GEOGRAPHIC_DATA] [GEOG…"
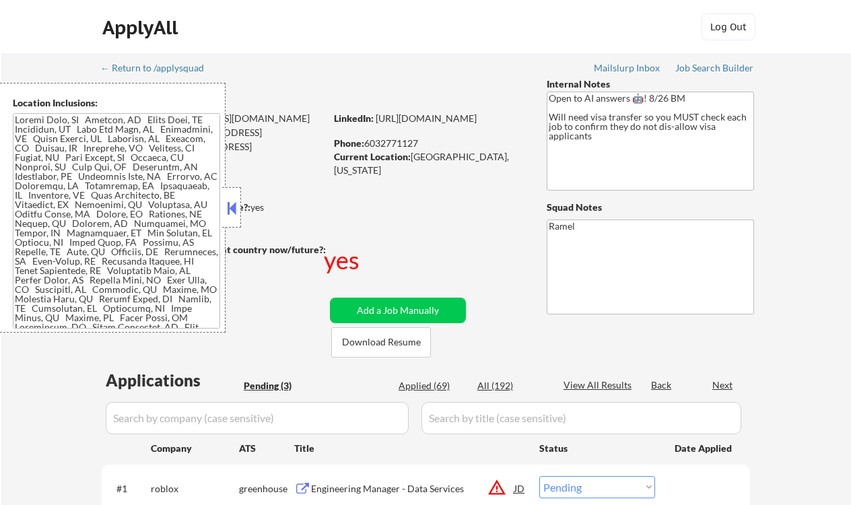
click at [229, 209] on button at bounding box center [231, 208] width 15 height 20
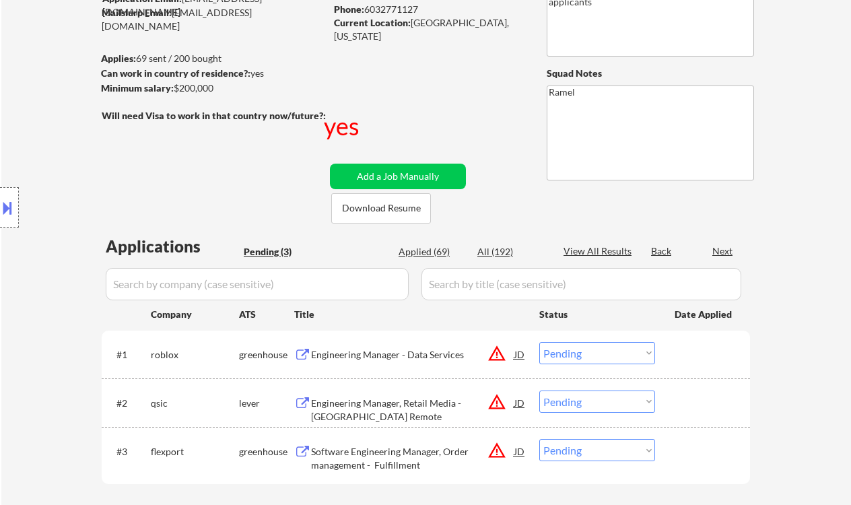
scroll to position [179, 0]
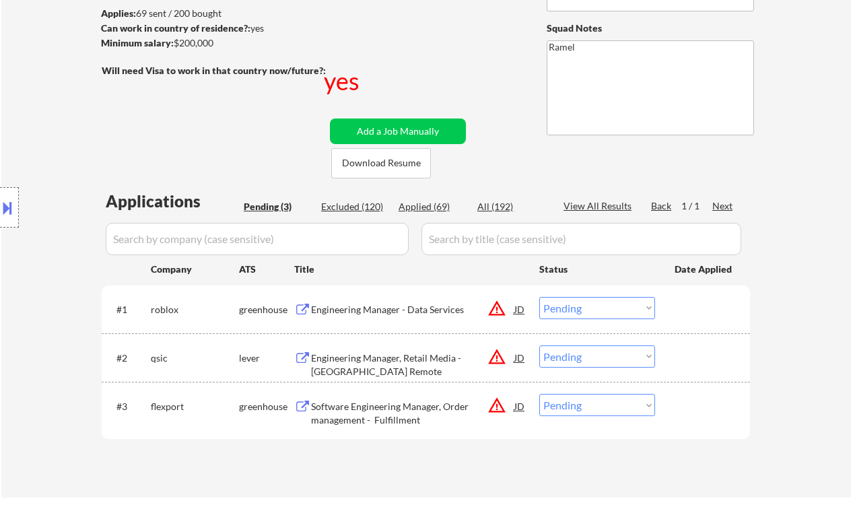
click at [38, 102] on div "Location Inclusions:" at bounding box center [120, 208] width 241 height 250
click at [381, 314] on div "Engineering Manager - Data Services" at bounding box center [412, 309] width 203 height 13
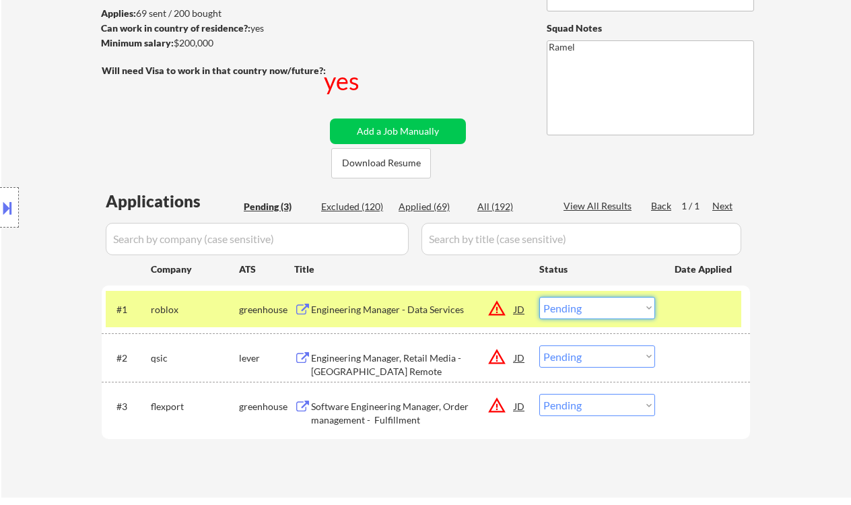
drag, startPoint x: 579, startPoint y: 304, endPoint x: 586, endPoint y: 317, distance: 13.9
click at [579, 304] on select "Choose an option... Pending Applied Excluded (Questions) Excluded (Expired) Exc…" at bounding box center [597, 308] width 116 height 22
click at [539, 297] on select "Choose an option... Pending Applied Excluded (Questions) Excluded (Expired) Exc…" at bounding box center [597, 308] width 116 height 22
click at [426, 355] on div "Engineering Manager, Retail Media - [GEOGRAPHIC_DATA] Remote" at bounding box center [412, 365] width 203 height 26
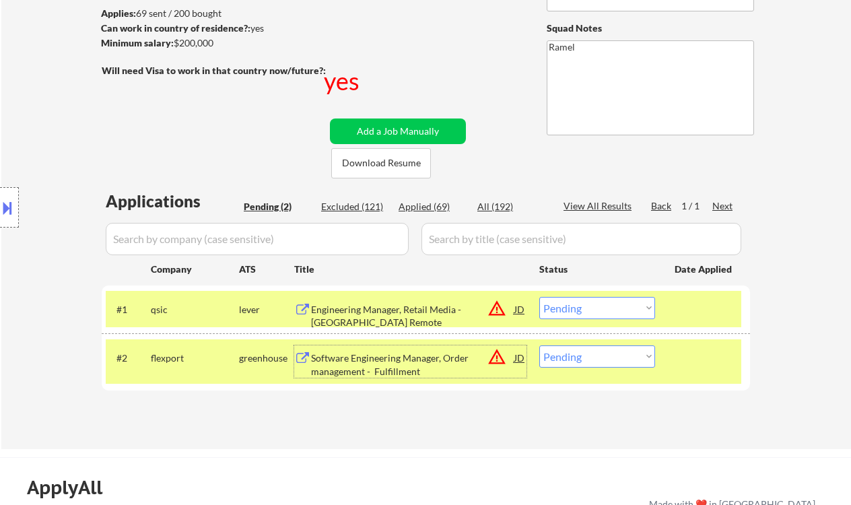
click at [617, 307] on select "Choose an option... Pending Applied Excluded (Questions) Excluded (Expired) Exc…" at bounding box center [597, 308] width 116 height 22
click at [539, 297] on select "Choose an option... Pending Applied Excluded (Questions) Excluded (Expired) Exc…" at bounding box center [597, 308] width 116 height 22
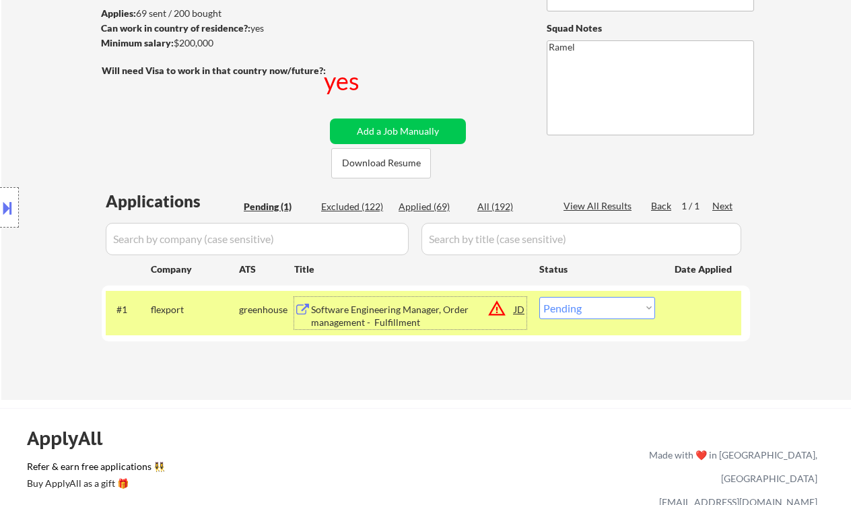
click at [431, 315] on div "Software Engineering Manager, Order management - Fulfillment" at bounding box center [412, 316] width 203 height 26
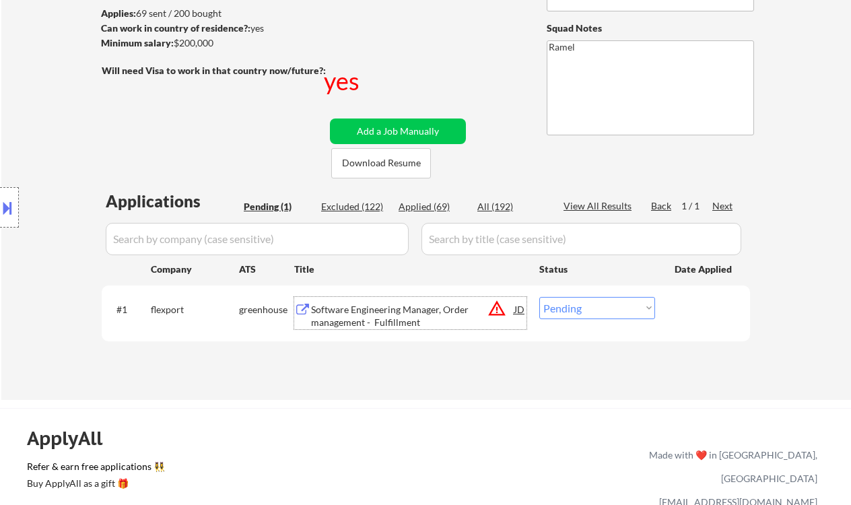
click at [387, 319] on div "Software Engineering Manager, Order management - Fulfillment" at bounding box center [412, 316] width 203 height 26
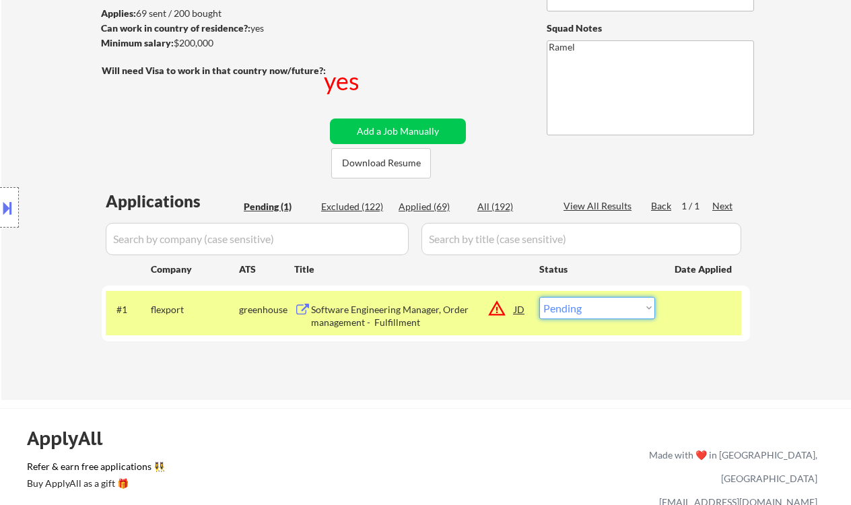
click at [574, 313] on select "Choose an option... Pending Applied Excluded (Questions) Excluded (Expired) Exc…" at bounding box center [597, 308] width 116 height 22
select select ""applied""
click at [539, 297] on select "Choose an option... Pending Applied Excluded (Questions) Excluded (Expired) Exc…" at bounding box center [597, 308] width 116 height 22
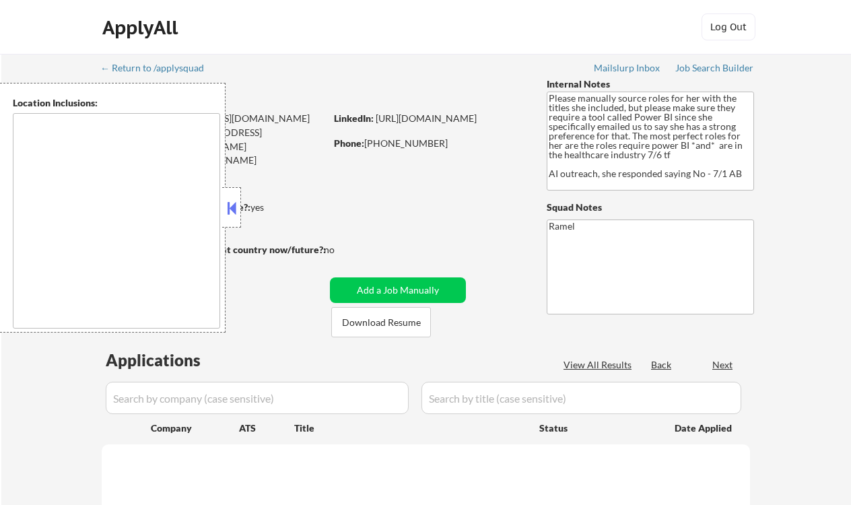
type textarea "[GEOGRAPHIC_DATA], [GEOGRAPHIC_DATA] [GEOGRAPHIC_DATA], [GEOGRAPHIC_DATA] [GEOG…"
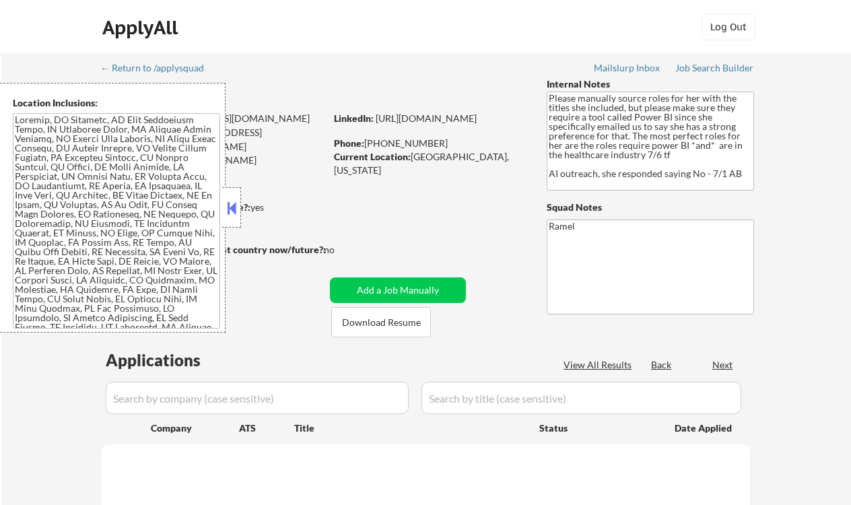
select select ""pending""
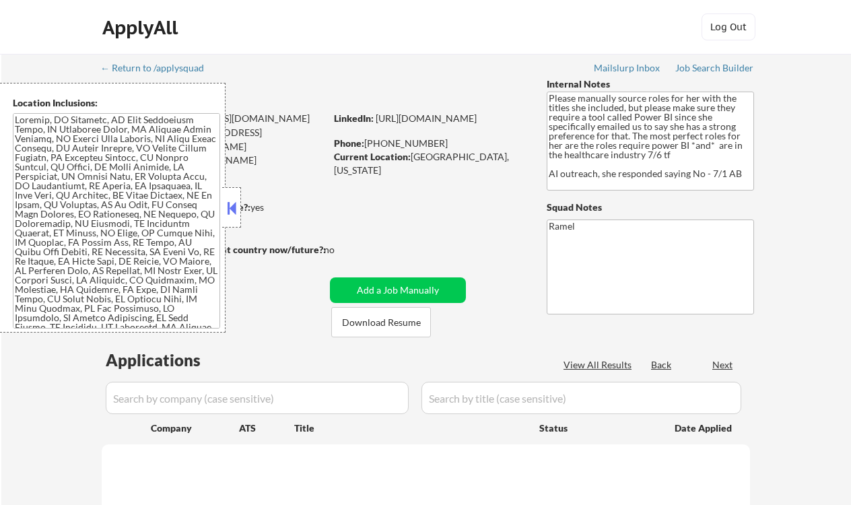
select select ""pending""
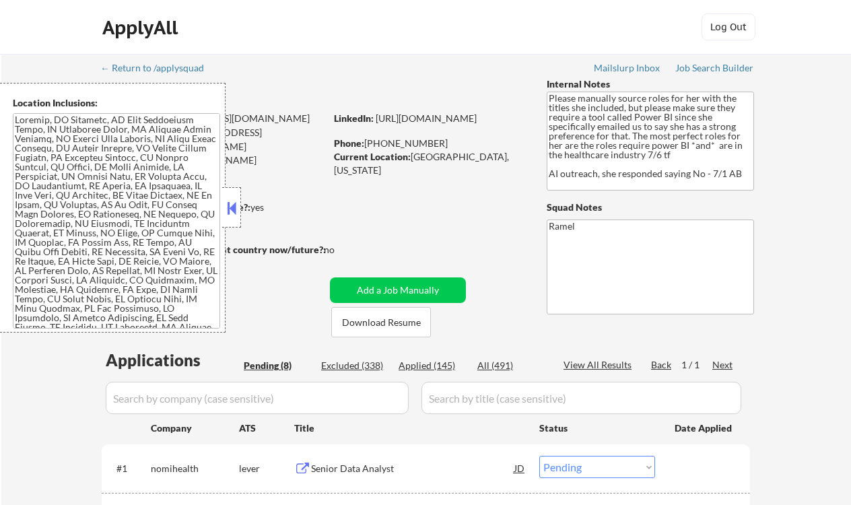
click at [235, 207] on button at bounding box center [231, 208] width 15 height 20
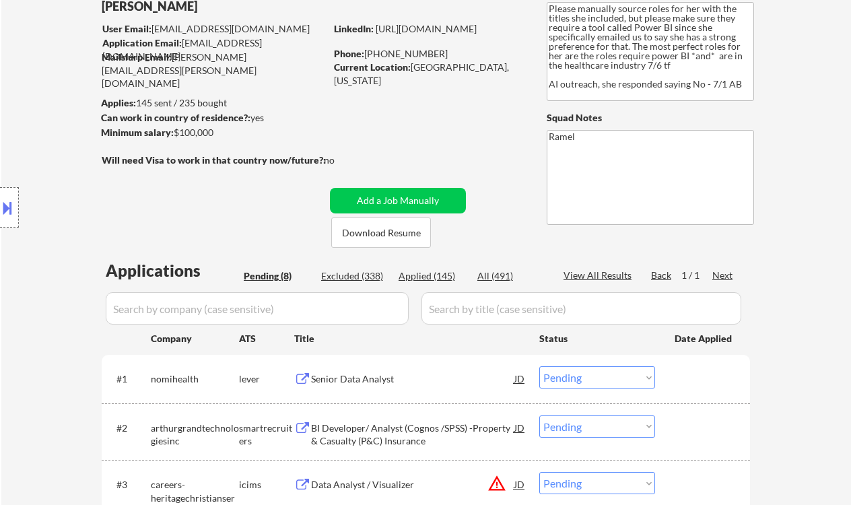
scroll to position [179, 0]
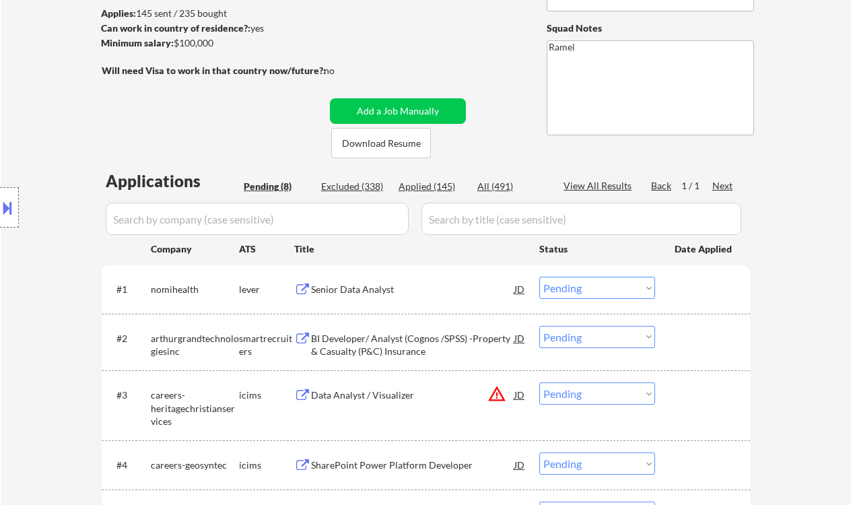
drag, startPoint x: 22, startPoint y: 114, endPoint x: 100, endPoint y: 81, distance: 84.5
click at [23, 114] on div "Location Inclusions:" at bounding box center [120, 208] width 241 height 250
click at [376, 295] on div "Senior Data Analyst" at bounding box center [412, 289] width 203 height 13
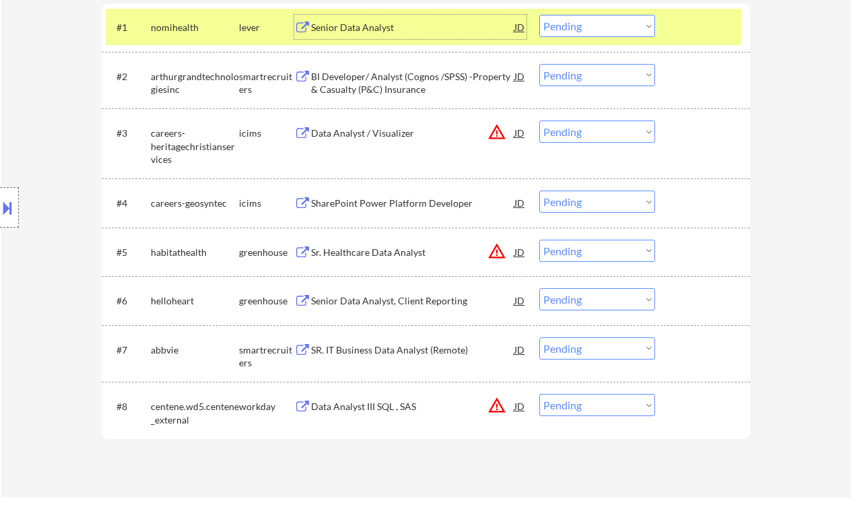
scroll to position [449, 0]
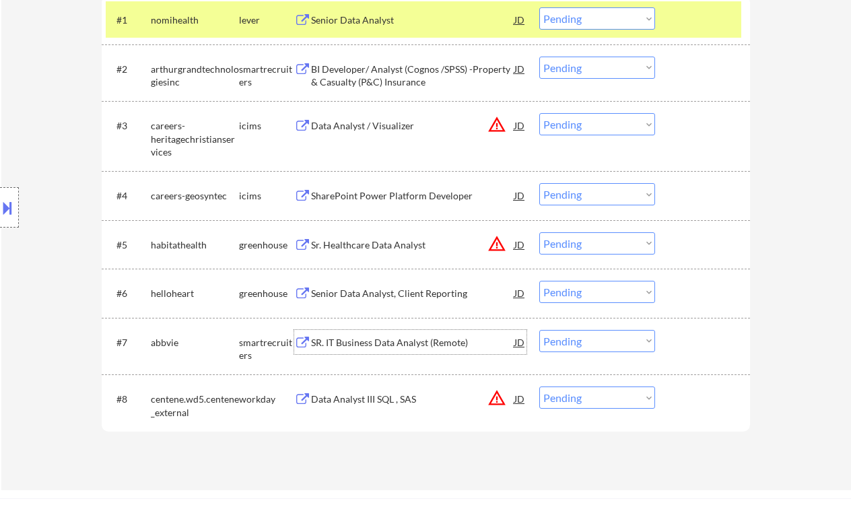
click at [396, 343] on div "SR. IT Business Data Analyst (Remote)" at bounding box center [412, 342] width 203 height 13
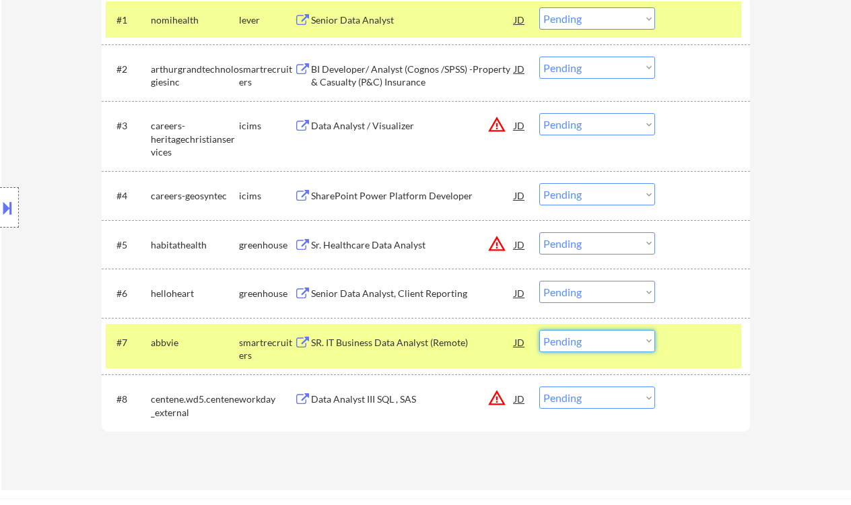
drag, startPoint x: 578, startPoint y: 338, endPoint x: 579, endPoint y: 350, distance: 12.2
click at [578, 338] on select "Choose an option... Pending Applied Excluded (Questions) Excluded (Expired) Exc…" at bounding box center [597, 341] width 116 height 22
click at [539, 330] on select "Choose an option... Pending Applied Excluded (Questions) Excluded (Expired) Exc…" at bounding box center [597, 341] width 116 height 22
click at [417, 290] on div "Senior Data Analyst, Client Reporting" at bounding box center [412, 293] width 203 height 13
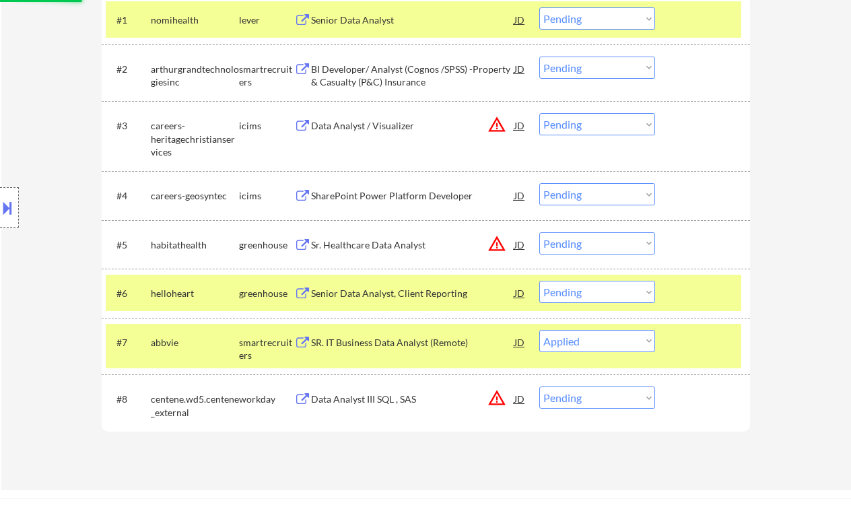
select select ""pending""
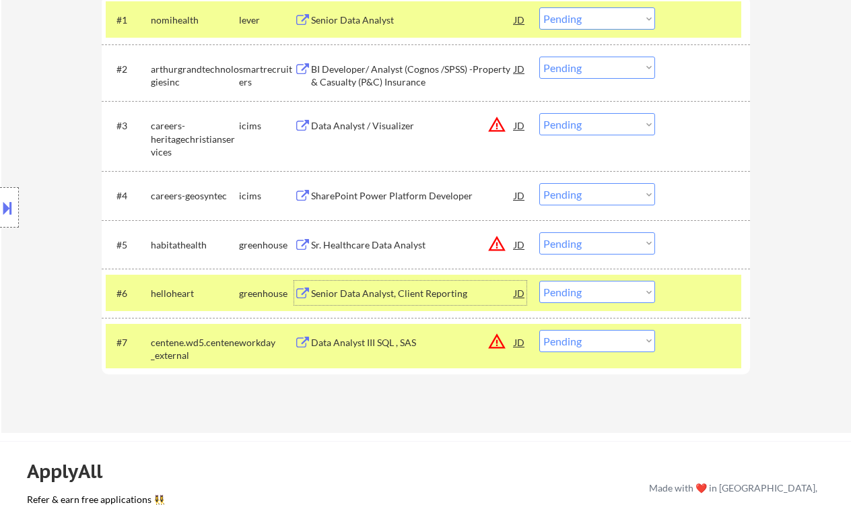
scroll to position [359, 0]
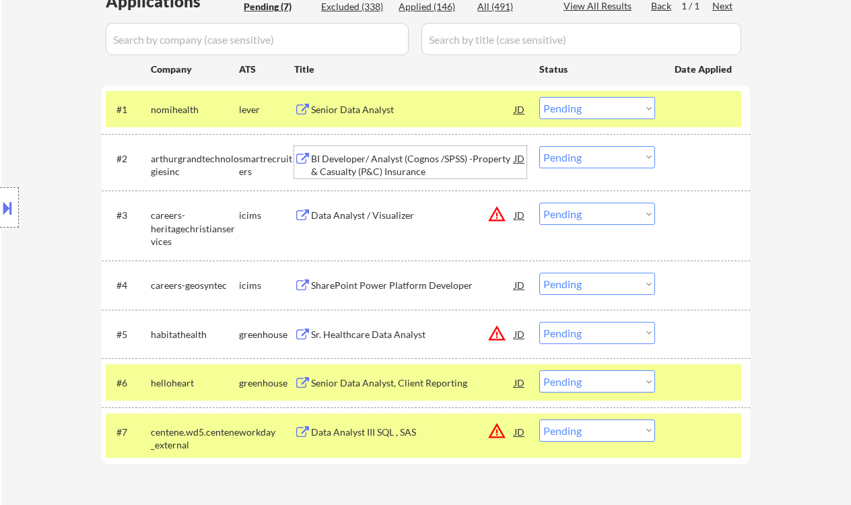
click at [391, 162] on div "BI Developer/ Analyst (Cognos /SPSS) -Property & Casualty (P&C) Insurance" at bounding box center [412, 165] width 203 height 26
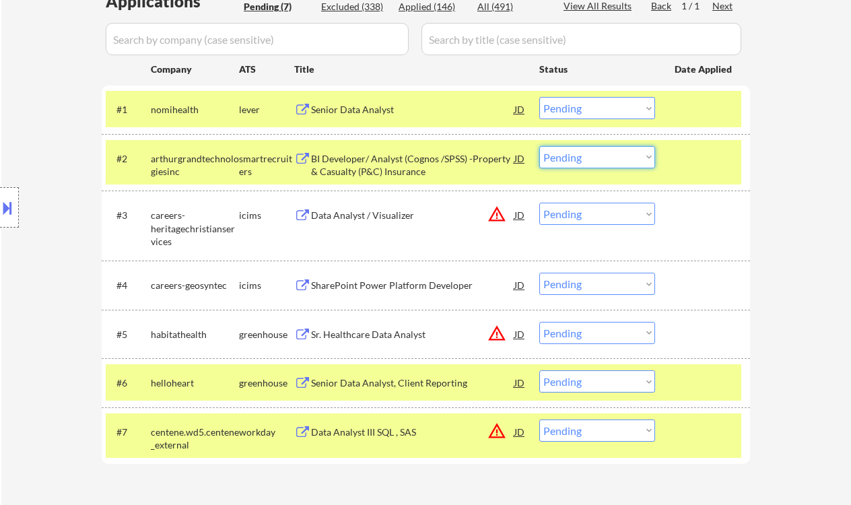
drag, startPoint x: 575, startPoint y: 160, endPoint x: 581, endPoint y: 166, distance: 8.6
click at [575, 160] on select "Choose an option... Pending Applied Excluded (Questions) Excluded (Expired) Exc…" at bounding box center [597, 157] width 116 height 22
click at [539, 146] on select "Choose an option... Pending Applied Excluded (Questions) Excluded (Expired) Exc…" at bounding box center [597, 157] width 116 height 22
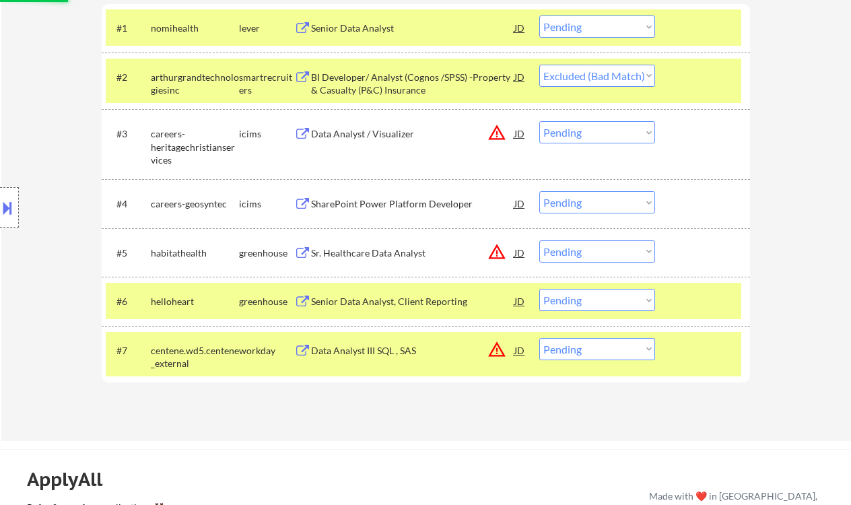
scroll to position [449, 0]
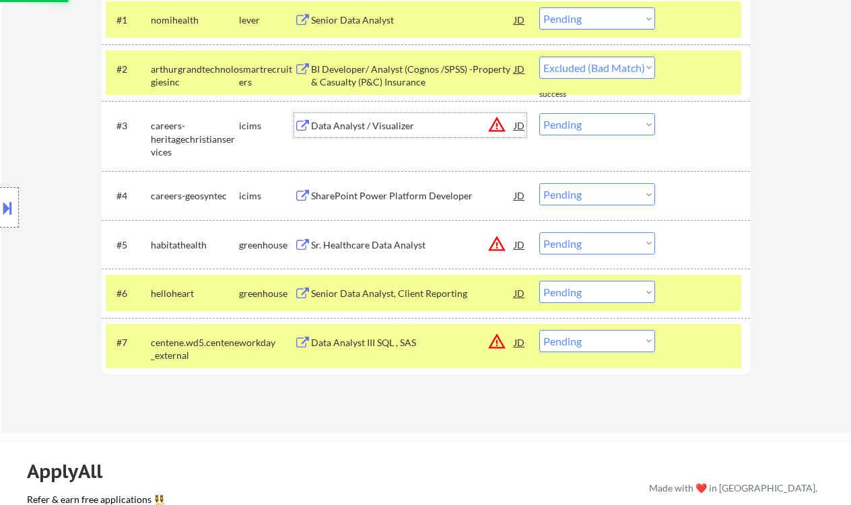
click at [399, 129] on div "Data Analyst / Visualizer" at bounding box center [412, 125] width 203 height 13
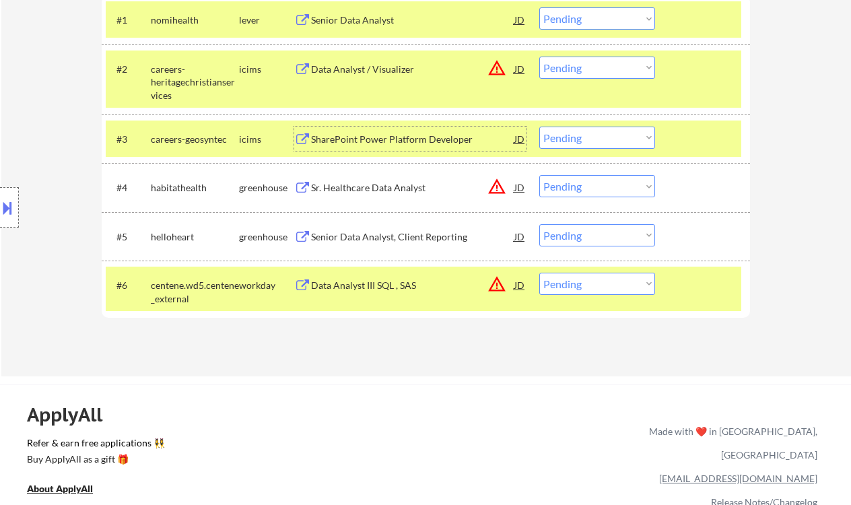
scroll to position [359, 0]
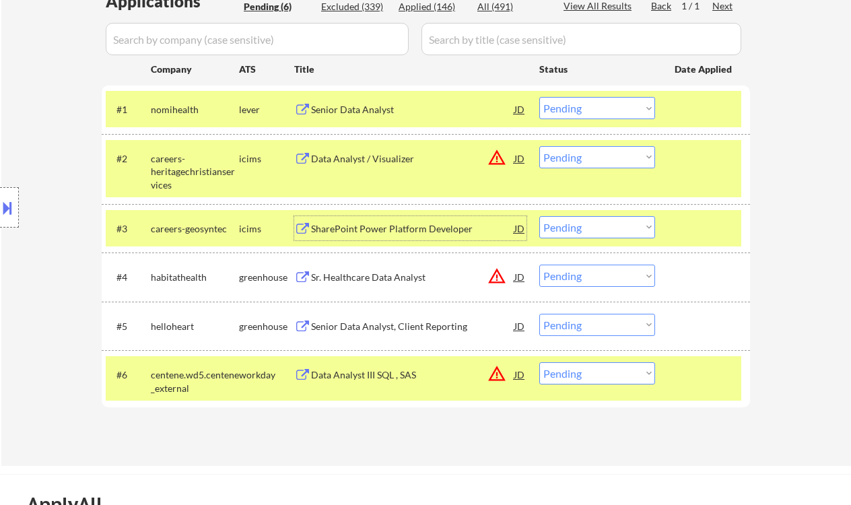
click at [585, 152] on select "Choose an option... Pending Applied Excluded (Questions) Excluded (Expired) Exc…" at bounding box center [597, 157] width 116 height 22
click at [539, 146] on select "Choose an option... Pending Applied Excluded (Questions) Excluded (Expired) Exc…" at bounding box center [597, 157] width 116 height 22
click at [403, 234] on div "SharePoint Power Platform Developer" at bounding box center [412, 228] width 203 height 13
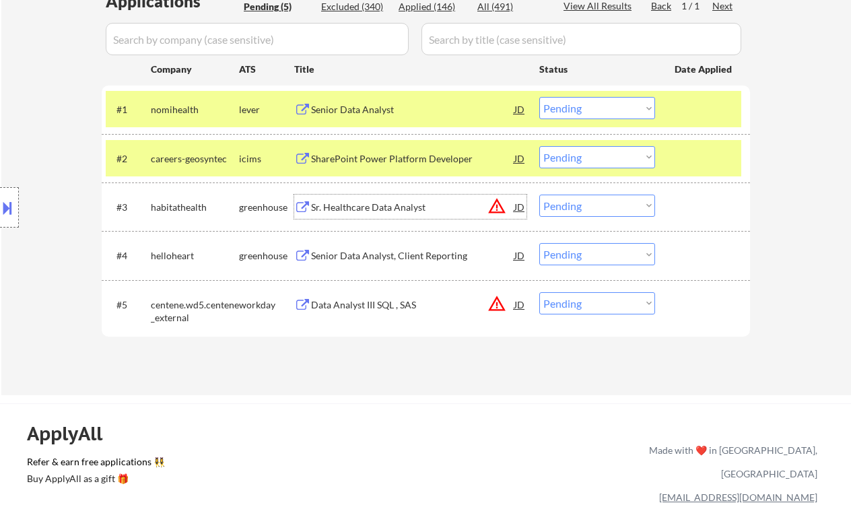
click at [559, 161] on select "Choose an option... Pending Applied Excluded (Questions) Excluded (Expired) Exc…" at bounding box center [597, 157] width 116 height 22
click at [539, 146] on select "Choose an option... Pending Applied Excluded (Questions) Excluded (Expired) Exc…" at bounding box center [597, 157] width 116 height 22
click at [379, 216] on div "Sr. Healthcare Data Analyst" at bounding box center [412, 207] width 203 height 24
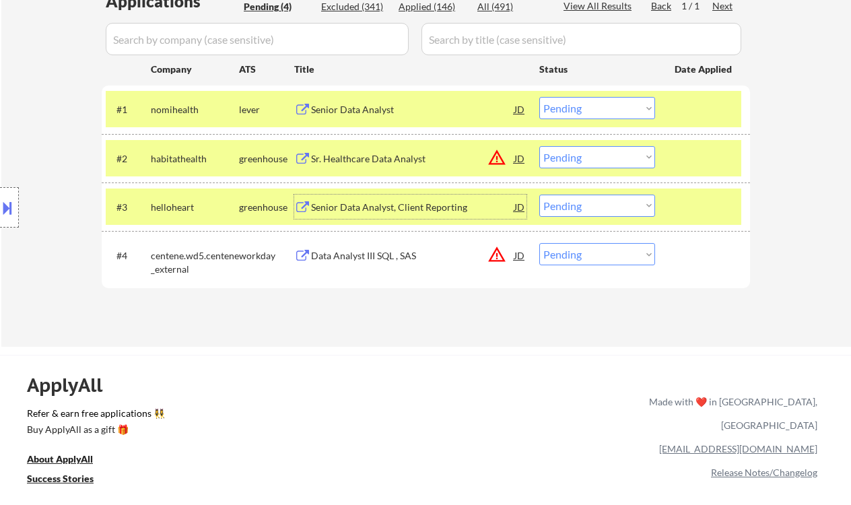
click at [599, 160] on select "Choose an option... Pending Applied Excluded (Questions) Excluded (Expired) Exc…" at bounding box center [597, 157] width 116 height 22
click at [539, 146] on select "Choose an option... Pending Applied Excluded (Questions) Excluded (Expired) Exc…" at bounding box center [597, 157] width 116 height 22
click at [374, 208] on div "Senior Data Analyst, Client Reporting" at bounding box center [412, 207] width 203 height 13
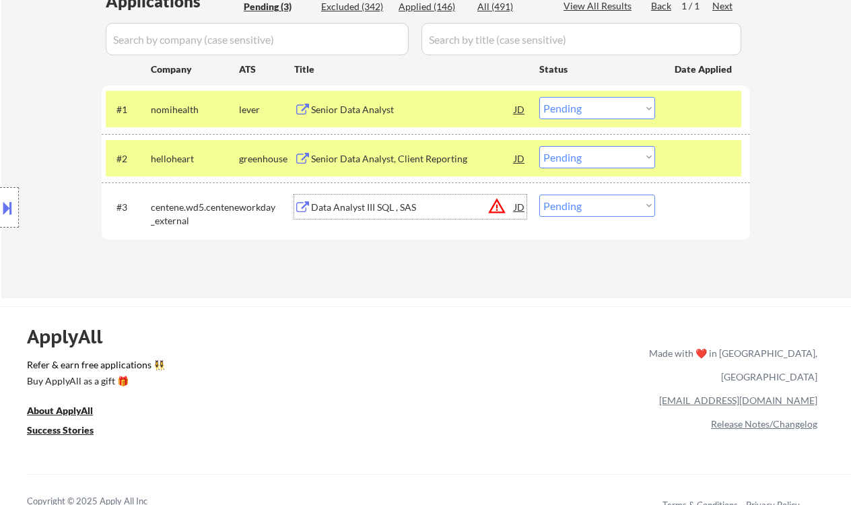
click at [622, 164] on select "Choose an option... Pending Applied Excluded (Questions) Excluded (Expired) Exc…" at bounding box center [597, 157] width 116 height 22
click at [539, 146] on select "Choose an option... Pending Applied Excluded (Questions) Excluded (Expired) Exc…" at bounding box center [597, 157] width 116 height 22
click at [418, 213] on div "Data Analyst III SQL , SAS" at bounding box center [412, 207] width 203 height 13
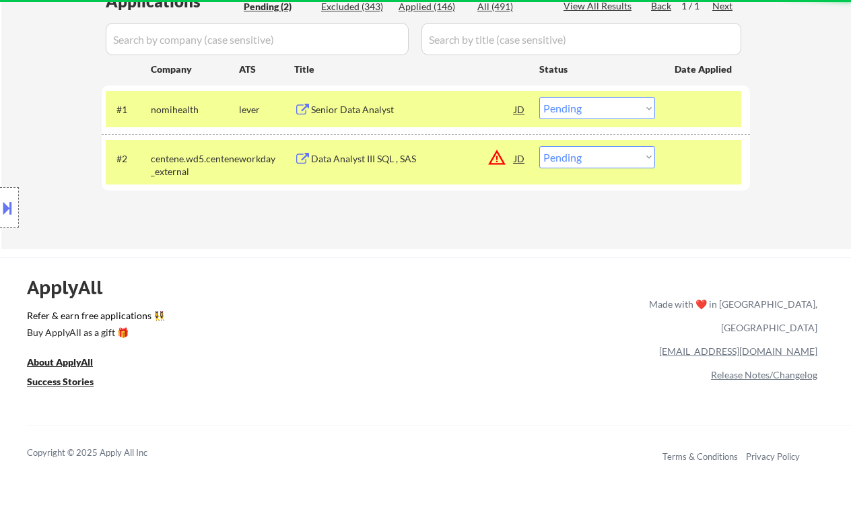
drag, startPoint x: 636, startPoint y: 150, endPoint x: 636, endPoint y: 162, distance: 12.1
click at [636, 150] on select "Choose an option... Pending Applied Excluded (Questions) Excluded (Expired) Exc…" at bounding box center [597, 157] width 116 height 22
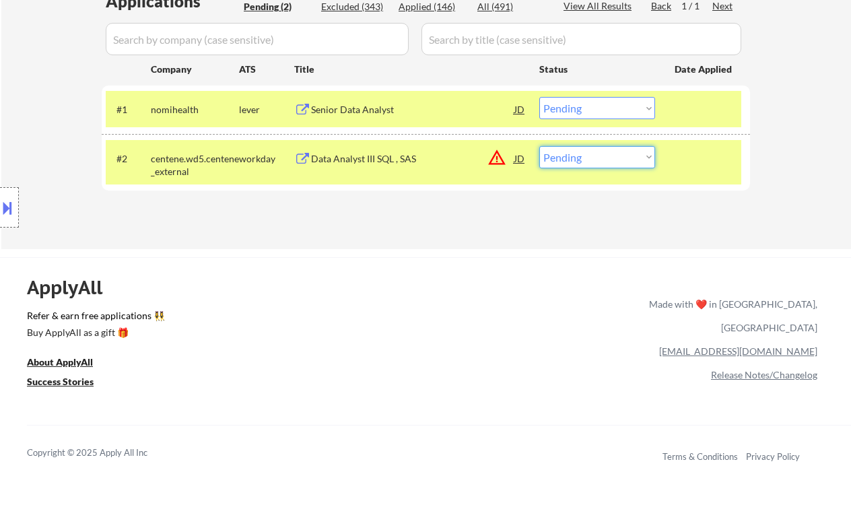
select select ""excluded""
click at [539, 146] on select "Choose an option... Pending Applied Excluded (Questions) Excluded (Expired) Exc…" at bounding box center [597, 157] width 116 height 22
drag, startPoint x: 367, startPoint y: 114, endPoint x: 354, endPoint y: 118, distance: 13.2
click at [366, 114] on div "Senior Data Analyst" at bounding box center [412, 109] width 203 height 13
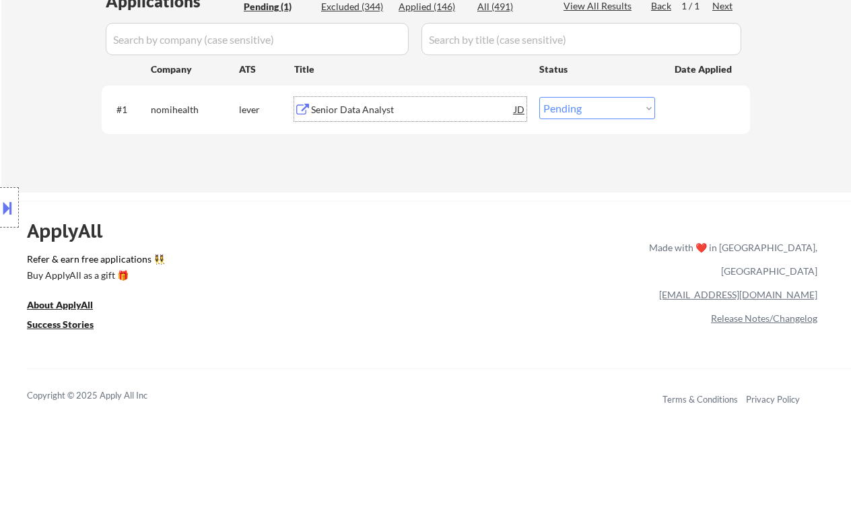
click at [624, 105] on select "Choose an option... Pending Applied Excluded (Questions) Excluded (Expired) Exc…" at bounding box center [597, 108] width 116 height 22
select select ""excluded__bad_match_""
click at [539, 97] on select "Choose an option... Pending Applied Excluded (Questions) Excluded (Expired) Exc…" at bounding box center [597, 108] width 116 height 22
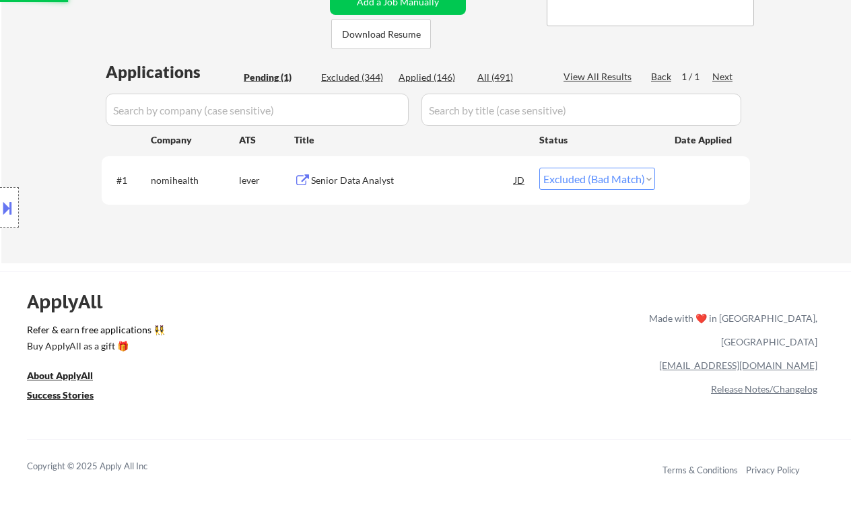
scroll to position [269, 0]
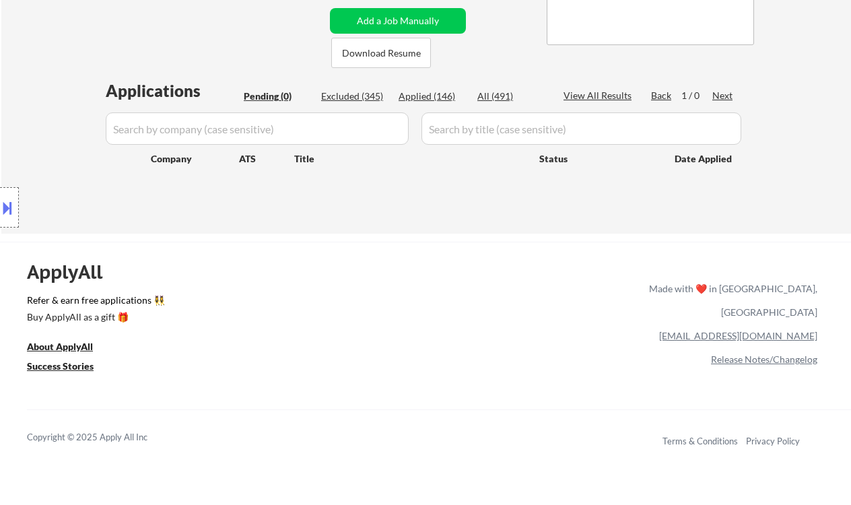
click at [501, 296] on div "ApplyAll Refer & earn free applications 👯‍♀️ Buy ApplyAll as a gift 🎁 About App…" at bounding box center [425, 357] width 851 height 213
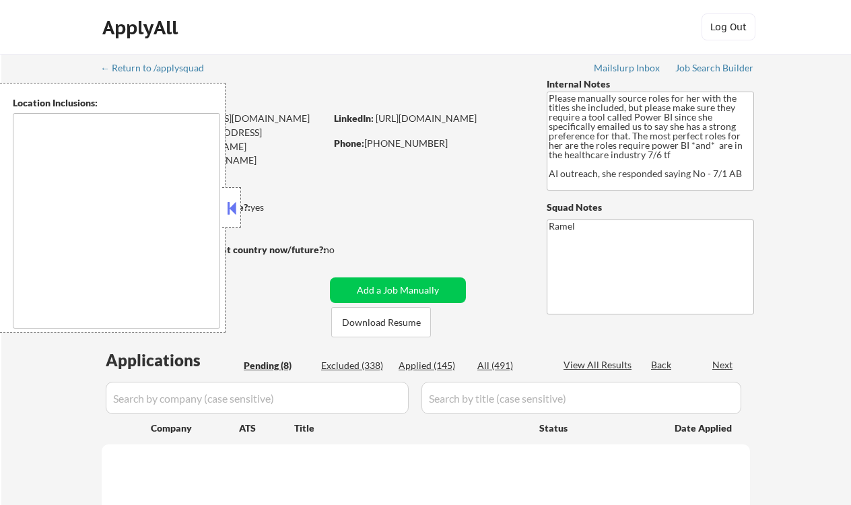
type textarea "[GEOGRAPHIC_DATA], [GEOGRAPHIC_DATA] [GEOGRAPHIC_DATA], [GEOGRAPHIC_DATA] [GEOG…"
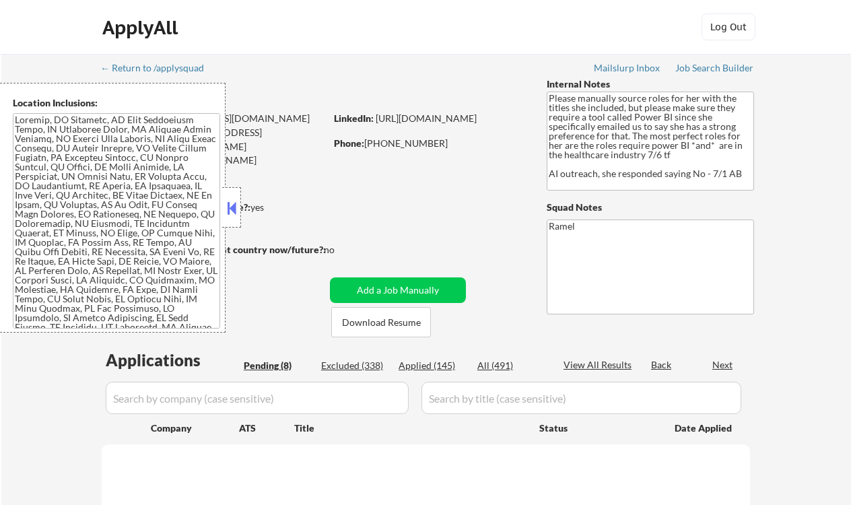
click at [238, 212] on button at bounding box center [231, 208] width 15 height 20
select select ""pending""
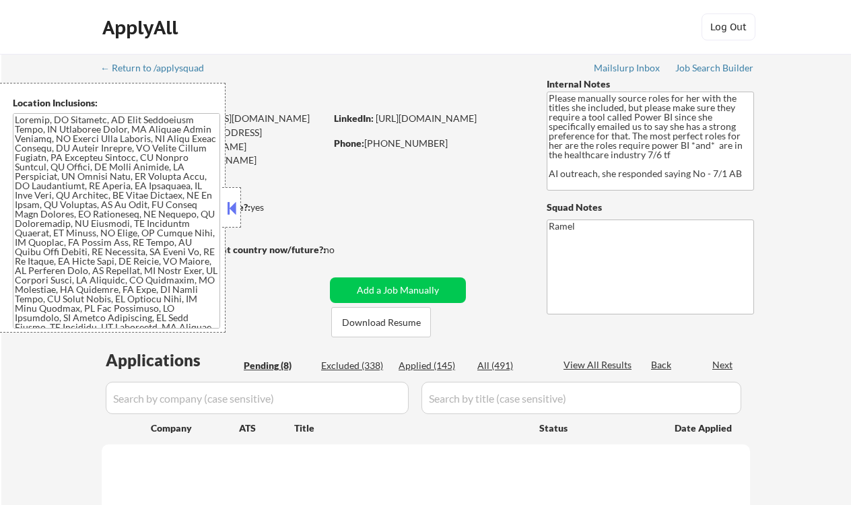
select select ""pending""
click at [428, 362] on div "Applied (145)" at bounding box center [432, 365] width 67 height 13
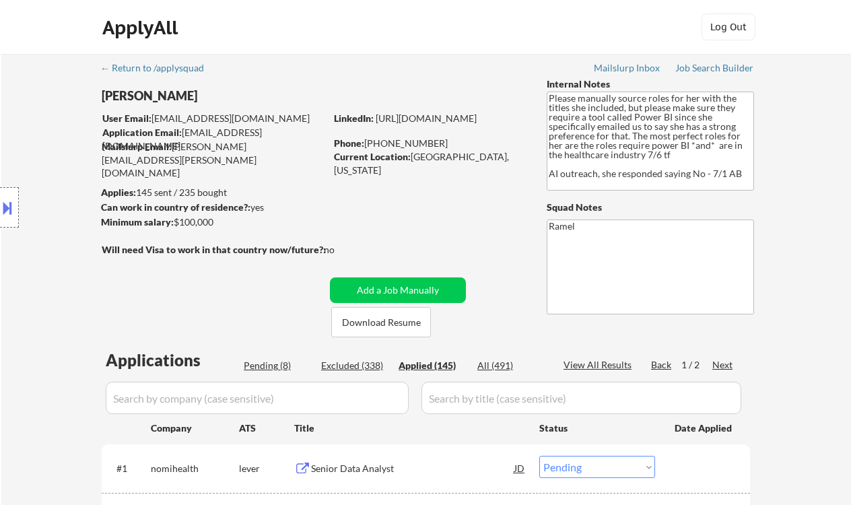
select select ""applied""
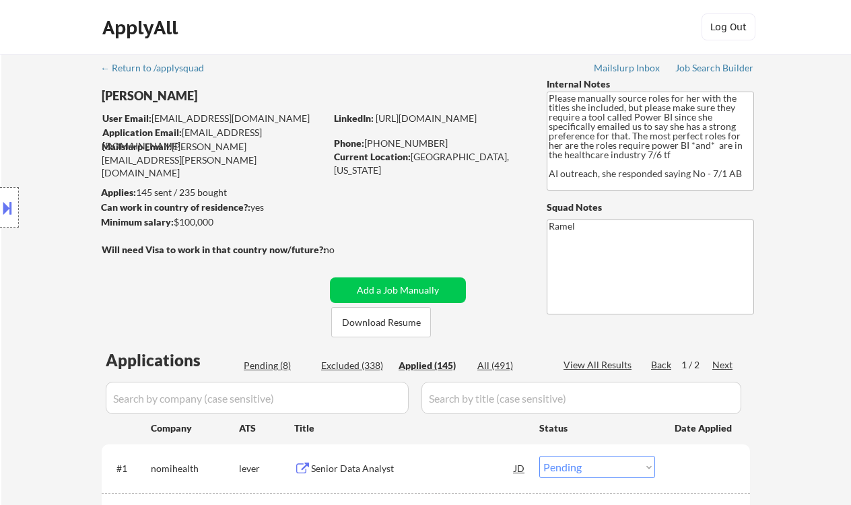
select select ""applied""
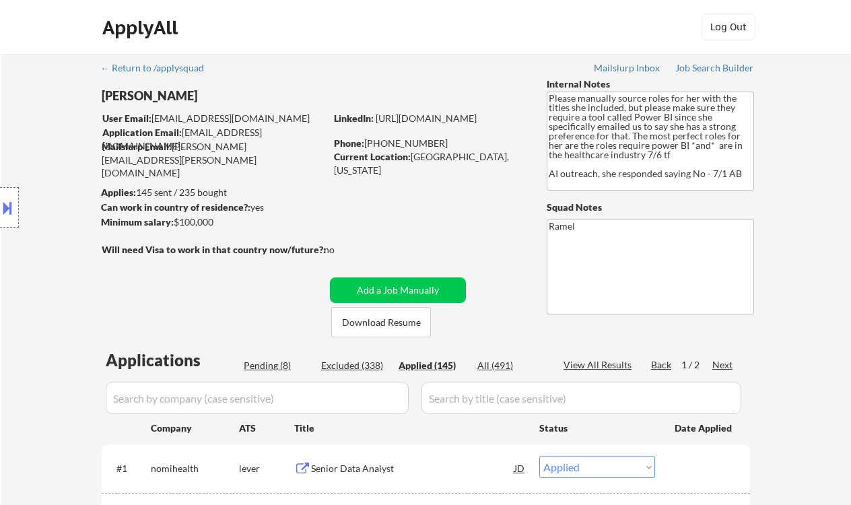
select select ""applied""
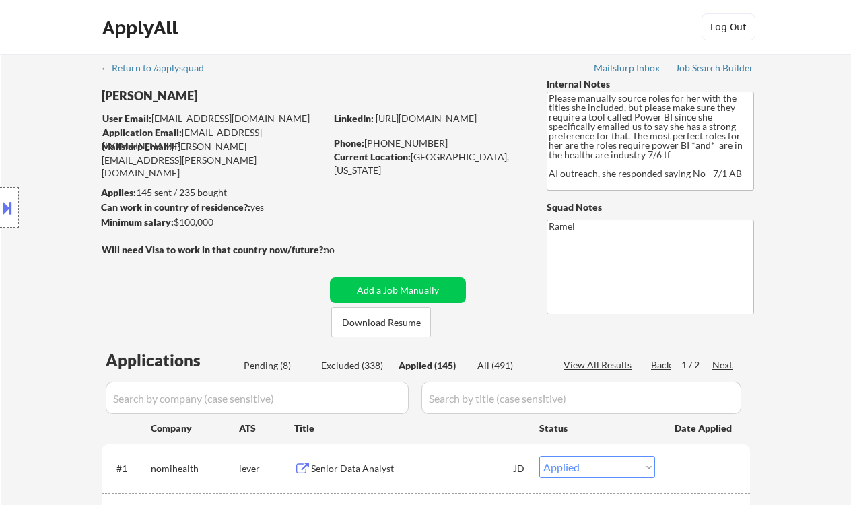
select select ""applied""
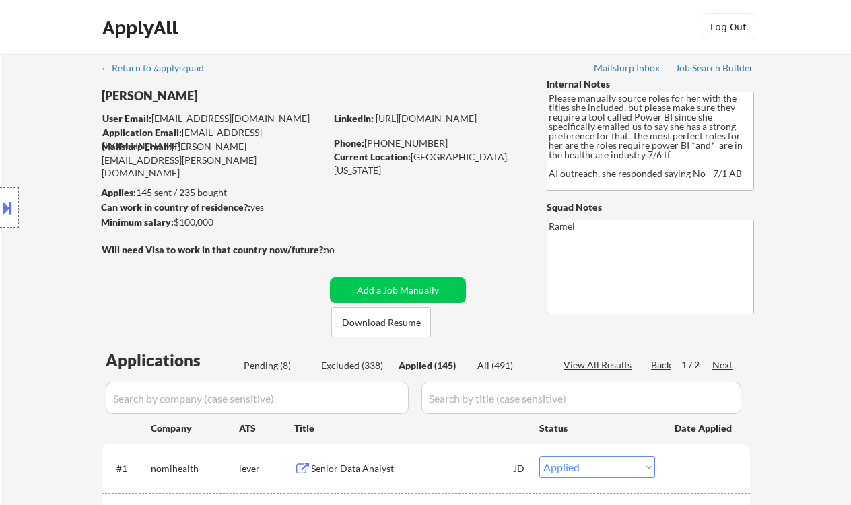
select select ""applied""
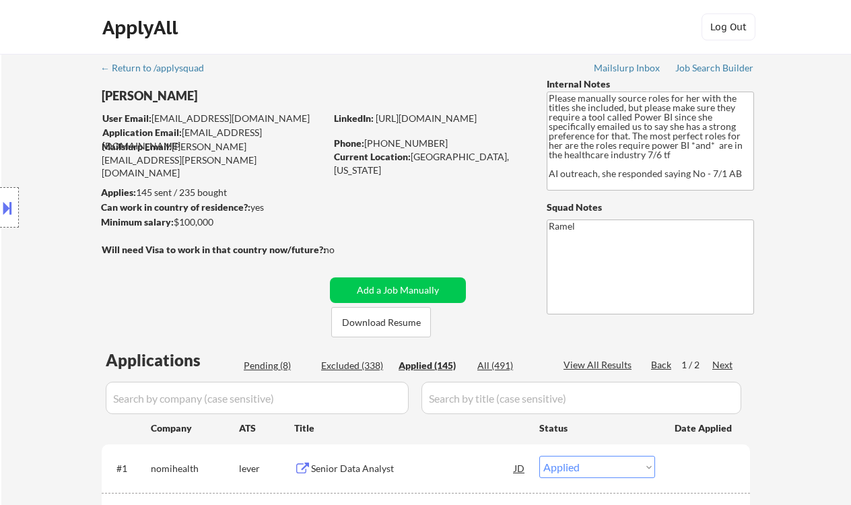
select select ""applied""
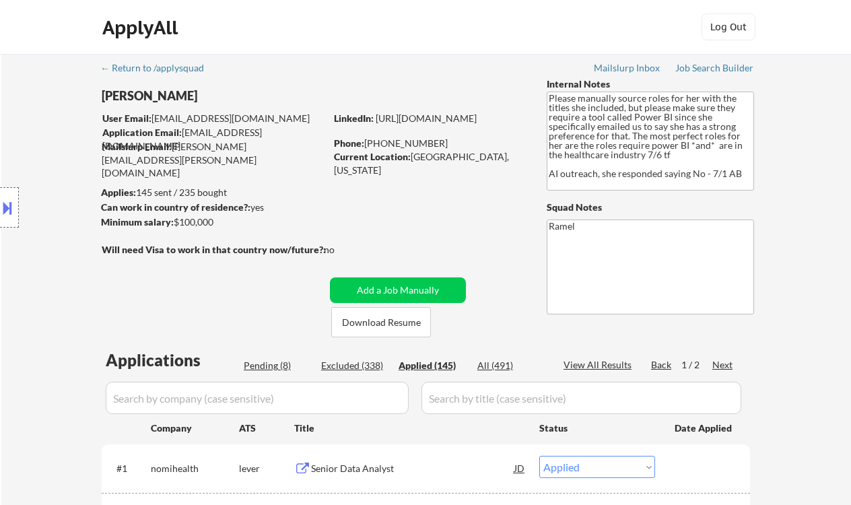
select select ""applied""
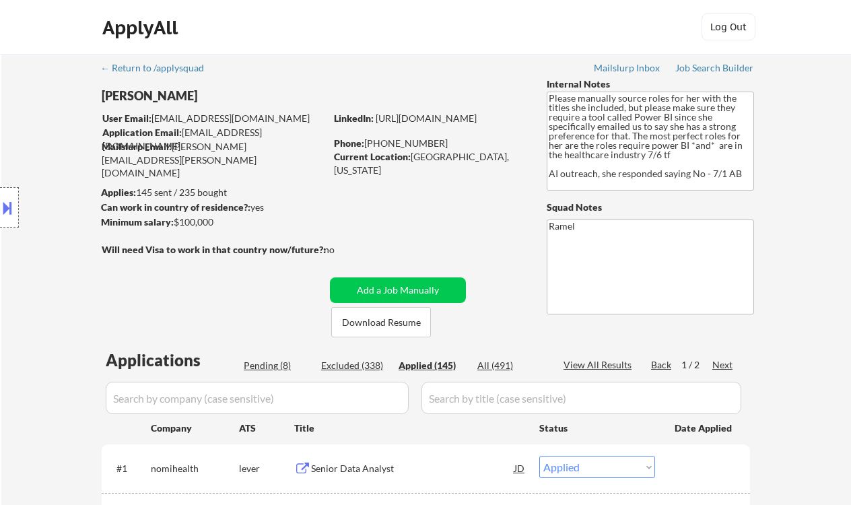
select select ""applied""
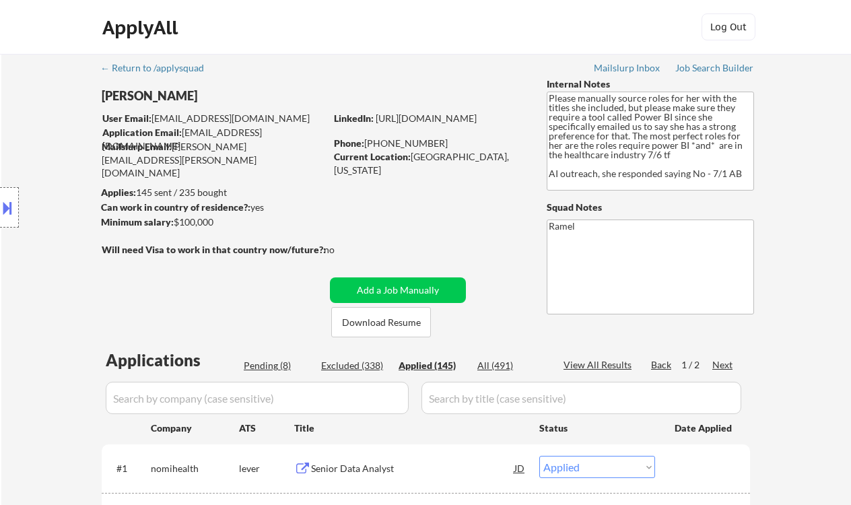
select select ""applied""
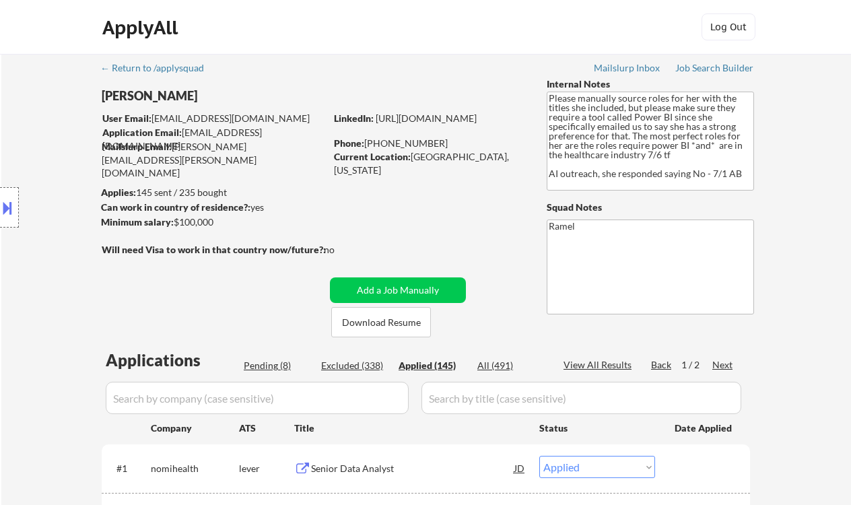
select select ""applied""
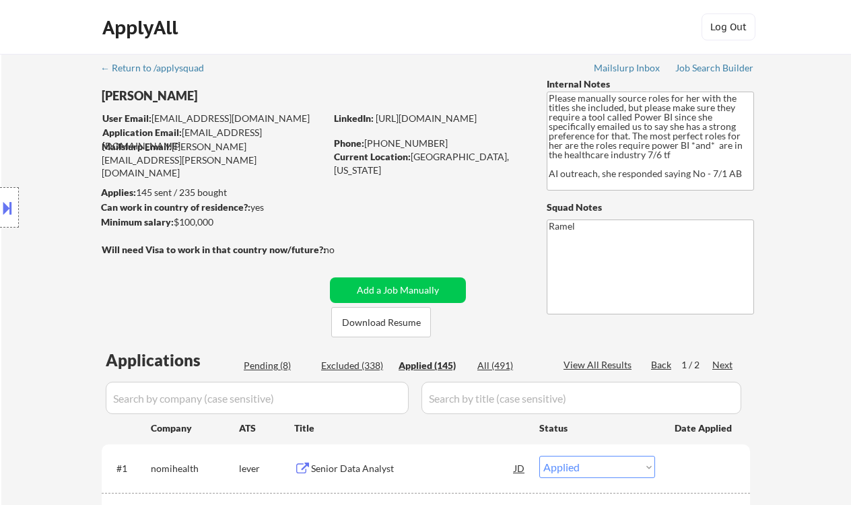
select select ""applied""
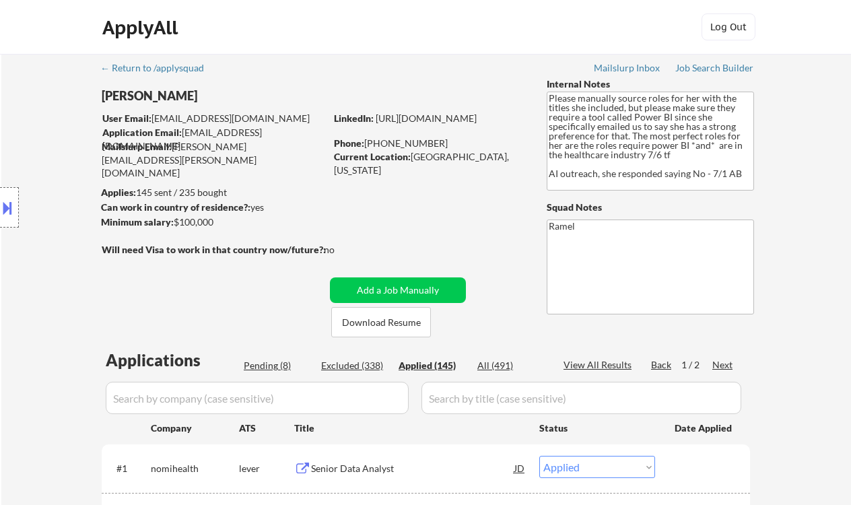
select select ""applied""
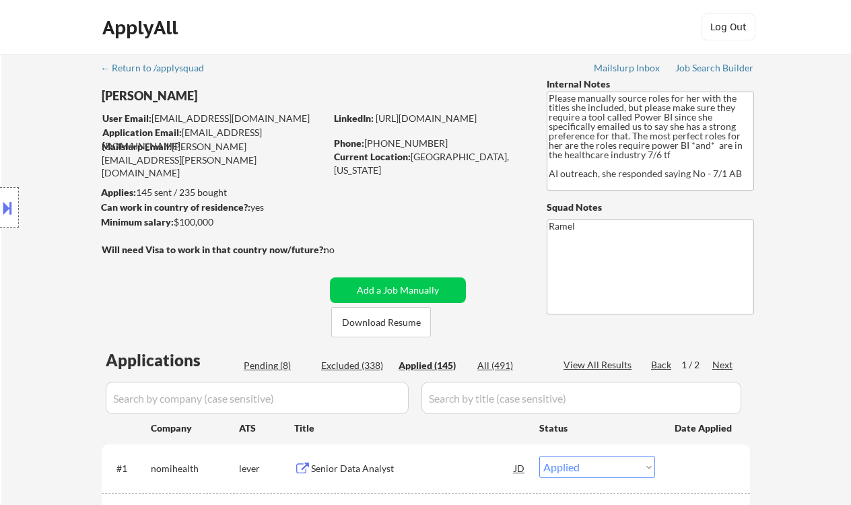
select select ""applied""
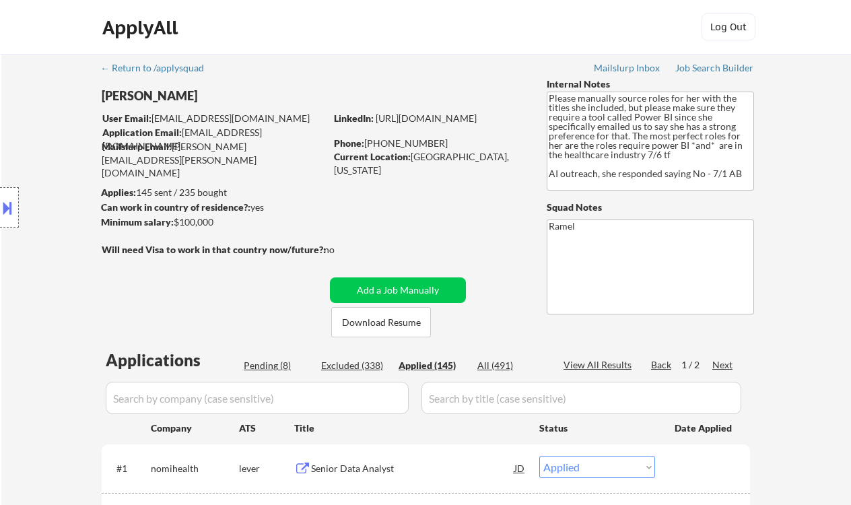
select select ""applied""
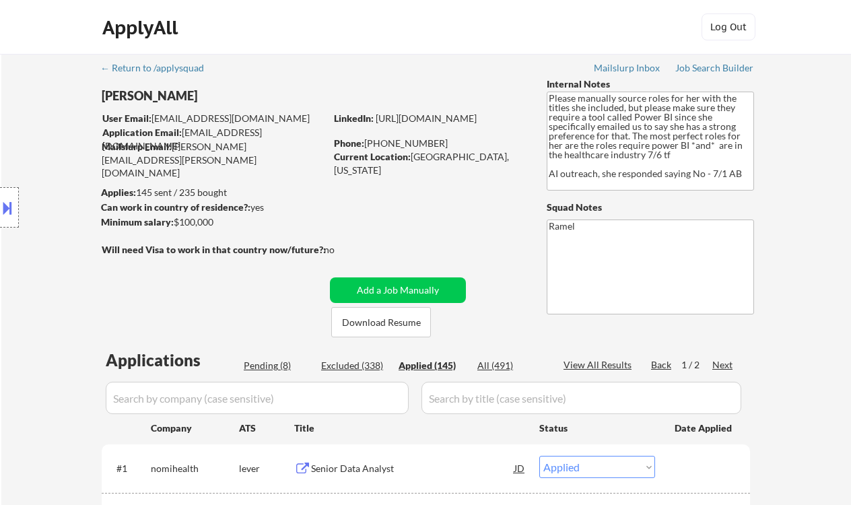
select select ""applied""
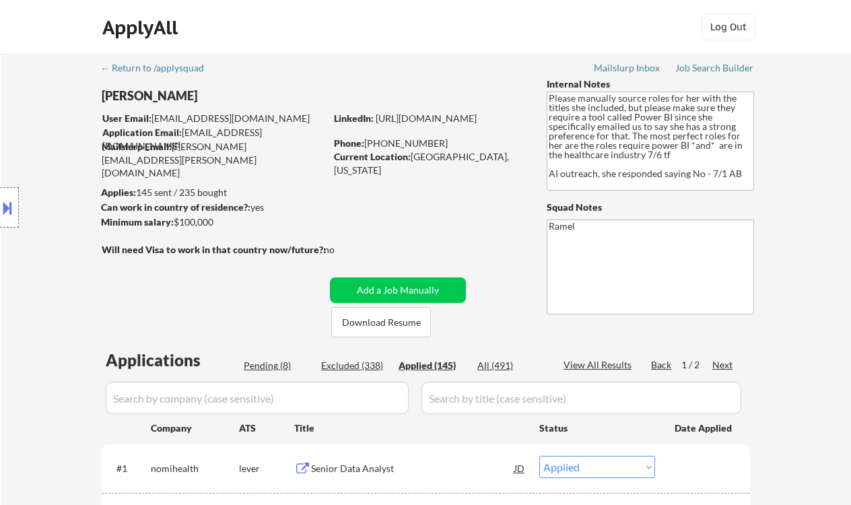
select select ""applied""
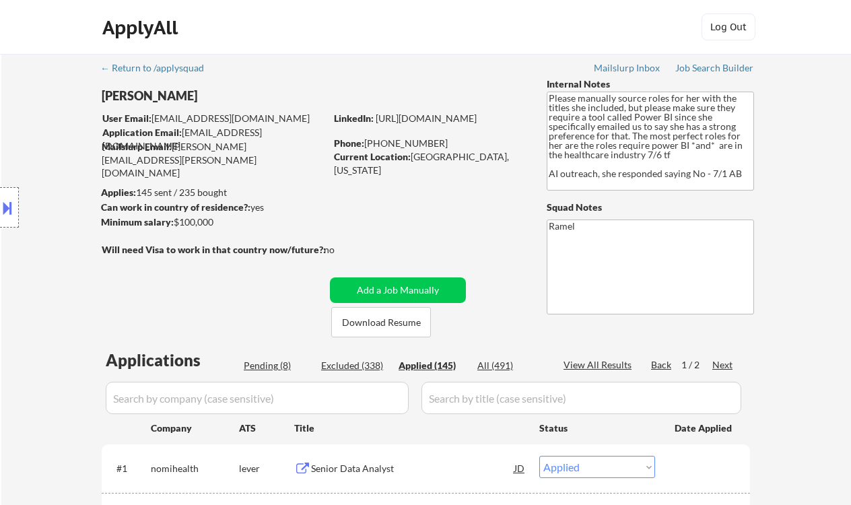
select select ""applied""
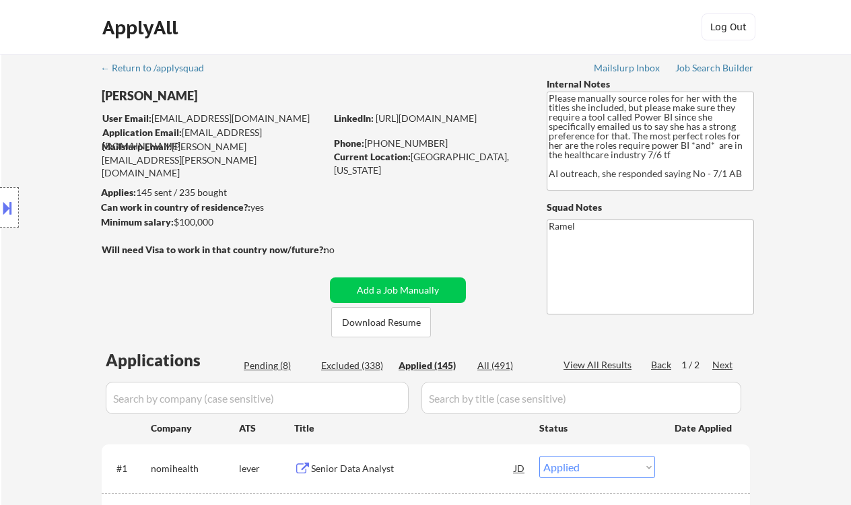
select select ""applied""
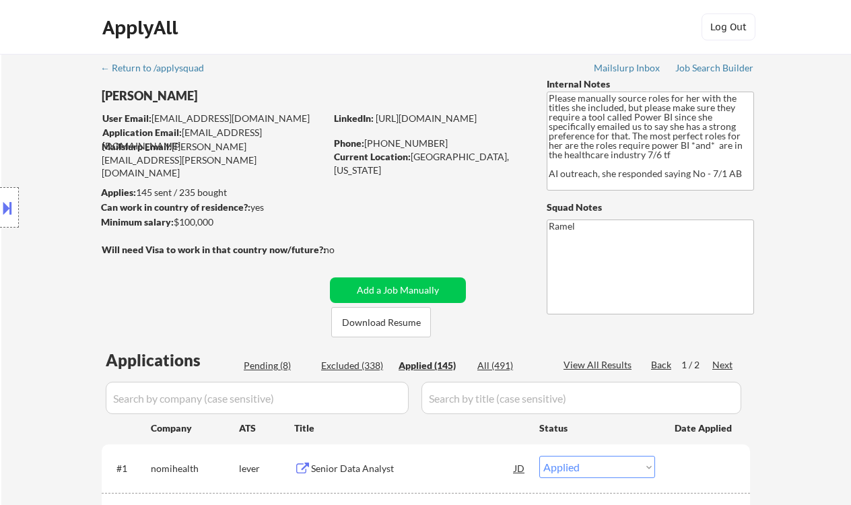
select select ""applied""
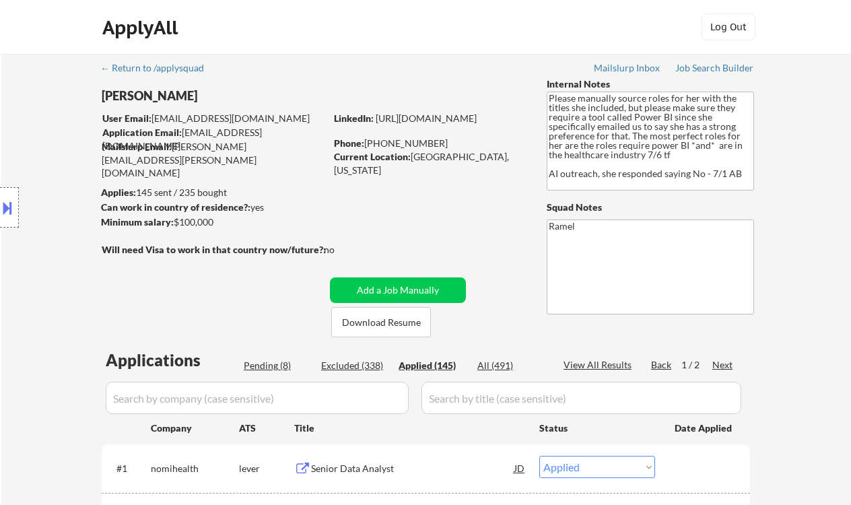
select select ""applied""
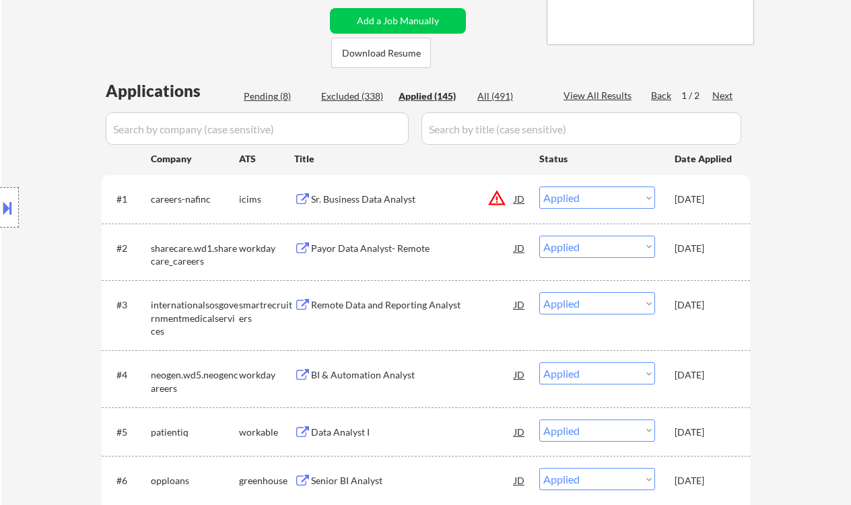
scroll to position [90, 0]
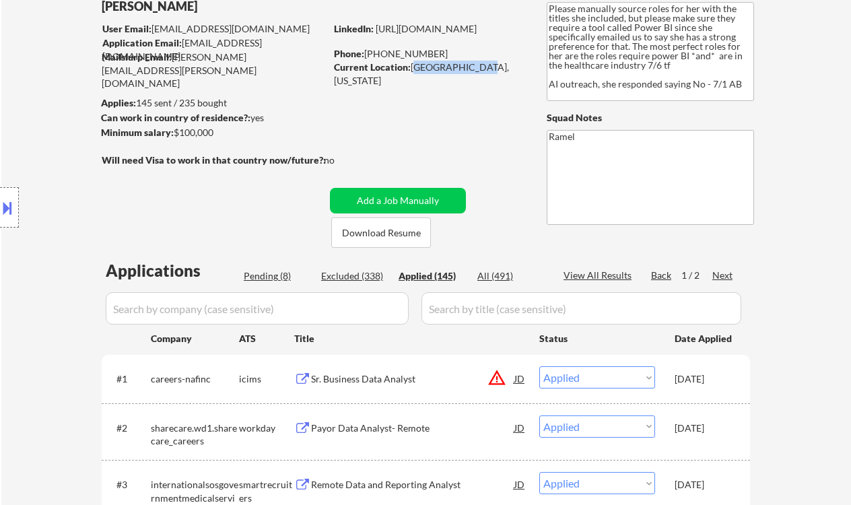
drag, startPoint x: 412, startPoint y: 69, endPoint x: 473, endPoint y: 65, distance: 60.7
click at [473, 65] on div "Current Location: Houston, Texas" at bounding box center [429, 74] width 191 height 26
copy div "Houston, Texas"
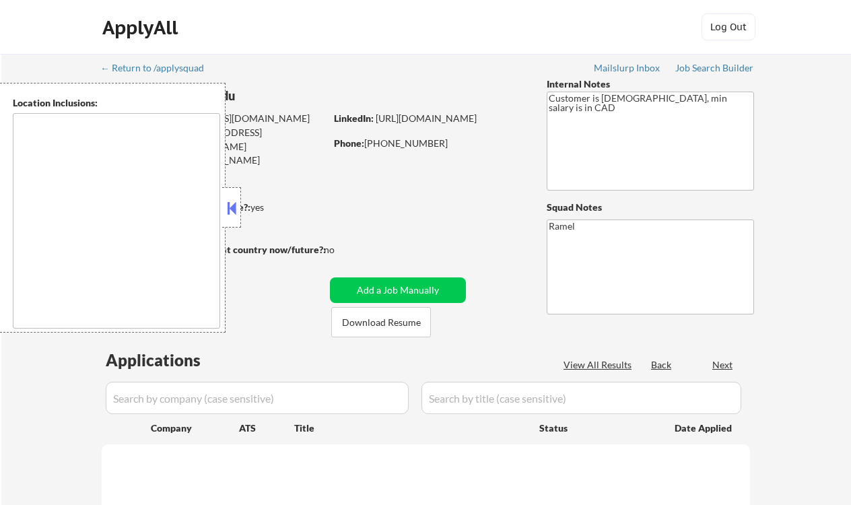
type textarea "[GEOGRAPHIC_DATA], ON [GEOGRAPHIC_DATA], ON [GEOGRAPHIC_DATA], ON [GEOGRAPHIC_D…"
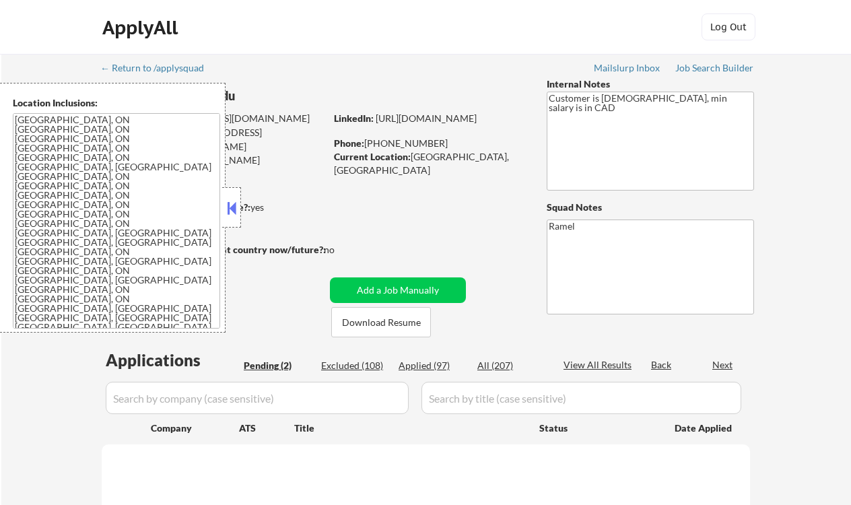
select select ""pending""
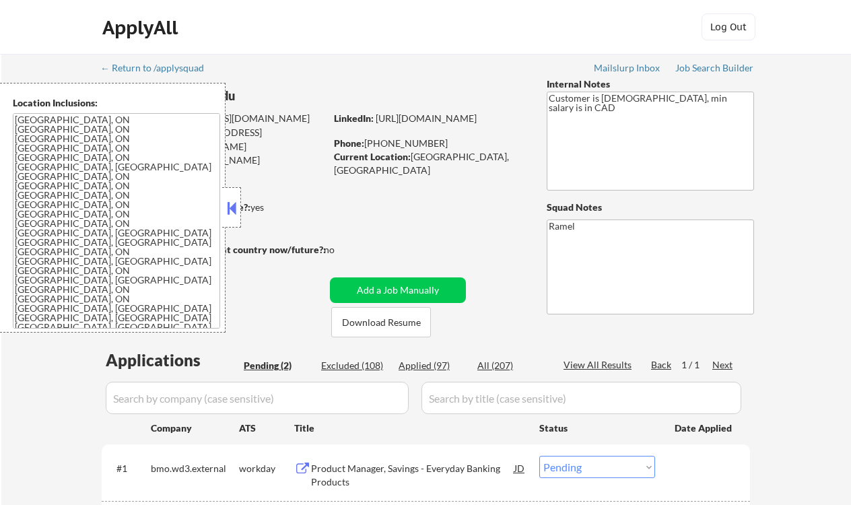
click at [232, 209] on button at bounding box center [231, 208] width 15 height 20
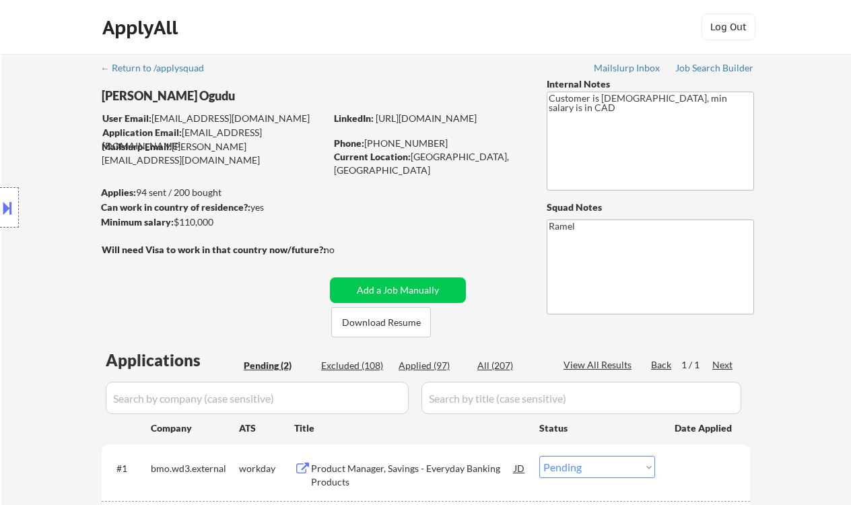
scroll to position [179, 0]
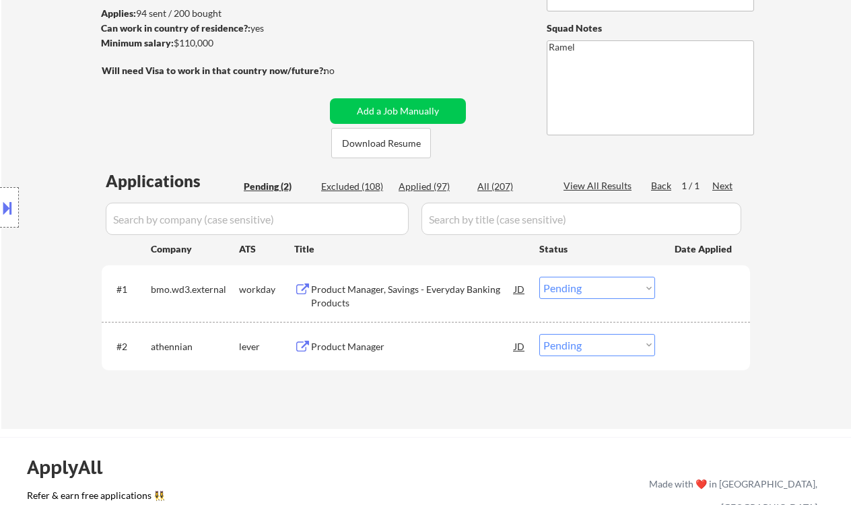
click at [420, 294] on div "Product Manager, Savings - Everyday Banking Products" at bounding box center [412, 296] width 203 height 26
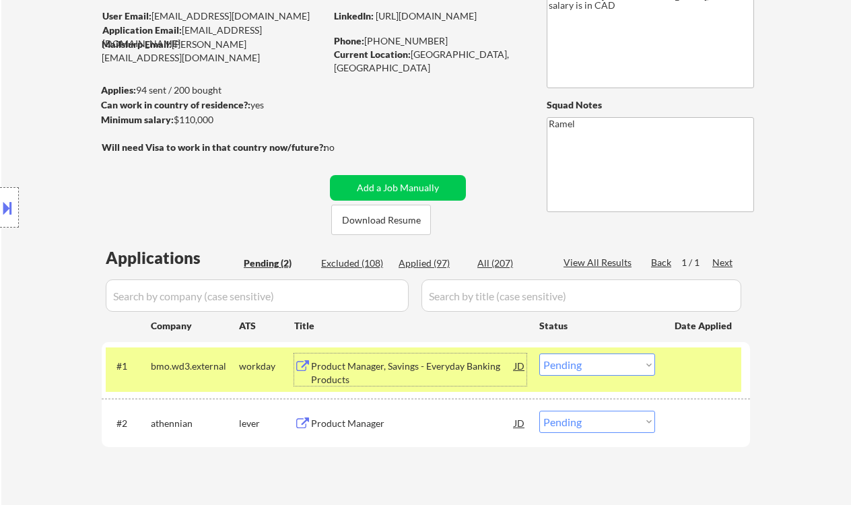
scroll to position [90, 0]
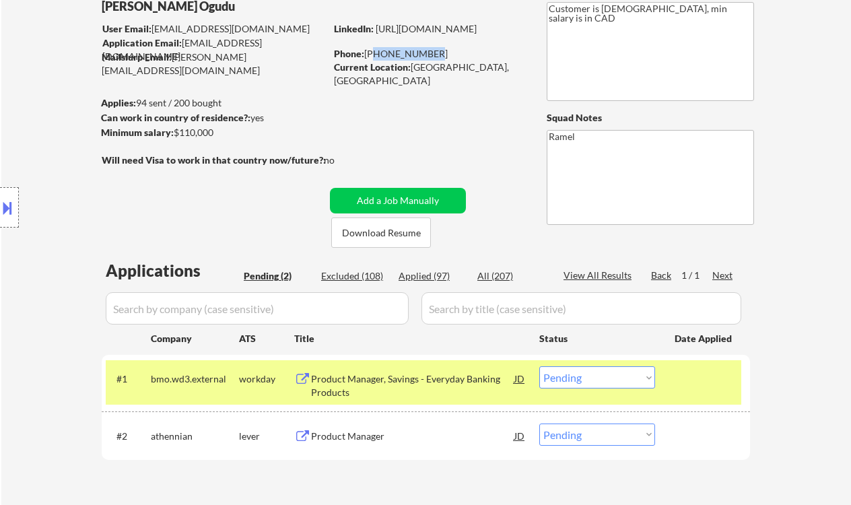
drag, startPoint x: 431, startPoint y: 53, endPoint x: 373, endPoint y: 52, distance: 57.9
click at [373, 52] on div "Phone: +15878326145" at bounding box center [429, 53] width 191 height 13
copy div "15878326145"
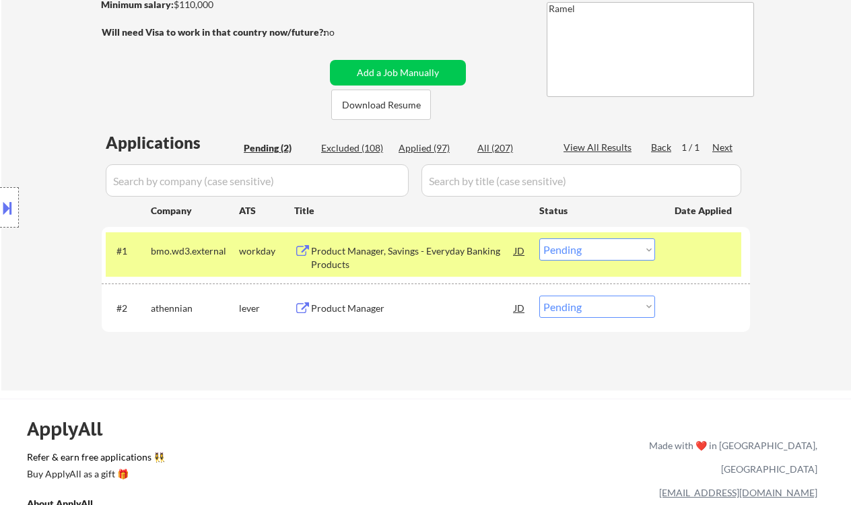
scroll to position [269, 0]
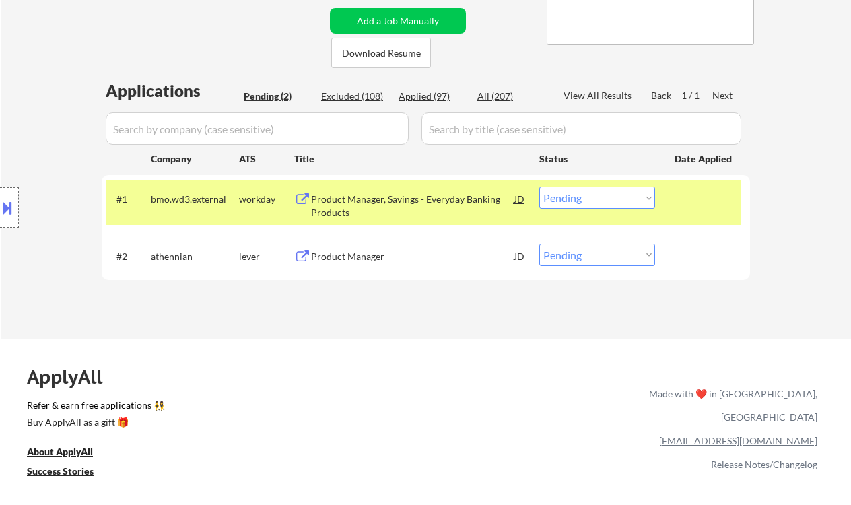
drag, startPoint x: 587, startPoint y: 198, endPoint x: 586, endPoint y: 207, distance: 9.5
click at [587, 198] on select "Choose an option... Pending Applied Excluded (Questions) Excluded (Expired) Exc…" at bounding box center [597, 198] width 116 height 22
click at [539, 187] on select "Choose an option... Pending Applied Excluded (Questions) Excluded (Expired) Exc…" at bounding box center [597, 198] width 116 height 22
click at [369, 254] on div "Product Manager" at bounding box center [412, 256] width 203 height 13
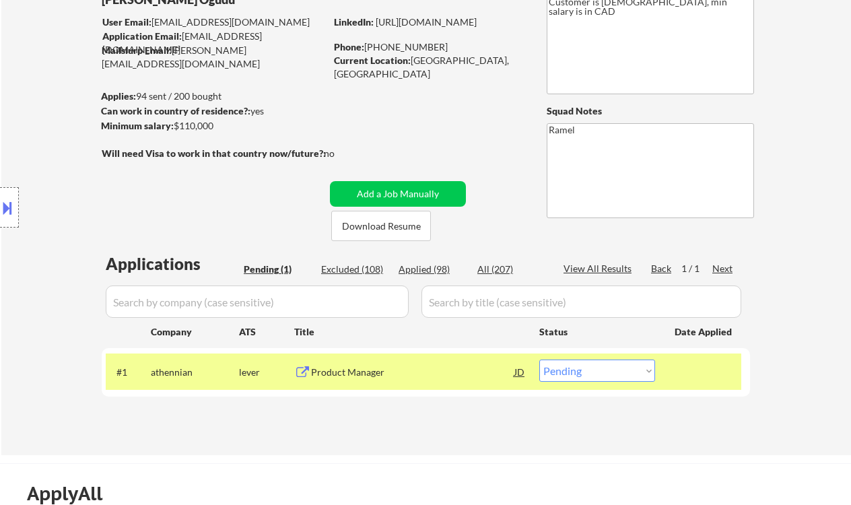
scroll to position [90, 0]
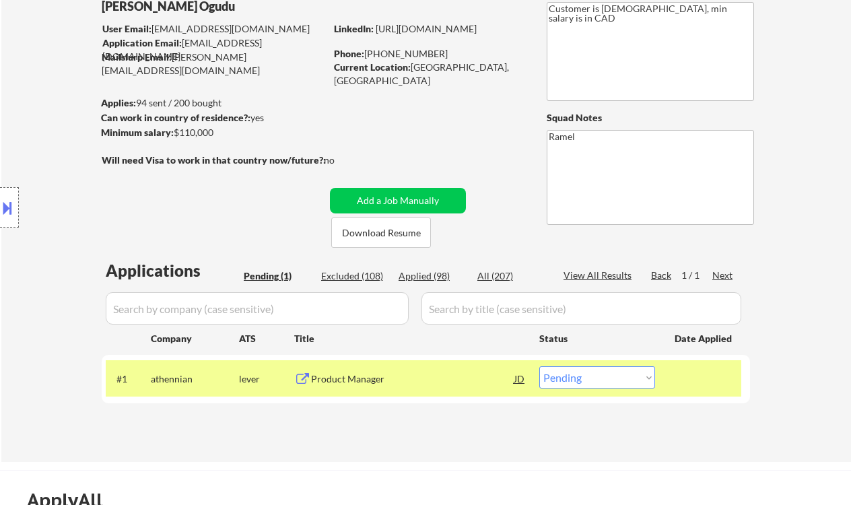
click at [615, 388] on select "Choose an option... Pending Applied Excluded (Questions) Excluded (Expired) Exc…" at bounding box center [597, 377] width 116 height 22
select select ""applied""
click at [539, 366] on select "Choose an option... Pending Applied Excluded (Questions) Excluded (Expired) Exc…" at bounding box center [597, 377] width 116 height 22
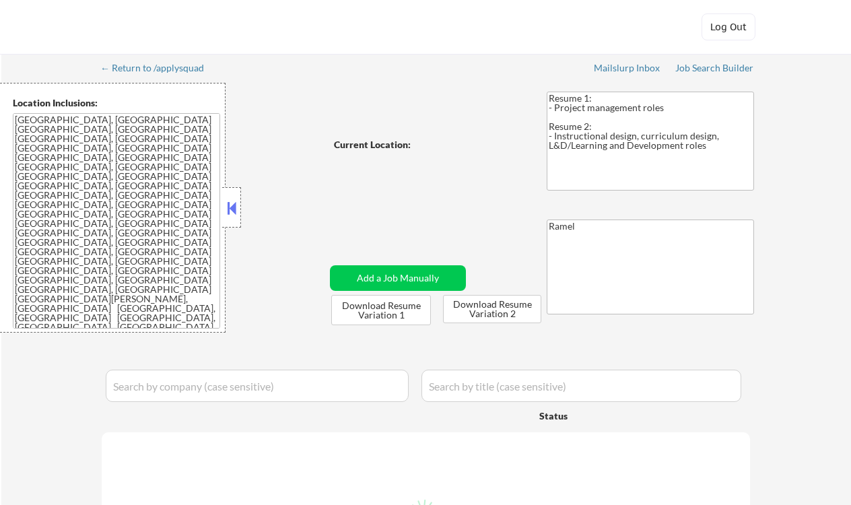
select select ""pending""
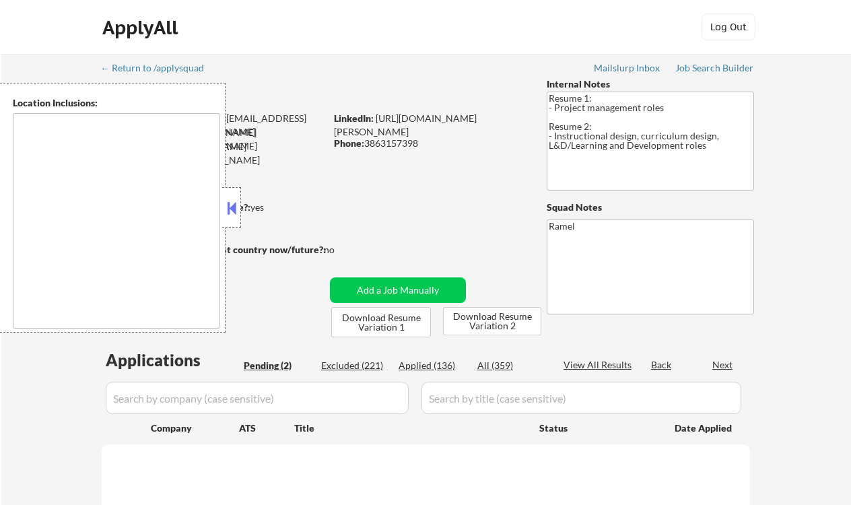
select select ""pending""
type textarea "[GEOGRAPHIC_DATA], [GEOGRAPHIC_DATA] [GEOGRAPHIC_DATA], [GEOGRAPHIC_DATA] [GEOG…"
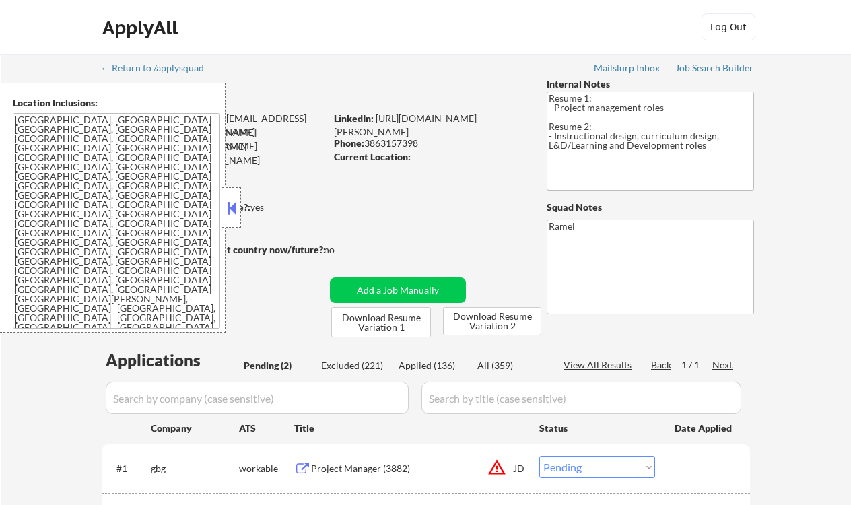
drag, startPoint x: 232, startPoint y: 203, endPoint x: 258, endPoint y: 206, distance: 26.5
click at [232, 203] on button at bounding box center [231, 208] width 15 height 20
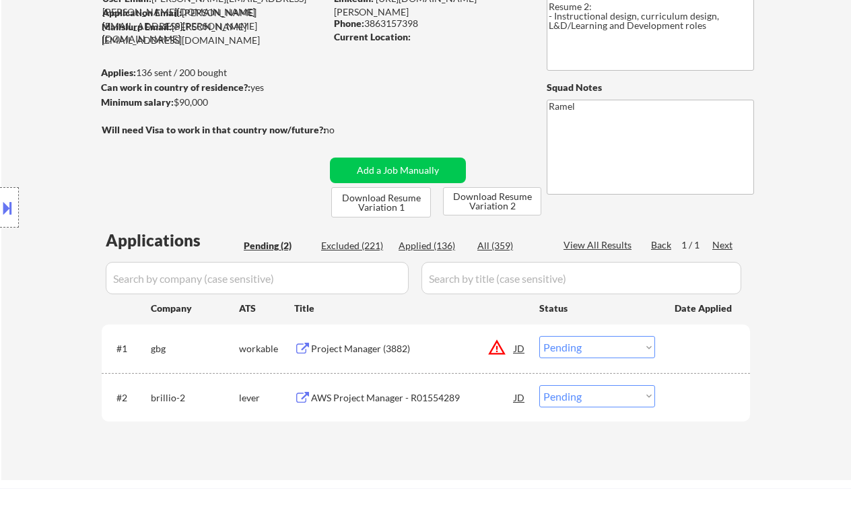
scroll to position [179, 0]
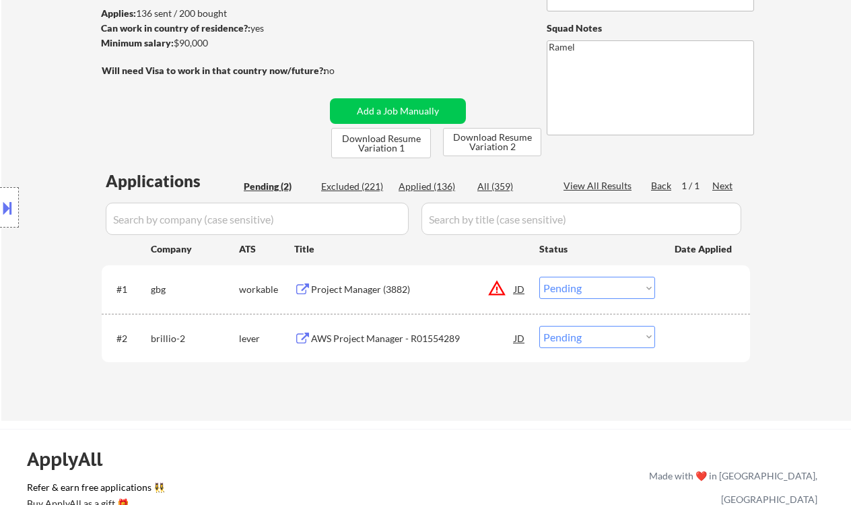
click at [412, 349] on div "AWS Project Manager - R01554289" at bounding box center [412, 338] width 203 height 24
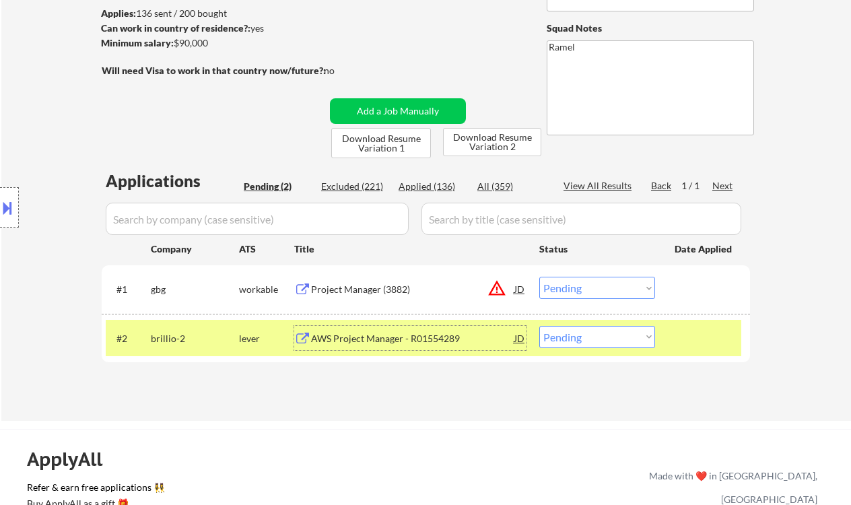
drag, startPoint x: 574, startPoint y: 340, endPoint x: 583, endPoint y: 348, distance: 12.4
click at [574, 340] on select "Choose an option... Pending Applied Excluded (Questions) Excluded (Expired) Exc…" at bounding box center [597, 337] width 116 height 22
select select ""excluded__bad_match_""
click at [539, 326] on select "Choose an option... Pending Applied Excluded (Questions) Excluded (Expired) Exc…" at bounding box center [597, 337] width 116 height 22
click at [325, 290] on div "Project Manager (3882)" at bounding box center [412, 289] width 203 height 13
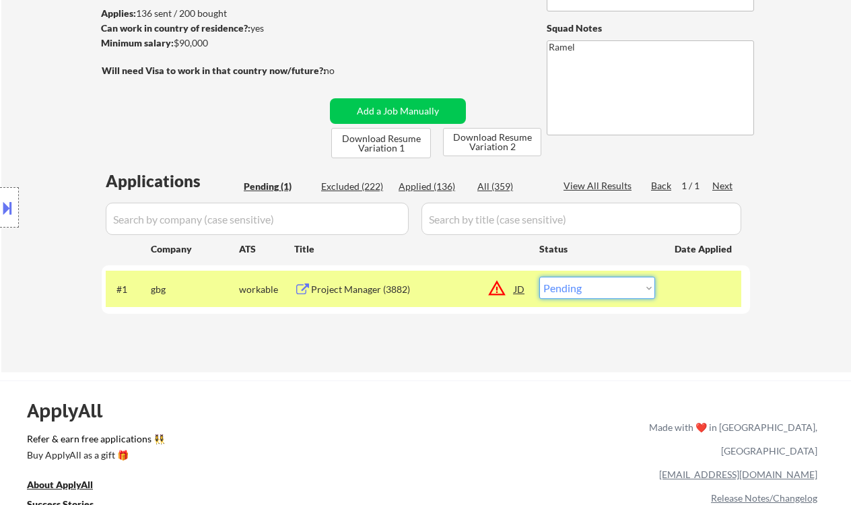
click at [589, 298] on select "Choose an option... Pending Applied Excluded (Questions) Excluded (Expired) Exc…" at bounding box center [597, 288] width 116 height 22
select select ""excluded__bad_match_""
click at [539, 277] on select "Choose an option... Pending Applied Excluded (Questions) Excluded (Expired) Exc…" at bounding box center [597, 288] width 116 height 22
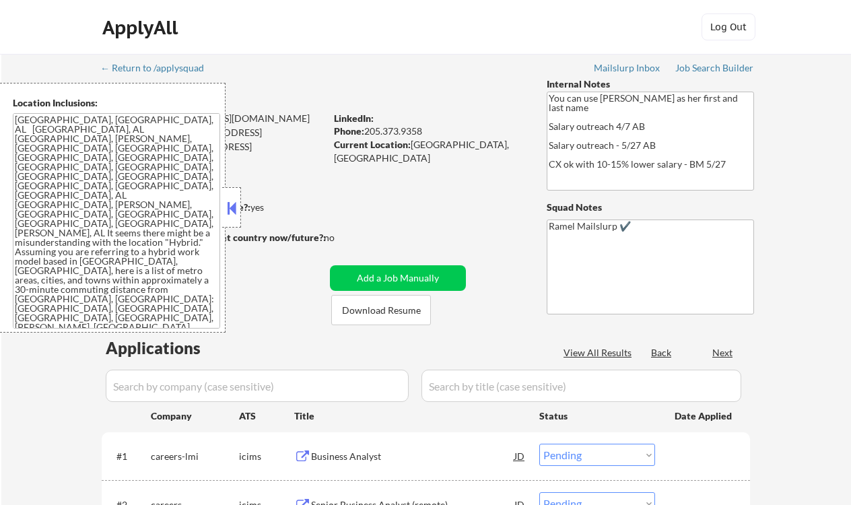
select select ""pending""
click at [231, 214] on button at bounding box center [231, 208] width 15 height 20
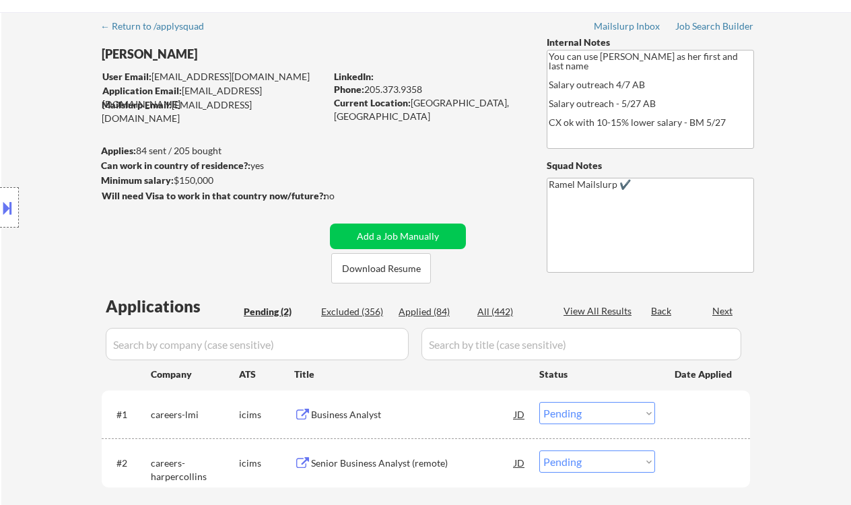
scroll to position [179, 0]
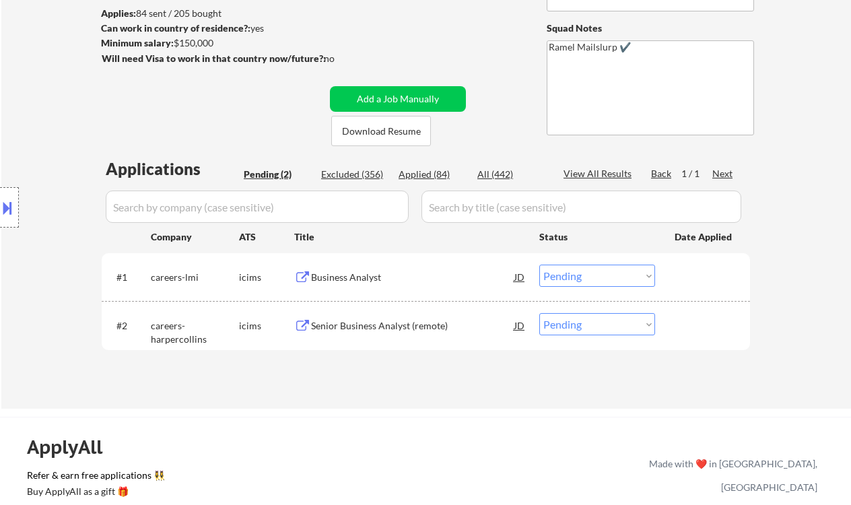
click at [366, 281] on div "Business Analyst" at bounding box center [412, 277] width 203 height 13
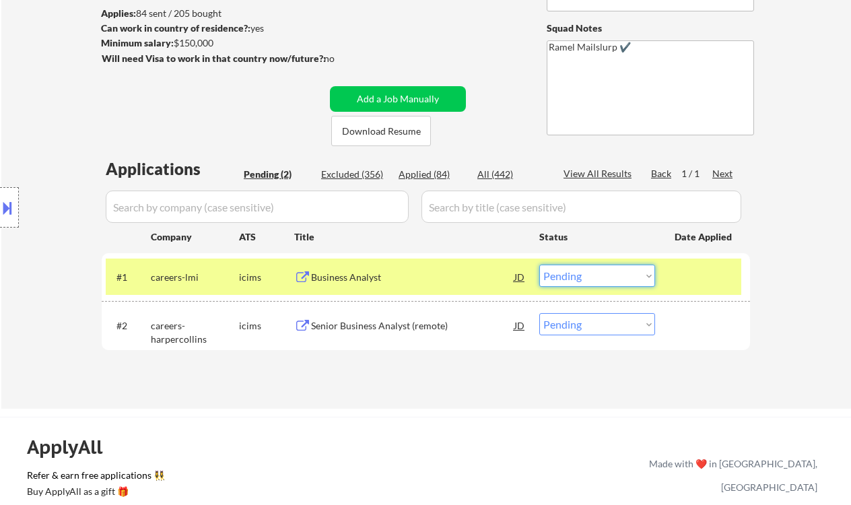
click at [566, 279] on select "Choose an option... Pending Applied Excluded (Questions) Excluded (Expired) Exc…" at bounding box center [597, 276] width 116 height 22
click at [539, 265] on select "Choose an option... Pending Applied Excluded (Questions) Excluded (Expired) Exc…" at bounding box center [597, 276] width 116 height 22
click at [379, 323] on div "Senior Business Analyst (remote)" at bounding box center [412, 325] width 203 height 13
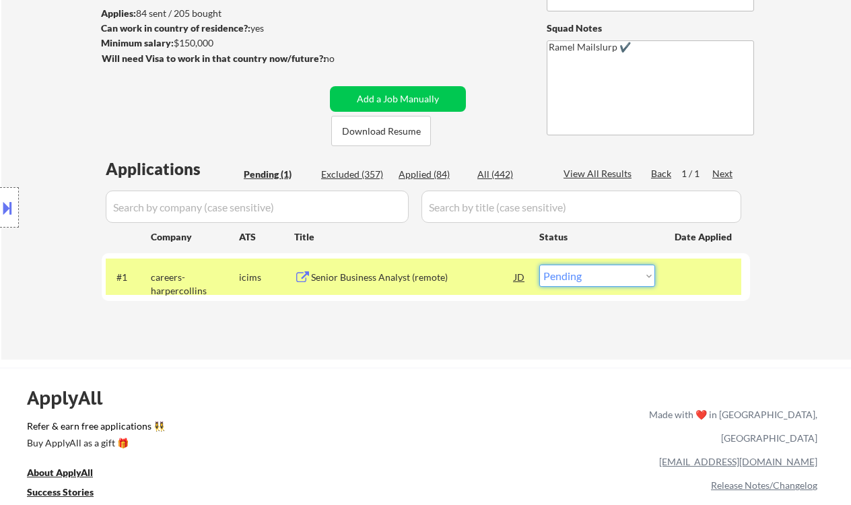
click at [597, 272] on select "Choose an option... Pending Applied Excluded (Questions) Excluded (Expired) Exc…" at bounding box center [597, 276] width 116 height 22
select select ""excluded__salary_""
click at [539, 265] on select "Choose an option... Pending Applied Excluded (Questions) Excluded (Expired) Exc…" at bounding box center [597, 276] width 116 height 22
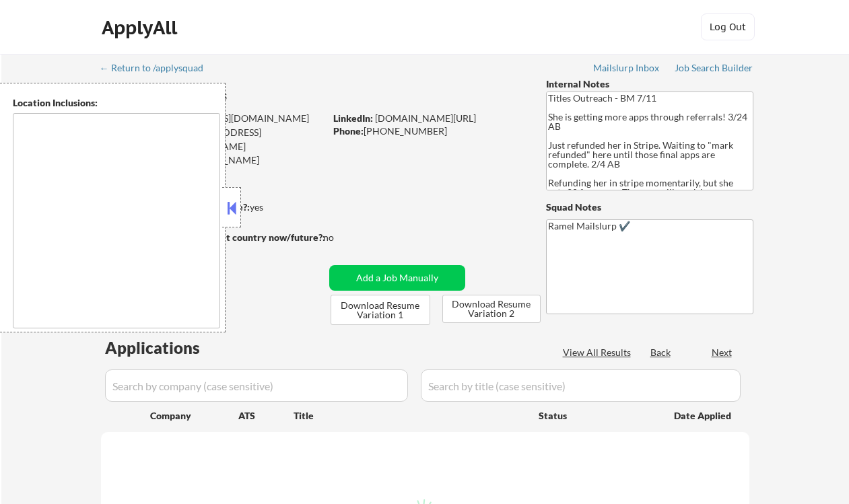
select select ""pending""
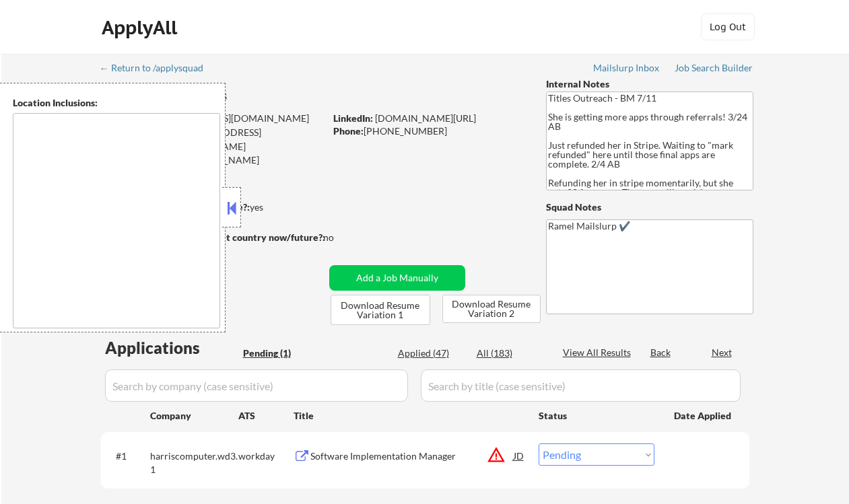
type textarea "[GEOGRAPHIC_DATA], [GEOGRAPHIC_DATA], [GEOGRAPHIC_DATA] [GEOGRAPHIC_DATA], [GEO…"
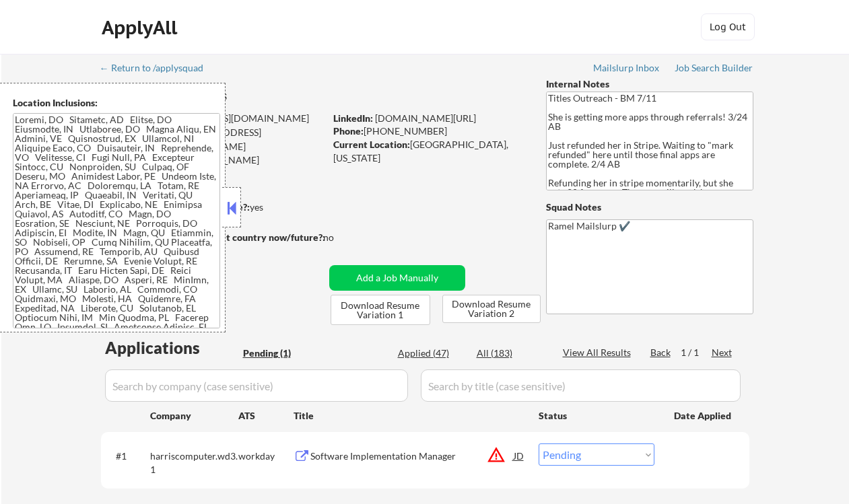
click at [236, 205] on button at bounding box center [231, 208] width 15 height 20
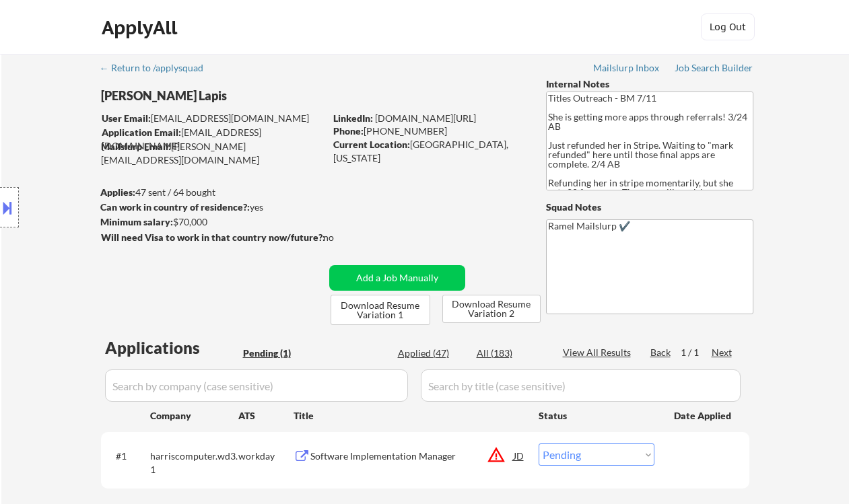
click at [612, 455] on select "Choose an option... Pending Applied Excluded (Questions) Excluded (Expired) Exc…" at bounding box center [597, 455] width 116 height 22
select select ""excluded__location_""
click at [539, 444] on select "Choose an option... Pending Applied Excluded (Questions) Excluded (Expired) Exc…" at bounding box center [597, 455] width 116 height 22
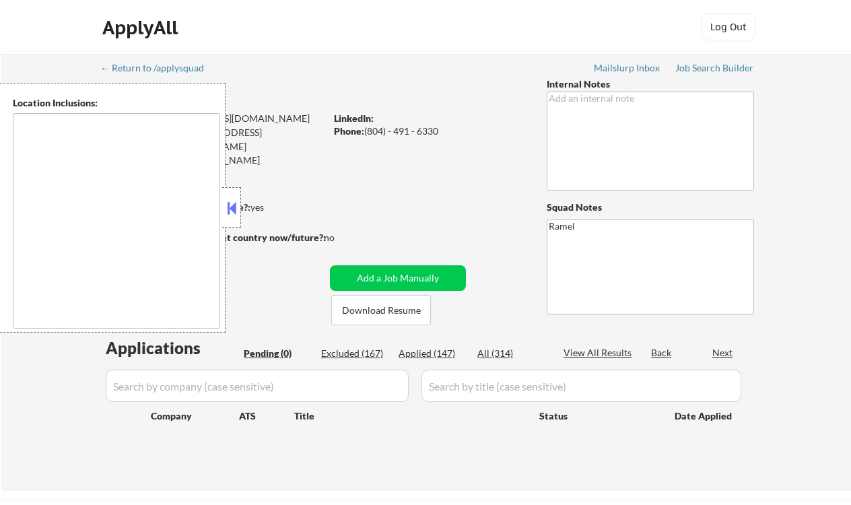
type textarea "[PERSON_NAME], [GEOGRAPHIC_DATA], [GEOGRAPHIC_DATA], [GEOGRAPHIC_DATA] [GEOGRAP…"
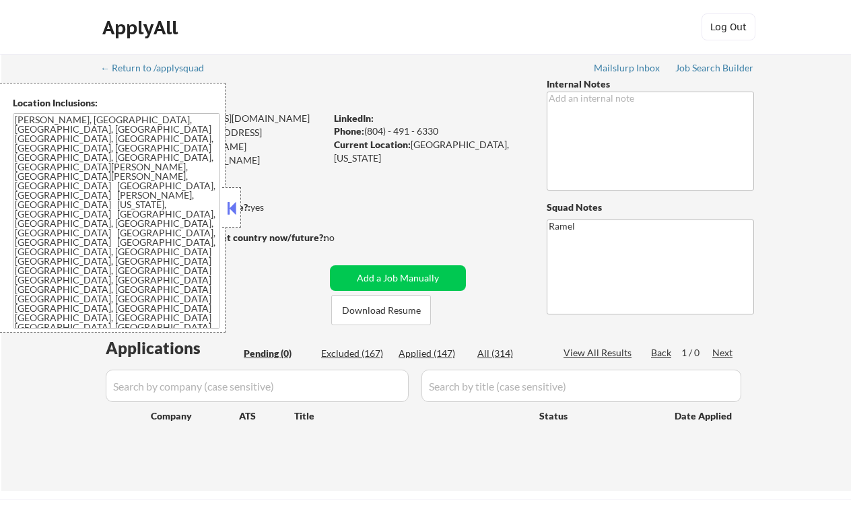
click at [232, 208] on button at bounding box center [231, 208] width 15 height 20
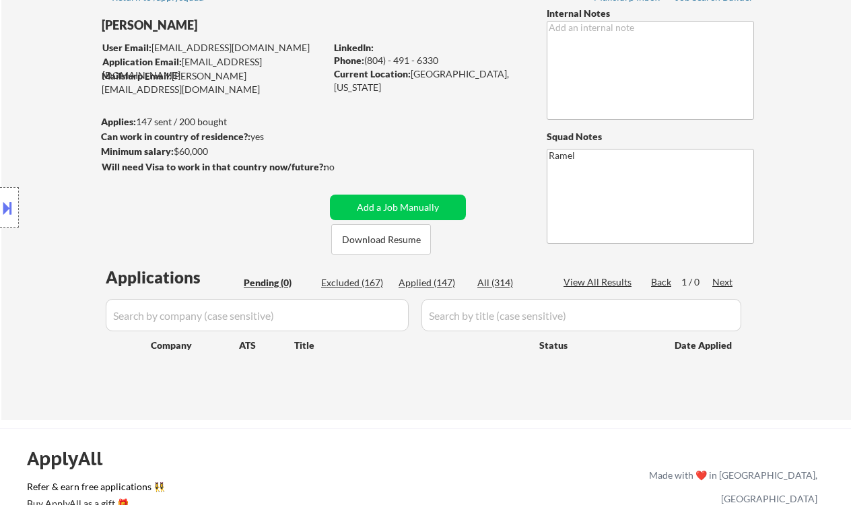
scroll to position [179, 0]
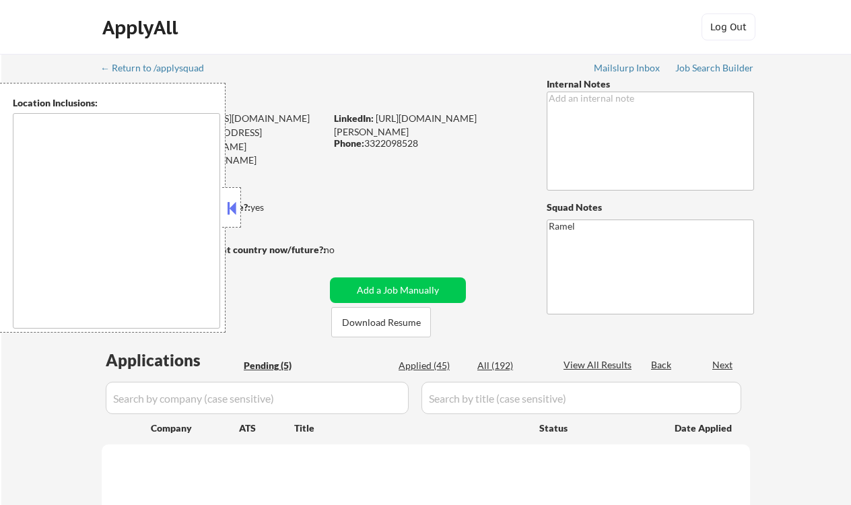
select select ""pending""
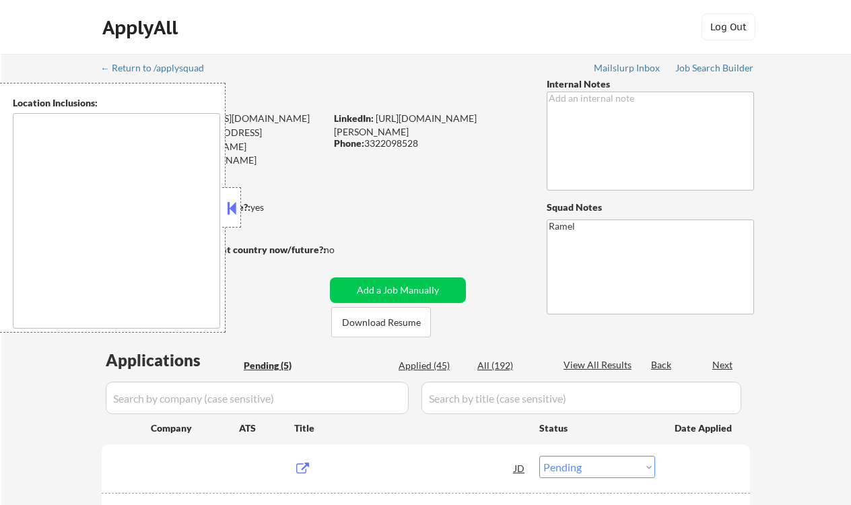
type textarea "[GEOGRAPHIC_DATA], [GEOGRAPHIC_DATA], [GEOGRAPHIC_DATA] [GEOGRAPHIC_DATA], [GEO…"
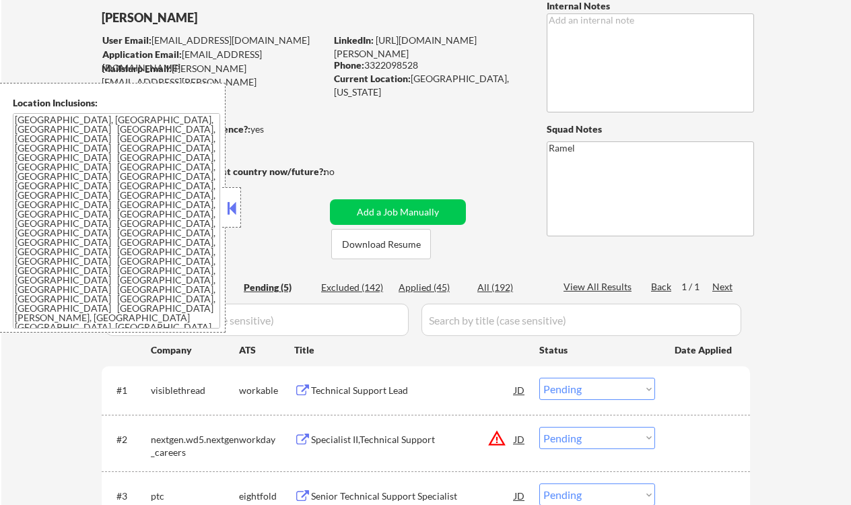
scroll to position [90, 0]
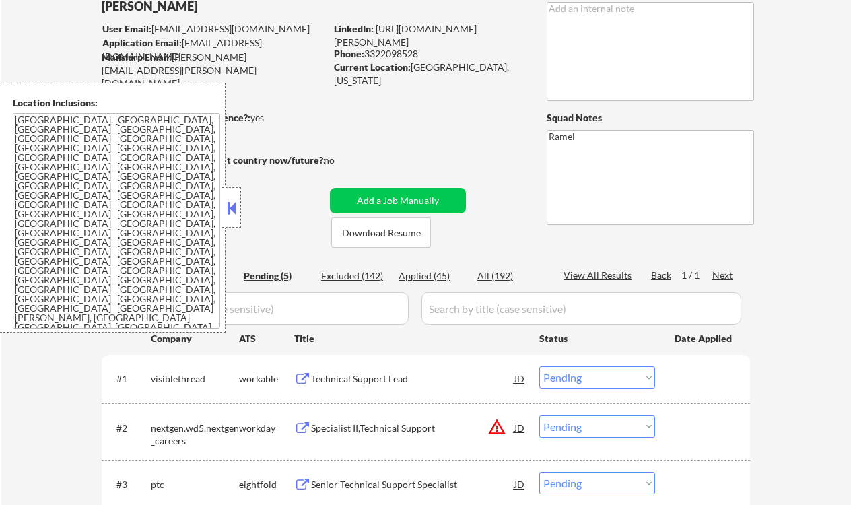
click at [232, 211] on button at bounding box center [231, 208] width 15 height 20
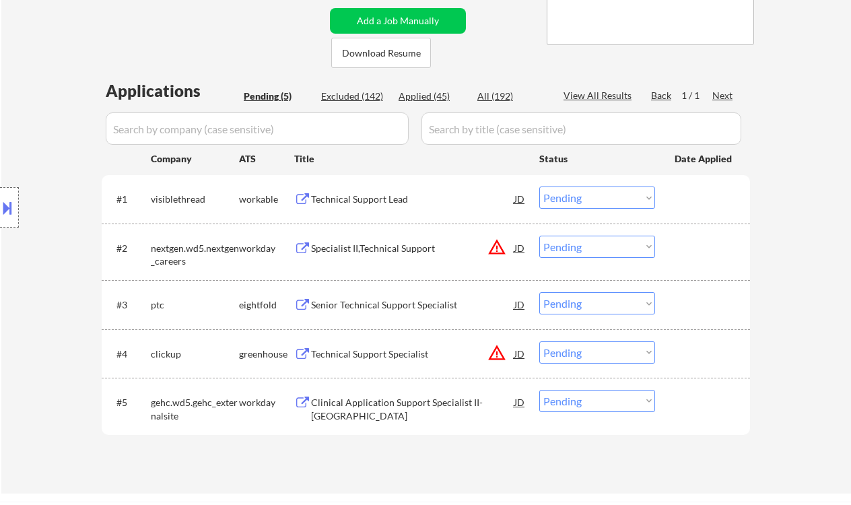
scroll to position [359, 0]
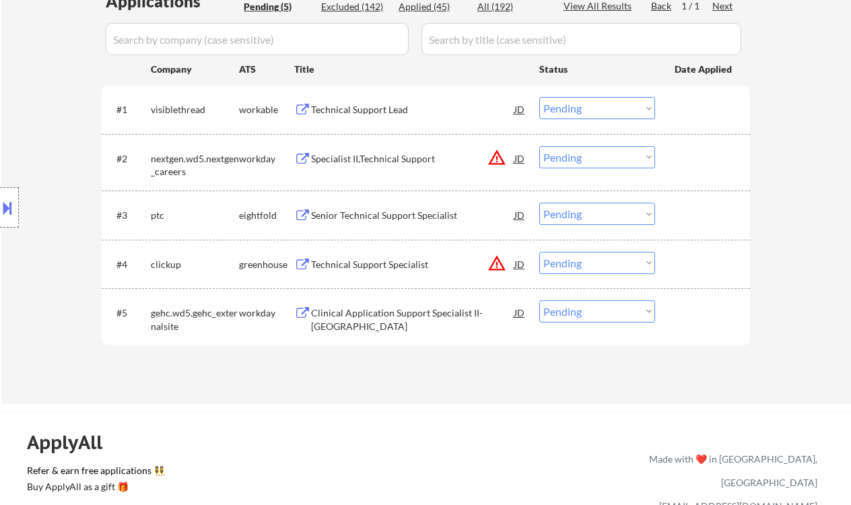
drag, startPoint x: 35, startPoint y: 119, endPoint x: 57, endPoint y: 106, distance: 25.6
click at [35, 119] on div "Location Inclusions: Orlando, FL Winter Park, FL Maitland, FL Altamonte Springs…" at bounding box center [120, 208] width 241 height 250
click at [375, 103] on div "Technical Support Lead" at bounding box center [412, 109] width 203 height 13
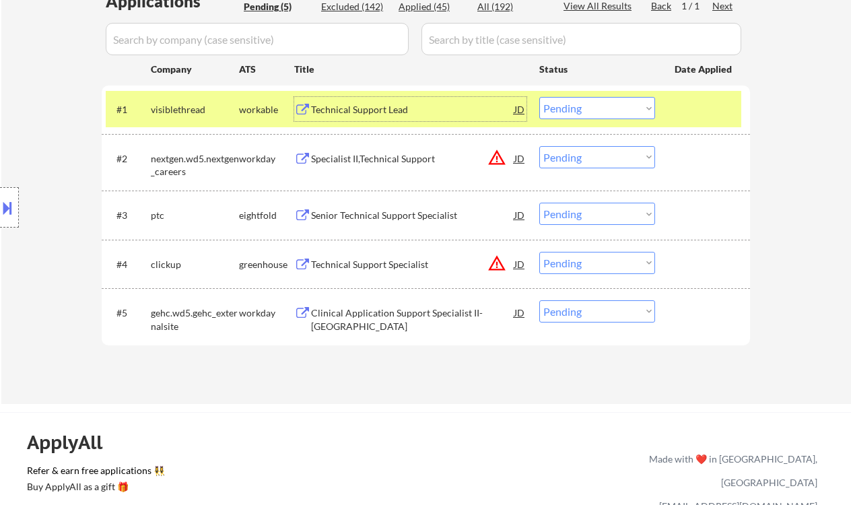
drag, startPoint x: 595, startPoint y: 106, endPoint x: 601, endPoint y: 118, distance: 12.7
click at [595, 106] on select "Choose an option... Pending Applied Excluded (Questions) Excluded (Expired) Exc…" at bounding box center [597, 108] width 116 height 22
click at [539, 97] on select "Choose an option... Pending Applied Excluded (Questions) Excluded (Expired) Exc…" at bounding box center [597, 108] width 116 height 22
click at [397, 315] on div "Applications Pending (5) Excluded (142) Applied (45) All (192) View All Results…" at bounding box center [426, 184] width 649 height 388
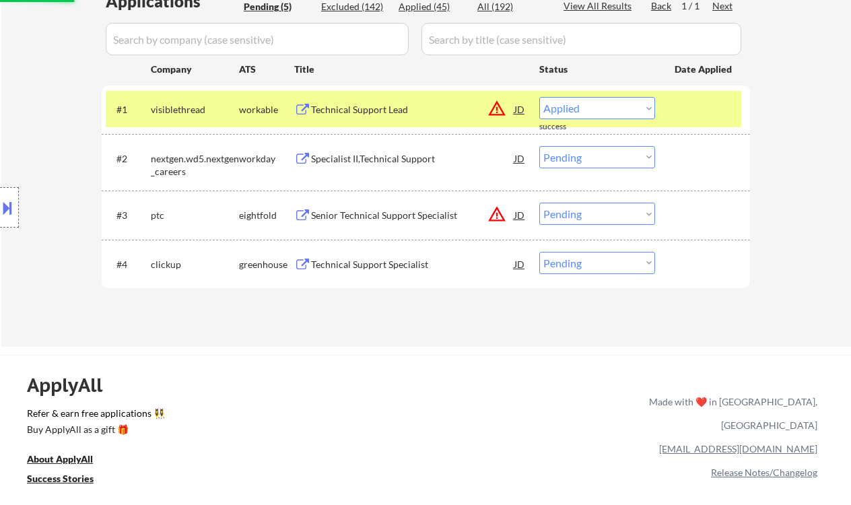
select select ""pending""
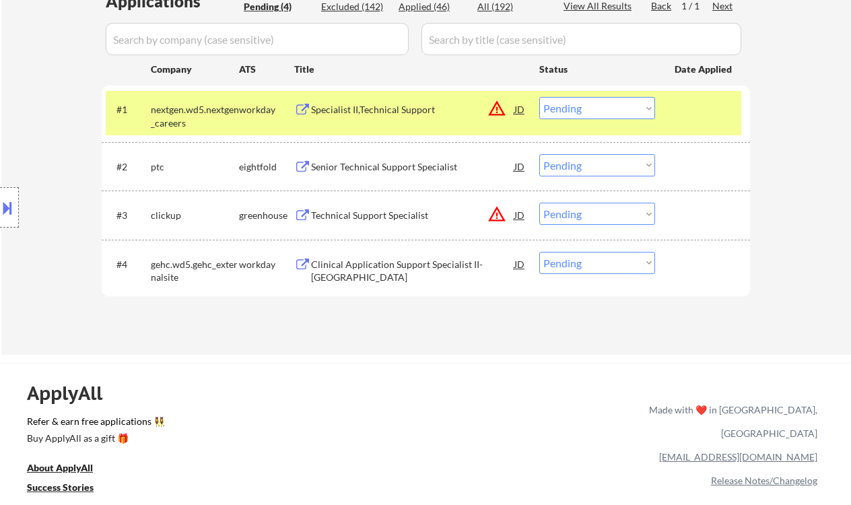
click at [304, 269] on button at bounding box center [302, 265] width 17 height 13
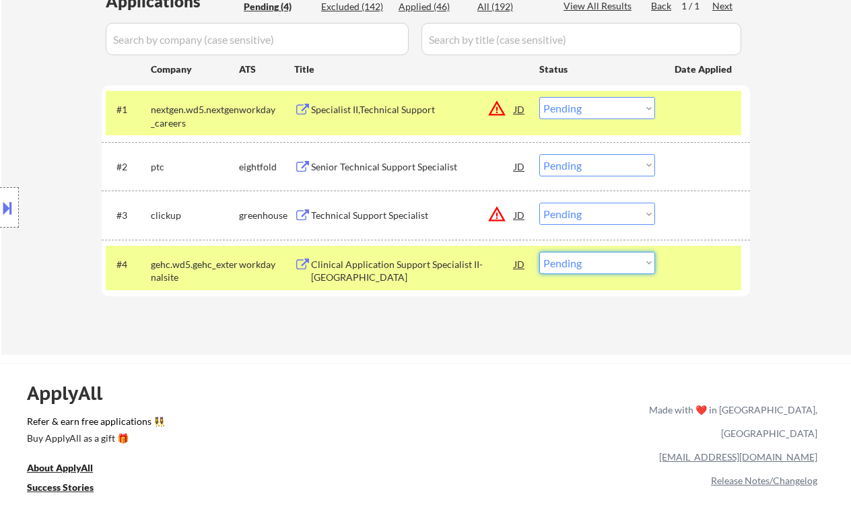
drag, startPoint x: 595, startPoint y: 265, endPoint x: 596, endPoint y: 273, distance: 7.5
click at [595, 265] on select "Choose an option... Pending Applied Excluded (Questions) Excluded (Expired) Exc…" at bounding box center [597, 263] width 116 height 22
select select ""excluded__bad_match_""
click at [539, 252] on select "Choose an option... Pending Applied Excluded (Questions) Excluded (Expired) Exc…" at bounding box center [597, 263] width 116 height 22
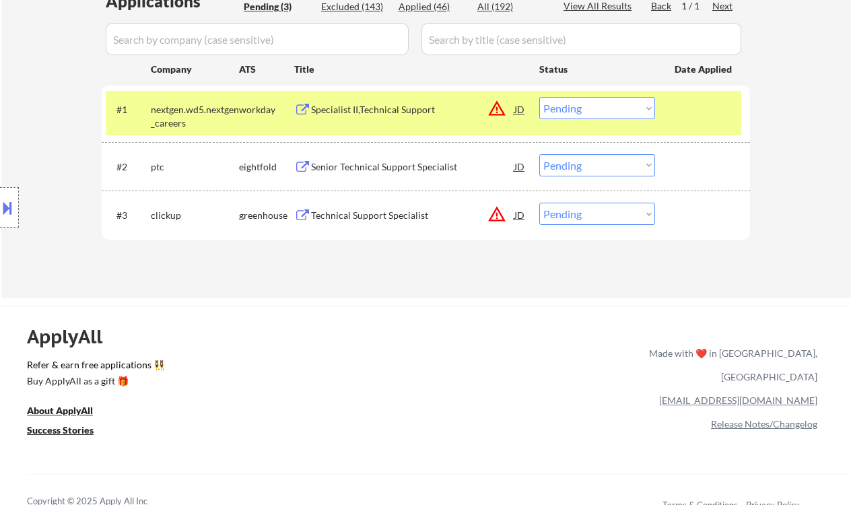
click at [408, 172] on div "Senior Technical Support Specialist" at bounding box center [412, 166] width 203 height 13
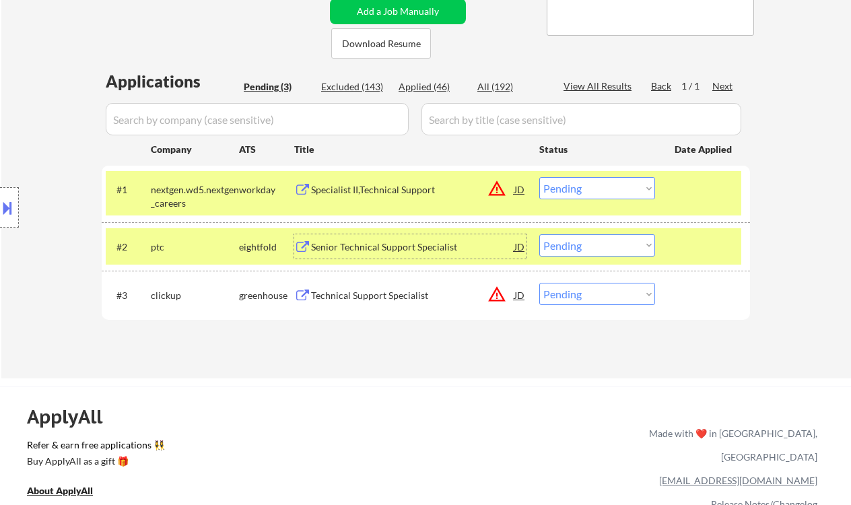
scroll to position [269, 0]
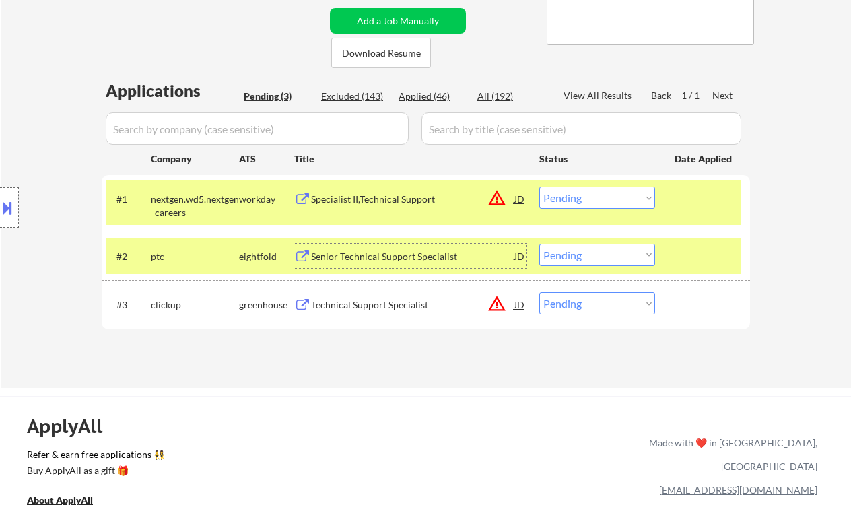
click at [426, 96] on div "Applied (46)" at bounding box center [432, 96] width 67 height 13
select select ""applied""
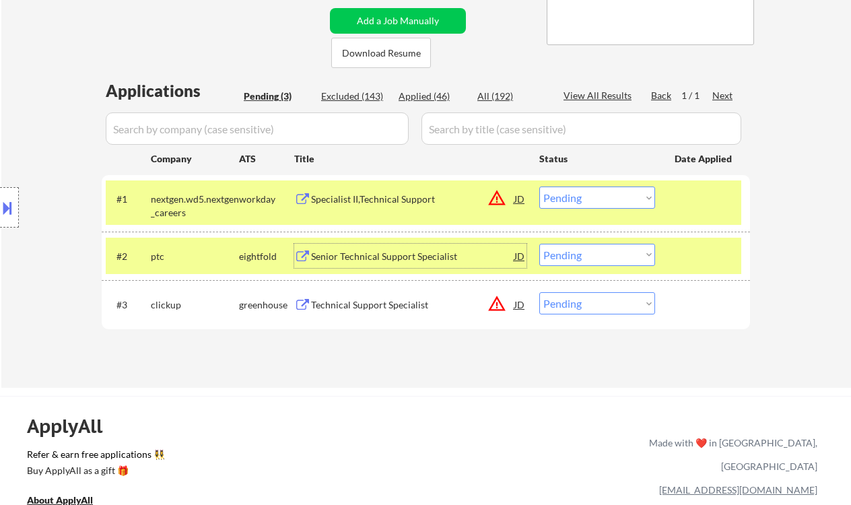
select select ""applied""
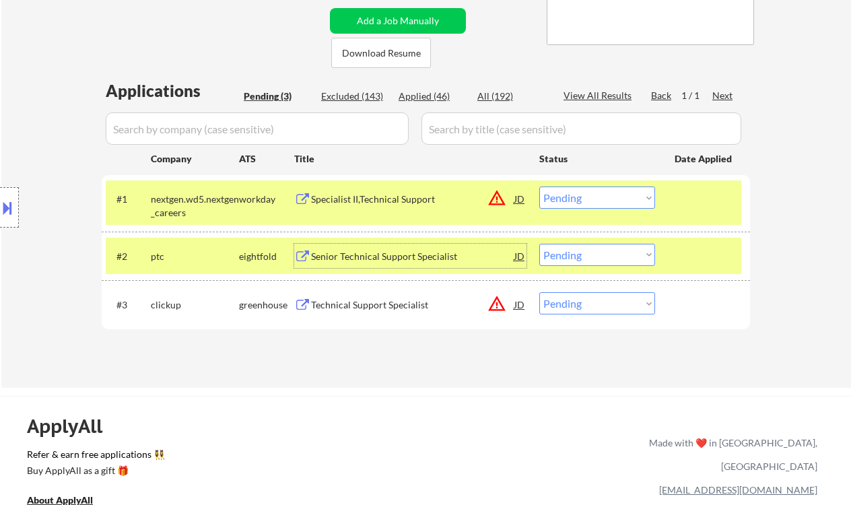
select select ""applied""
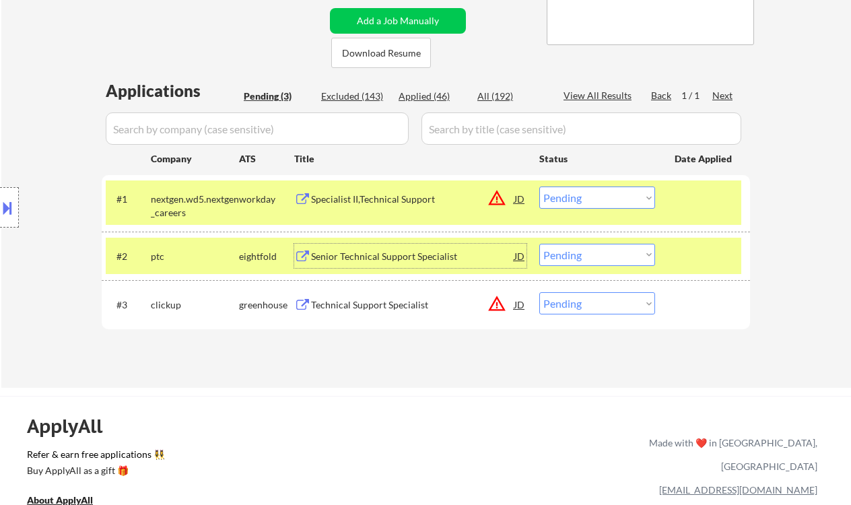
select select ""applied""
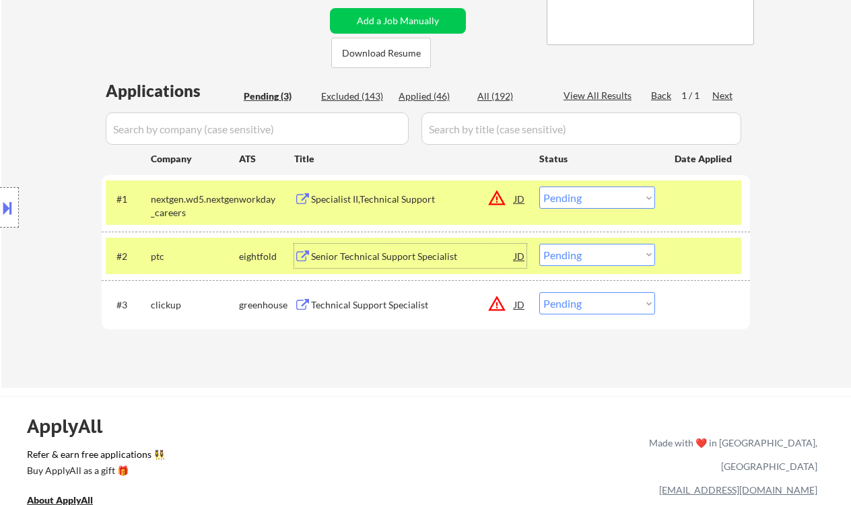
select select ""applied""
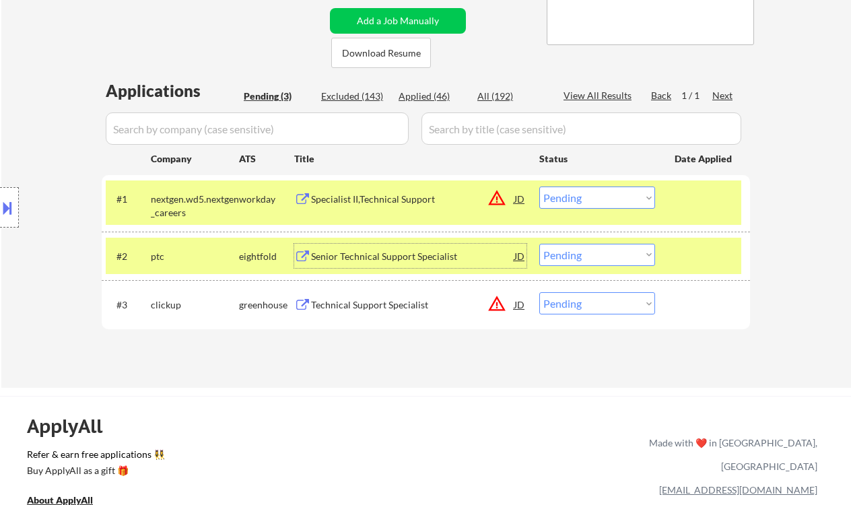
select select ""applied""
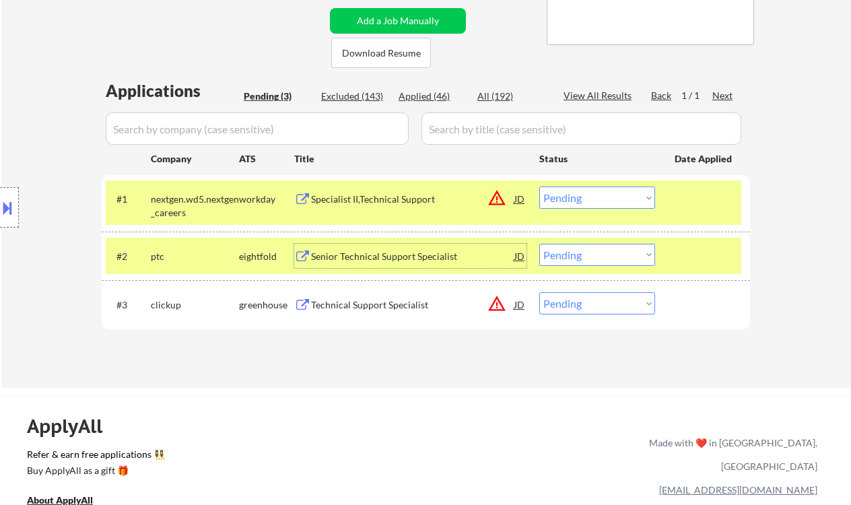
select select ""applied""
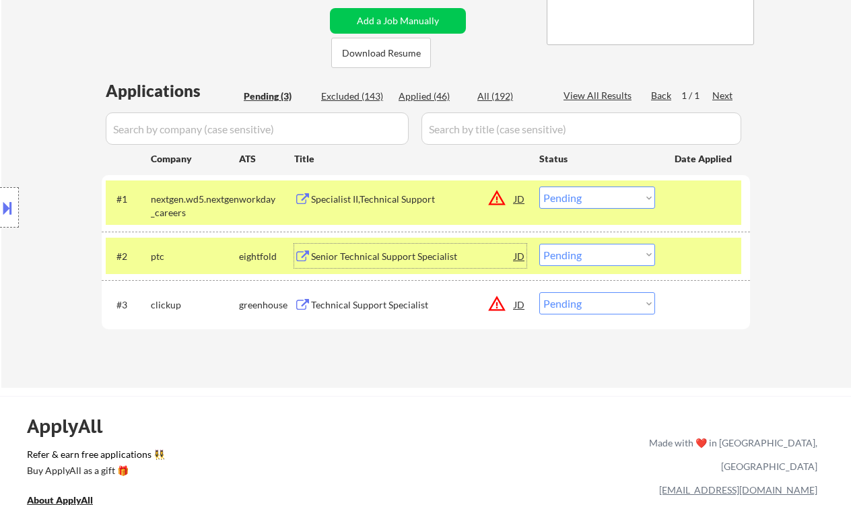
select select ""applied""
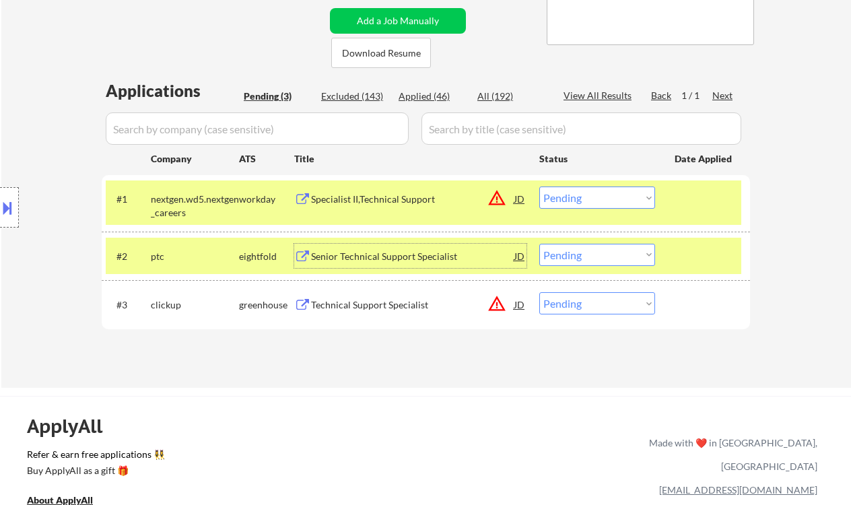
select select ""applied""
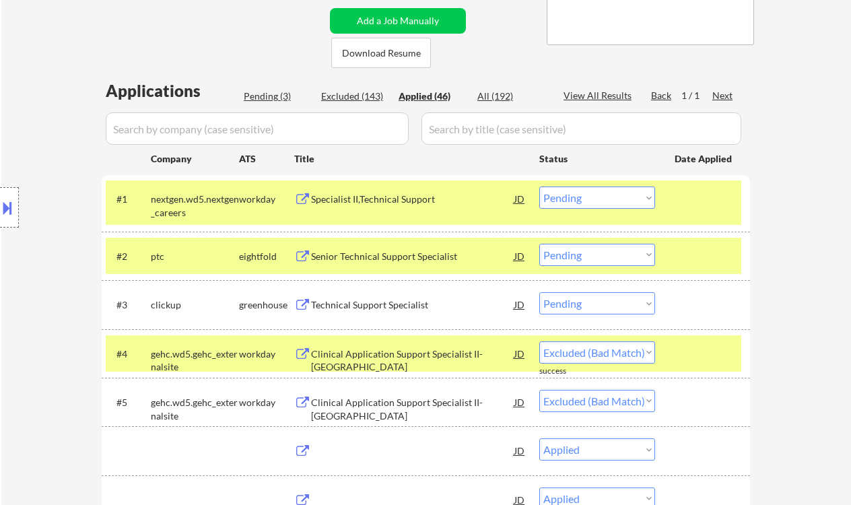
select select ""applied""
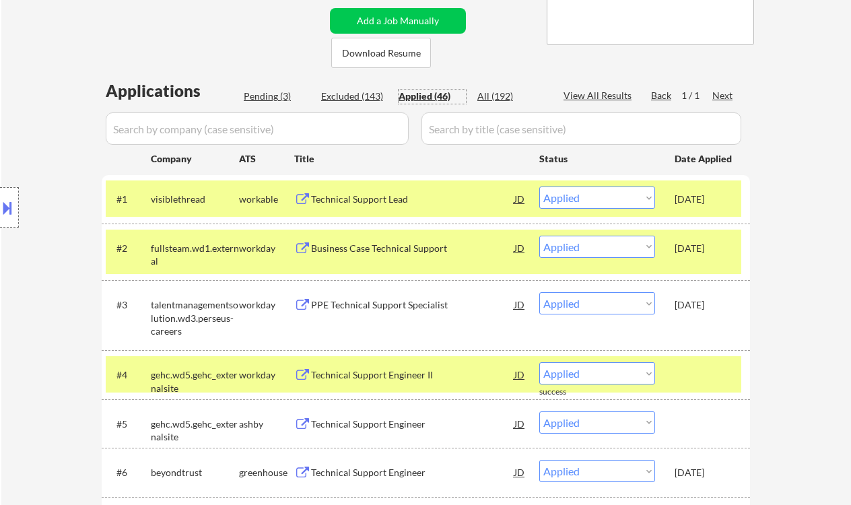
click at [279, 100] on div "Pending (3)" at bounding box center [277, 96] width 67 height 13
select select ""pending""
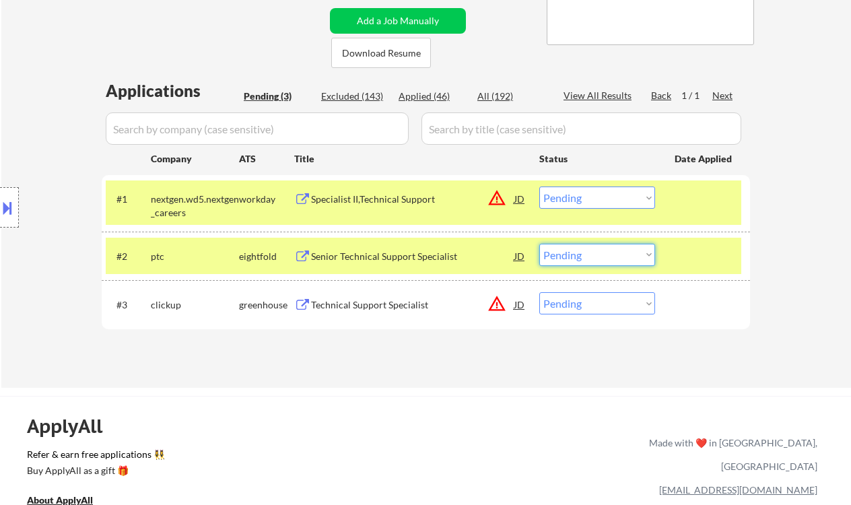
click at [569, 258] on select "Choose an option... Pending Applied Excluded (Questions) Excluded (Expired) Exc…" at bounding box center [597, 255] width 116 height 22
click at [539, 244] on select "Choose an option... Pending Applied Excluded (Questions) Excluded (Expired) Exc…" at bounding box center [597, 255] width 116 height 22
click at [379, 198] on div "Specialist II,Technical Support" at bounding box center [412, 199] width 203 height 13
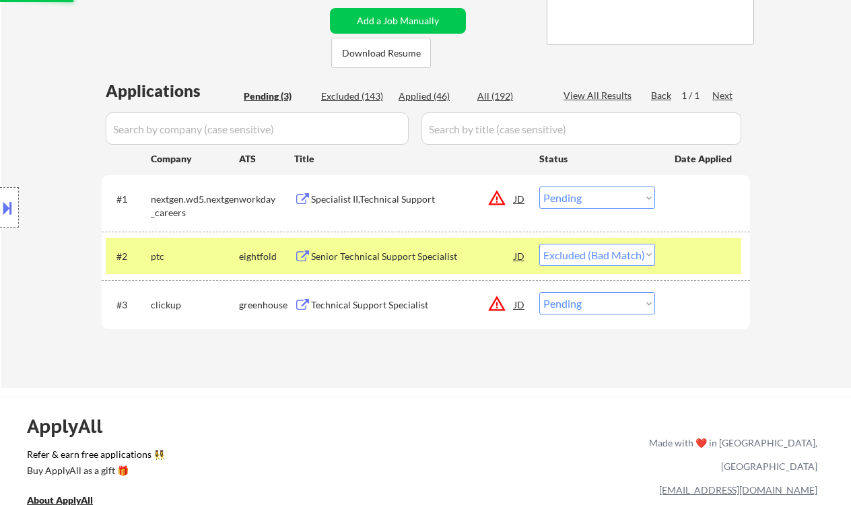
select select ""pending""
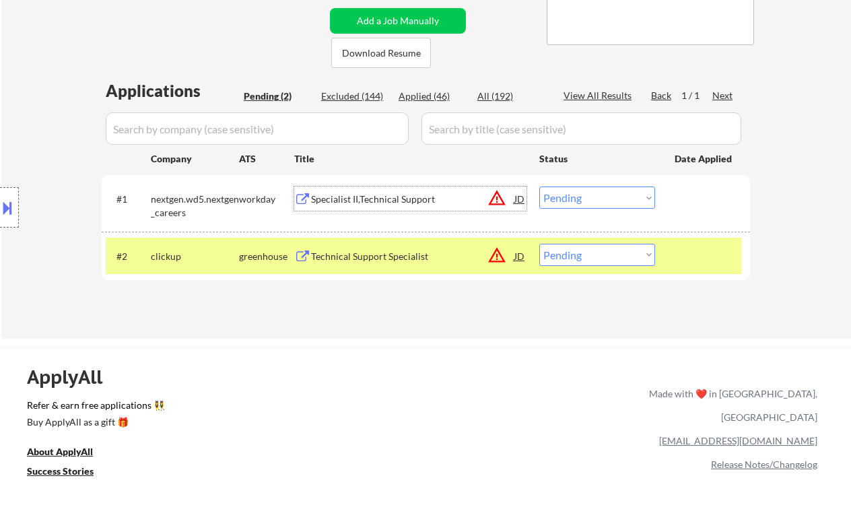
drag, startPoint x: 566, startPoint y: 193, endPoint x: 593, endPoint y: 208, distance: 30.7
click at [566, 193] on select "Choose an option... Pending Applied Excluded (Questions) Excluded (Expired) Exc…" at bounding box center [597, 198] width 116 height 22
click at [539, 187] on select "Choose an option... Pending Applied Excluded (Questions) Excluded (Expired) Exc…" at bounding box center [597, 198] width 116 height 22
click at [377, 264] on div "Technical Support Specialist" at bounding box center [412, 256] width 203 height 24
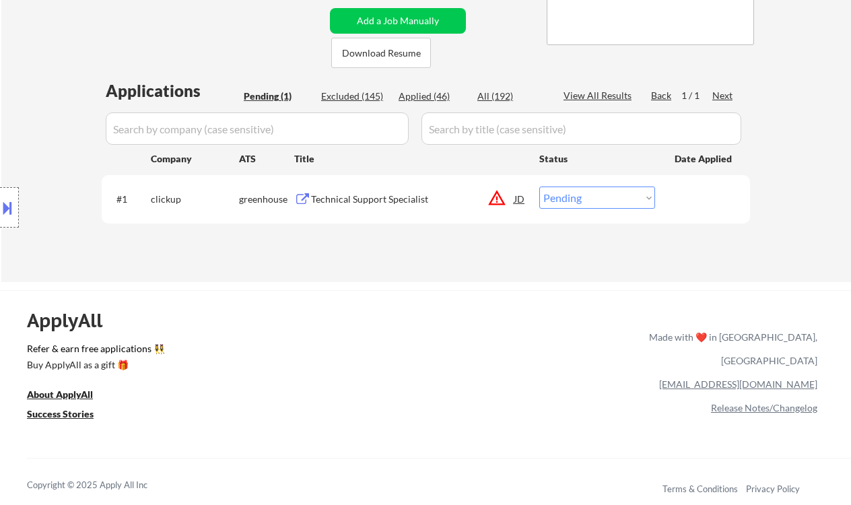
click at [607, 199] on select "Choose an option... Pending Applied Excluded (Questions) Excluded (Expired) Exc…" at bounding box center [597, 198] width 116 height 22
select select ""excluded__salary_""
click at [539, 187] on select "Choose an option... Pending Applied Excluded (Questions) Excluded (Expired) Exc…" at bounding box center [597, 198] width 116 height 22
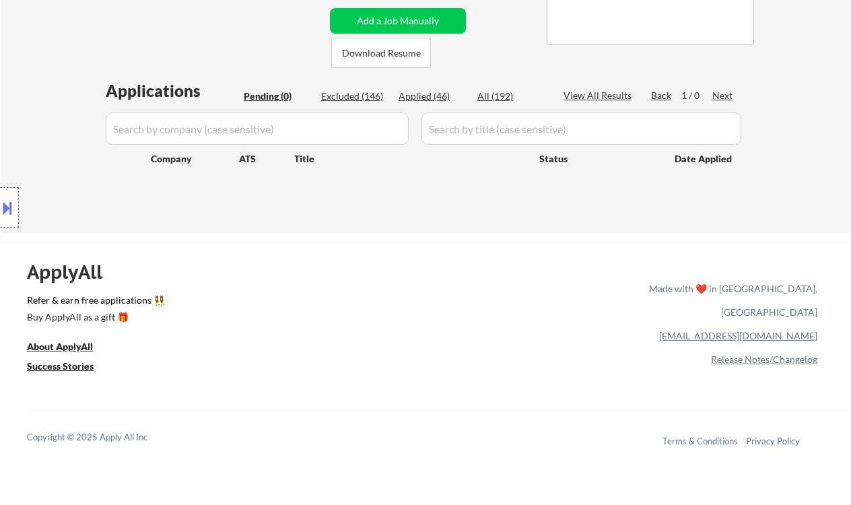
drag, startPoint x: 15, startPoint y: 67, endPoint x: 67, endPoint y: 32, distance: 63.1
click at [16, 67] on div "← Return to /applysquad Mailslurp Inbox Job Search Builder Daniel Rosero User E…" at bounding box center [426, 8] width 850 height 449
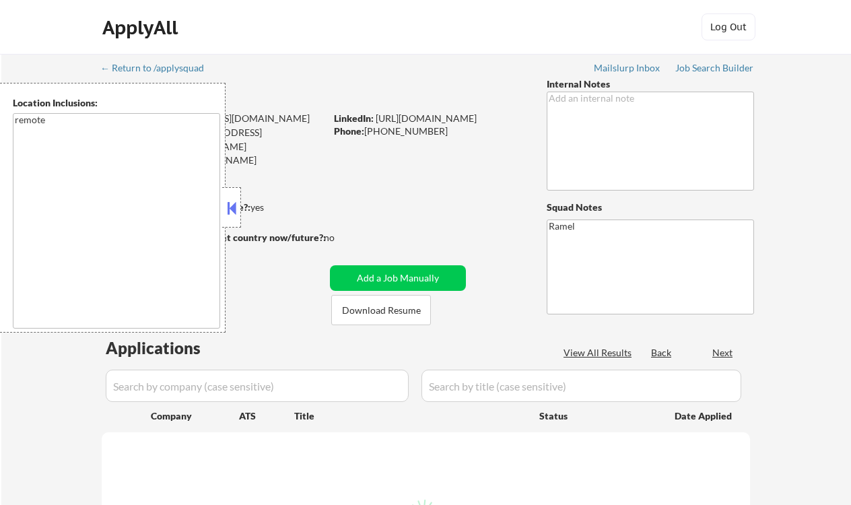
select select ""pending""
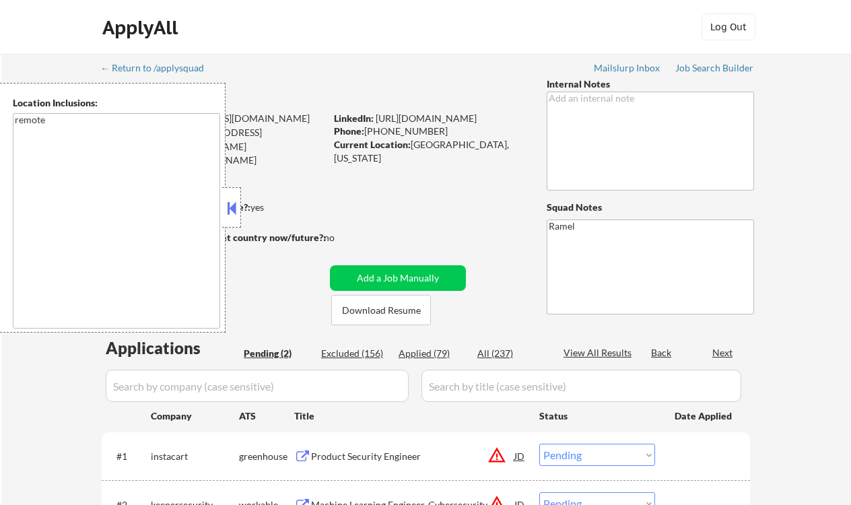
click at [234, 209] on button at bounding box center [231, 208] width 15 height 20
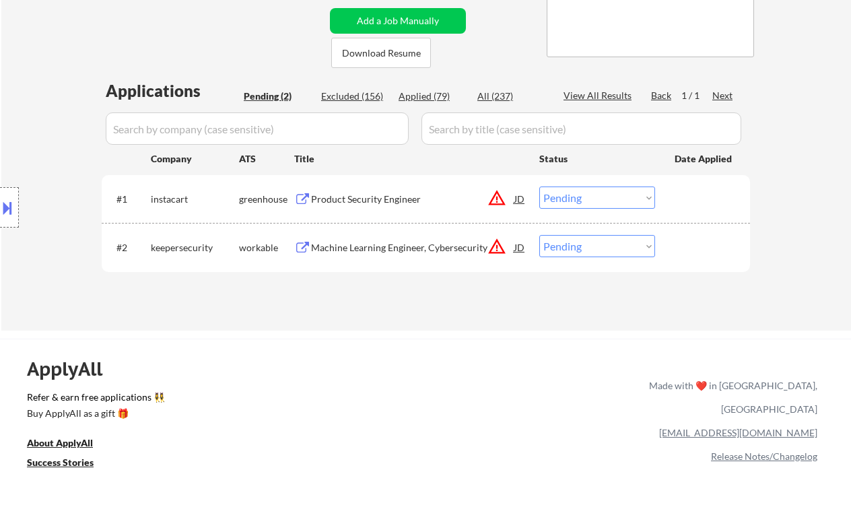
scroll to position [269, 0]
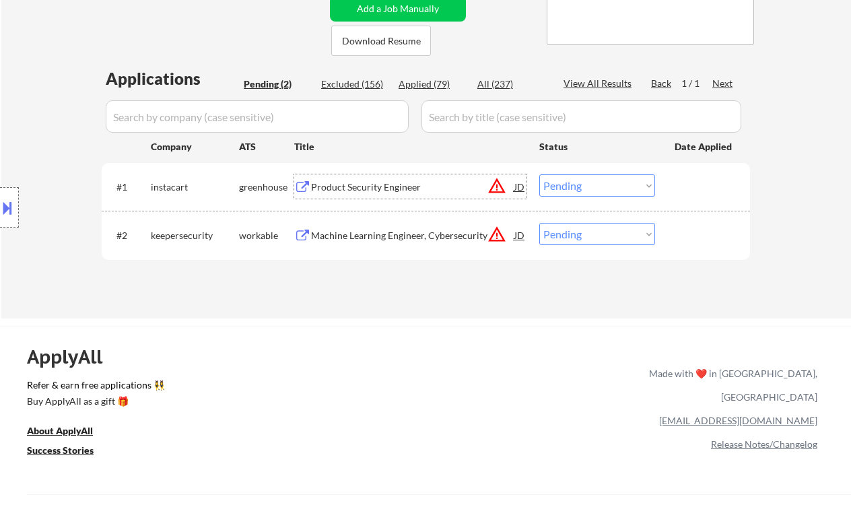
click at [409, 182] on div "Product Security Engineer" at bounding box center [412, 186] width 203 height 13
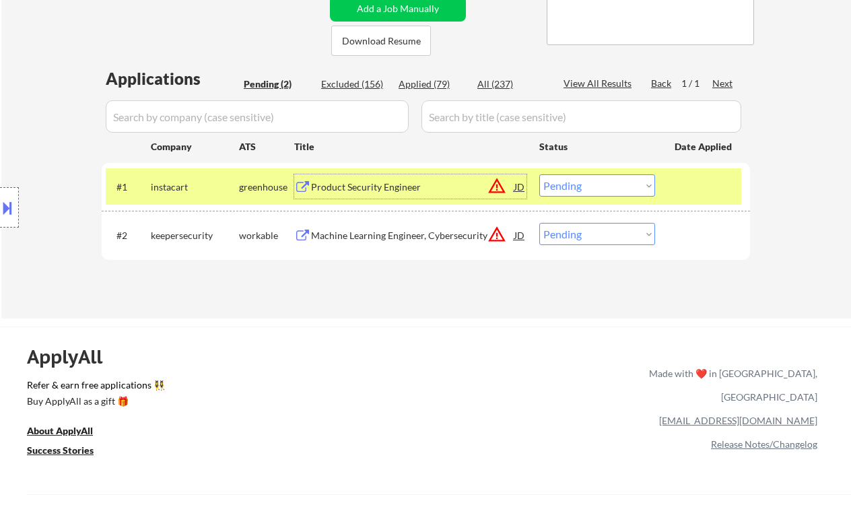
click at [622, 187] on select "Choose an option... Pending Applied Excluded (Questions) Excluded (Expired) Exc…" at bounding box center [597, 185] width 116 height 22
click at [539, 174] on select "Choose an option... Pending Applied Excluded (Questions) Excluded (Expired) Exc…" at bounding box center [597, 185] width 116 height 22
click at [397, 238] on div "Machine Learning Engineer, Cybersecurity" at bounding box center [412, 235] width 203 height 13
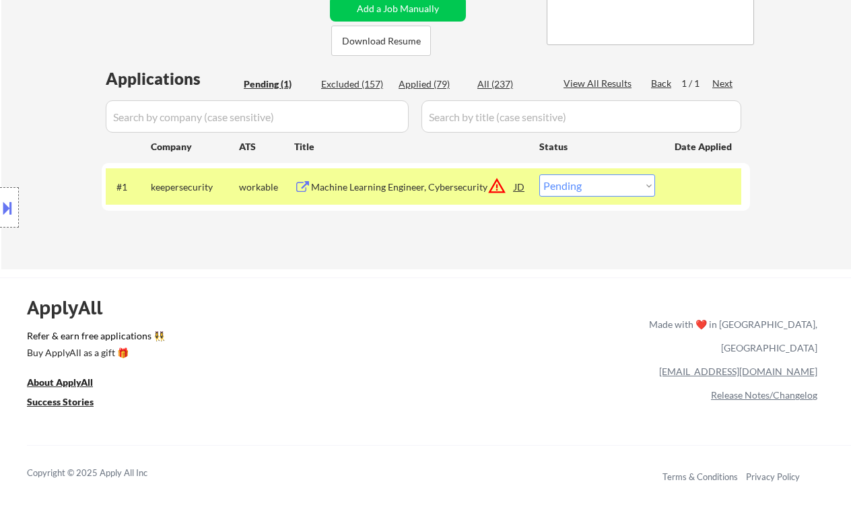
drag, startPoint x: 600, startPoint y: 182, endPoint x: 616, endPoint y: 196, distance: 21.0
click at [600, 182] on select "Choose an option... Pending Applied Excluded (Questions) Excluded (Expired) Exc…" at bounding box center [597, 185] width 116 height 22
select select ""excluded__bad_match_""
click at [539, 174] on select "Choose an option... Pending Applied Excluded (Questions) Excluded (Expired) Exc…" at bounding box center [597, 185] width 116 height 22
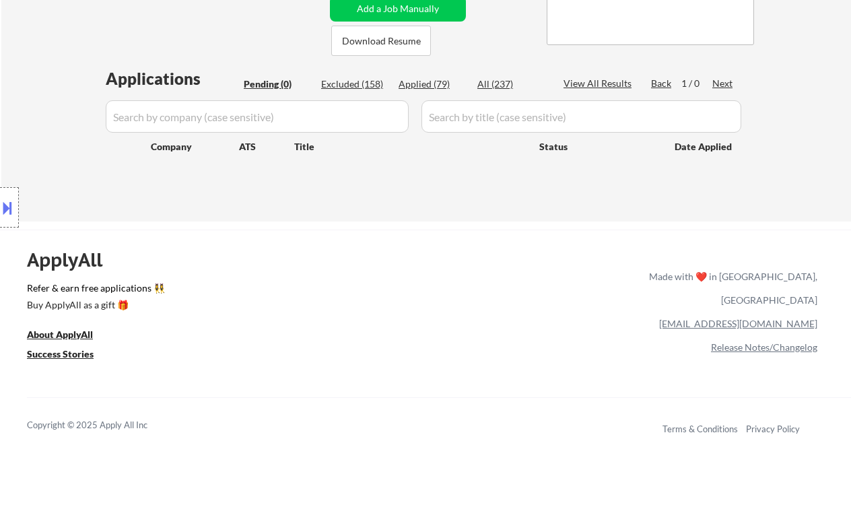
drag, startPoint x: 11, startPoint y: 57, endPoint x: 21, endPoint y: 57, distance: 9.4
click at [11, 57] on div "← Return to /applysquad Mailslurp Inbox Job Search Builder [PERSON_NAME] User E…" at bounding box center [426, 2] width 850 height 437
